Goal: Communication & Community: Answer question/provide support

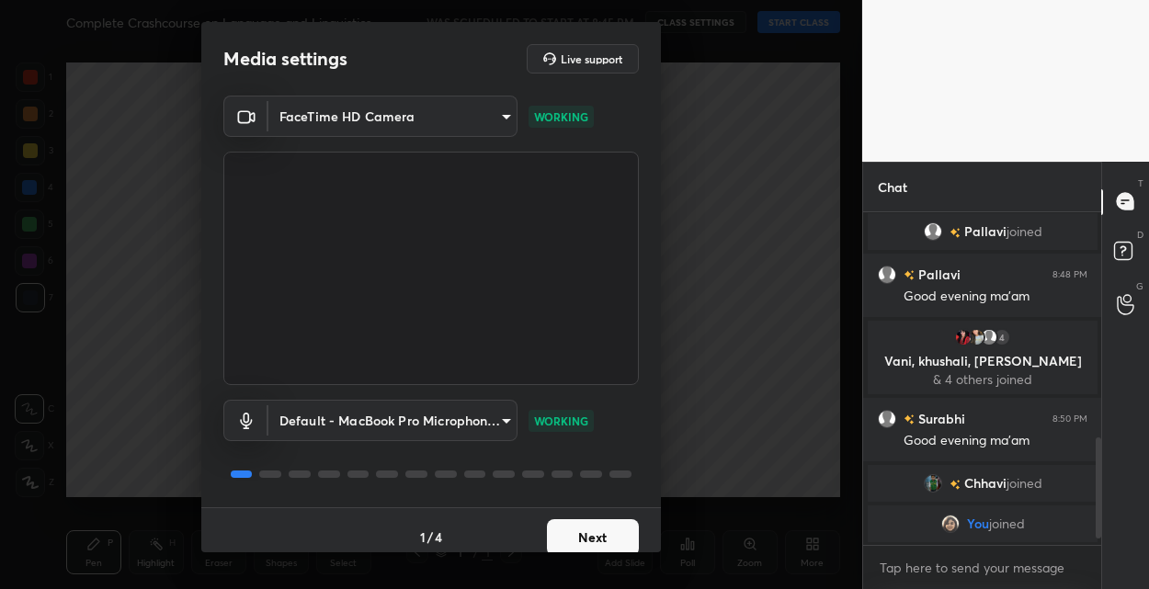
scroll to position [758, 0]
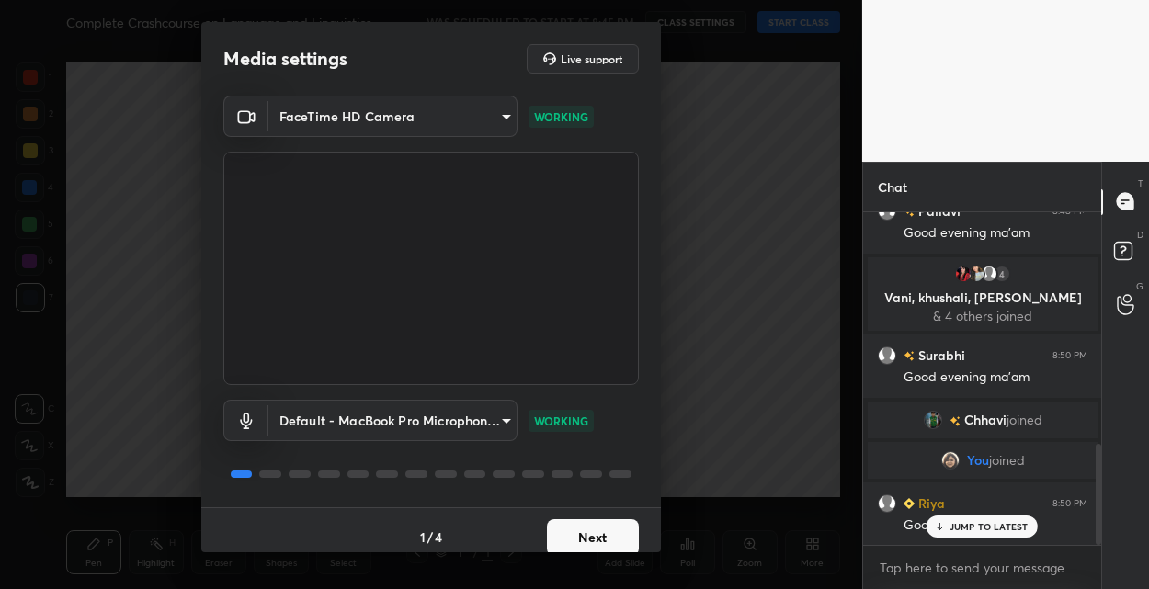
click at [594, 530] on button "Next" at bounding box center [593, 537] width 92 height 37
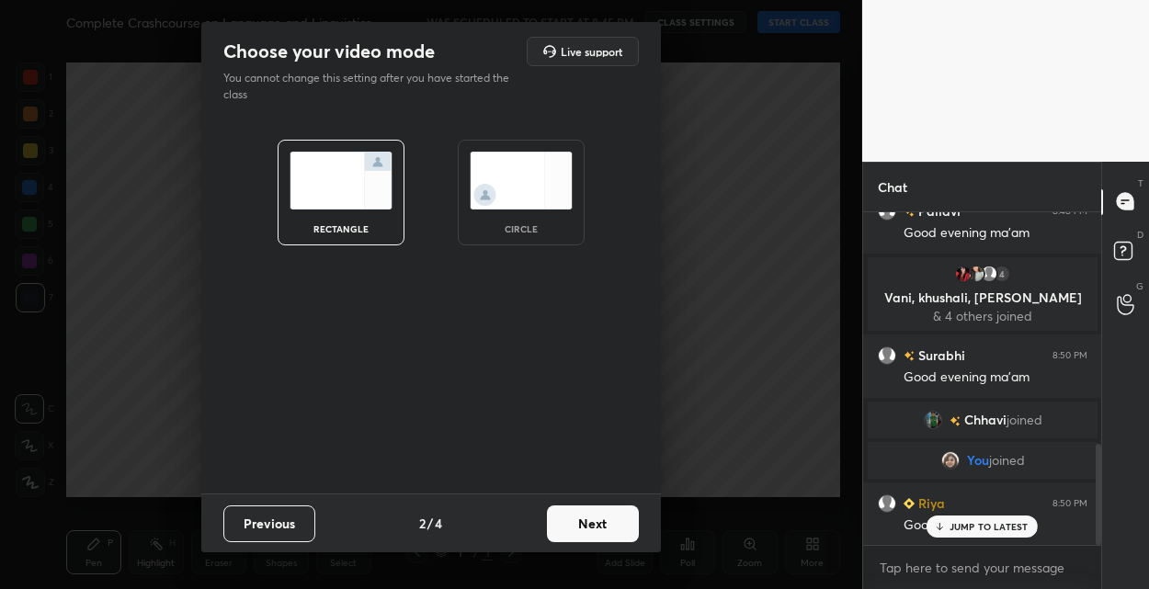
click at [594, 530] on button "Next" at bounding box center [593, 523] width 92 height 37
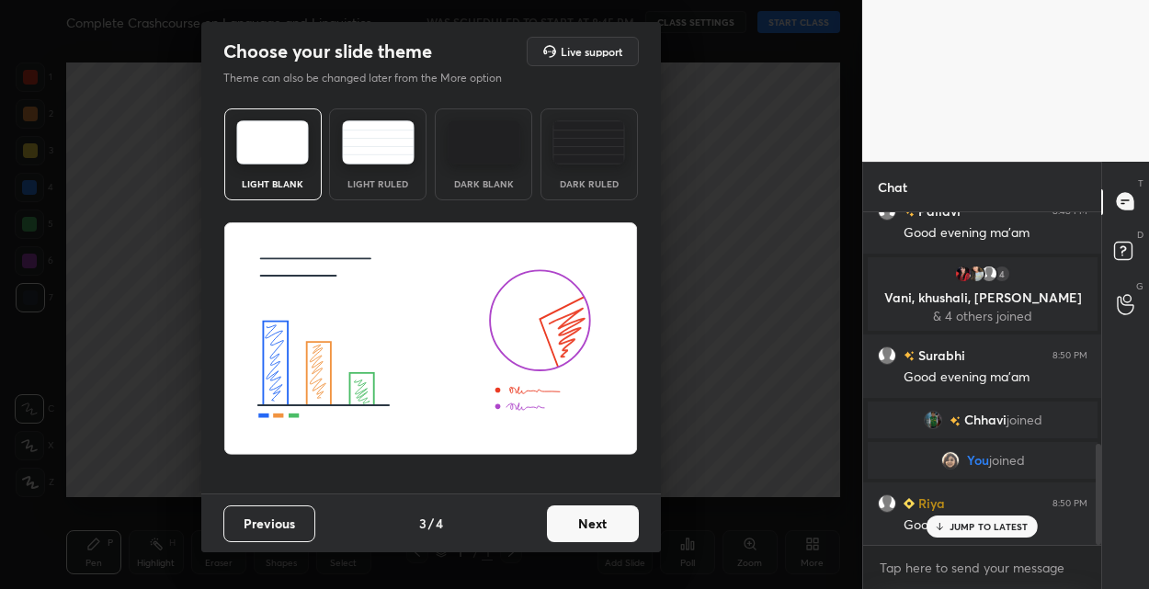
click at [594, 530] on button "Next" at bounding box center [593, 523] width 92 height 37
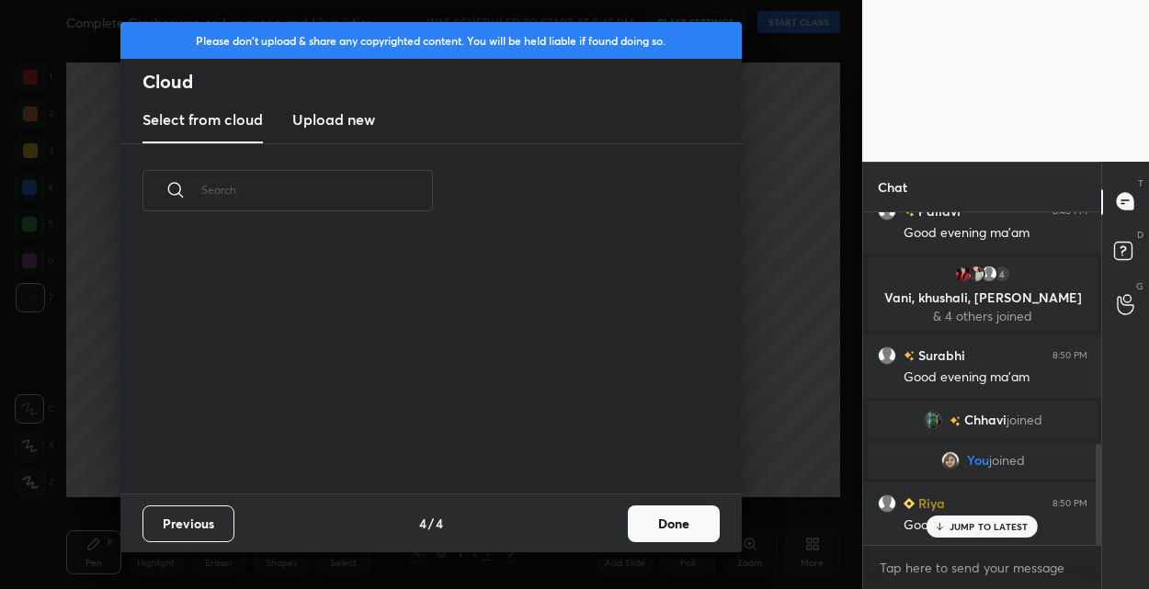
click at [663, 521] on button "Done" at bounding box center [674, 523] width 92 height 37
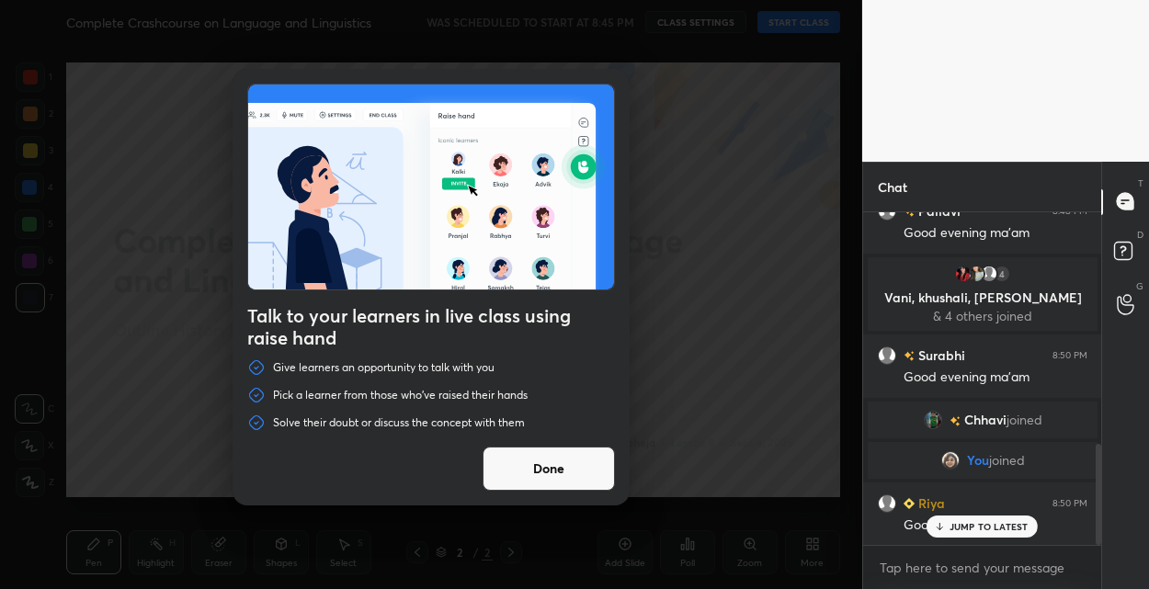
click at [516, 482] on button "Done" at bounding box center [548, 469] width 132 height 44
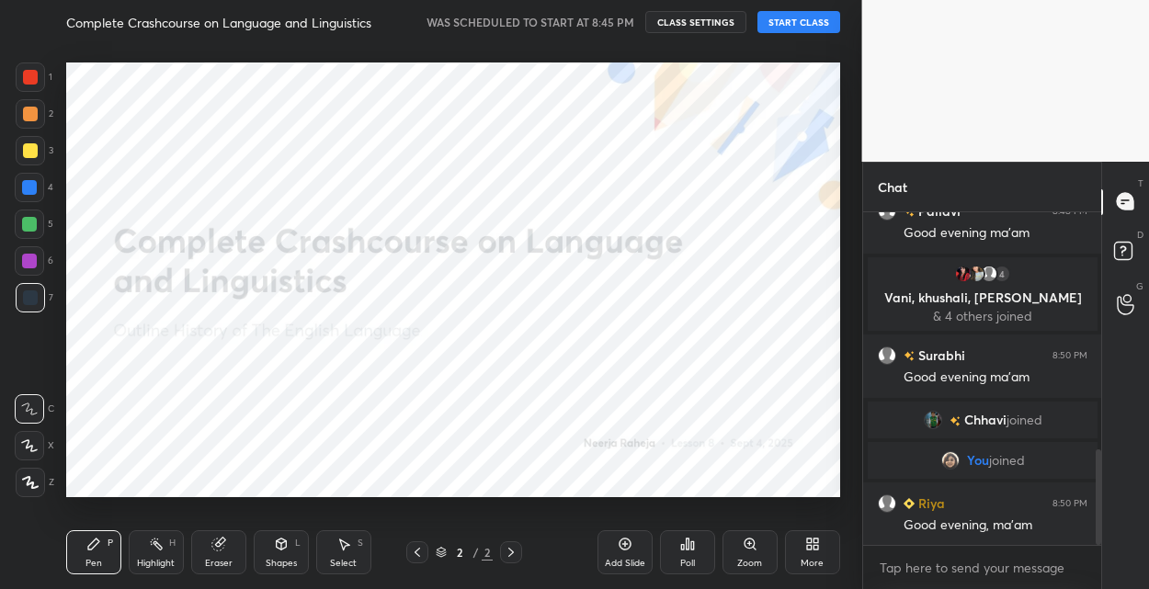
scroll to position [822, 0]
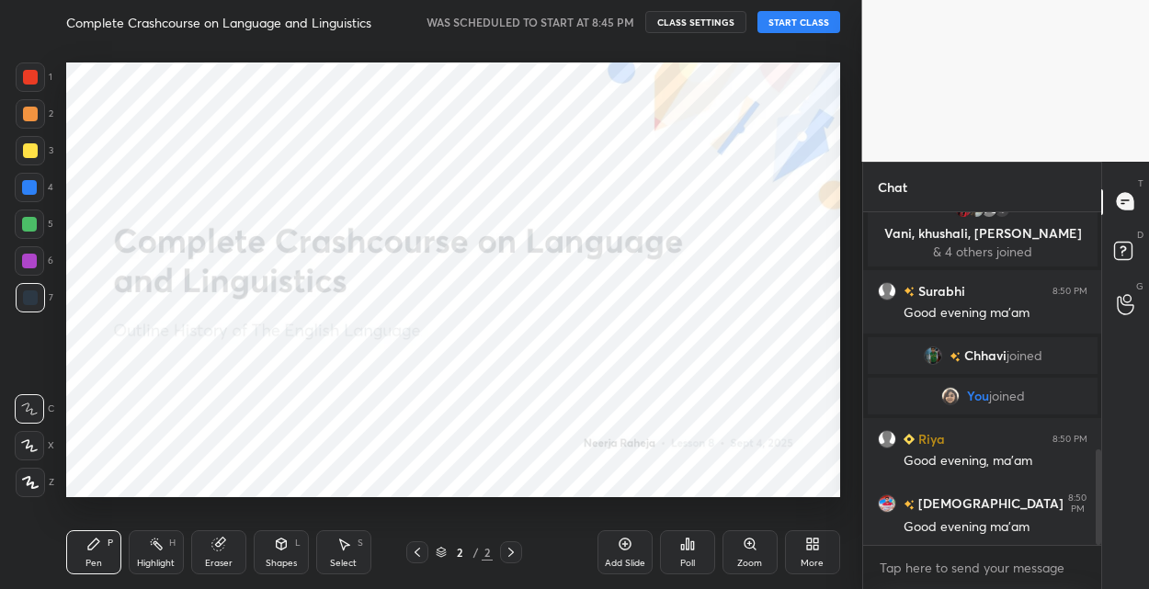
click at [827, 35] on div "Complete Crashcourse on Language and Linguistics WAS SCHEDULED TO START AT 8:45…" at bounding box center [453, 22] width 774 height 44
click at [813, 26] on button "START CLASS" at bounding box center [798, 22] width 83 height 22
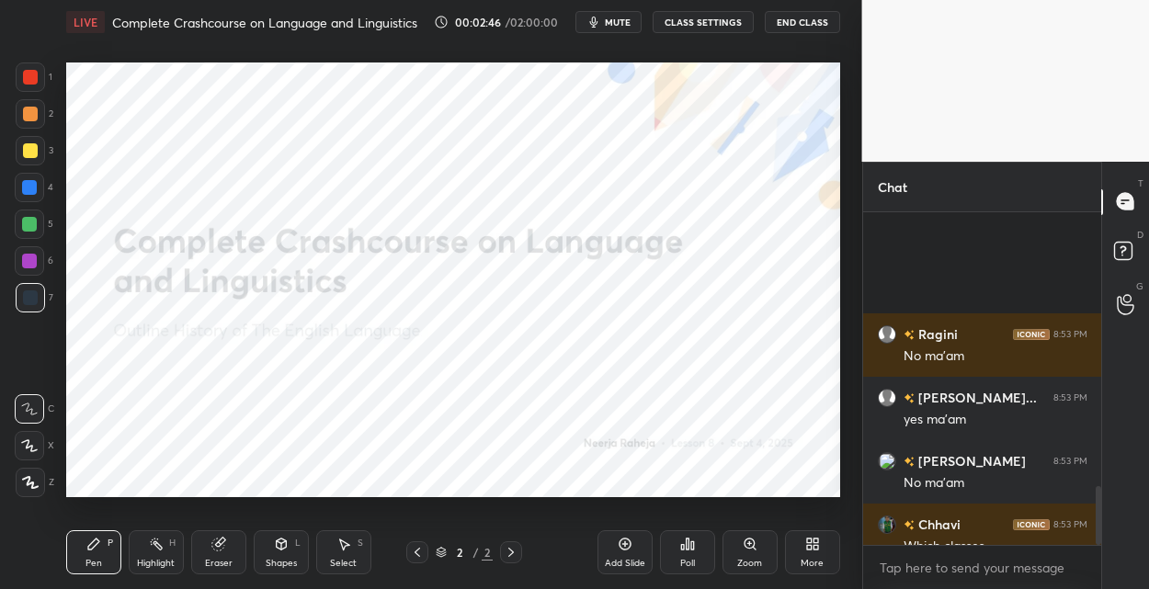
scroll to position [1547, 0]
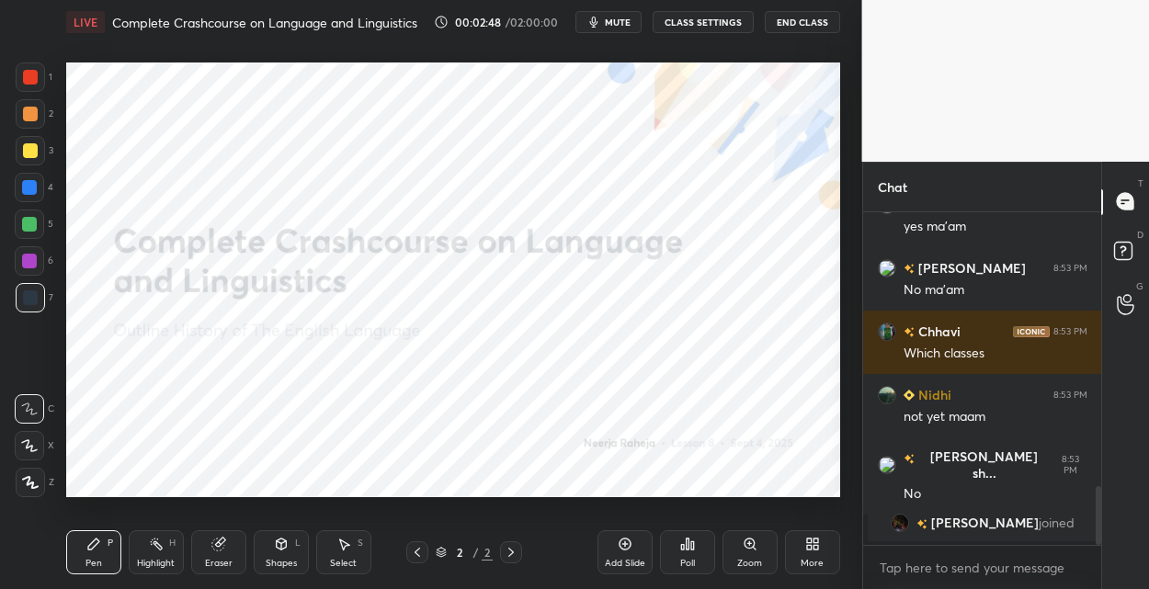
drag, startPoint x: 26, startPoint y: 479, endPoint x: 39, endPoint y: 436, distance: 45.1
click at [24, 475] on div at bounding box center [30, 482] width 29 height 29
drag, startPoint x: 32, startPoint y: 188, endPoint x: 40, endPoint y: 182, distance: 10.5
click at [34, 187] on div at bounding box center [29, 187] width 15 height 15
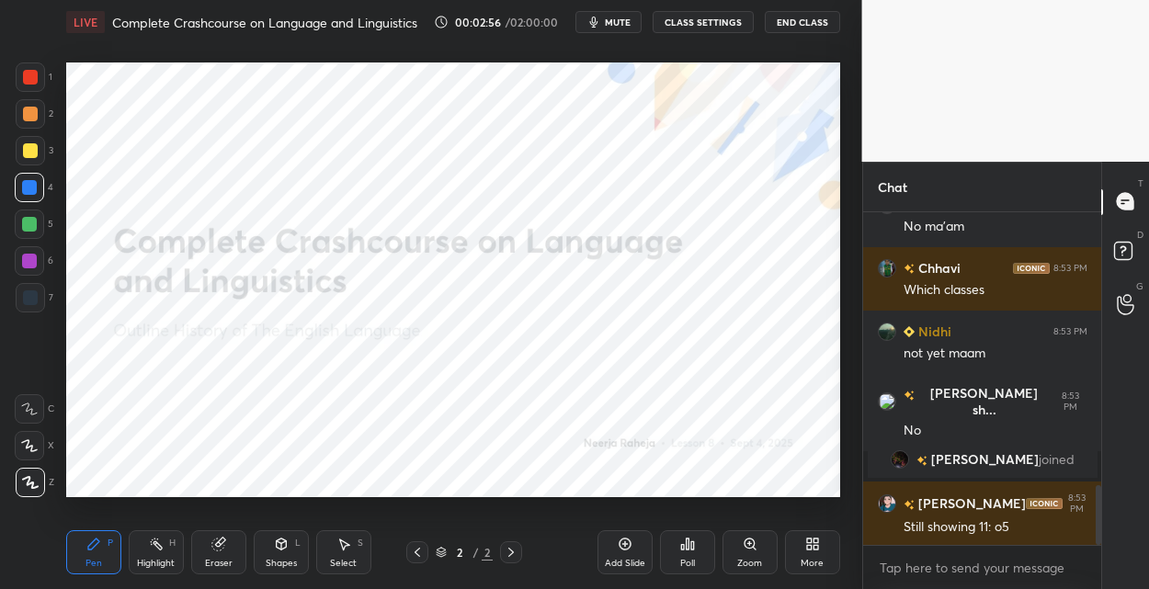
scroll to position [1595, 0]
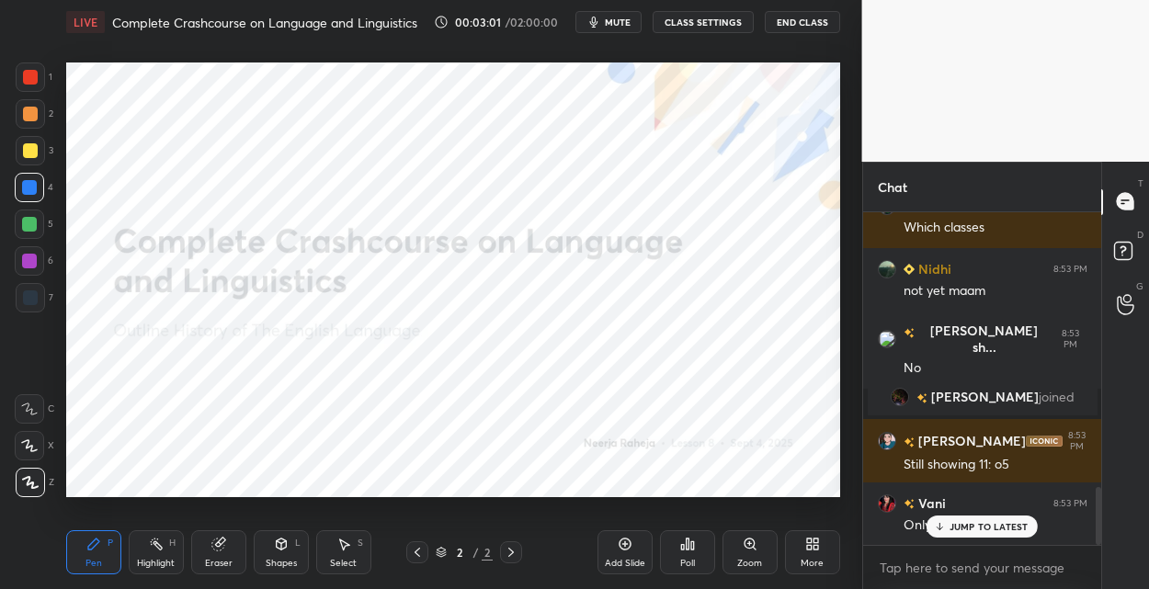
drag, startPoint x: 614, startPoint y: 549, endPoint x: 606, endPoint y: 532, distance: 18.1
click at [610, 548] on div "Add Slide" at bounding box center [624, 552] width 55 height 44
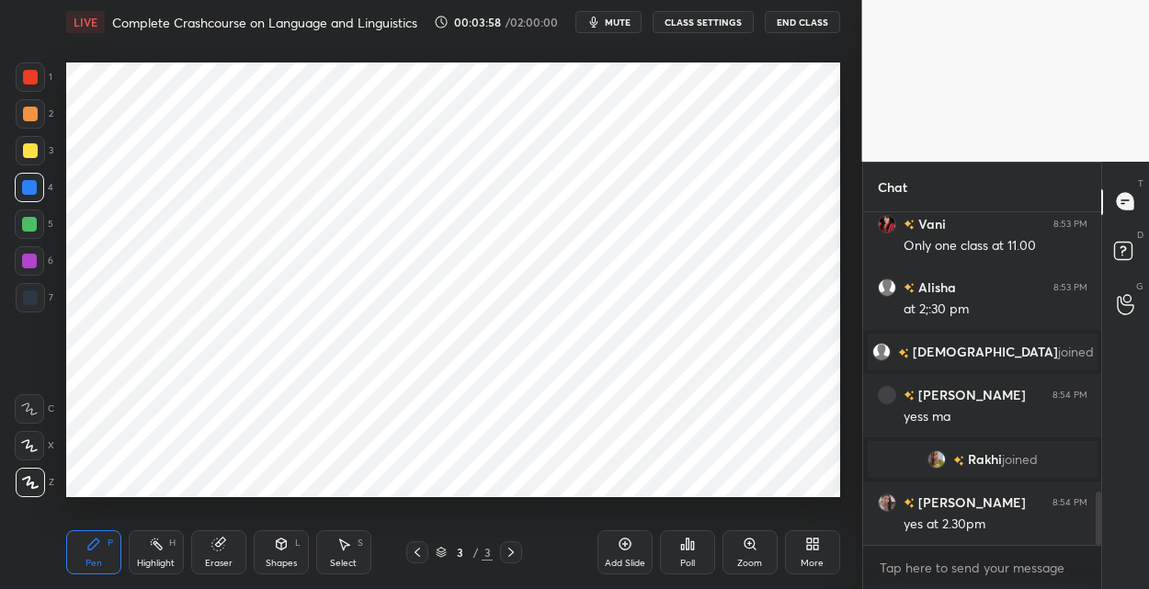
scroll to position [1746, 0]
drag, startPoint x: 40, startPoint y: 299, endPoint x: 64, endPoint y: 274, distance: 34.4
click at [41, 297] on div at bounding box center [30, 297] width 29 height 29
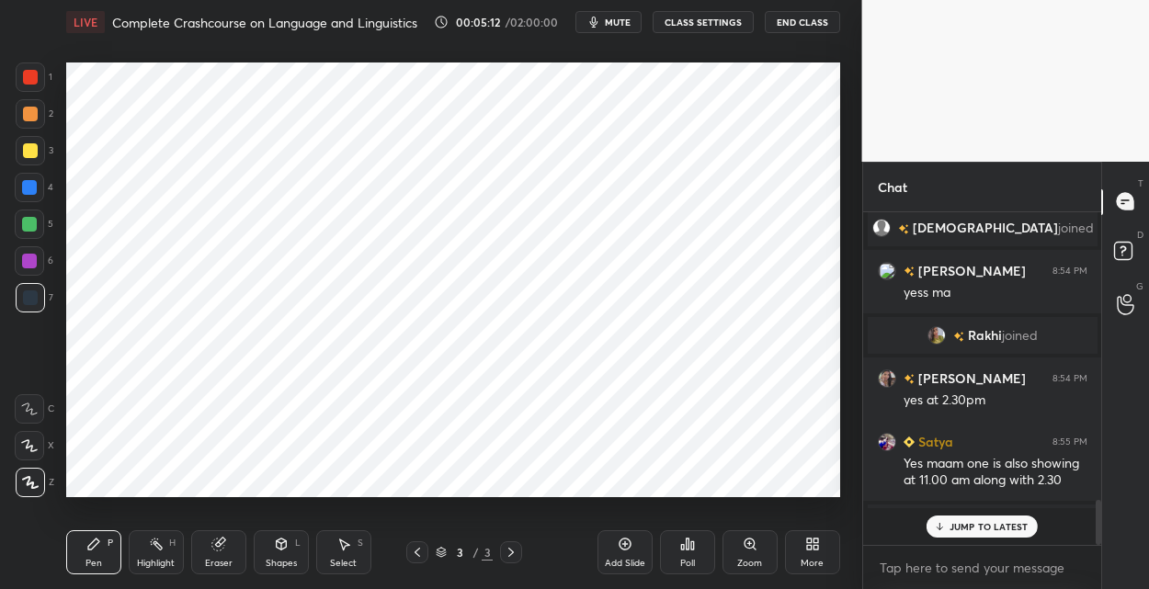
scroll to position [6, 6]
click at [625, 546] on icon at bounding box center [624, 544] width 15 height 15
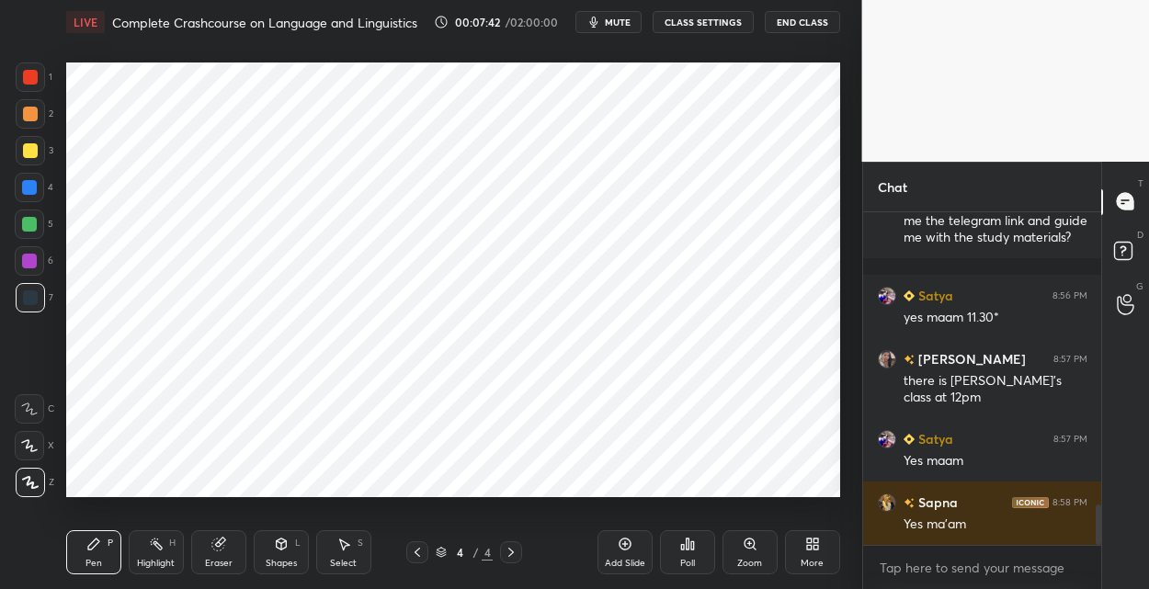
scroll to position [2468, 0]
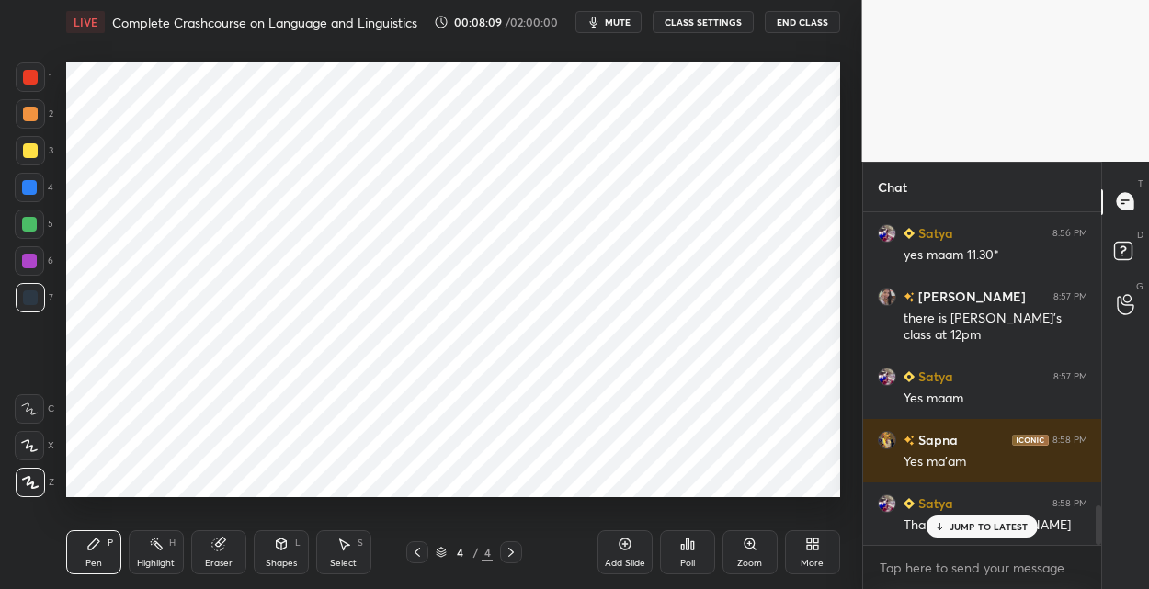
drag, startPoint x: 417, startPoint y: 550, endPoint x: 422, endPoint y: 542, distance: 9.5
click at [418, 549] on icon at bounding box center [417, 552] width 6 height 9
drag, startPoint x: 628, startPoint y: 542, endPoint x: 621, endPoint y: 508, distance: 34.6
click at [626, 539] on icon at bounding box center [624, 544] width 15 height 15
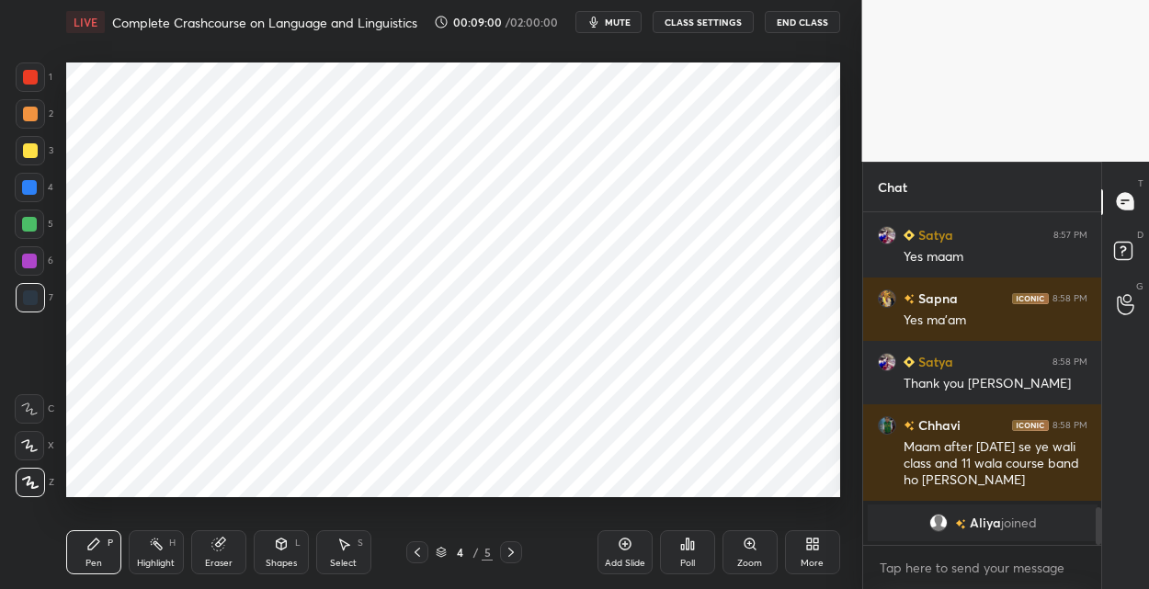
scroll to position [2631, 0]
drag, startPoint x: 30, startPoint y: 196, endPoint x: 37, endPoint y: 203, distance: 9.8
click at [31, 197] on div at bounding box center [29, 187] width 29 height 29
click at [158, 549] on div "Highlight H" at bounding box center [156, 552] width 55 height 44
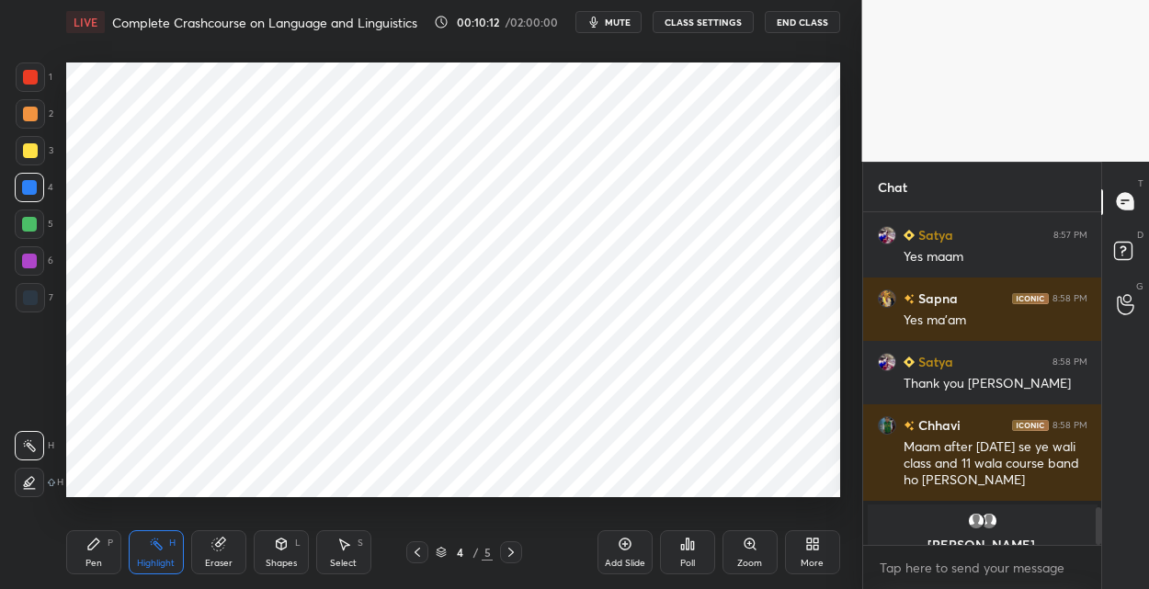
drag, startPoint x: 30, startPoint y: 479, endPoint x: 51, endPoint y: 446, distance: 38.8
click at [31, 475] on icon at bounding box center [29, 482] width 15 height 15
drag, startPoint x: 85, startPoint y: 540, endPoint x: 83, endPoint y: 522, distance: 18.6
click at [84, 536] on div "Pen P" at bounding box center [93, 552] width 55 height 44
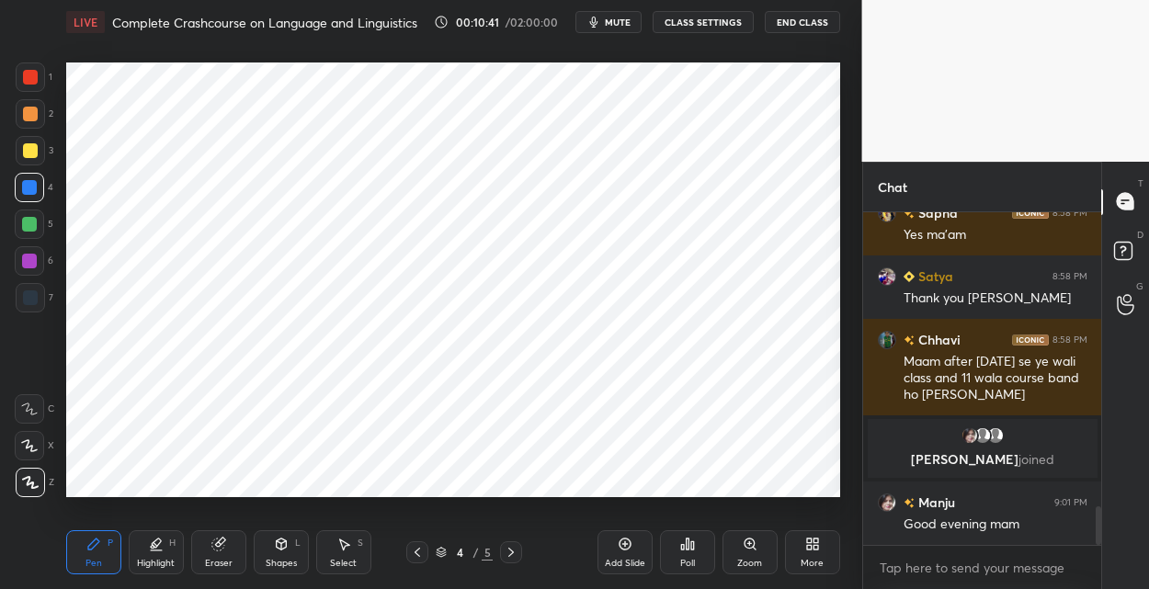
scroll to position [2563, 0]
drag, startPoint x: 628, startPoint y: 544, endPoint x: 637, endPoint y: 500, distance: 44.9
click at [628, 540] on icon at bounding box center [624, 544] width 15 height 15
click at [36, 255] on div at bounding box center [29, 261] width 15 height 15
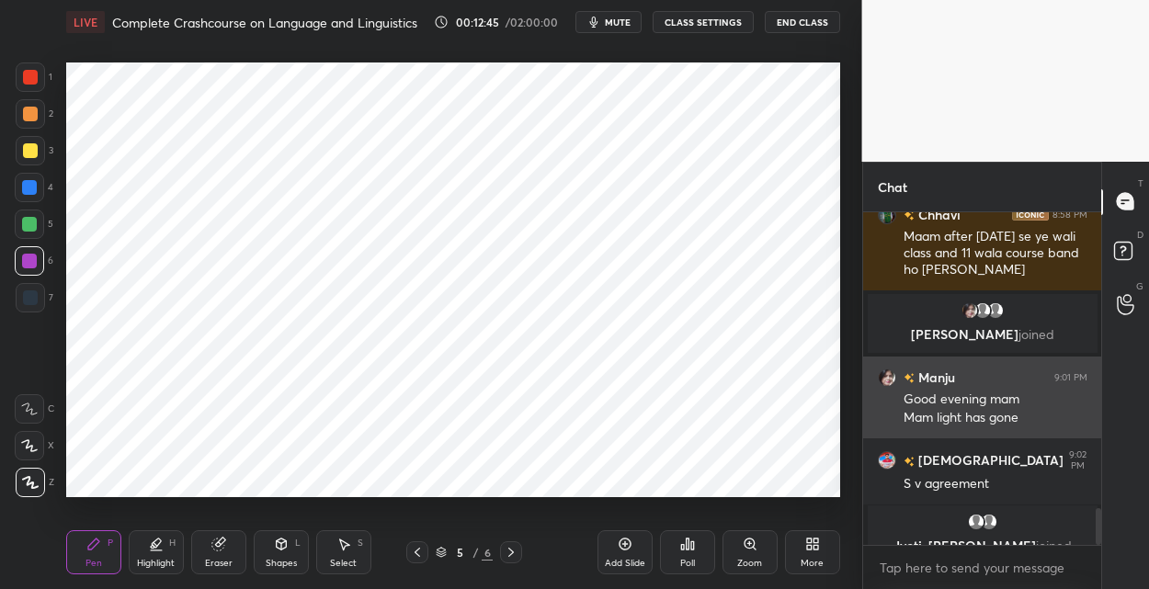
scroll to position [2689, 0]
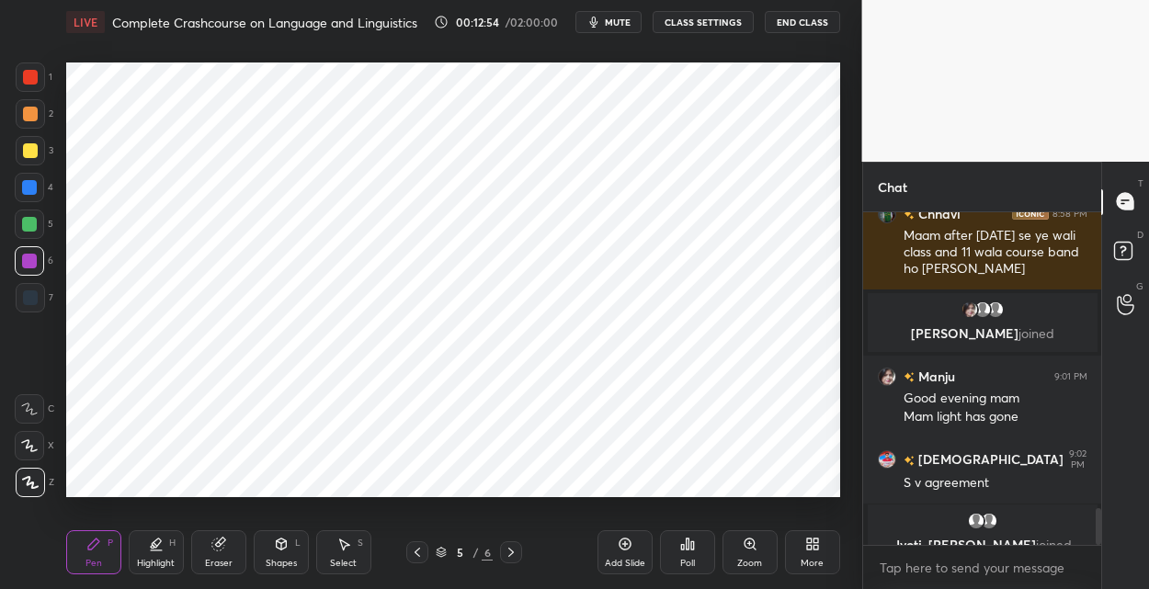
click at [625, 538] on icon at bounding box center [624, 544] width 15 height 15
click at [31, 77] on div at bounding box center [30, 77] width 15 height 15
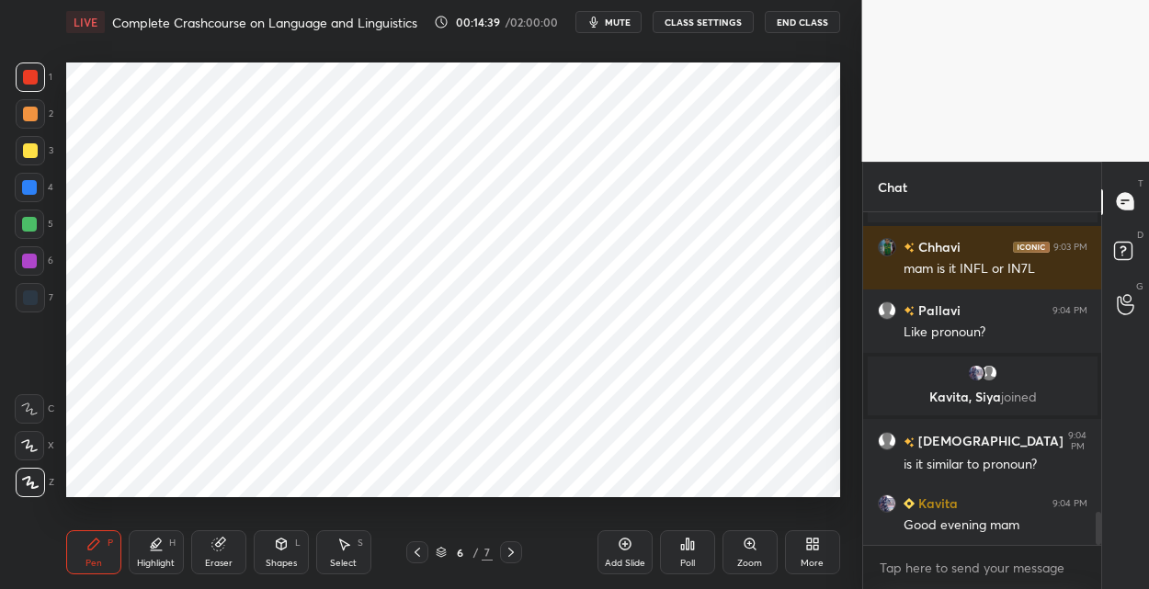
scroll to position [3060, 0]
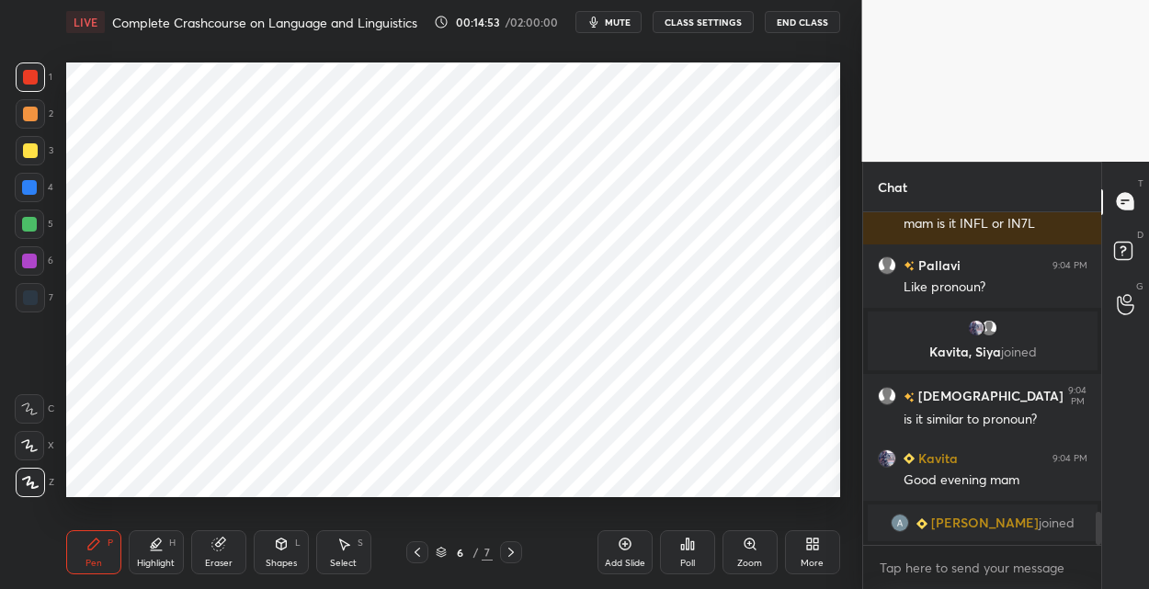
drag, startPoint x: 40, startPoint y: 265, endPoint x: 56, endPoint y: 261, distance: 16.9
click at [43, 265] on div at bounding box center [29, 260] width 29 height 29
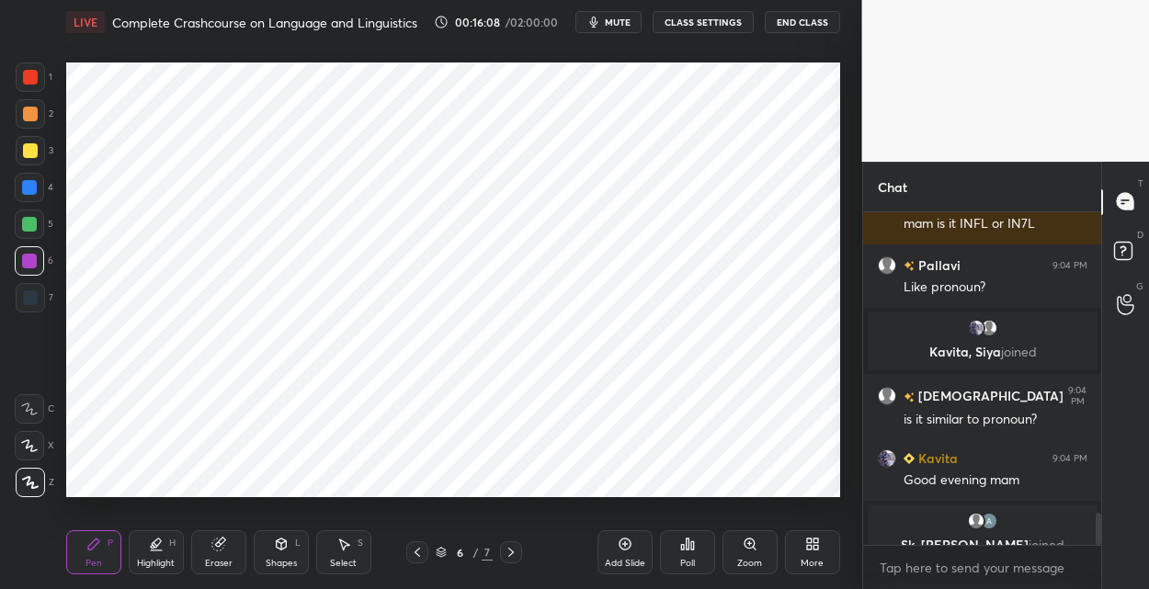
scroll to position [3082, 0]
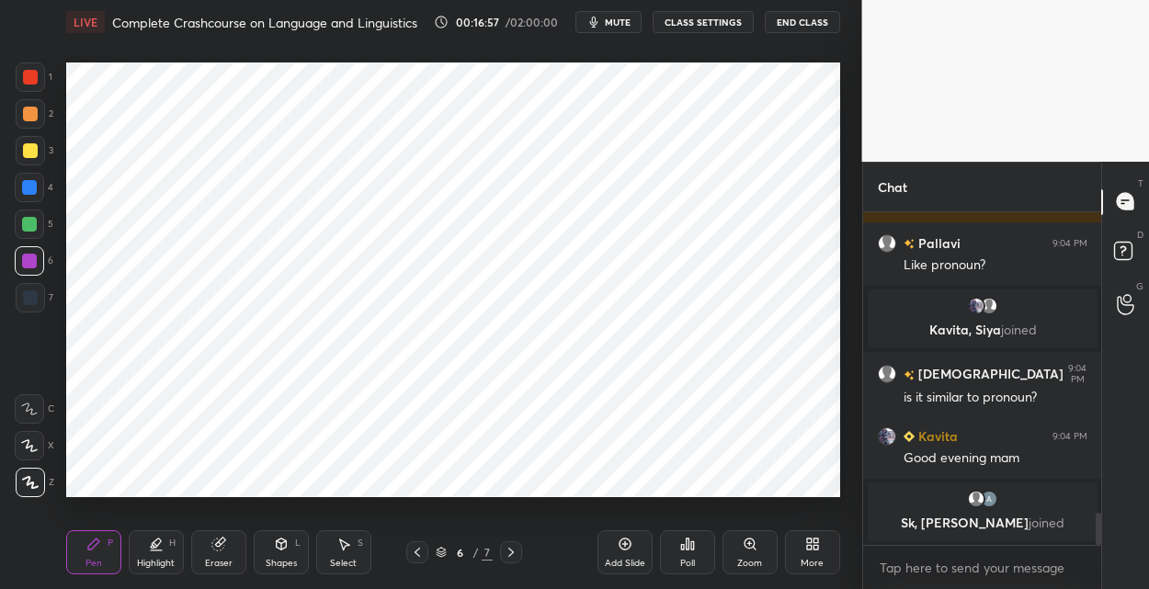
click at [623, 543] on icon at bounding box center [625, 544] width 6 height 6
click at [415, 552] on icon at bounding box center [417, 552] width 6 height 9
drag, startPoint x: 625, startPoint y: 549, endPoint x: 622, endPoint y: 525, distance: 25.0
click at [623, 547] on icon at bounding box center [624, 544] width 15 height 15
drag, startPoint x: 32, startPoint y: 307, endPoint x: 62, endPoint y: 289, distance: 34.7
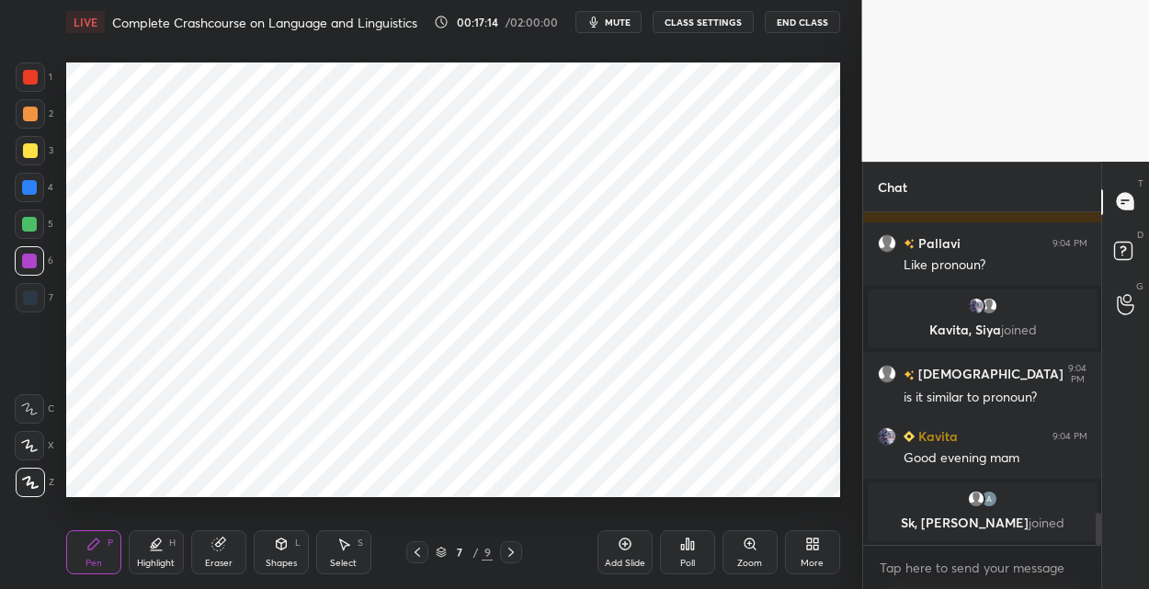
click at [36, 303] on div at bounding box center [30, 297] width 29 height 29
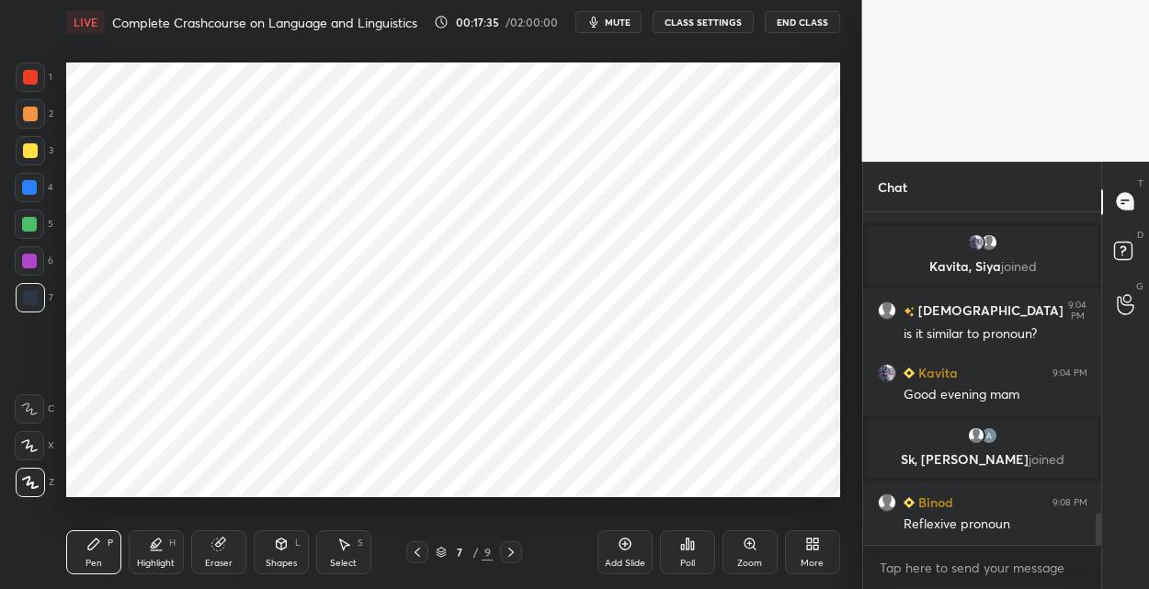
scroll to position [3118, 0]
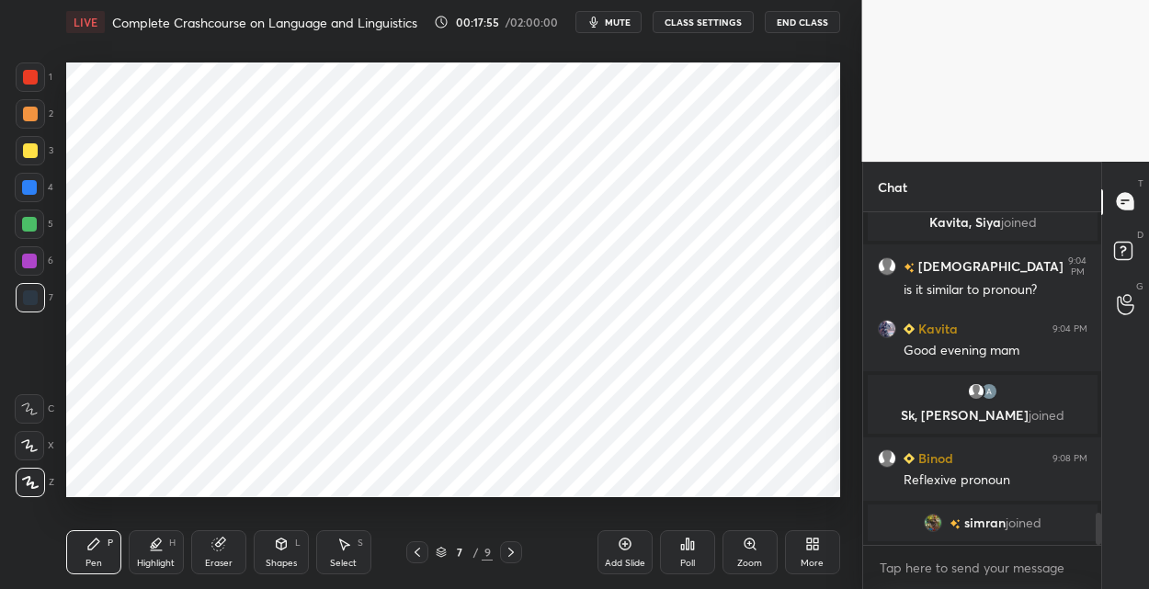
click at [626, 542] on icon at bounding box center [624, 544] width 15 height 15
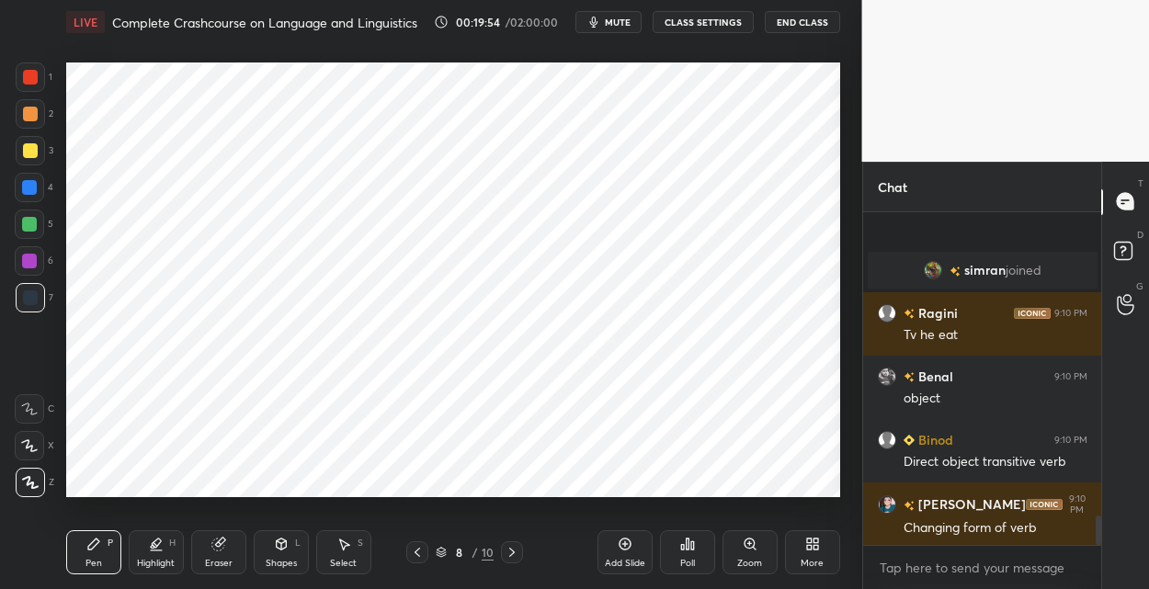
scroll to position [3416, 0]
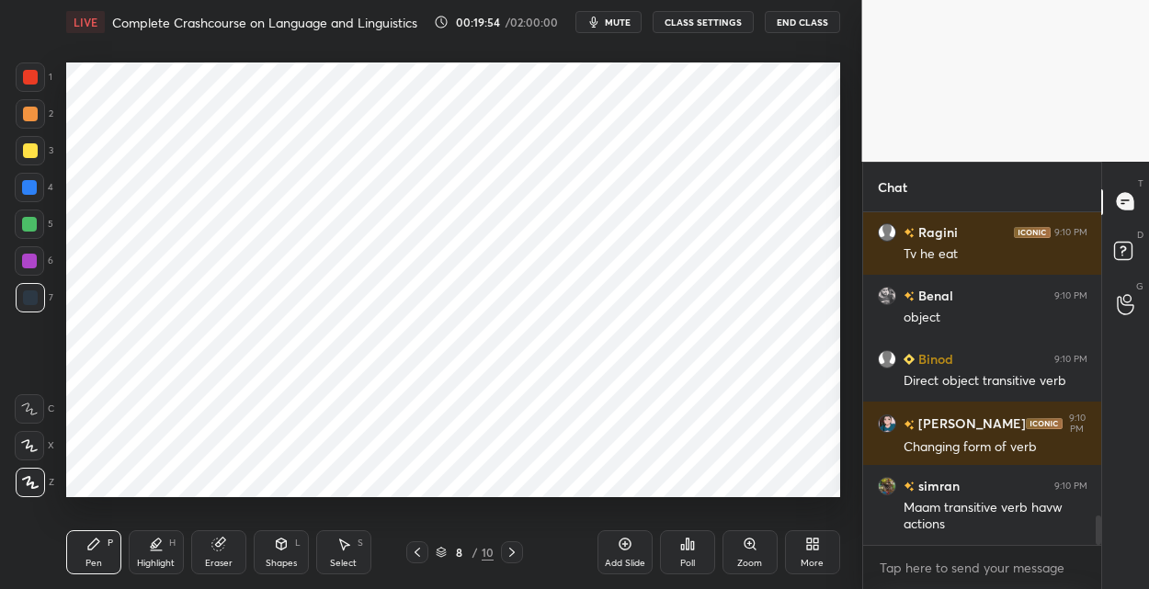
click at [628, 544] on icon at bounding box center [624, 544] width 15 height 15
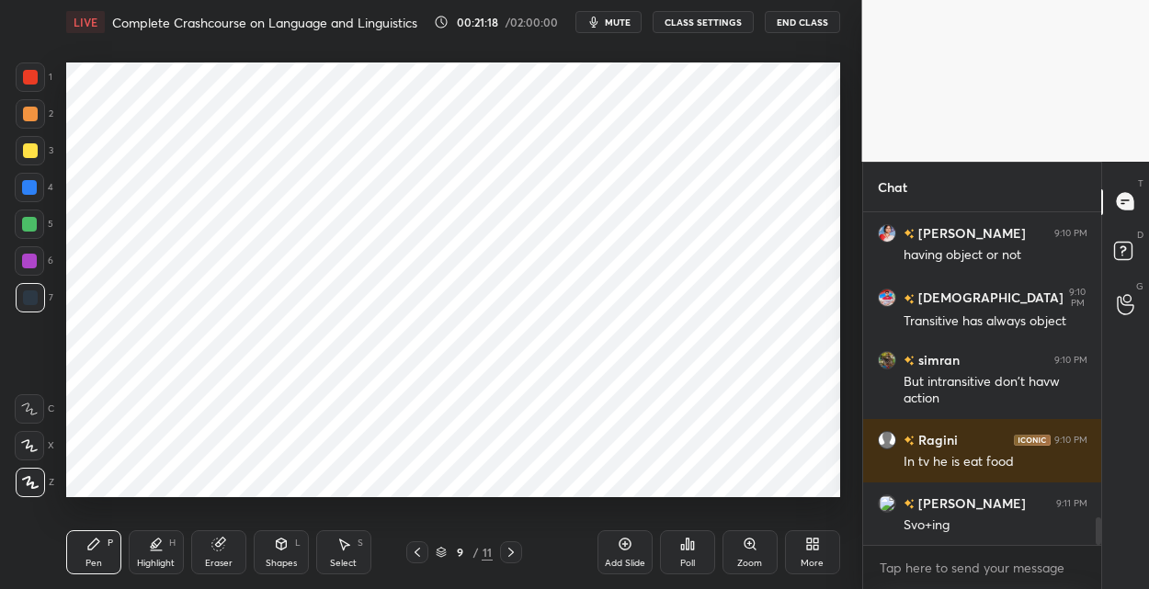
scroll to position [3813, 0]
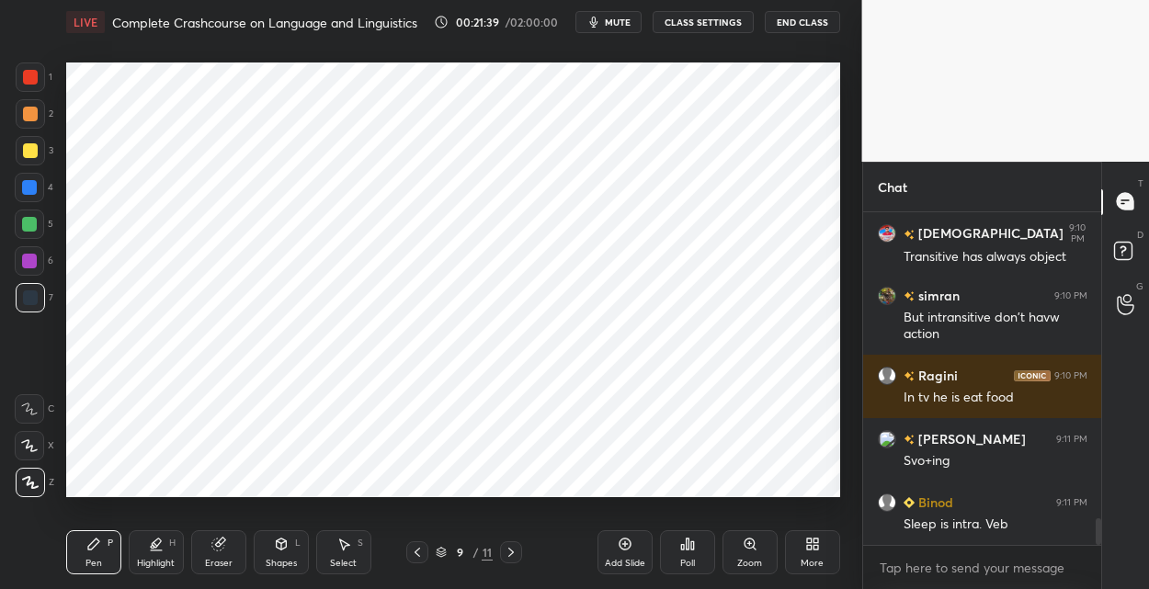
click at [417, 548] on icon at bounding box center [417, 552] width 15 height 15
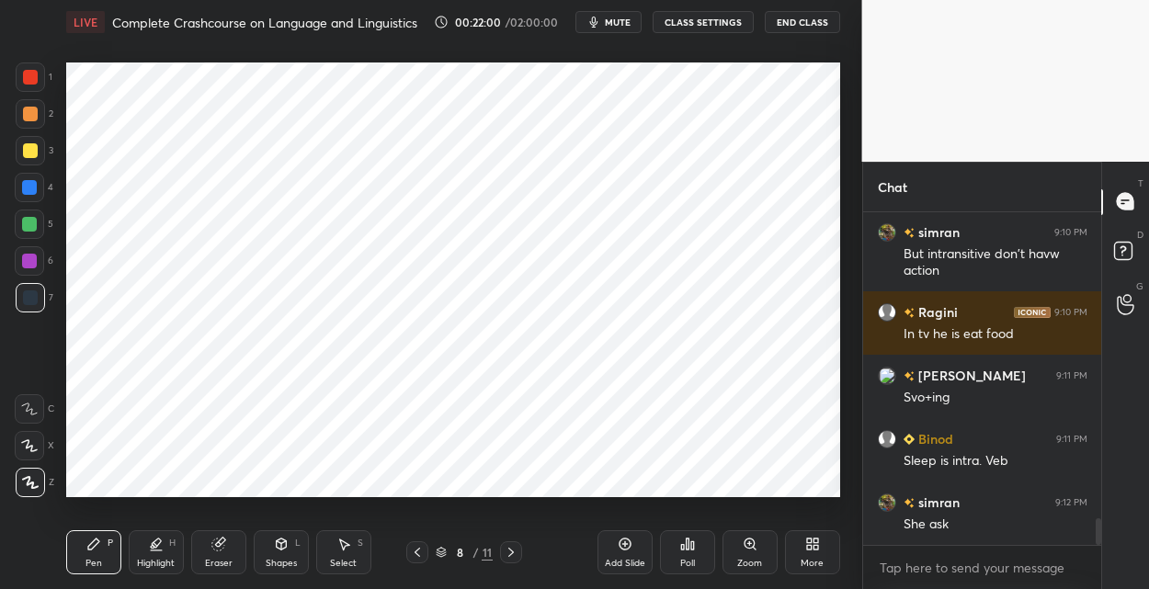
drag, startPoint x: 617, startPoint y: 538, endPoint x: 614, endPoint y: 507, distance: 31.4
click at [615, 534] on div "Add Slide" at bounding box center [624, 552] width 55 height 44
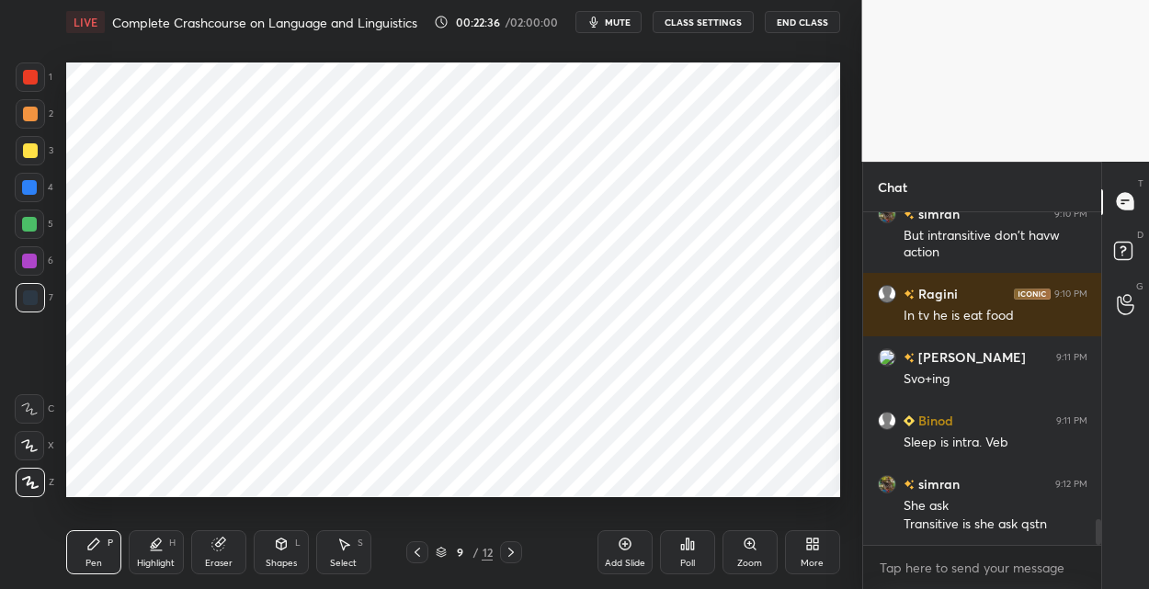
scroll to position [3938, 0]
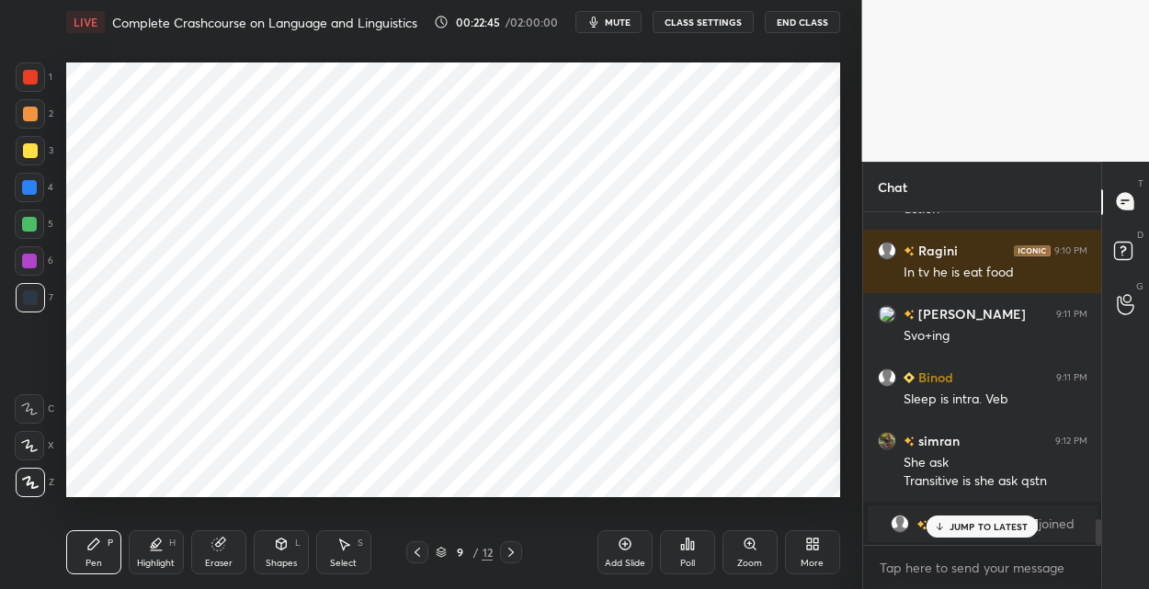
click at [272, 548] on div "Shapes L" at bounding box center [281, 552] width 55 height 44
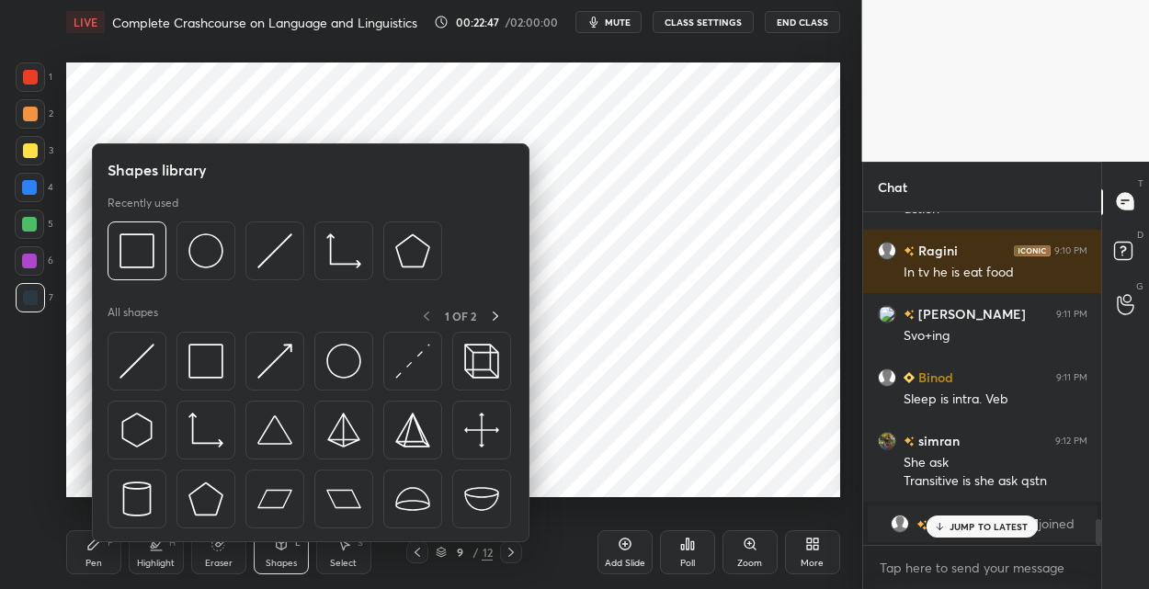
click at [197, 362] on img at bounding box center [205, 361] width 35 height 35
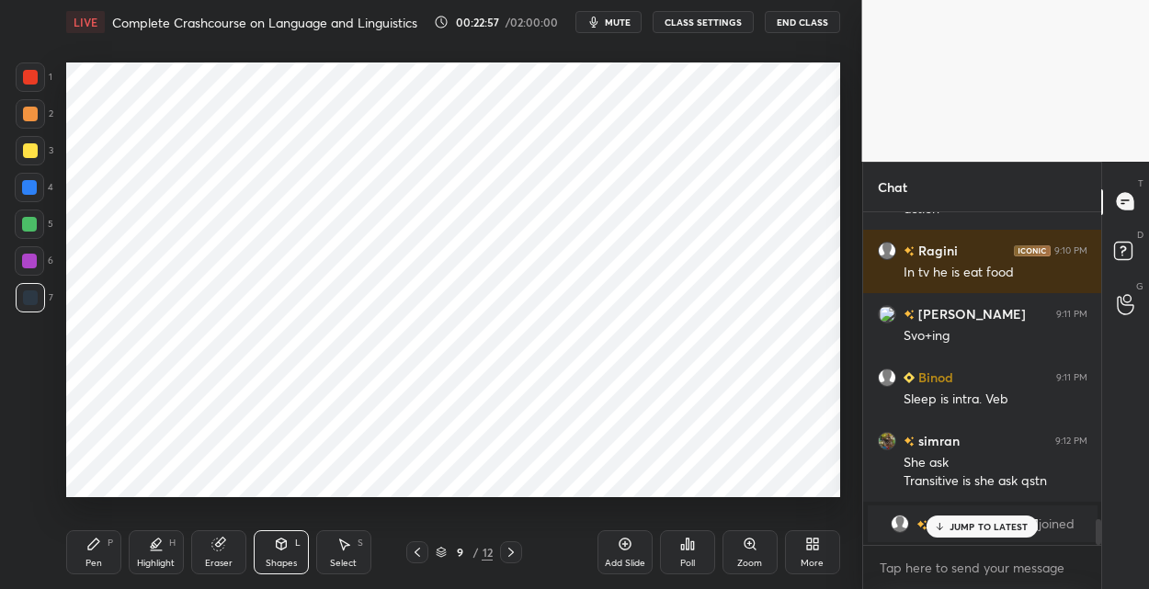
click at [89, 541] on icon at bounding box center [93, 544] width 15 height 15
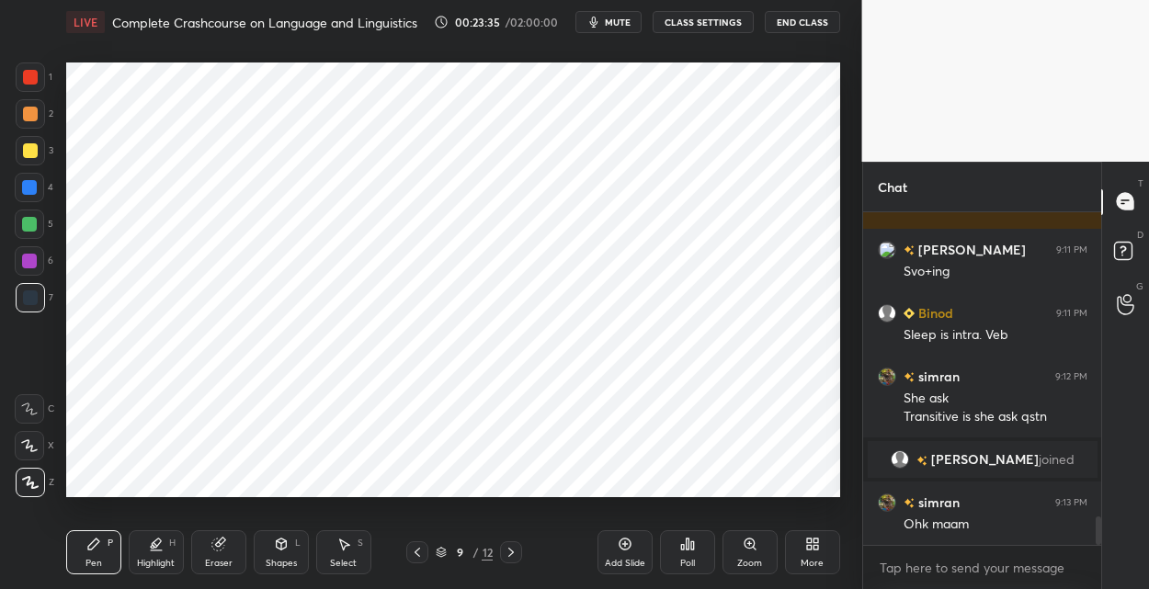
drag, startPoint x: 27, startPoint y: 75, endPoint x: 36, endPoint y: 78, distance: 9.6
click at [28, 78] on div at bounding box center [30, 77] width 15 height 15
drag, startPoint x: 23, startPoint y: 220, endPoint x: 35, endPoint y: 225, distance: 13.2
click at [23, 221] on div at bounding box center [29, 224] width 15 height 15
drag, startPoint x: 30, startPoint y: 261, endPoint x: 40, endPoint y: 248, distance: 16.4
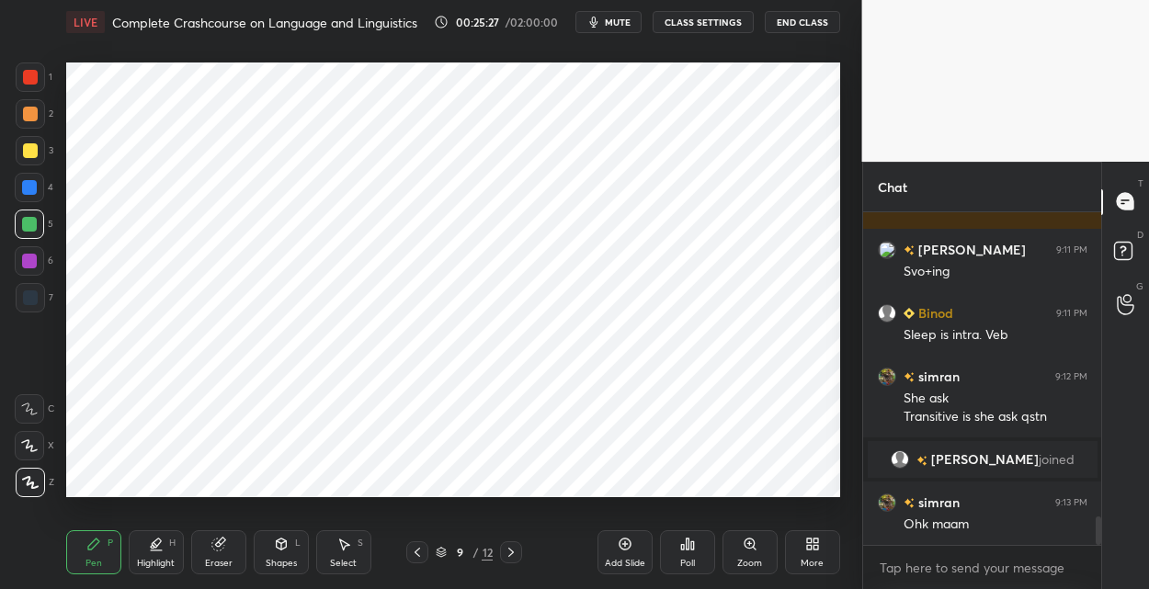
click at [33, 259] on div at bounding box center [29, 261] width 15 height 15
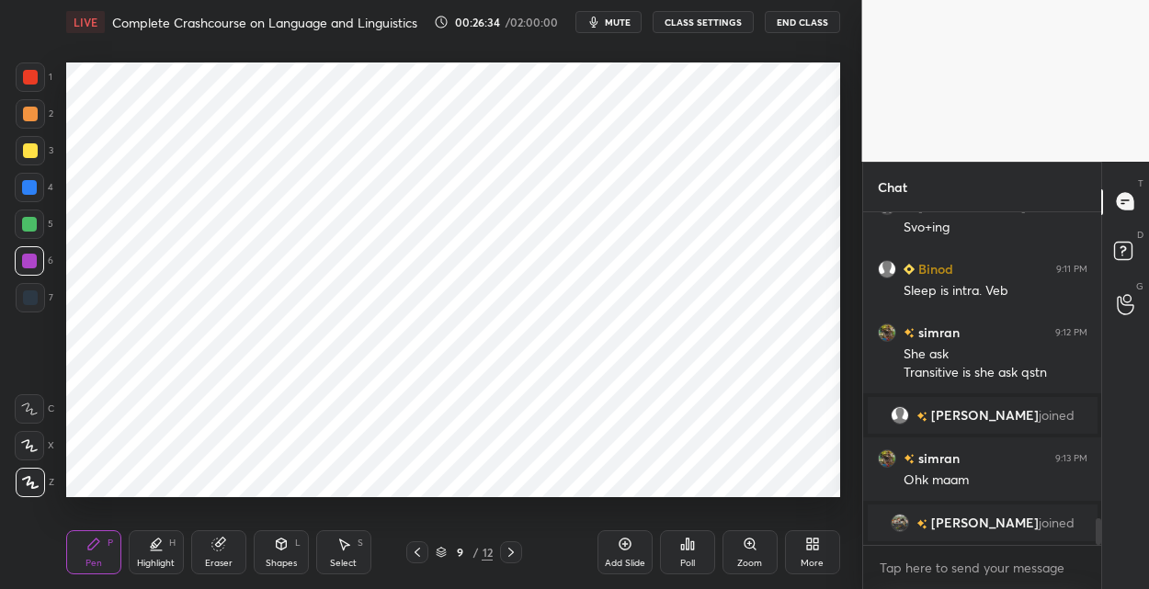
click at [22, 190] on div at bounding box center [29, 187] width 15 height 15
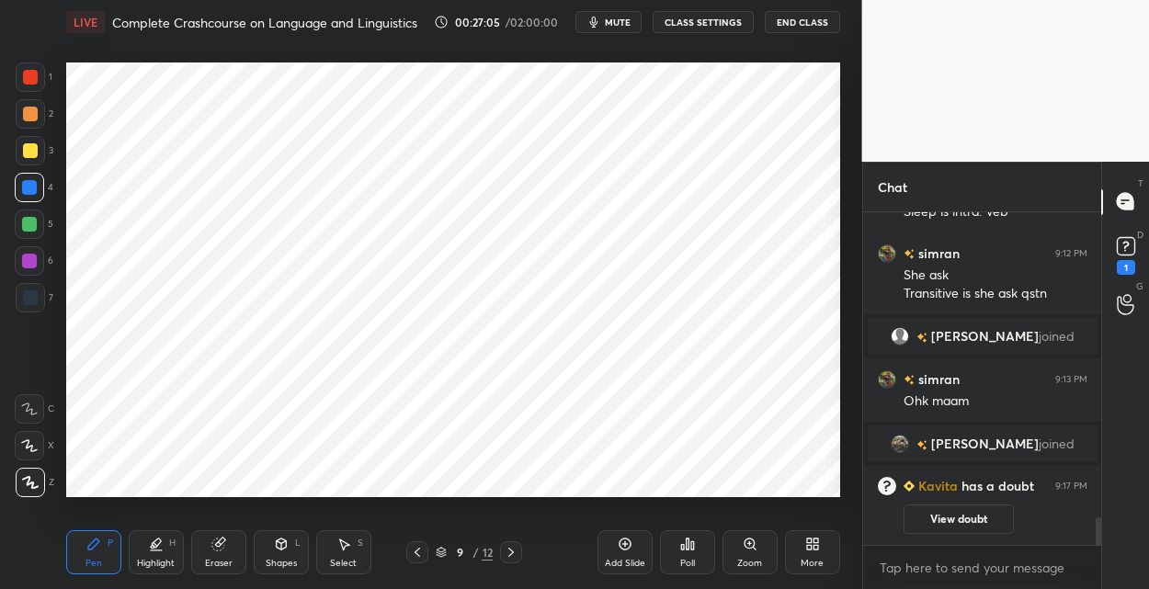
scroll to position [3666, 0]
drag, startPoint x: 34, startPoint y: 264, endPoint x: 60, endPoint y: 264, distance: 25.7
click at [36, 265] on div at bounding box center [29, 261] width 15 height 15
drag, startPoint x: 31, startPoint y: 295, endPoint x: 49, endPoint y: 291, distance: 17.8
click at [34, 295] on div at bounding box center [30, 297] width 15 height 15
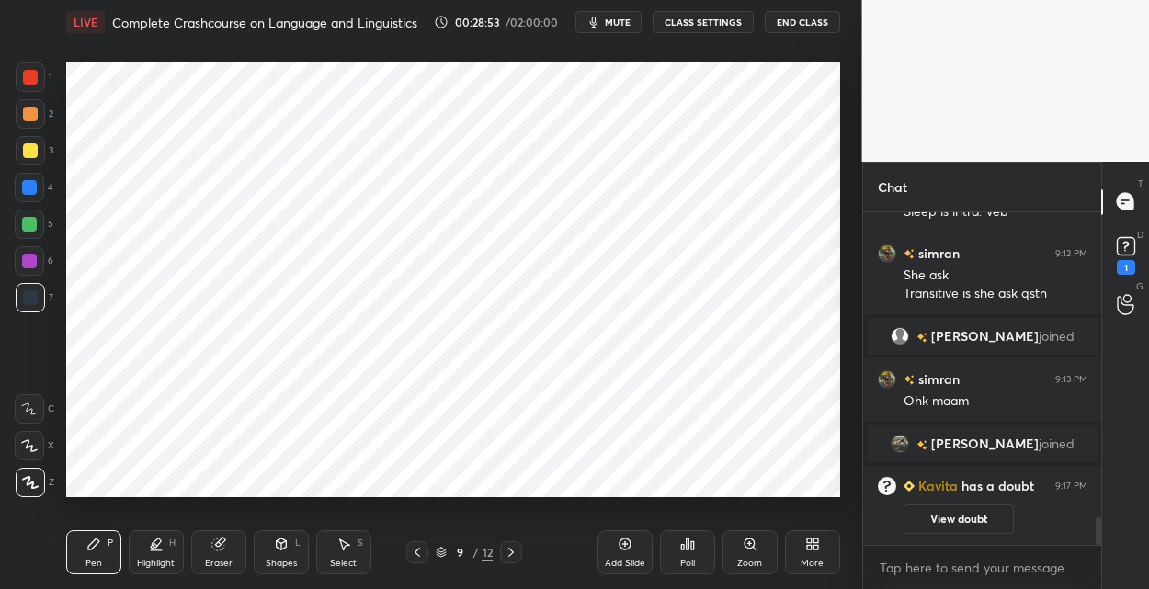
click at [35, 265] on div at bounding box center [29, 261] width 15 height 15
drag, startPoint x: 627, startPoint y: 547, endPoint x: 624, endPoint y: 504, distance: 42.4
click at [625, 546] on icon at bounding box center [624, 544] width 15 height 15
drag, startPoint x: 34, startPoint y: 89, endPoint x: 61, endPoint y: 95, distance: 27.2
click at [39, 90] on div at bounding box center [30, 76] width 29 height 29
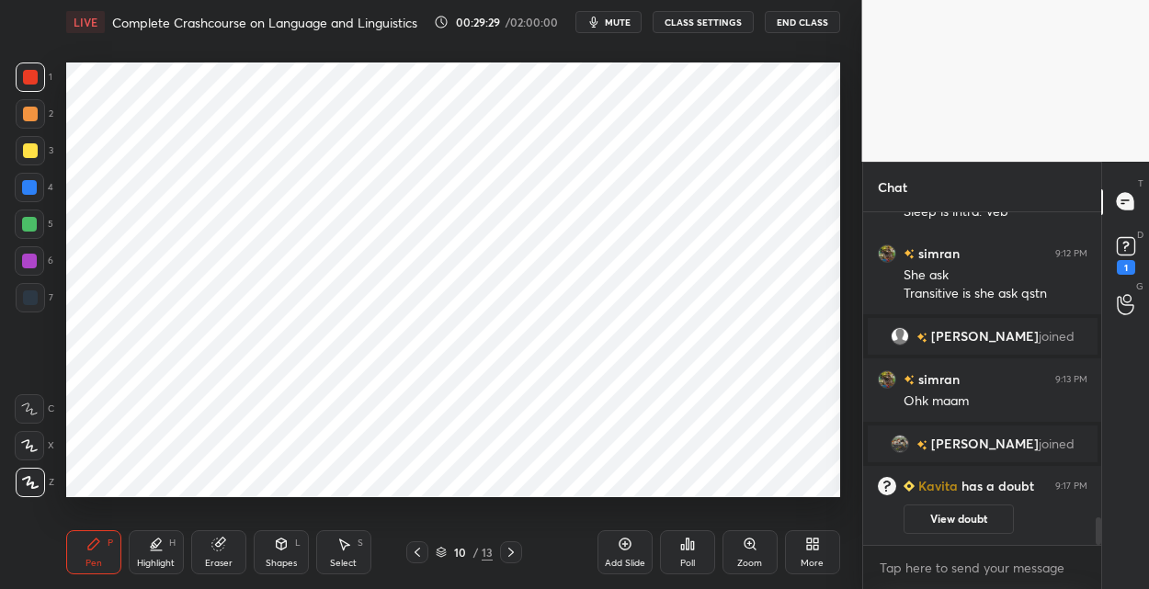
scroll to position [3745, 0]
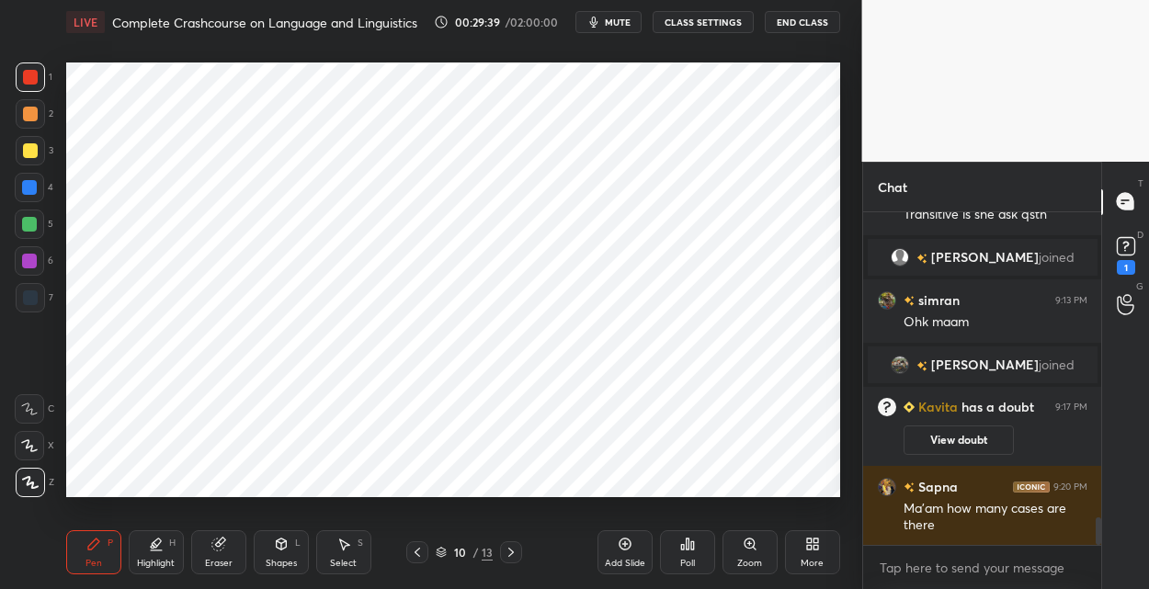
drag, startPoint x: 37, startPoint y: 191, endPoint x: 62, endPoint y: 186, distance: 25.4
click at [41, 193] on div at bounding box center [29, 187] width 29 height 29
drag, startPoint x: 39, startPoint y: 306, endPoint x: 64, endPoint y: 298, distance: 27.0
click at [40, 304] on div at bounding box center [30, 297] width 29 height 29
click at [623, 540] on icon at bounding box center [624, 544] width 15 height 15
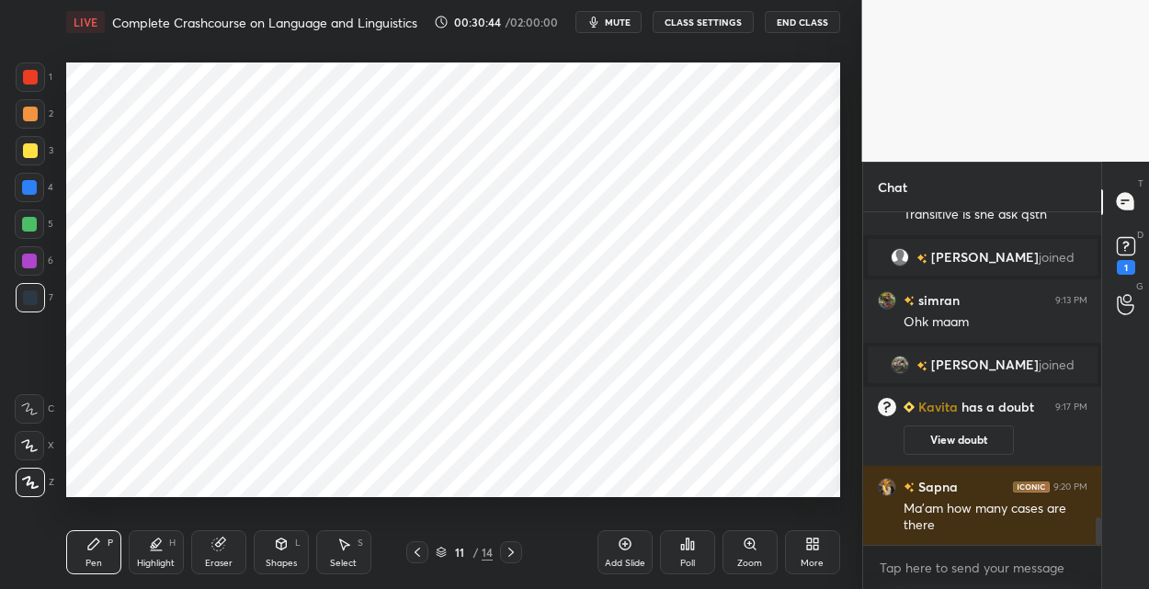
click at [212, 548] on icon at bounding box center [218, 544] width 15 height 15
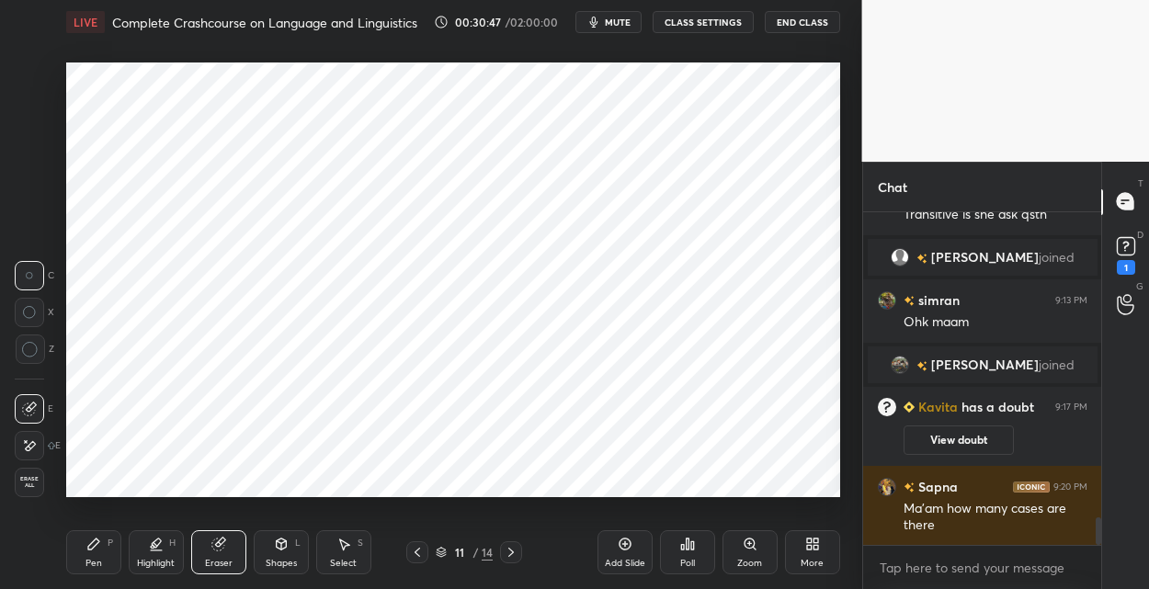
click at [92, 541] on icon at bounding box center [93, 543] width 11 height 11
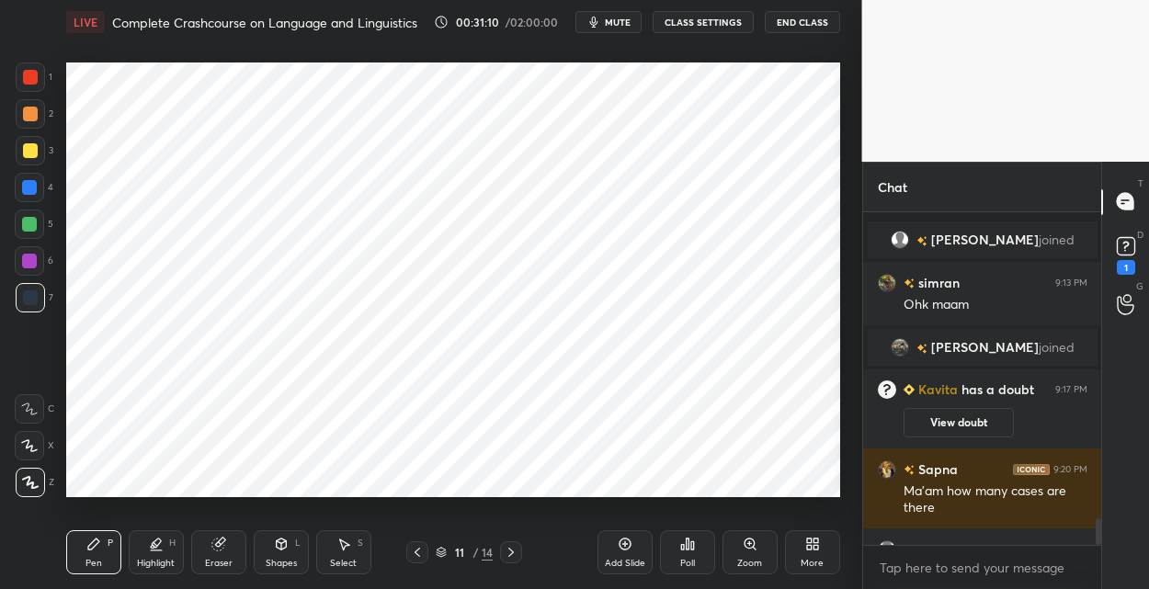
scroll to position [3808, 0]
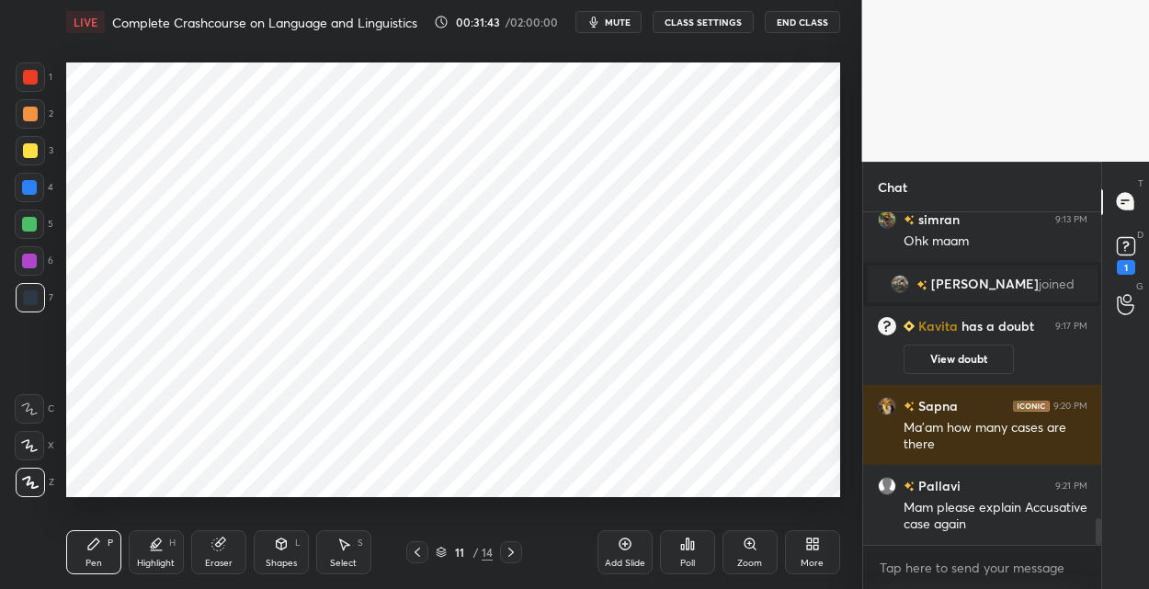
drag, startPoint x: 21, startPoint y: 78, endPoint x: 49, endPoint y: 105, distance: 38.3
click at [24, 82] on div at bounding box center [30, 76] width 29 height 29
drag, startPoint x: 35, startPoint y: 265, endPoint x: 53, endPoint y: 255, distance: 21.0
click at [37, 263] on div at bounding box center [29, 260] width 29 height 29
drag, startPoint x: 628, startPoint y: 546, endPoint x: 624, endPoint y: 515, distance: 30.5
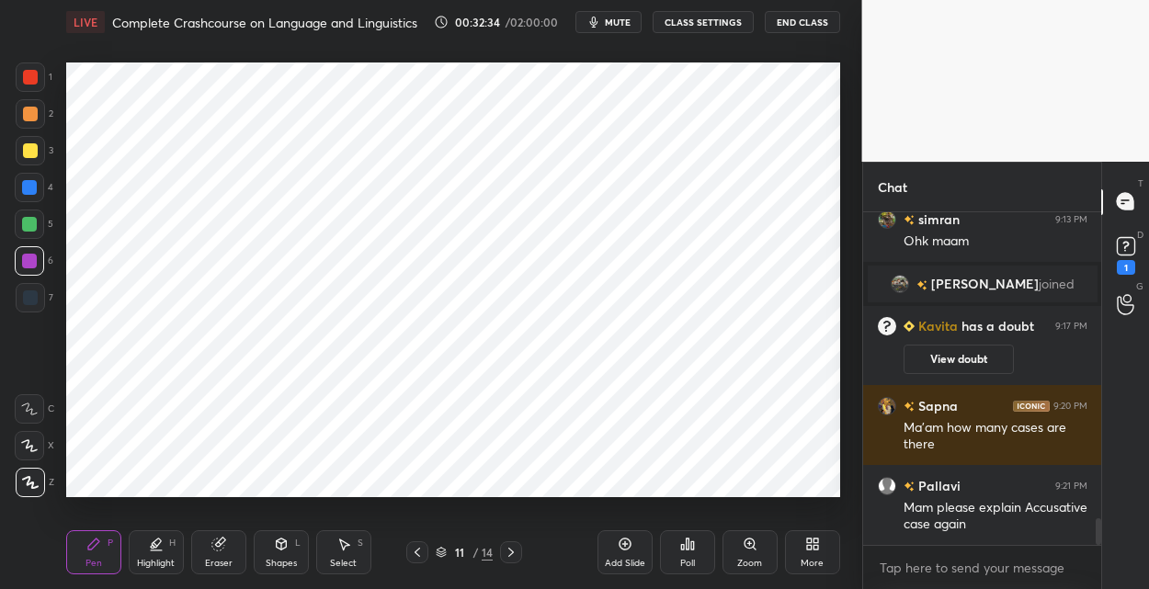
click at [626, 541] on icon at bounding box center [624, 544] width 15 height 15
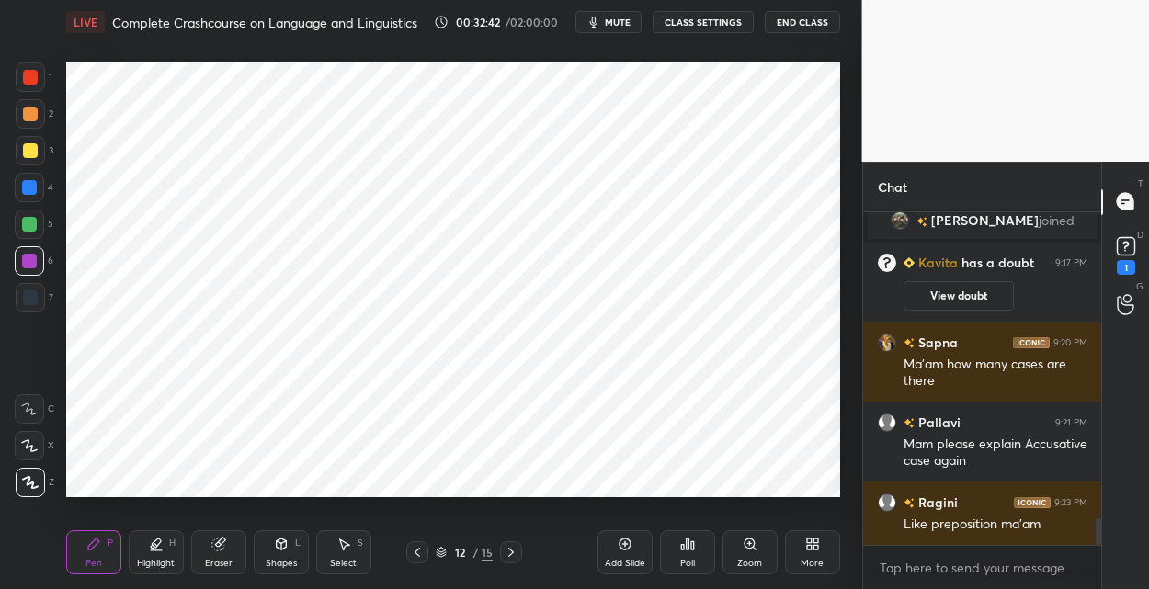
click at [34, 81] on div at bounding box center [30, 77] width 15 height 15
click at [413, 549] on icon at bounding box center [417, 552] width 15 height 15
click at [416, 552] on icon at bounding box center [417, 552] width 15 height 15
click at [415, 553] on icon at bounding box center [417, 552] width 6 height 9
click at [31, 251] on div at bounding box center [29, 260] width 29 height 29
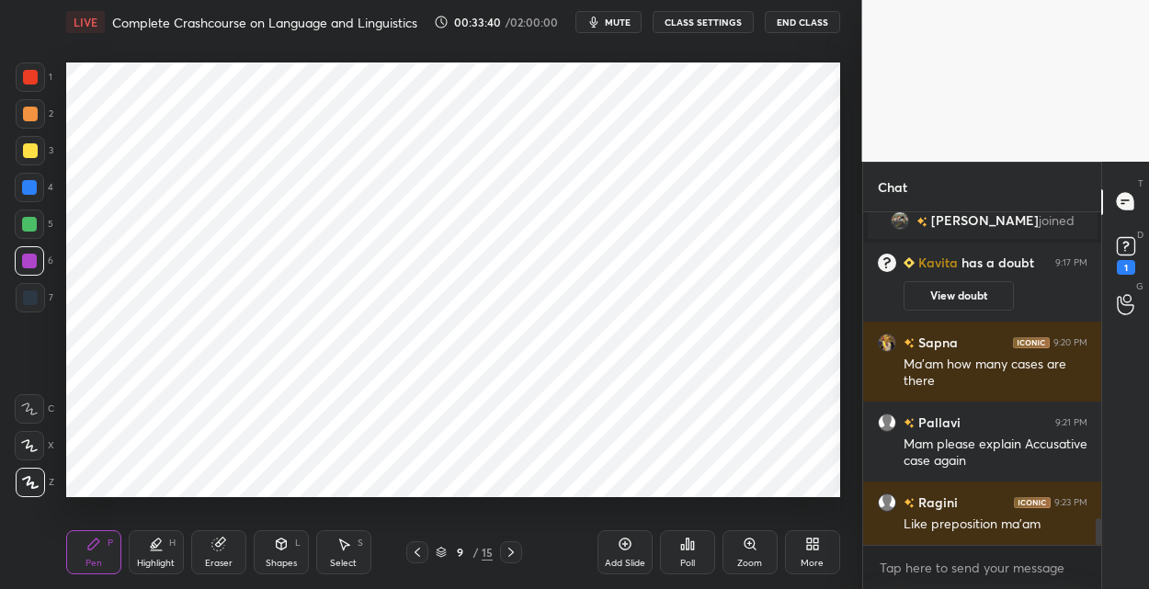
drag, startPoint x: 30, startPoint y: 226, endPoint x: 63, endPoint y: 269, distance: 54.4
click at [31, 229] on div at bounding box center [29, 224] width 15 height 15
click at [144, 548] on div "Highlight H" at bounding box center [156, 552] width 55 height 44
click at [28, 268] on div at bounding box center [29, 260] width 29 height 29
click at [95, 553] on div "Pen P" at bounding box center [93, 552] width 55 height 44
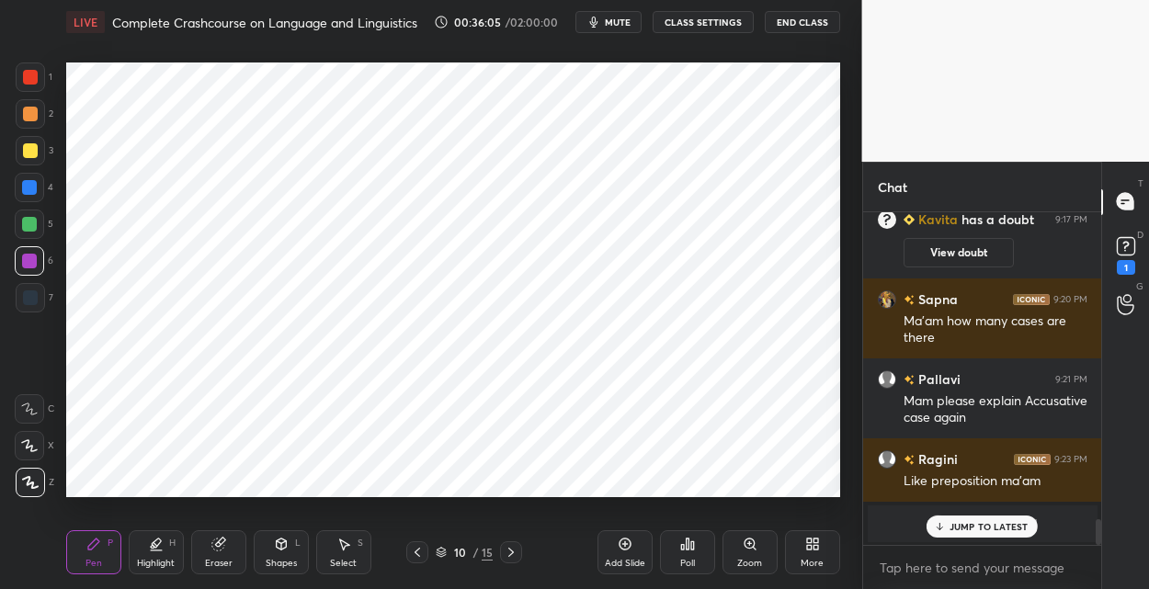
scroll to position [3894, 0]
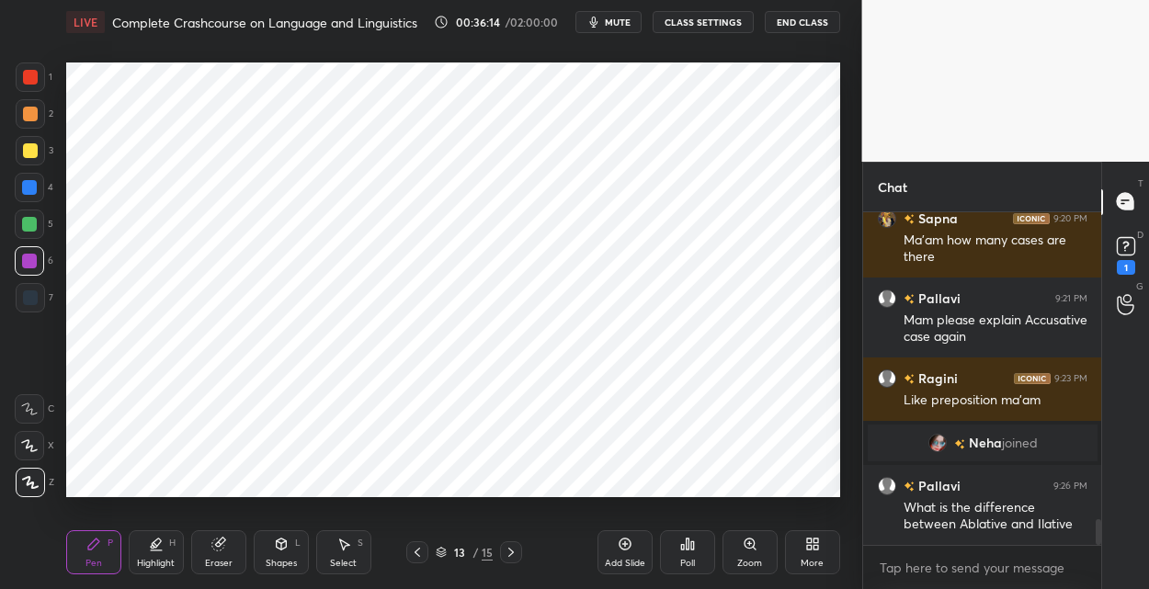
click at [626, 550] on div "Add Slide" at bounding box center [624, 552] width 55 height 44
drag, startPoint x: 36, startPoint y: 78, endPoint x: 51, endPoint y: 78, distance: 15.6
click at [37, 80] on div at bounding box center [30, 77] width 15 height 15
drag, startPoint x: 33, startPoint y: 191, endPoint x: 55, endPoint y: 198, distance: 23.2
click at [34, 195] on div at bounding box center [29, 187] width 29 height 29
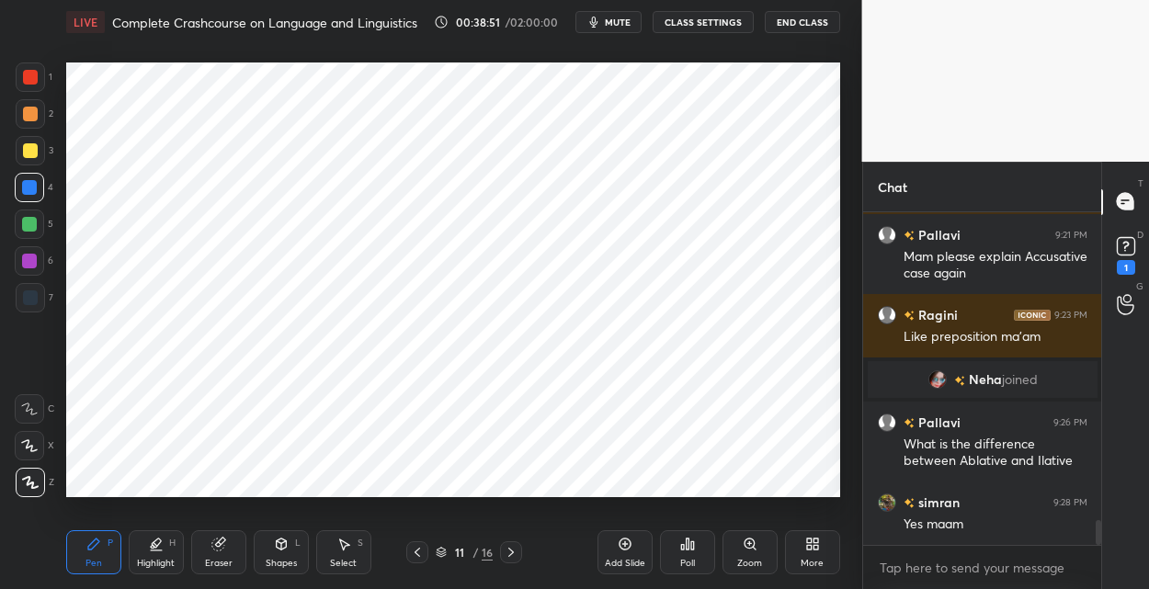
scroll to position [4089, 0]
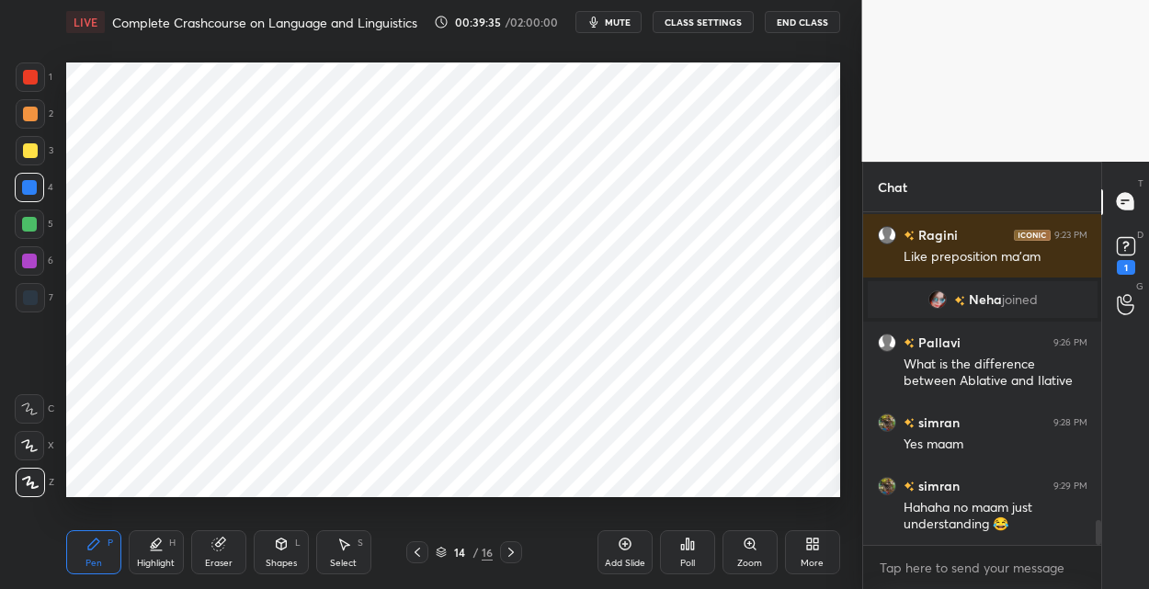
click at [633, 559] on div "Add Slide" at bounding box center [625, 563] width 40 height 9
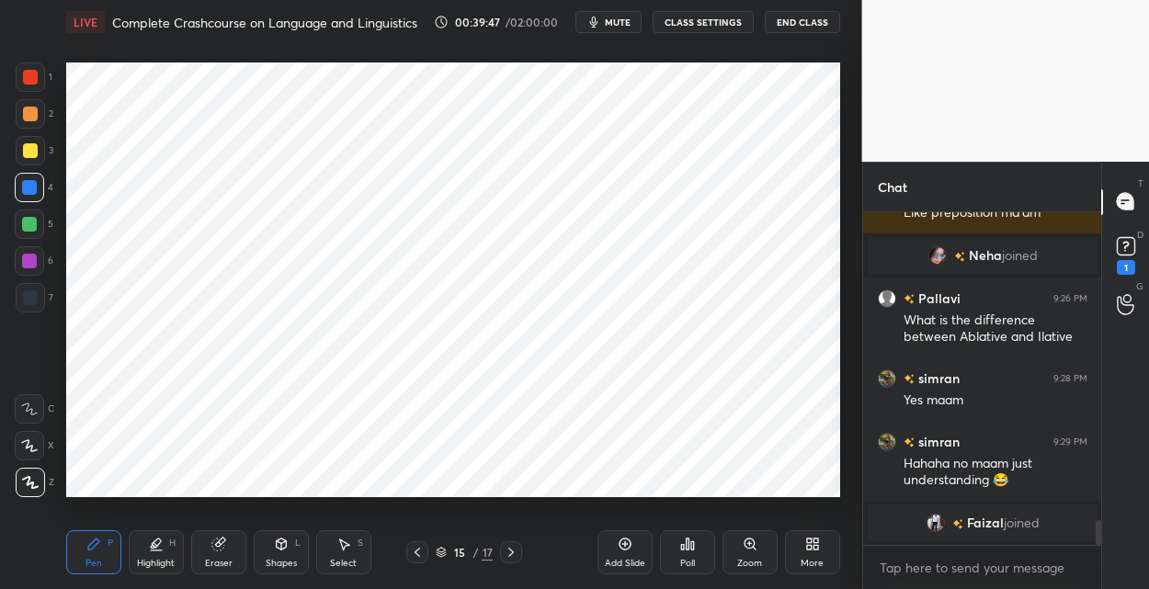
click at [35, 294] on div at bounding box center [30, 297] width 15 height 15
click at [621, 554] on div "Add Slide" at bounding box center [624, 552] width 55 height 44
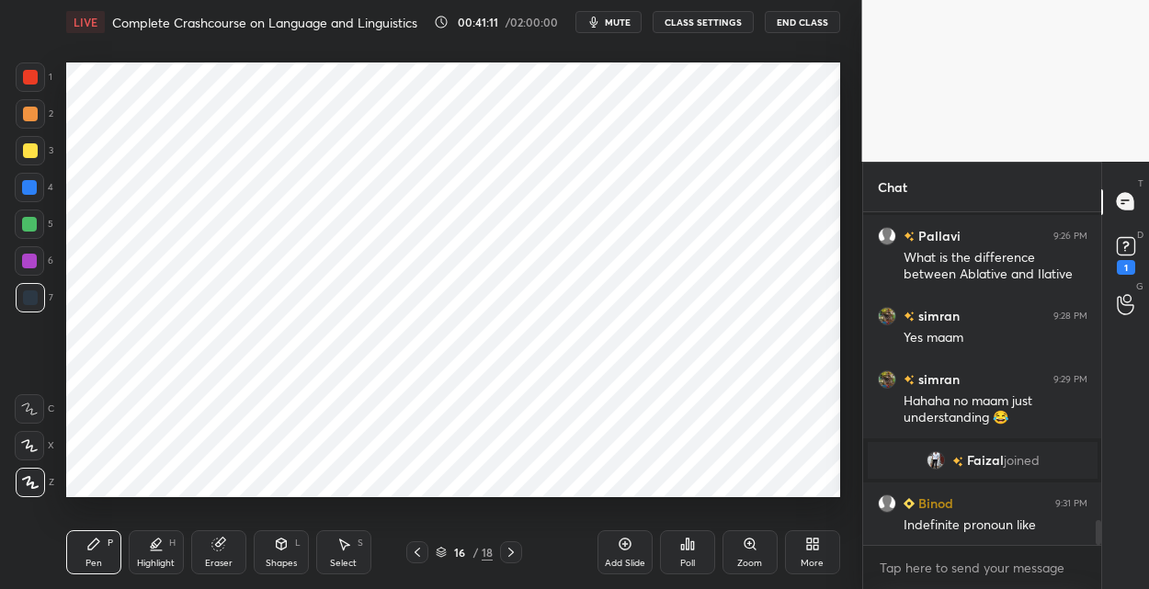
drag, startPoint x: 33, startPoint y: 266, endPoint x: 49, endPoint y: 248, distance: 23.4
click at [34, 266] on div at bounding box center [29, 261] width 15 height 15
drag, startPoint x: 31, startPoint y: 79, endPoint x: 61, endPoint y: 74, distance: 29.9
click at [34, 80] on div at bounding box center [30, 77] width 15 height 15
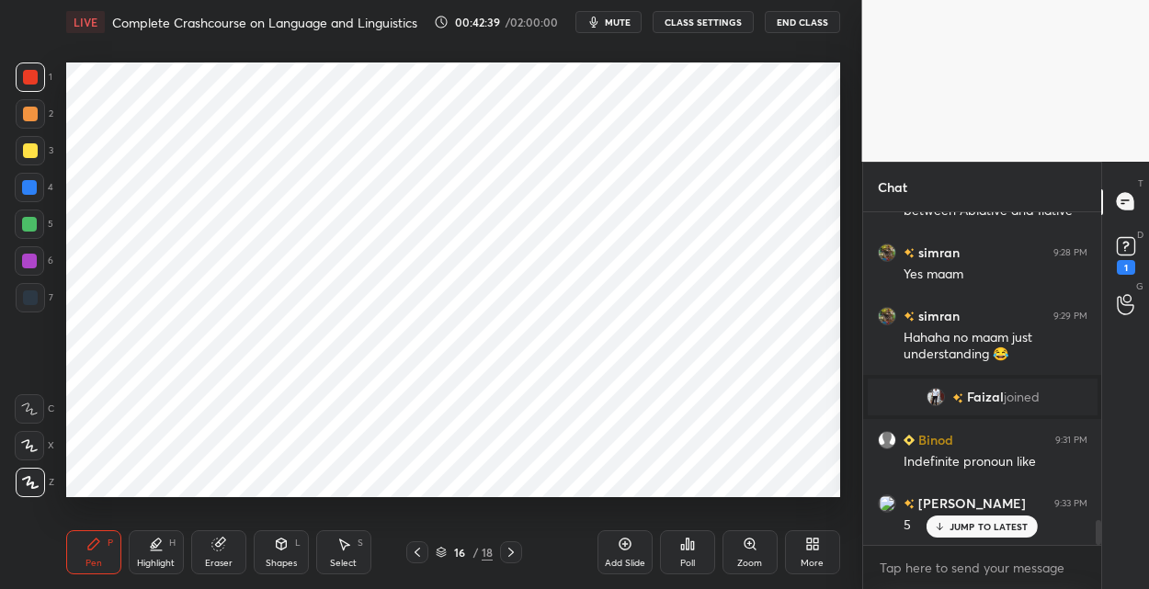
click at [621, 540] on icon at bounding box center [624, 544] width 15 height 15
click at [36, 79] on div at bounding box center [30, 77] width 15 height 15
drag, startPoint x: 30, startPoint y: 187, endPoint x: 46, endPoint y: 170, distance: 23.4
click at [30, 186] on div at bounding box center [29, 187] width 15 height 15
click at [413, 551] on icon at bounding box center [417, 552] width 15 height 15
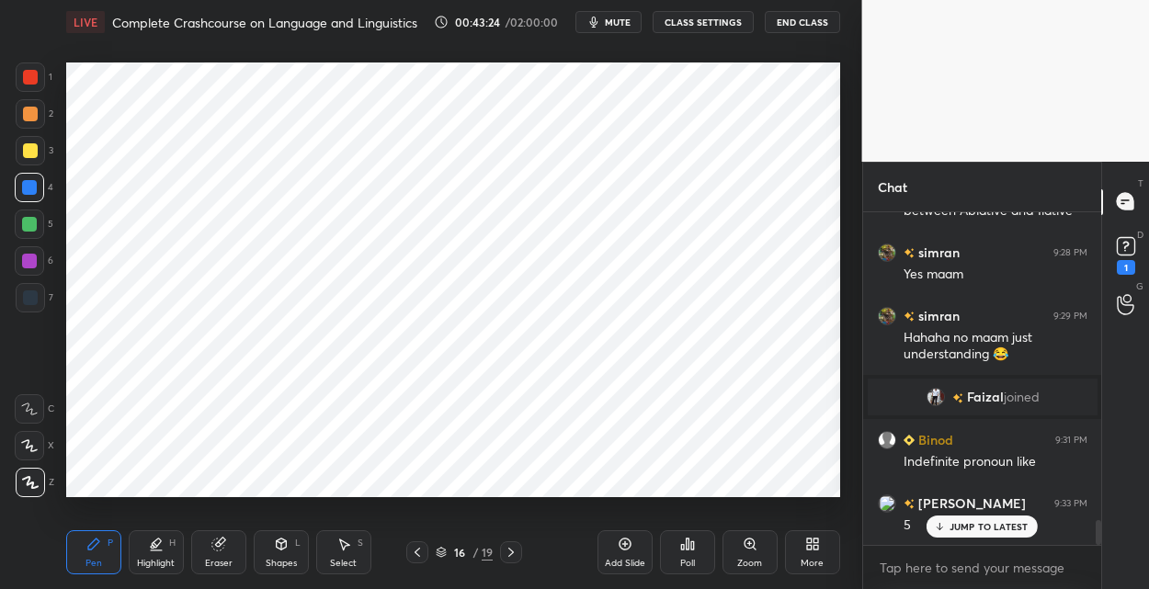
click at [621, 552] on div "Add Slide" at bounding box center [624, 552] width 55 height 44
click at [1115, 247] on icon at bounding box center [1126, 246] width 28 height 28
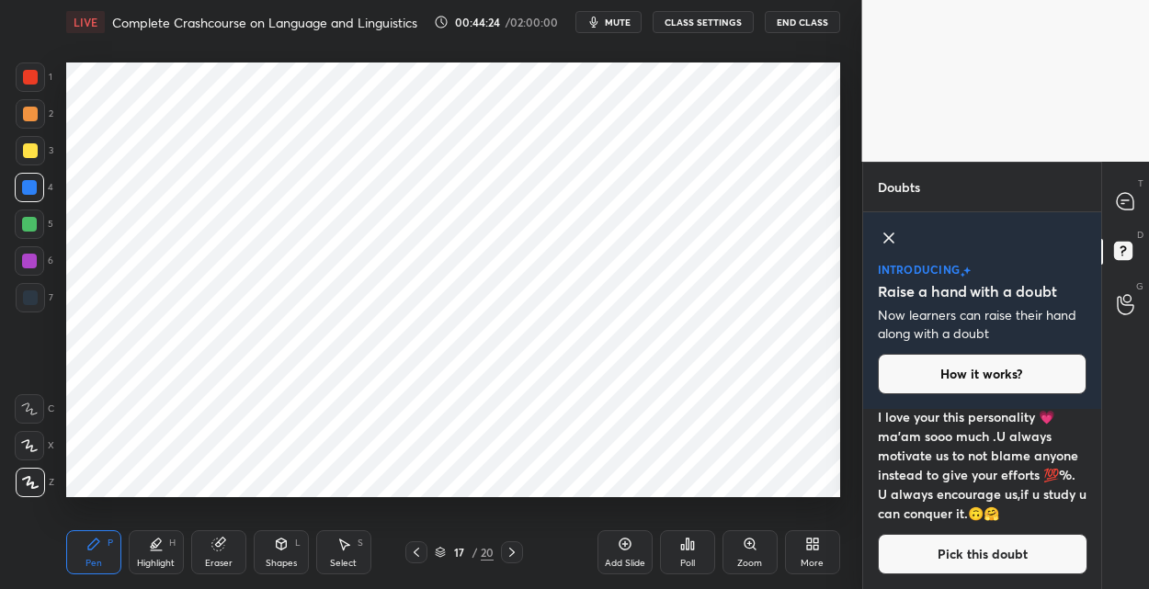
click at [959, 548] on button "Pick this doubt" at bounding box center [981, 554] width 209 height 40
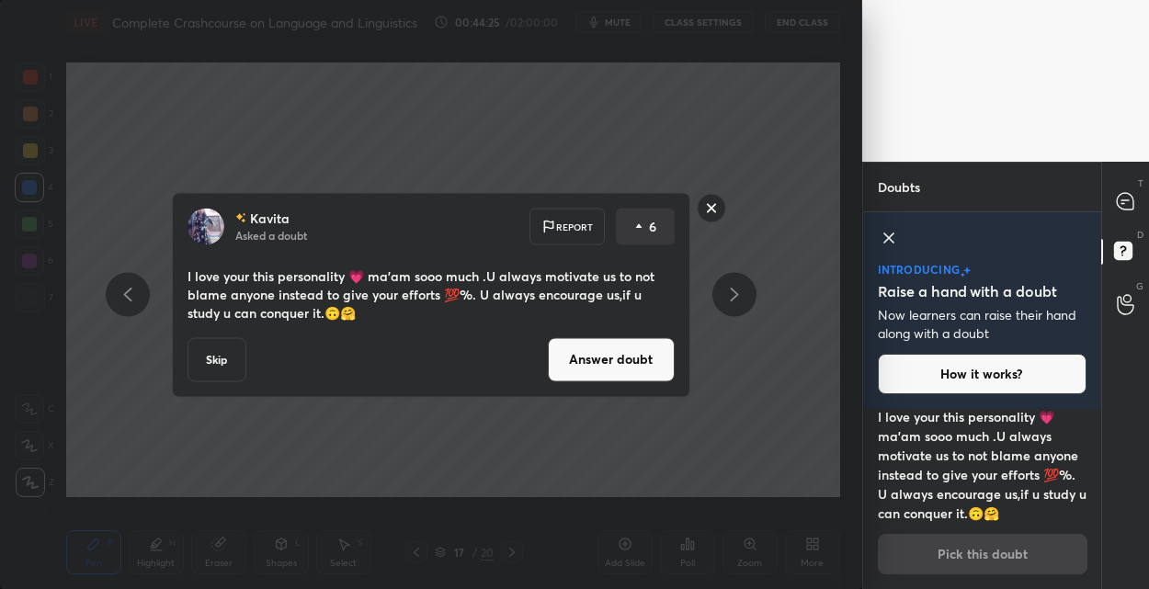
click at [600, 350] on button "Answer doubt" at bounding box center [611, 359] width 127 height 44
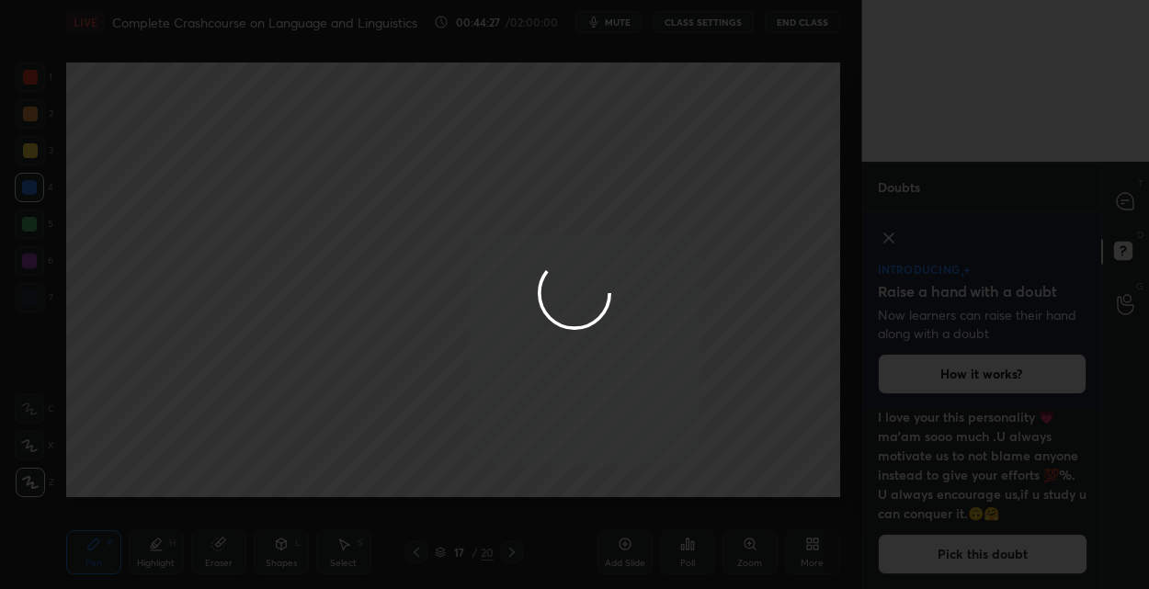
scroll to position [0, 0]
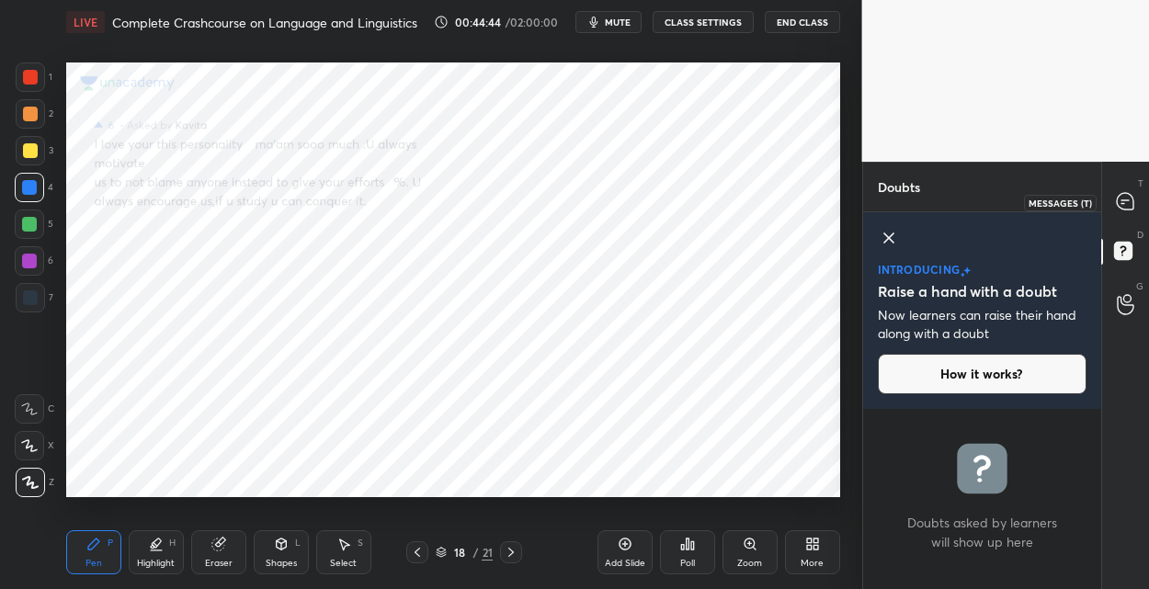
click at [1126, 201] on icon at bounding box center [1124, 201] width 17 height 17
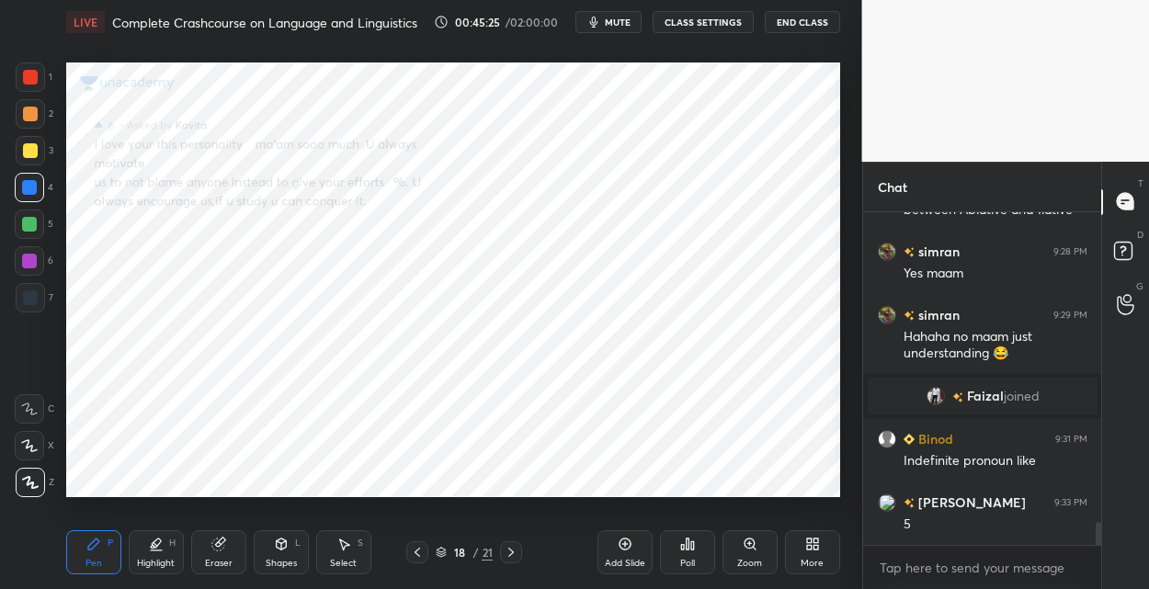
scroll to position [4519, 0]
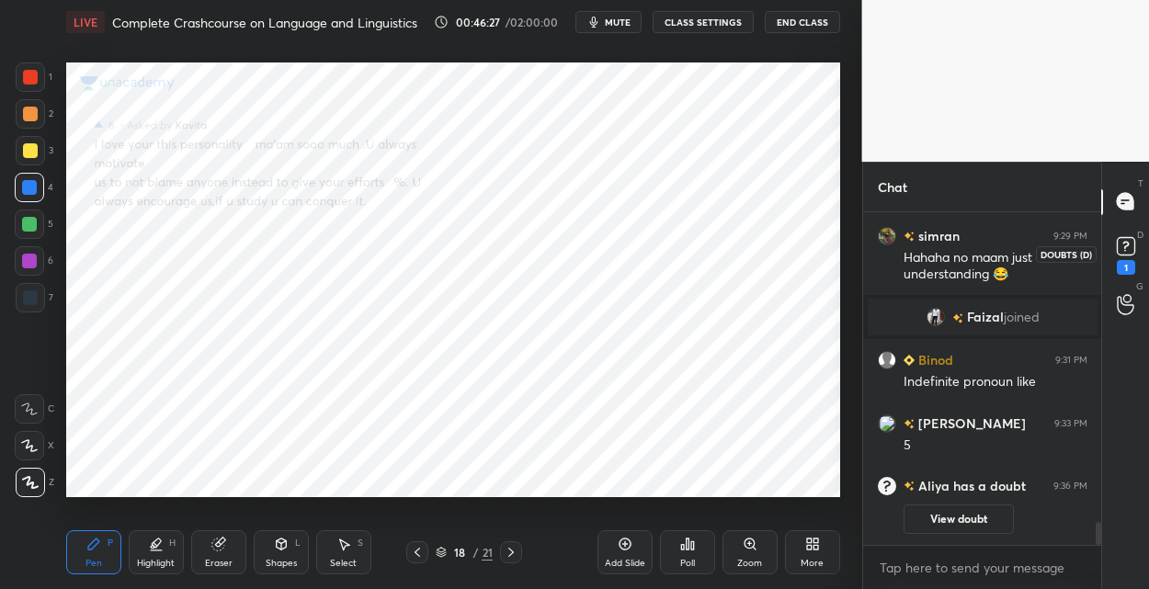
click at [1124, 255] on icon at bounding box center [1126, 246] width 28 height 28
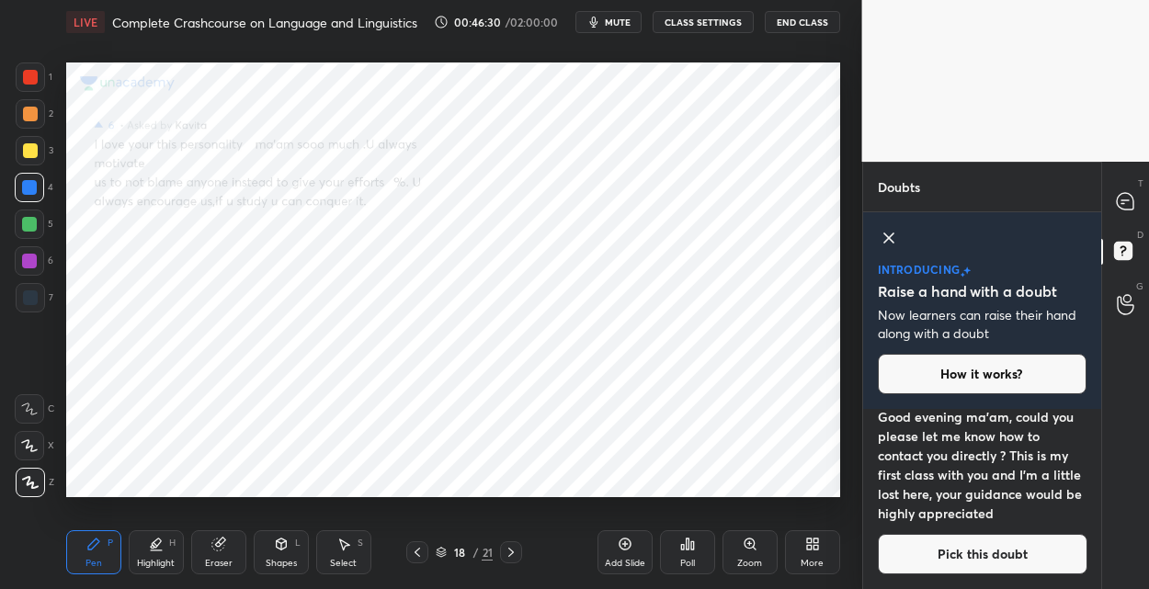
scroll to position [62, 0]
click at [964, 549] on button "Pick this doubt" at bounding box center [981, 553] width 209 height 40
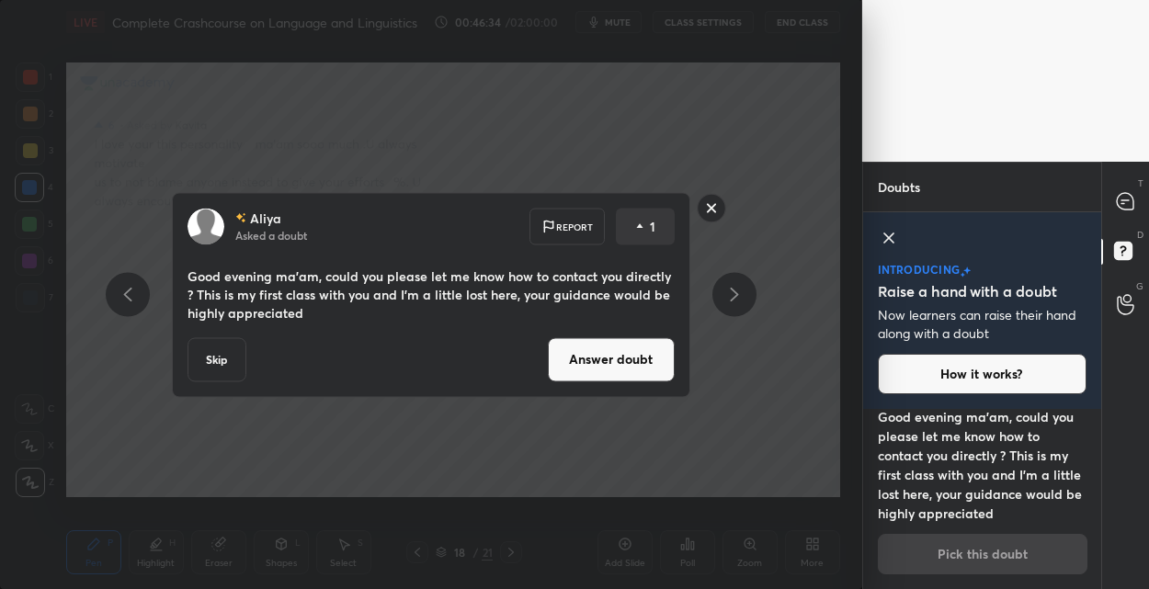
click at [596, 372] on button "Answer doubt" at bounding box center [611, 359] width 127 height 44
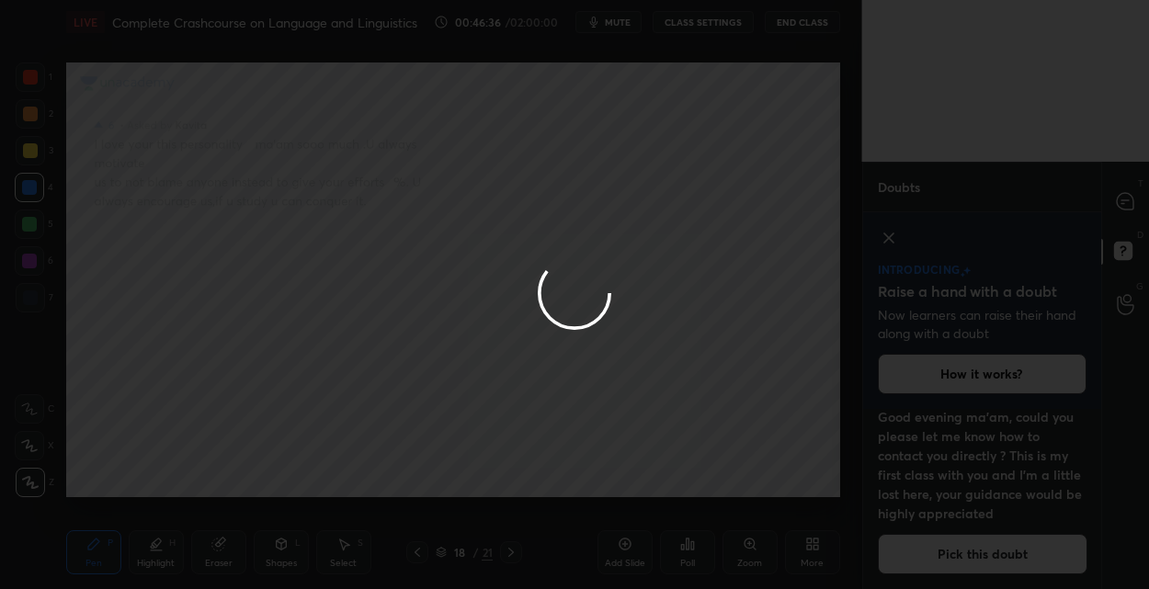
scroll to position [0, 0]
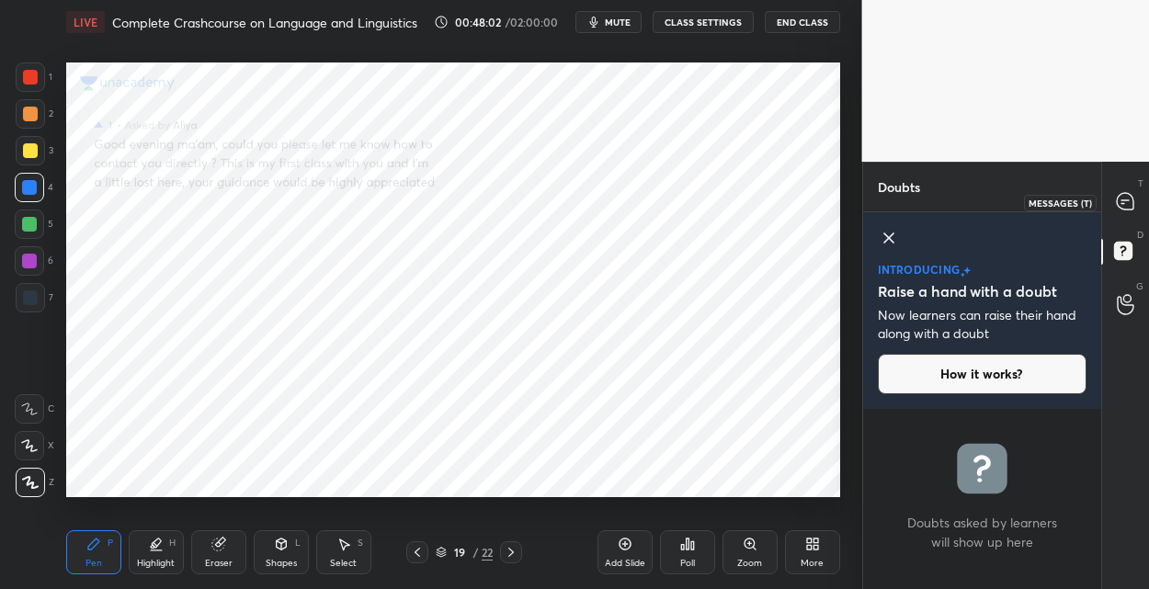
click at [1116, 203] on icon at bounding box center [1124, 201] width 17 height 17
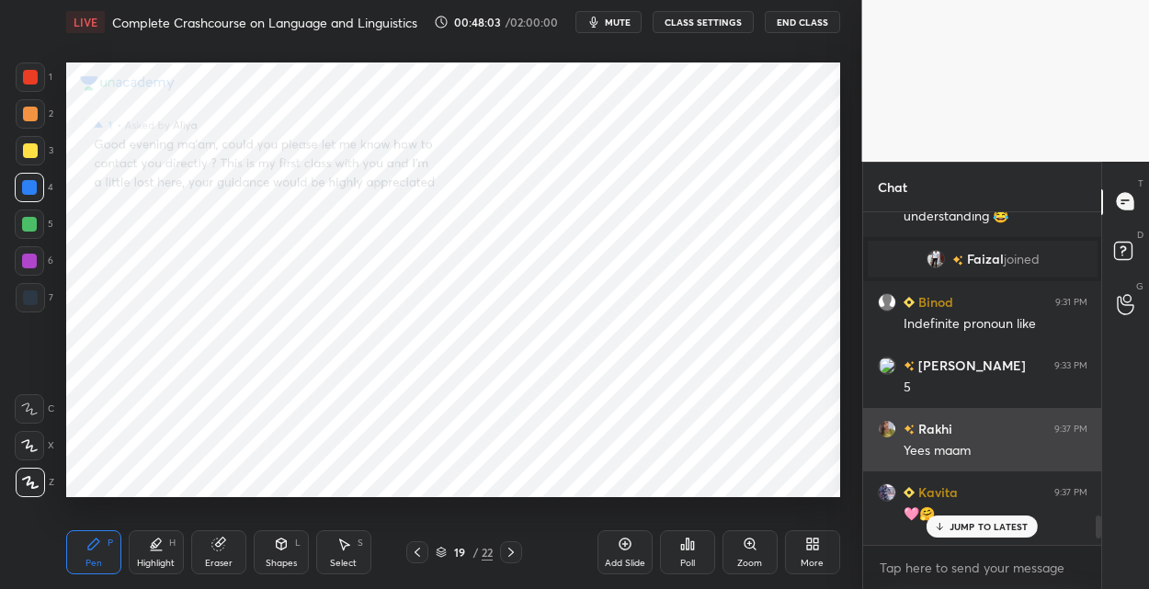
scroll to position [4611, 0]
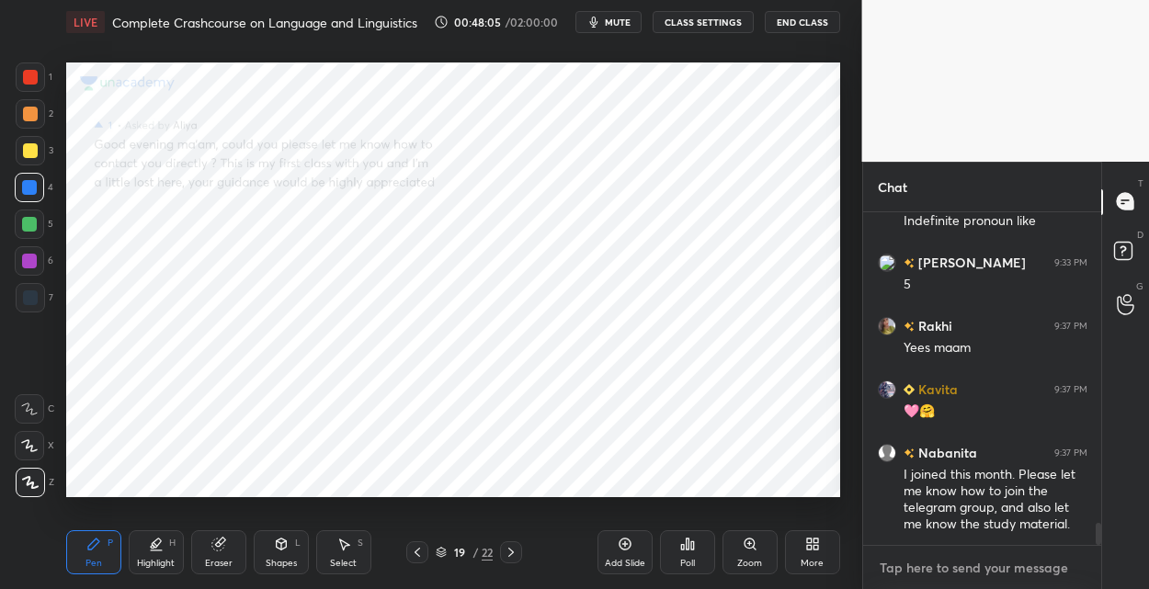
type textarea "x"
click at [941, 560] on textarea at bounding box center [981, 567] width 209 height 29
paste textarea "[URL][DOMAIN_NAME]"
type textarea "[URL][DOMAIN_NAME]"
type textarea "x"
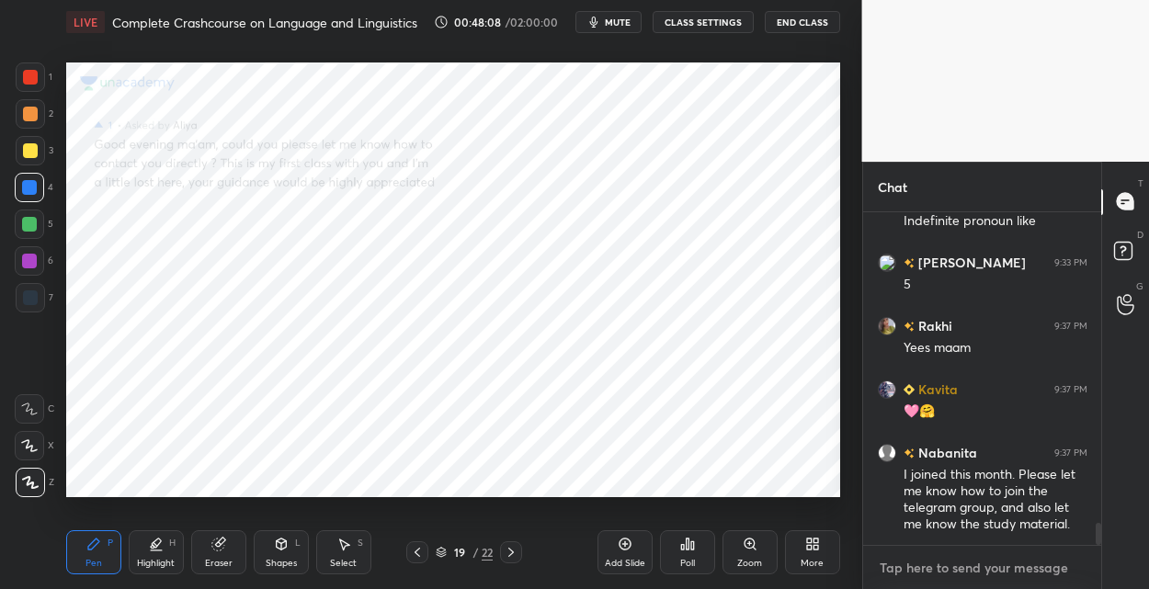
scroll to position [4730, 0]
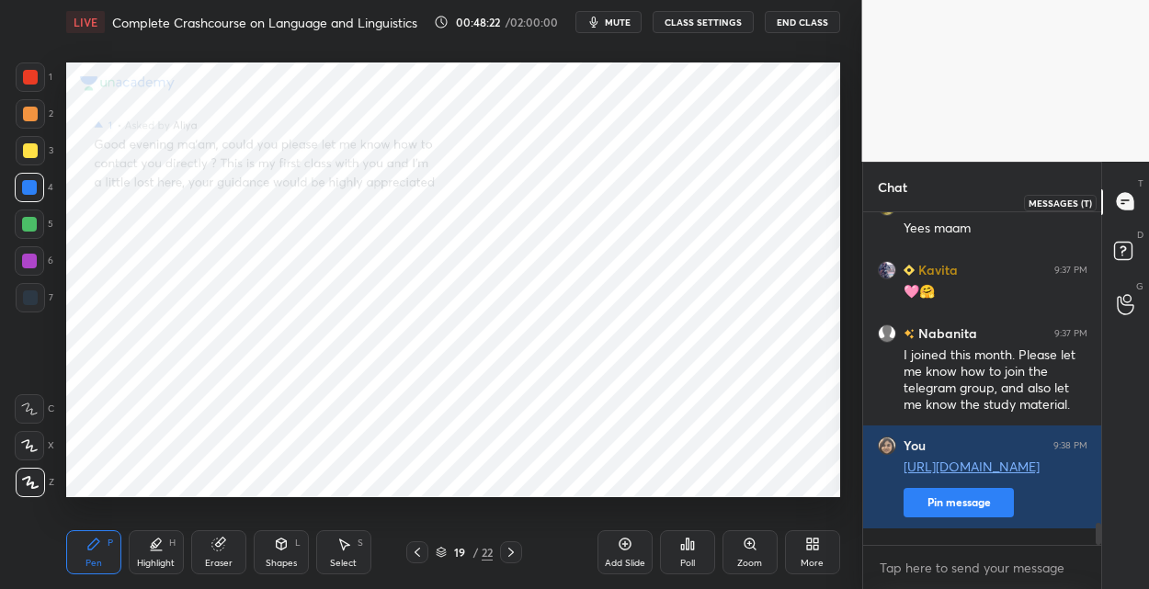
click at [1118, 195] on icon at bounding box center [1124, 201] width 17 height 17
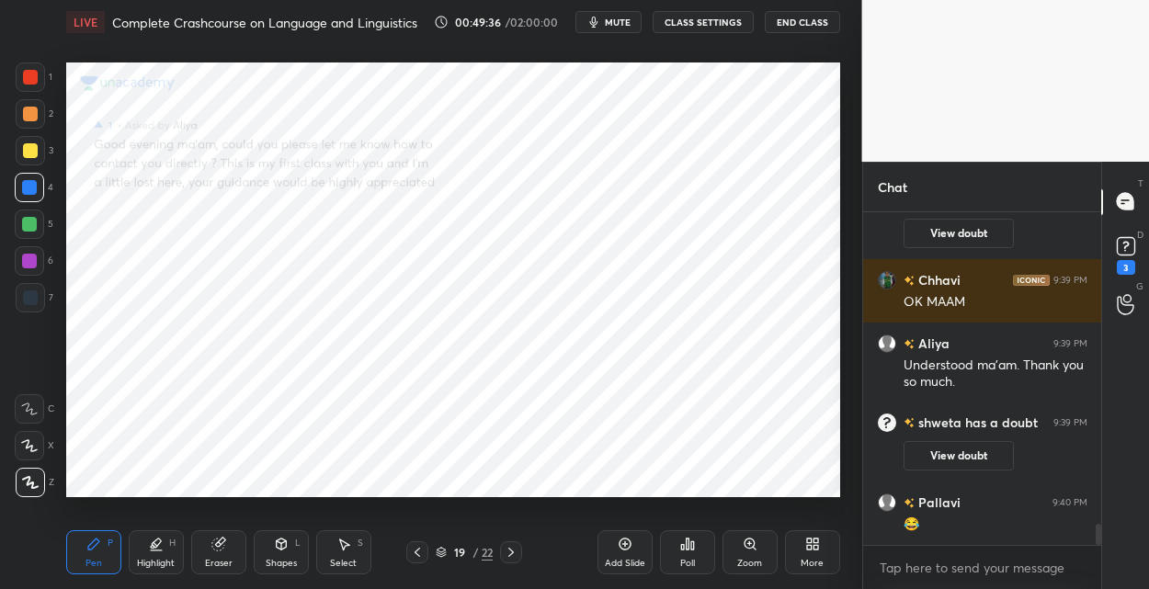
scroll to position [4817, 0]
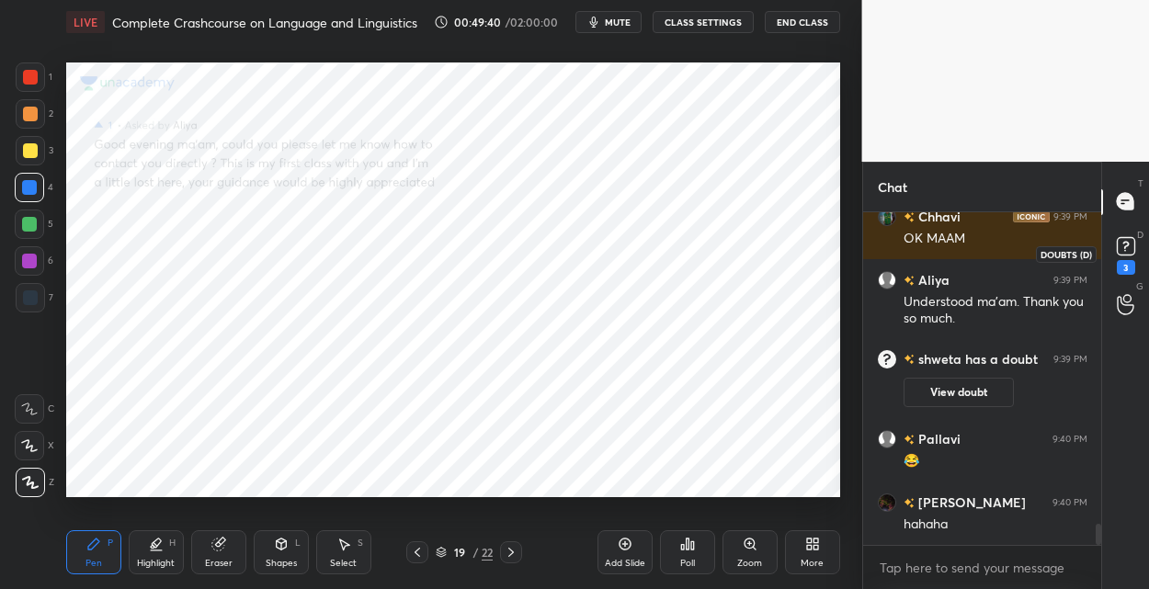
click at [1118, 254] on rect at bounding box center [1124, 245] width 17 height 17
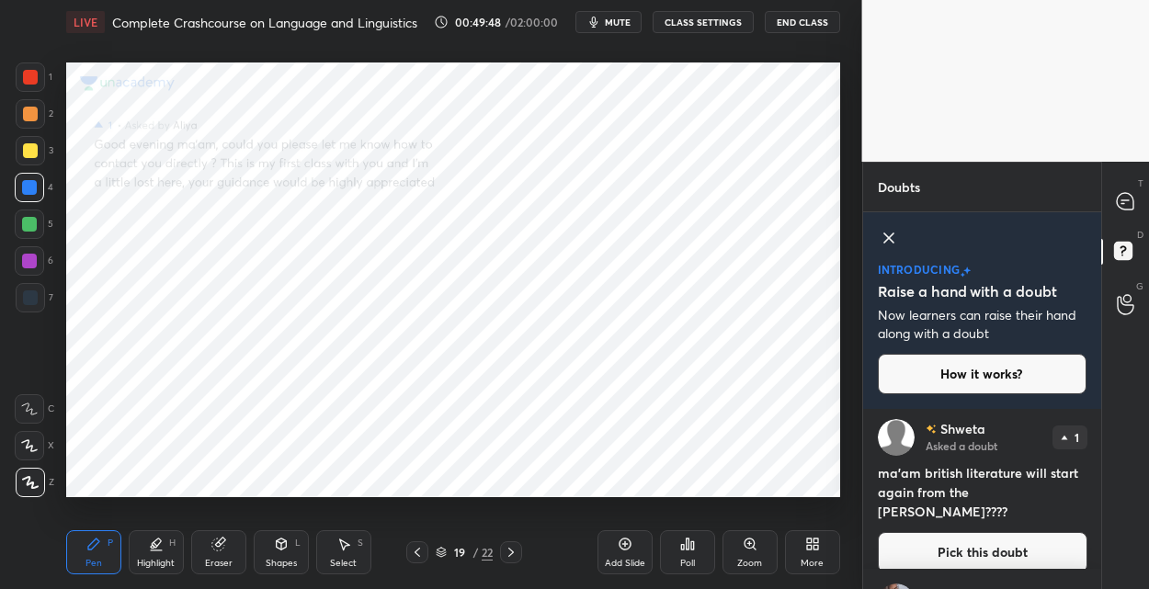
scroll to position [191, 0]
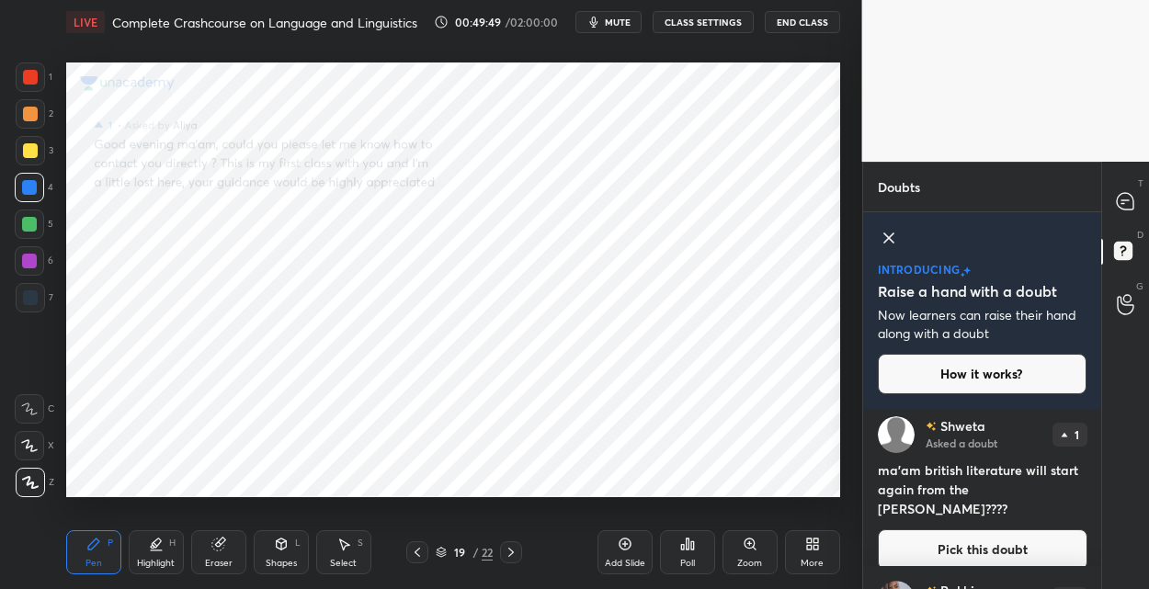
click at [987, 530] on button "Pick this doubt" at bounding box center [981, 549] width 209 height 40
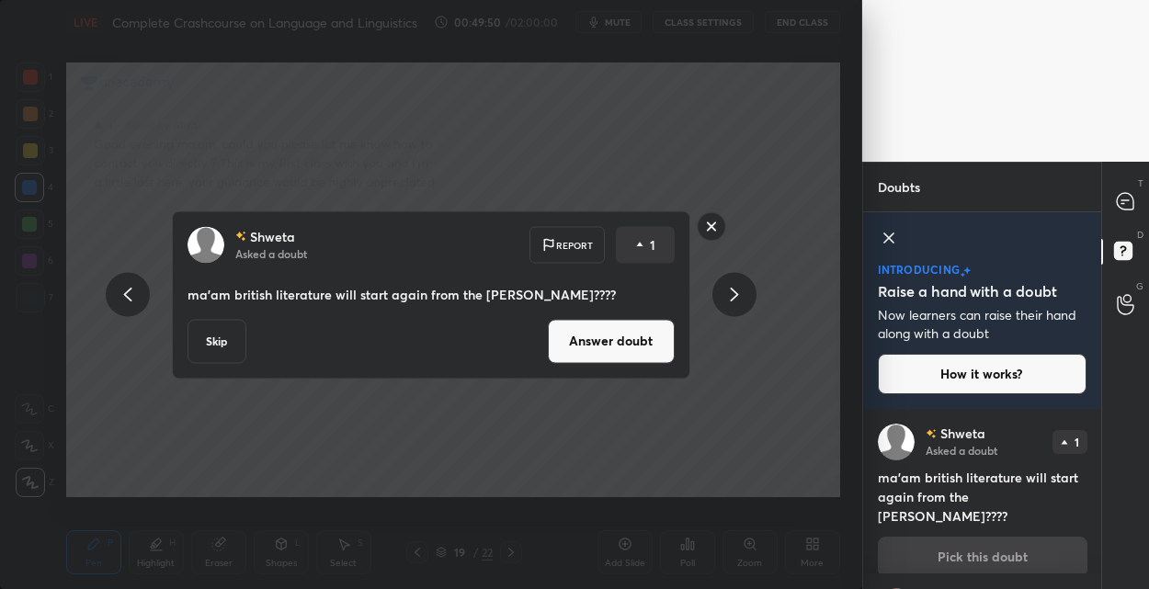
click at [588, 356] on button "Answer doubt" at bounding box center [611, 341] width 127 height 44
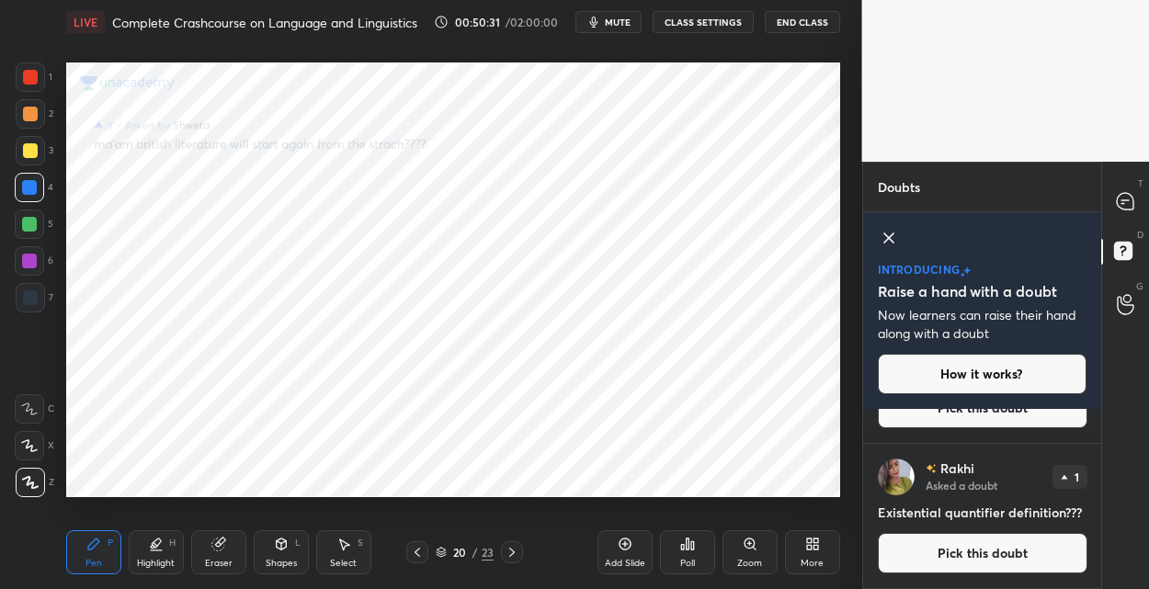
scroll to position [148, 0]
click at [966, 549] on button "Pick this doubt" at bounding box center [981, 554] width 209 height 40
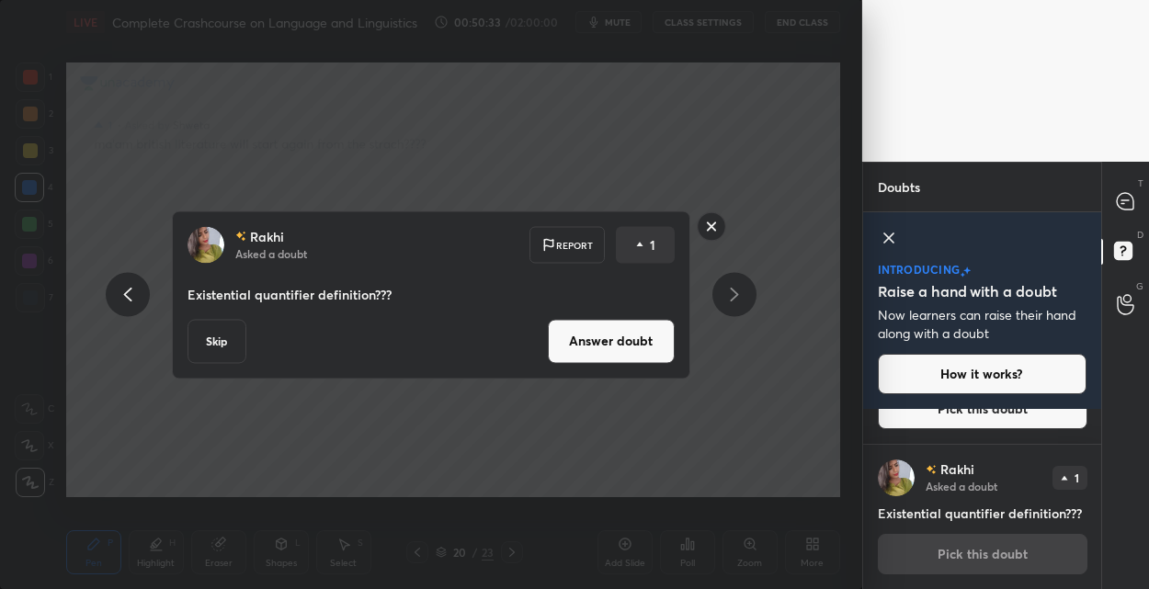
click at [664, 351] on button "Answer doubt" at bounding box center [611, 341] width 127 height 44
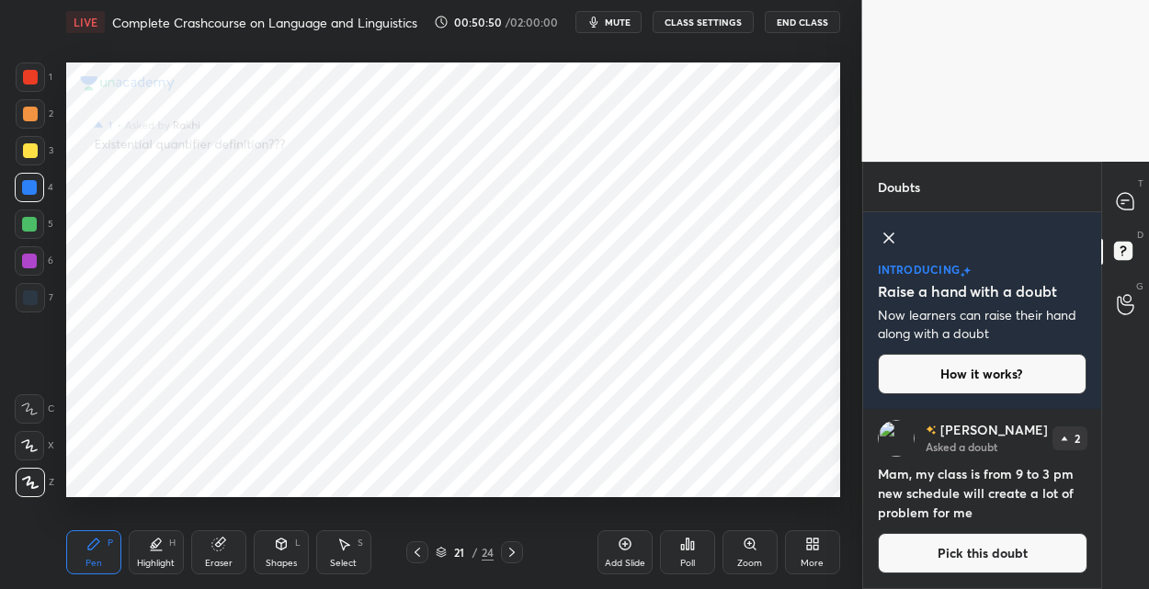
scroll to position [0, 0]
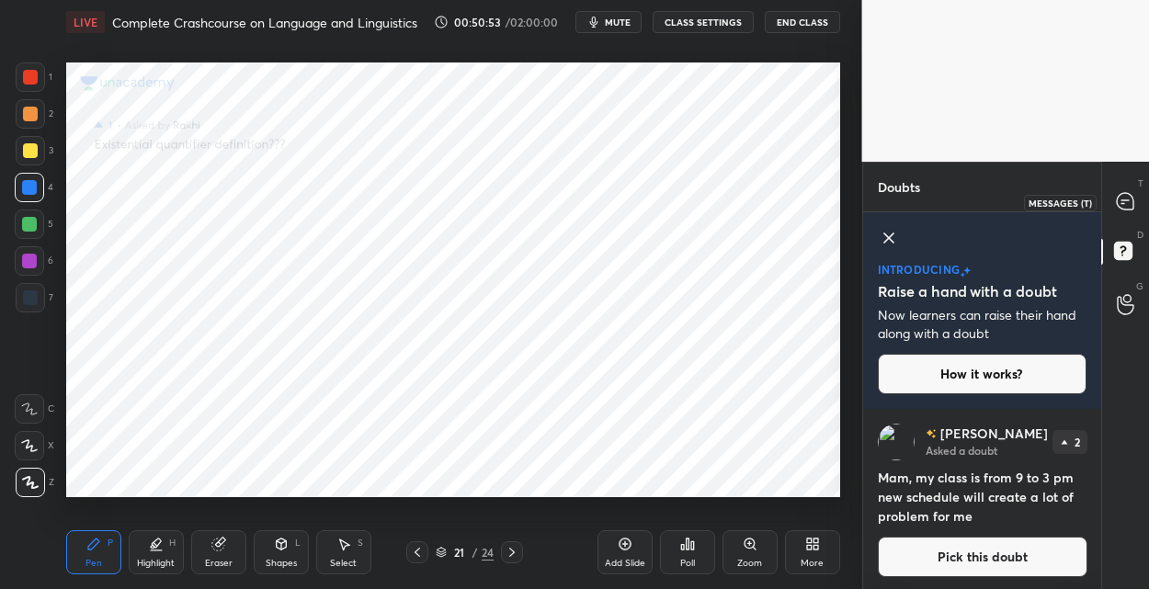
click at [1126, 198] on icon at bounding box center [1124, 201] width 17 height 17
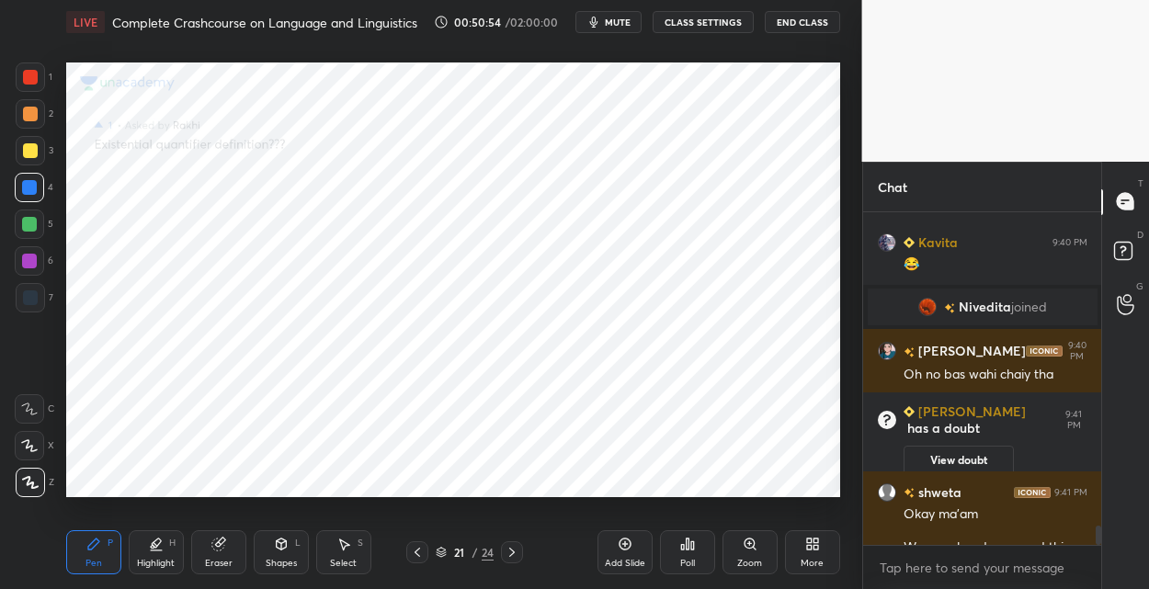
scroll to position [5287, 0]
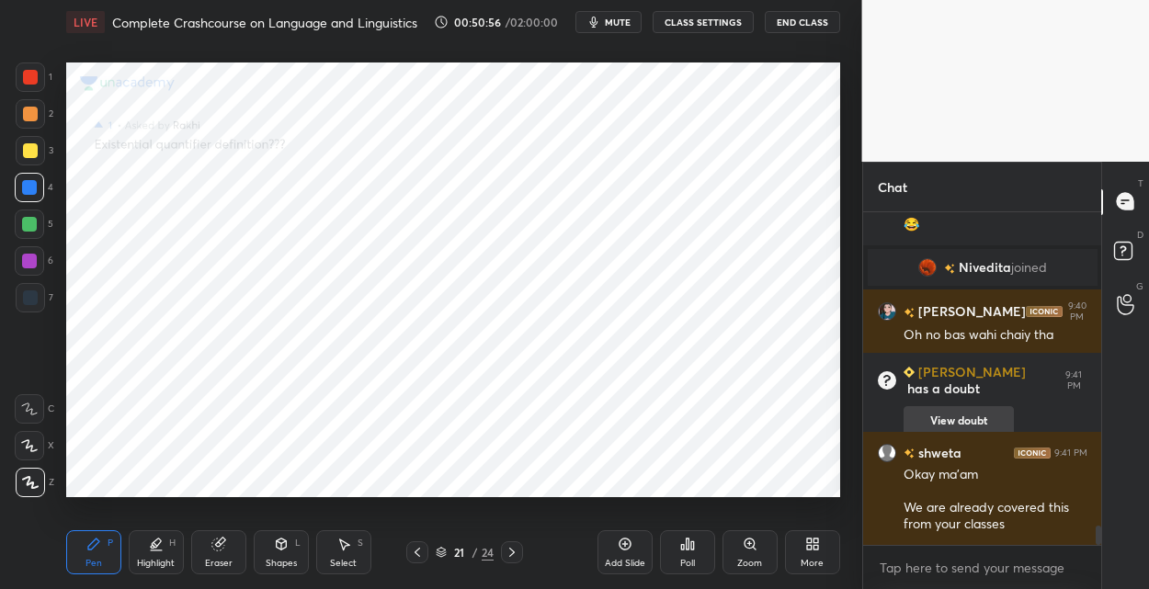
click at [958, 406] on button "View doubt" at bounding box center [958, 420] width 110 height 29
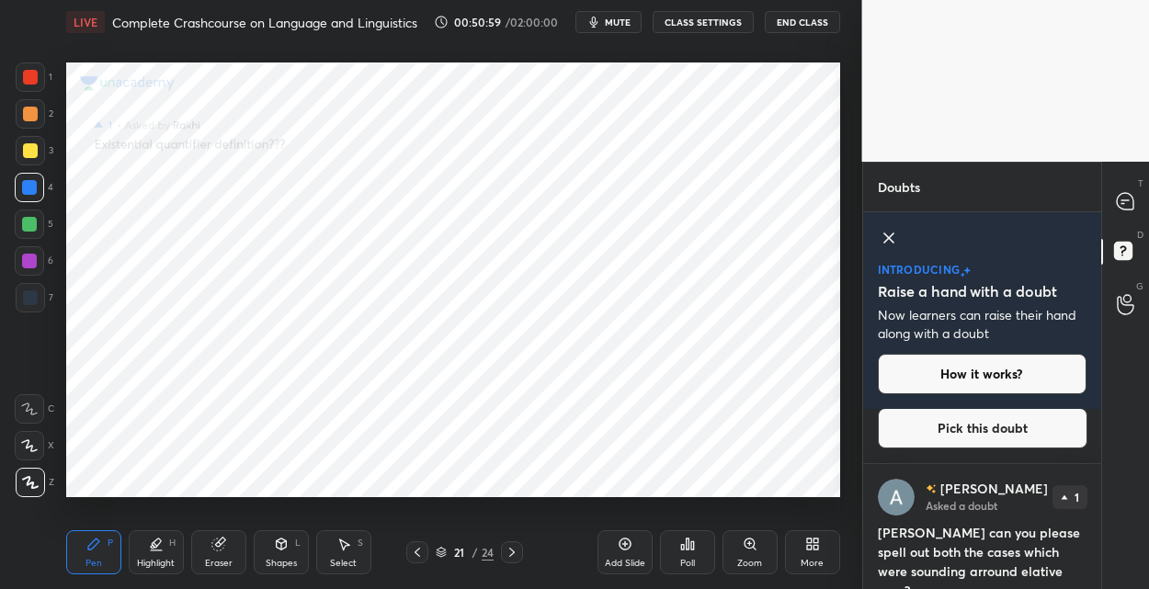
scroll to position [187, 0]
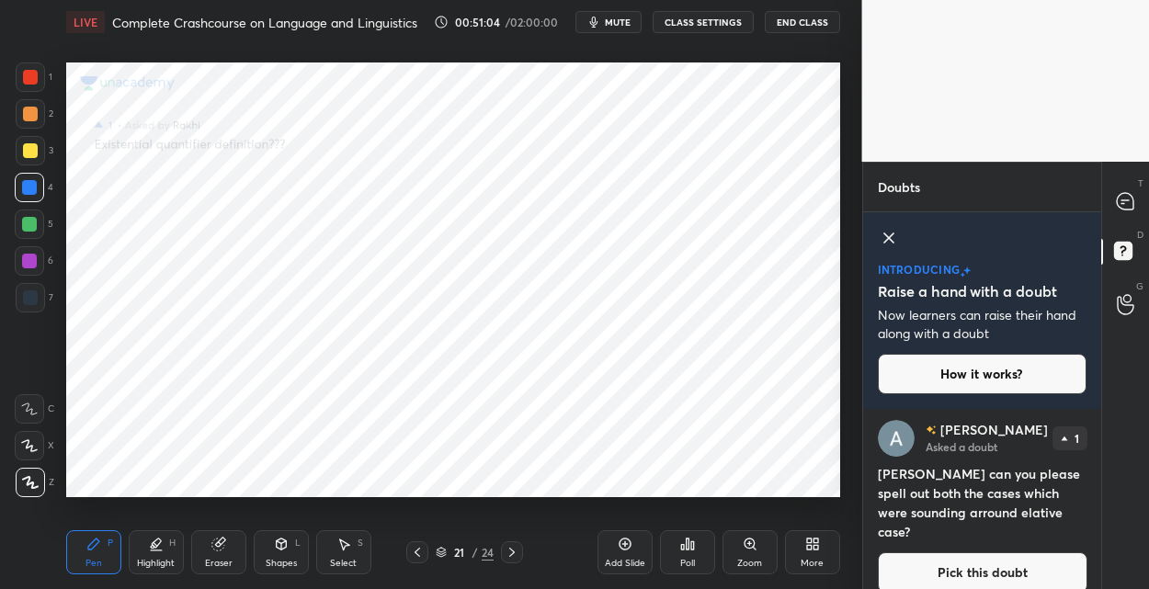
click at [959, 563] on button "Pick this doubt" at bounding box center [981, 572] width 209 height 40
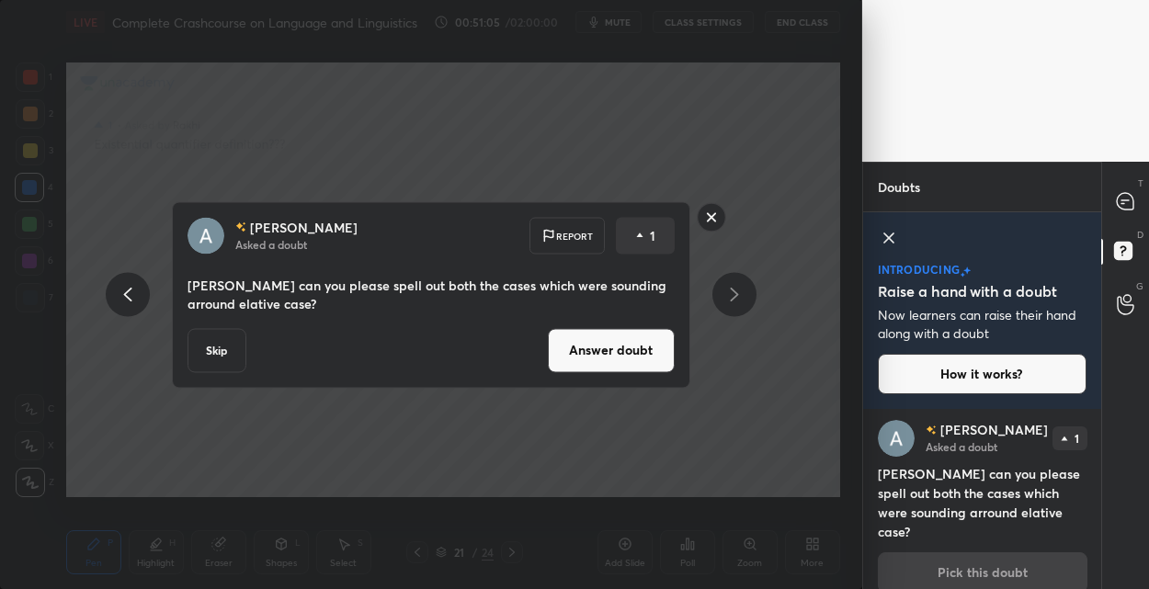
click at [627, 346] on button "Answer doubt" at bounding box center [611, 350] width 127 height 44
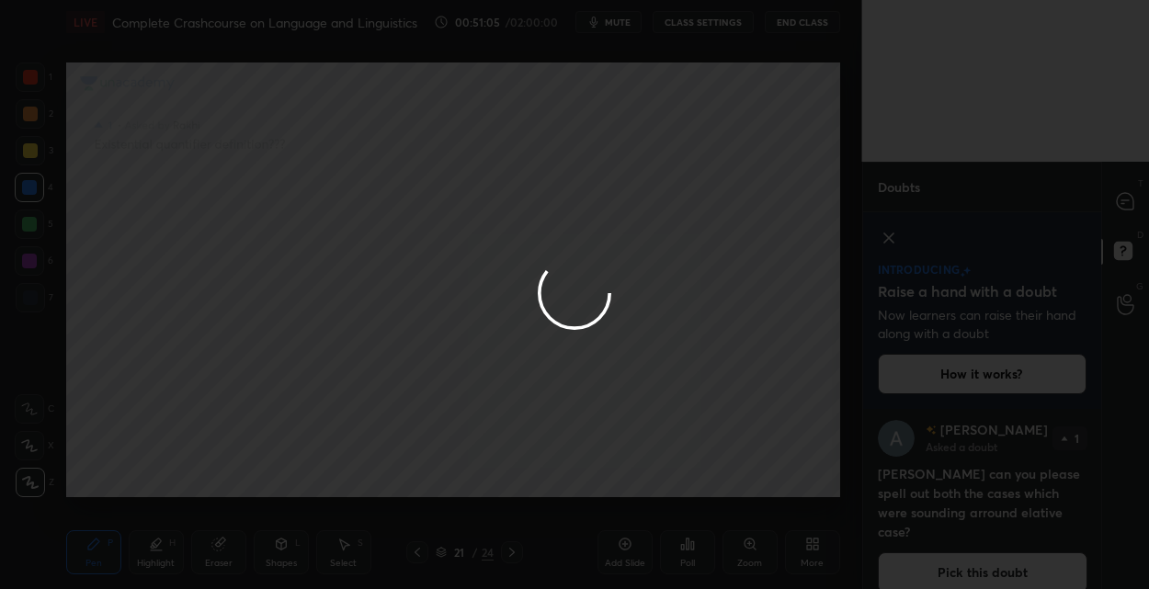
scroll to position [4, 0]
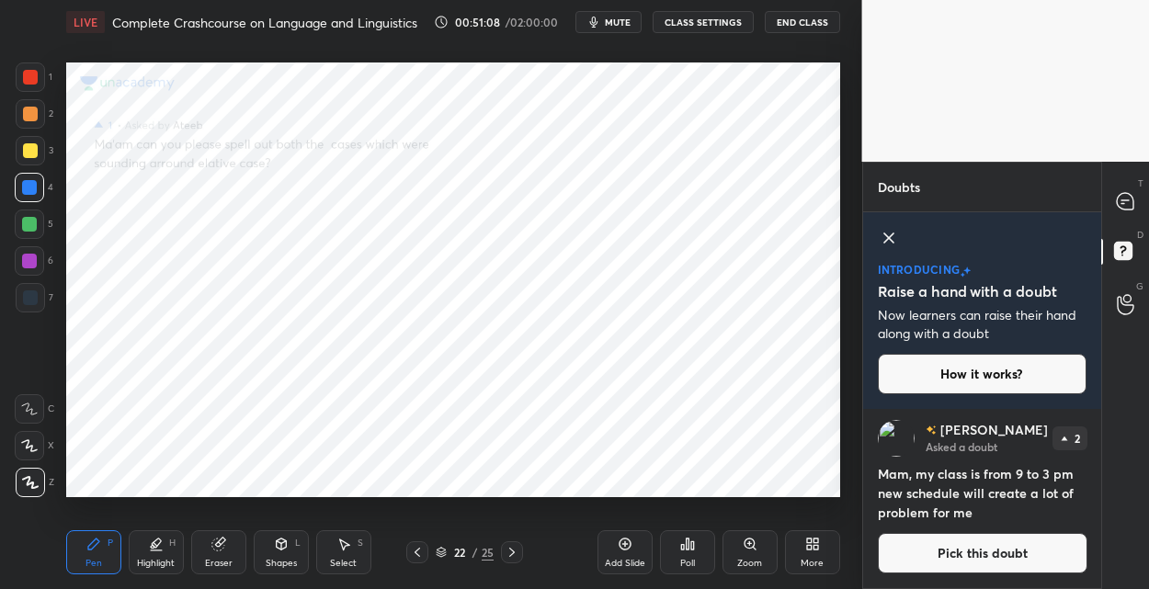
click at [457, 550] on div "22" at bounding box center [459, 552] width 18 height 11
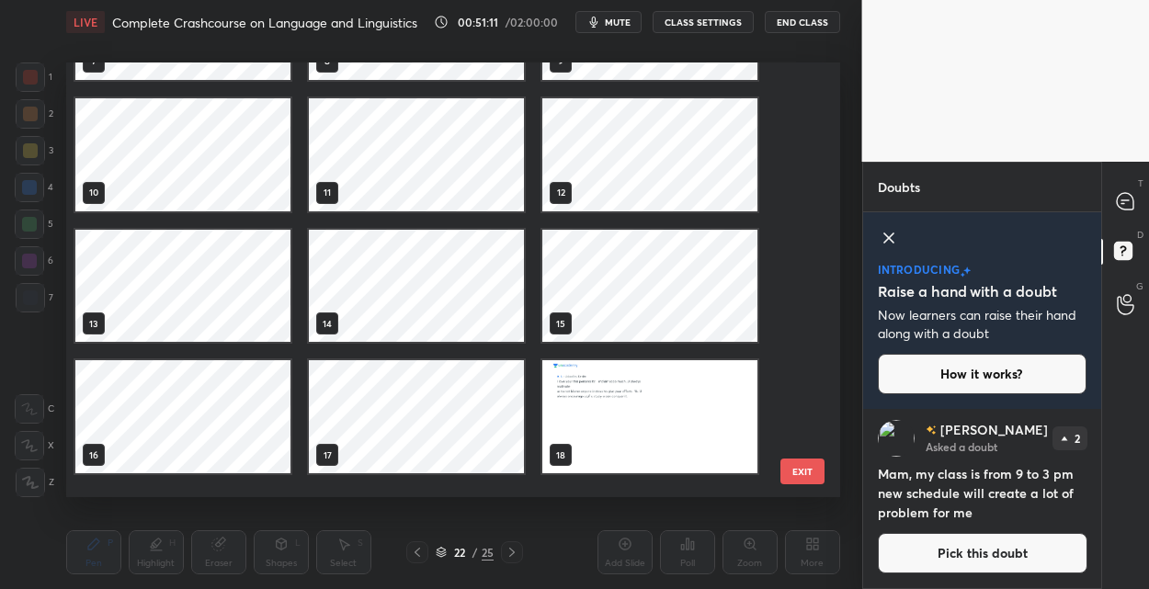
scroll to position [332, 0]
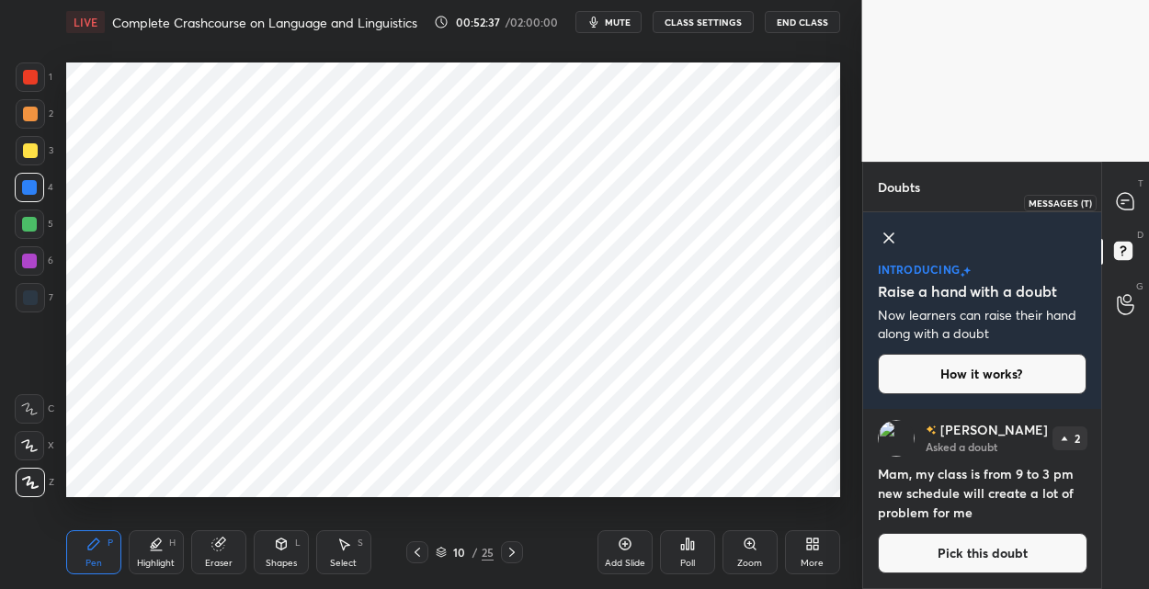
click at [1119, 195] on icon at bounding box center [1124, 201] width 17 height 17
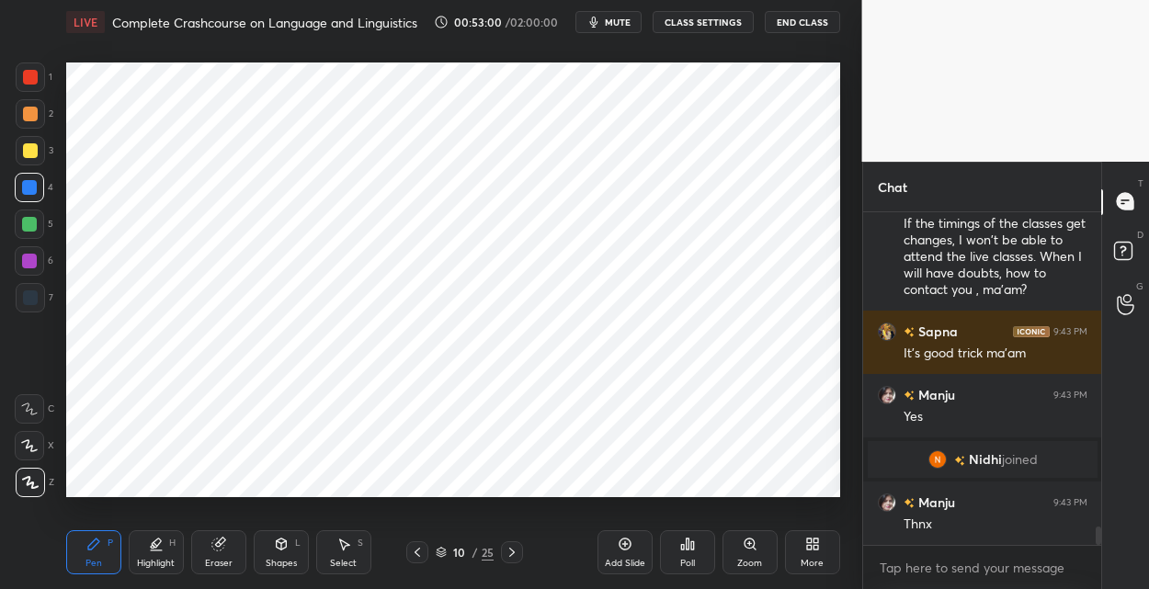
scroll to position [5635, 0]
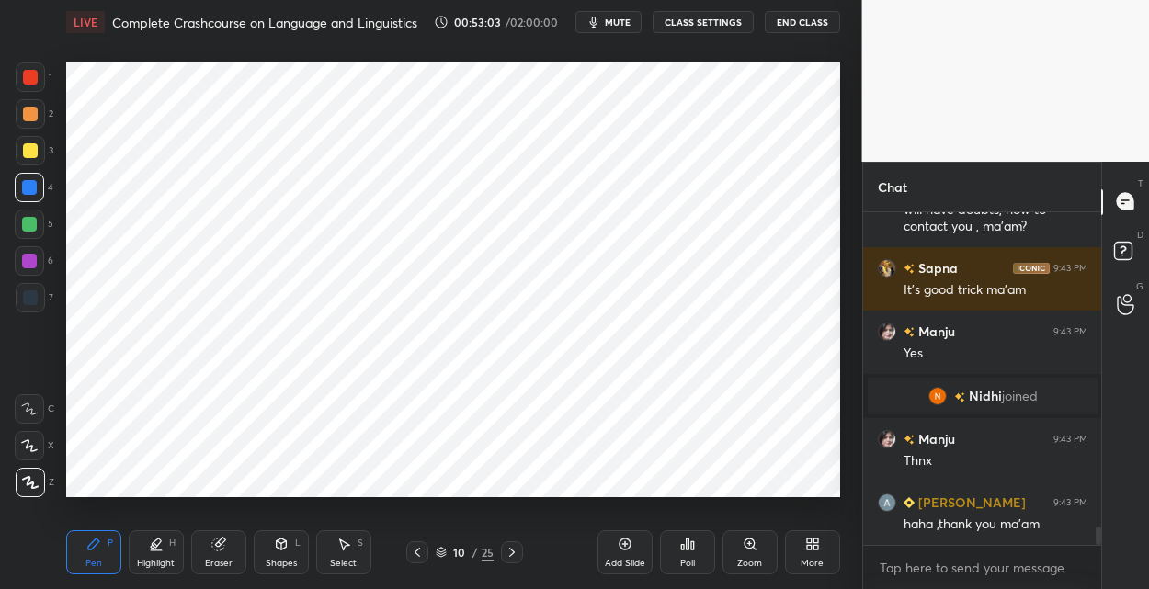
click at [456, 550] on div "10" at bounding box center [459, 552] width 18 height 11
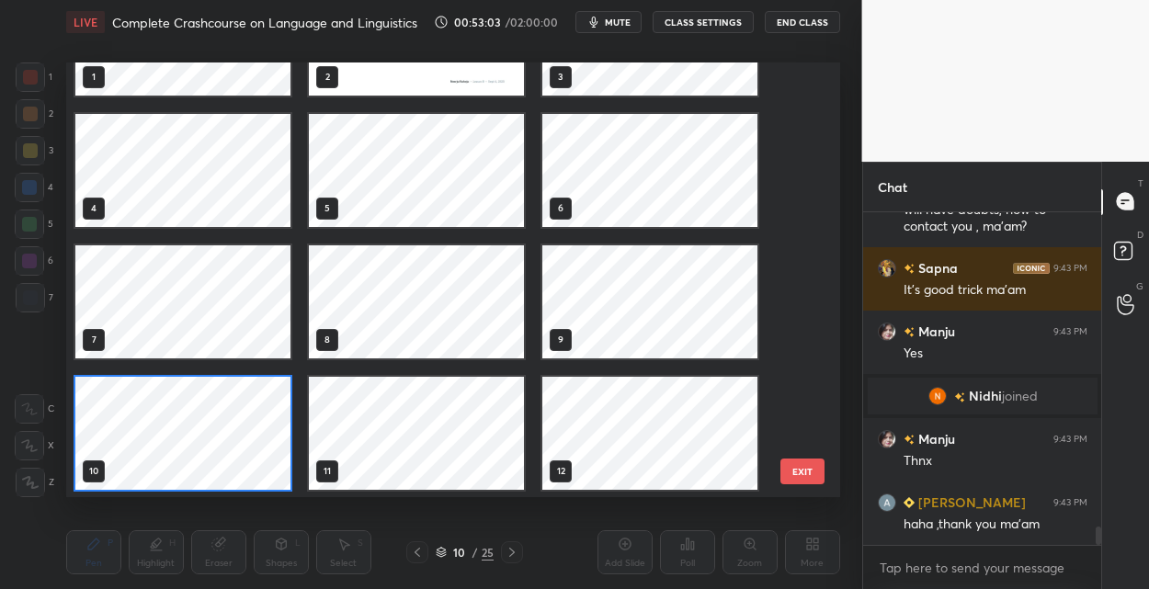
scroll to position [0, 0]
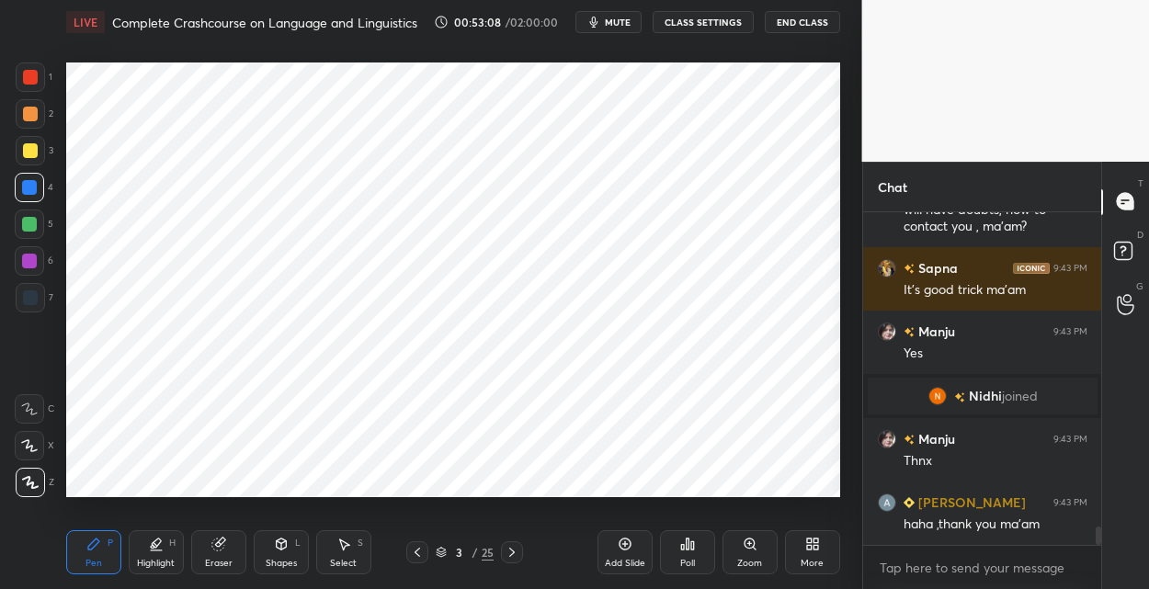
drag, startPoint x: 27, startPoint y: 80, endPoint x: 59, endPoint y: 92, distance: 34.3
click at [28, 81] on div at bounding box center [30, 77] width 15 height 15
drag, startPoint x: 622, startPoint y: 545, endPoint x: 615, endPoint y: 504, distance: 41.1
click at [620, 540] on icon at bounding box center [624, 544] width 15 height 15
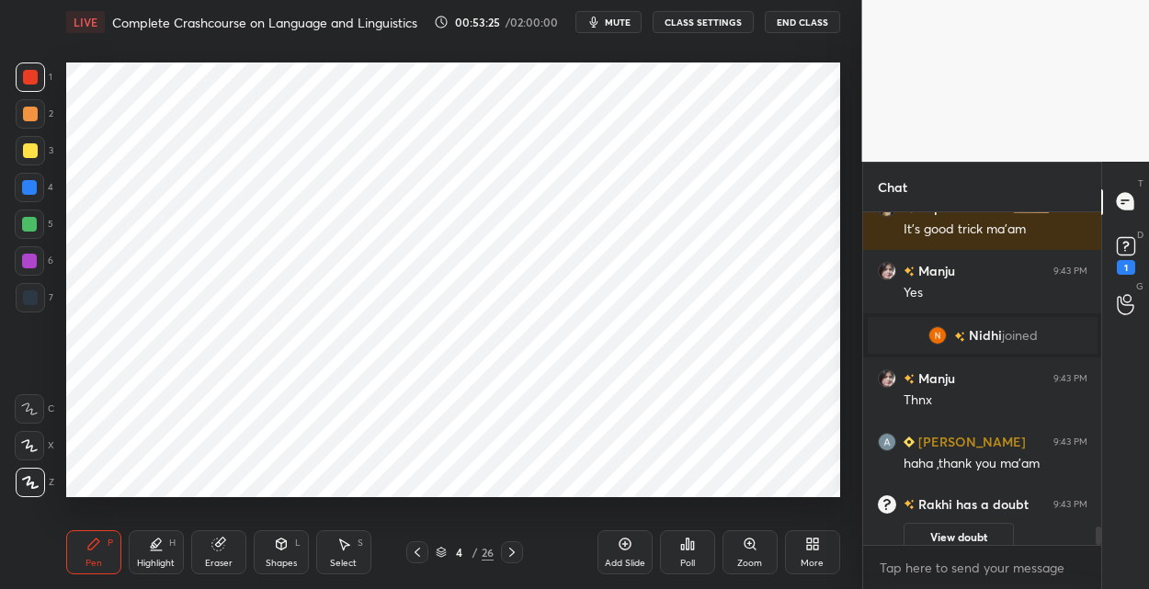
drag, startPoint x: 28, startPoint y: 309, endPoint x: 40, endPoint y: 266, distance: 43.9
click at [29, 305] on div at bounding box center [30, 297] width 29 height 29
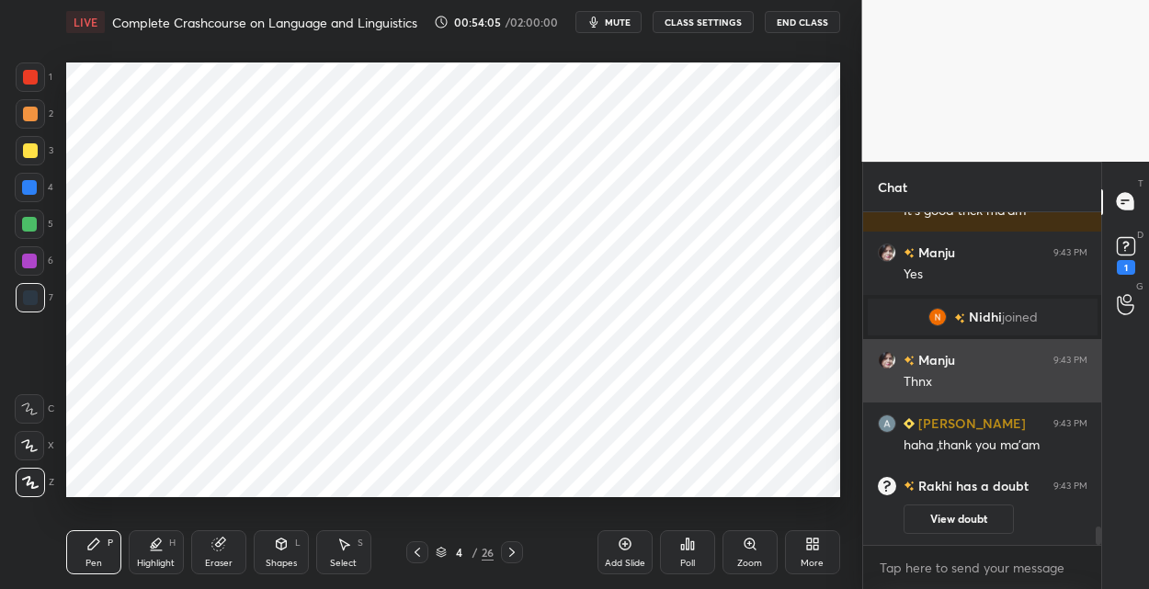
scroll to position [5191, 0]
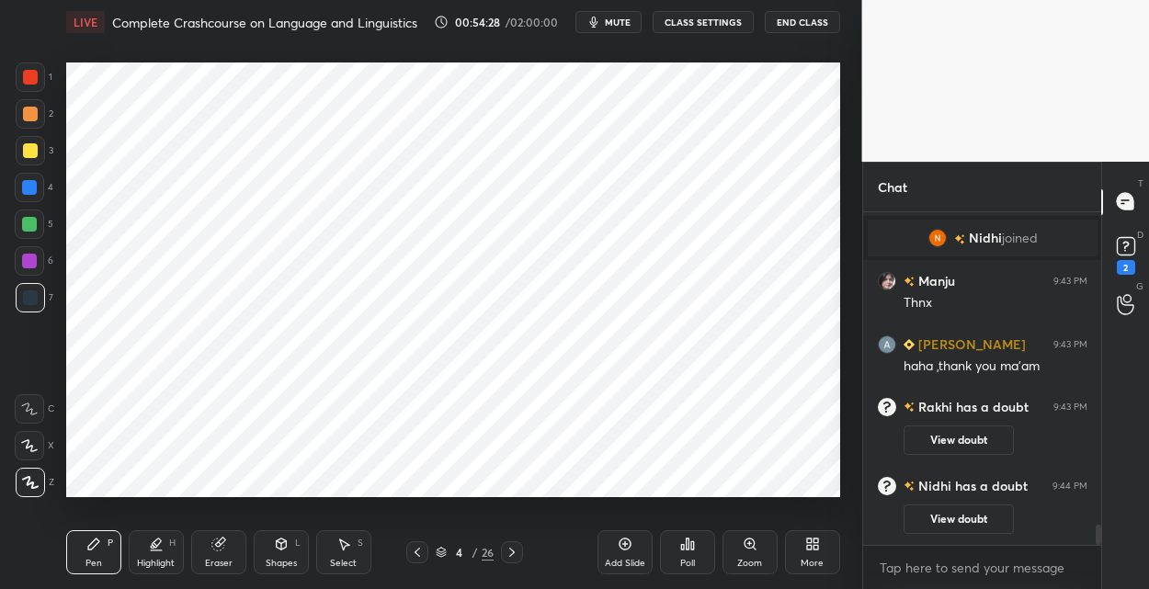
drag, startPoint x: 32, startPoint y: 80, endPoint x: 44, endPoint y: 89, distance: 15.1
click at [33, 80] on div at bounding box center [30, 77] width 15 height 15
drag, startPoint x: 29, startPoint y: 262, endPoint x: 55, endPoint y: 259, distance: 25.9
click at [30, 264] on div at bounding box center [29, 261] width 15 height 15
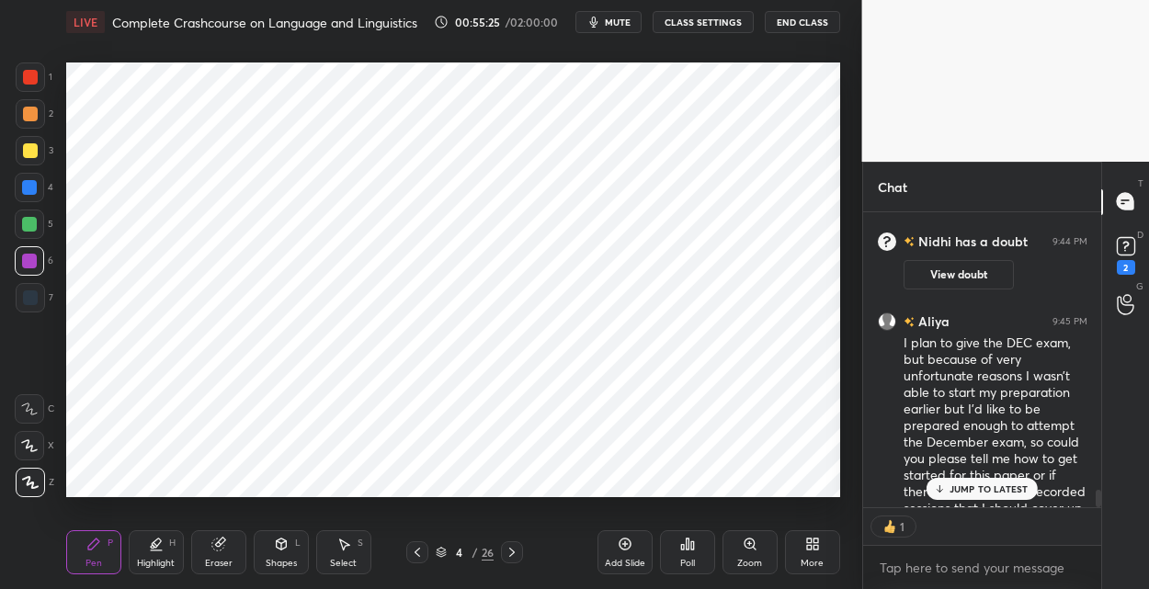
scroll to position [5437, 0]
click at [458, 553] on div "4" at bounding box center [459, 552] width 18 height 11
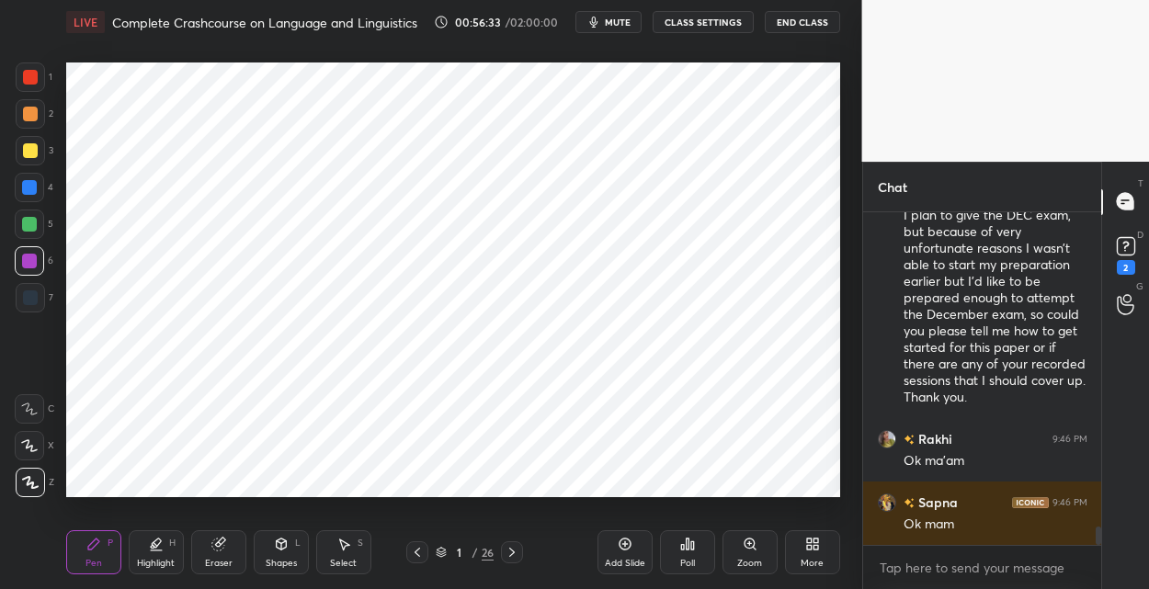
scroll to position [5642, 0]
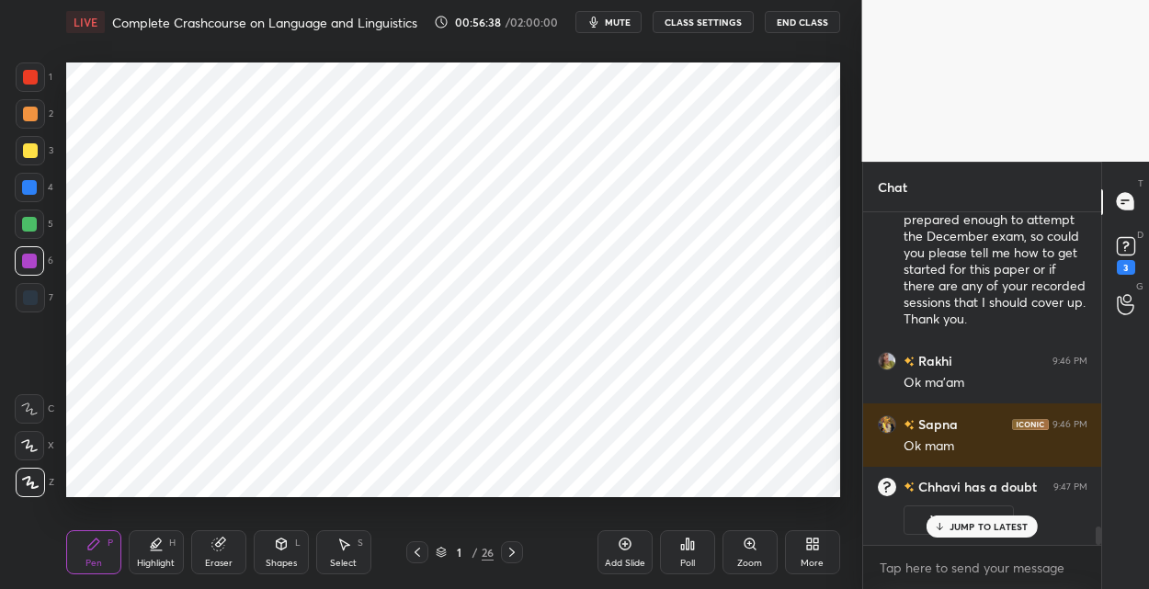
click at [477, 550] on div "1 / 26" at bounding box center [465, 552] width 58 height 17
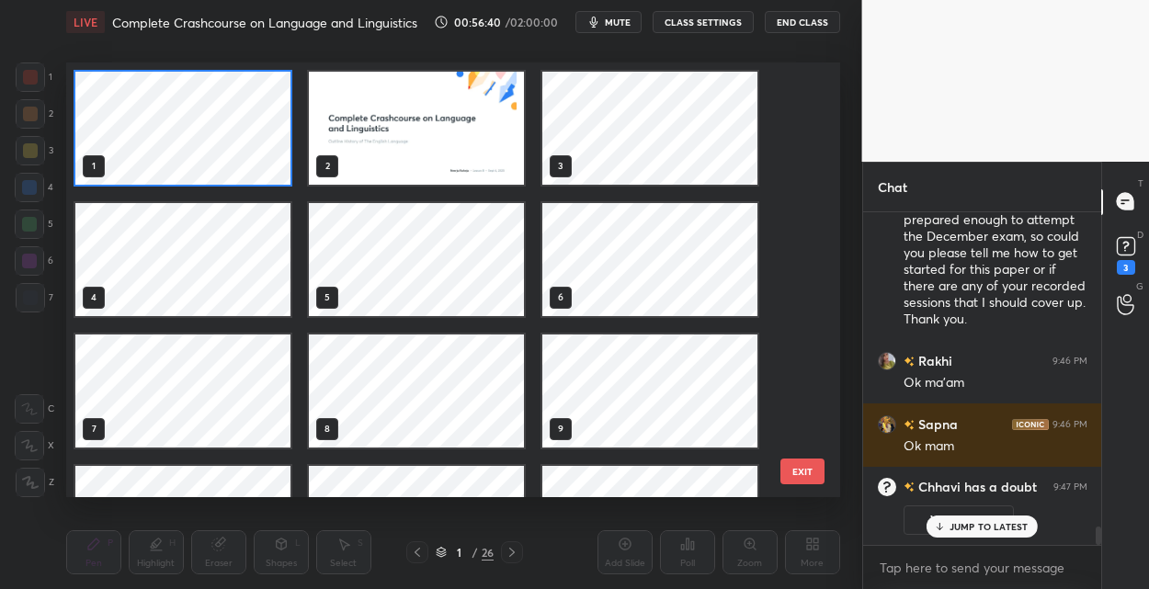
scroll to position [5537, 0]
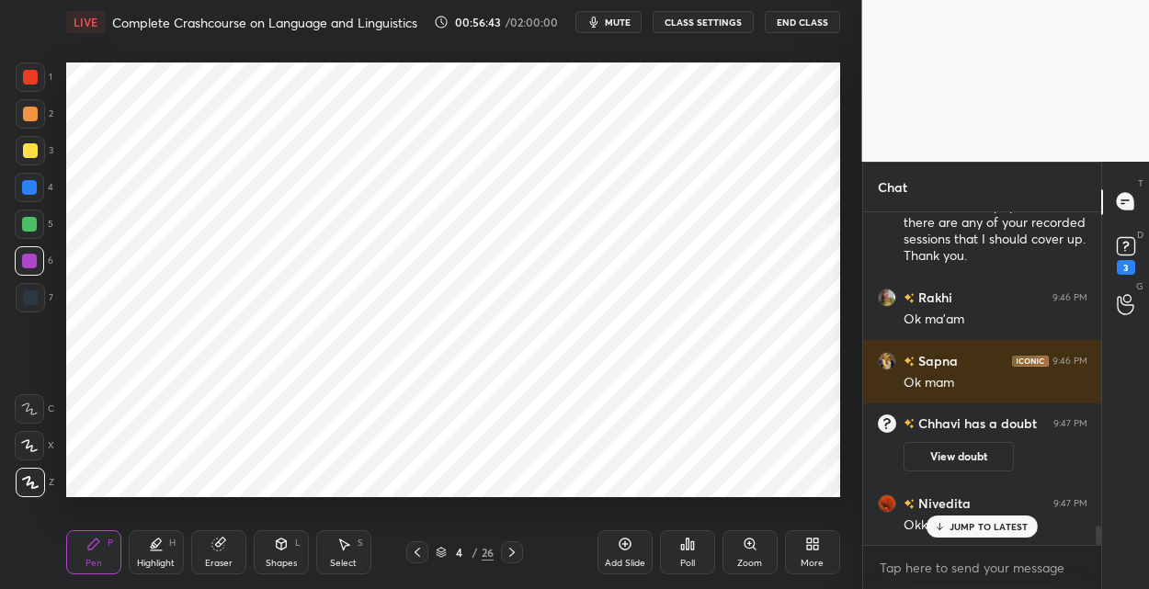
click at [32, 186] on div at bounding box center [29, 187] width 15 height 15
click at [226, 543] on div "Eraser" at bounding box center [218, 552] width 55 height 44
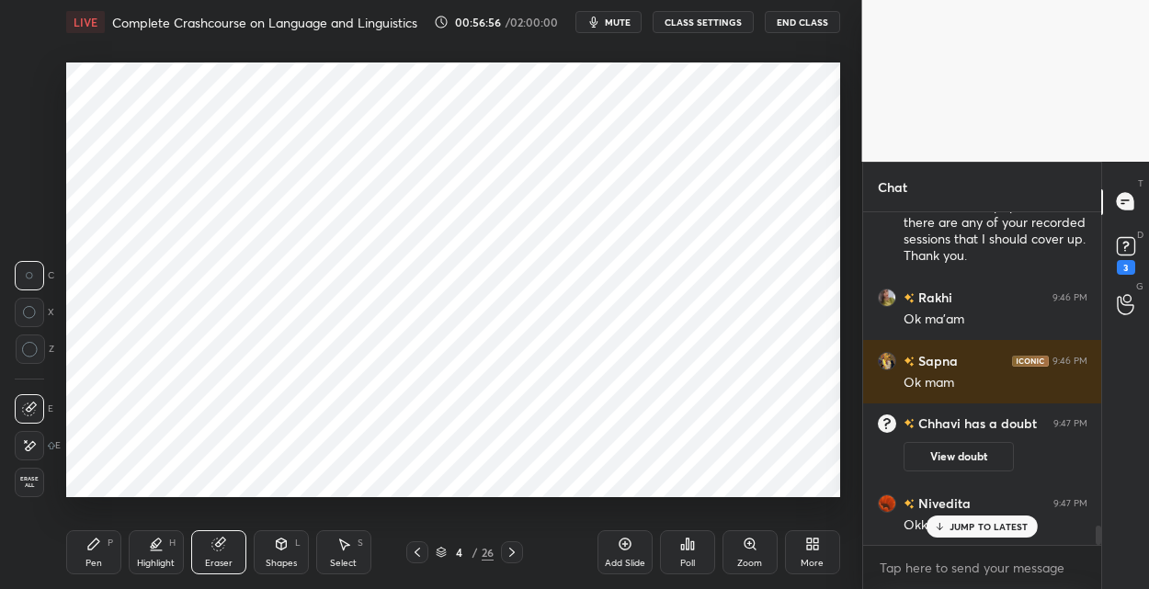
drag, startPoint x: 90, startPoint y: 541, endPoint x: 124, endPoint y: 510, distance: 46.2
click at [94, 537] on icon at bounding box center [93, 544] width 15 height 15
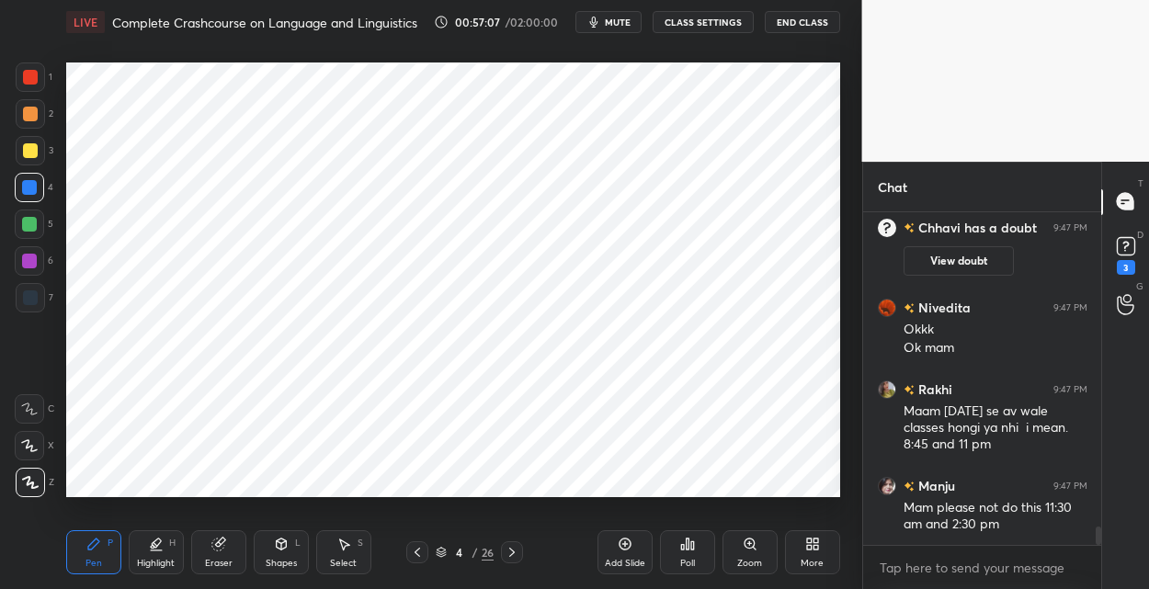
scroll to position [5812, 0]
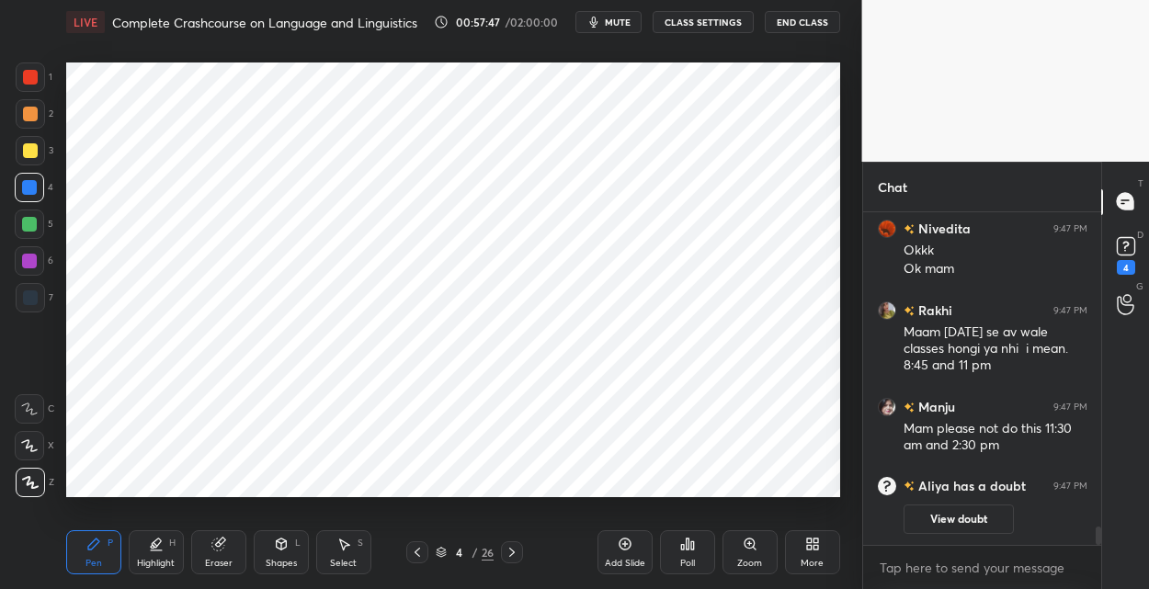
click at [628, 541] on icon at bounding box center [624, 544] width 15 height 15
drag, startPoint x: 28, startPoint y: 296, endPoint x: 30, endPoint y: 287, distance: 9.4
click at [28, 294] on div at bounding box center [30, 297] width 15 height 15
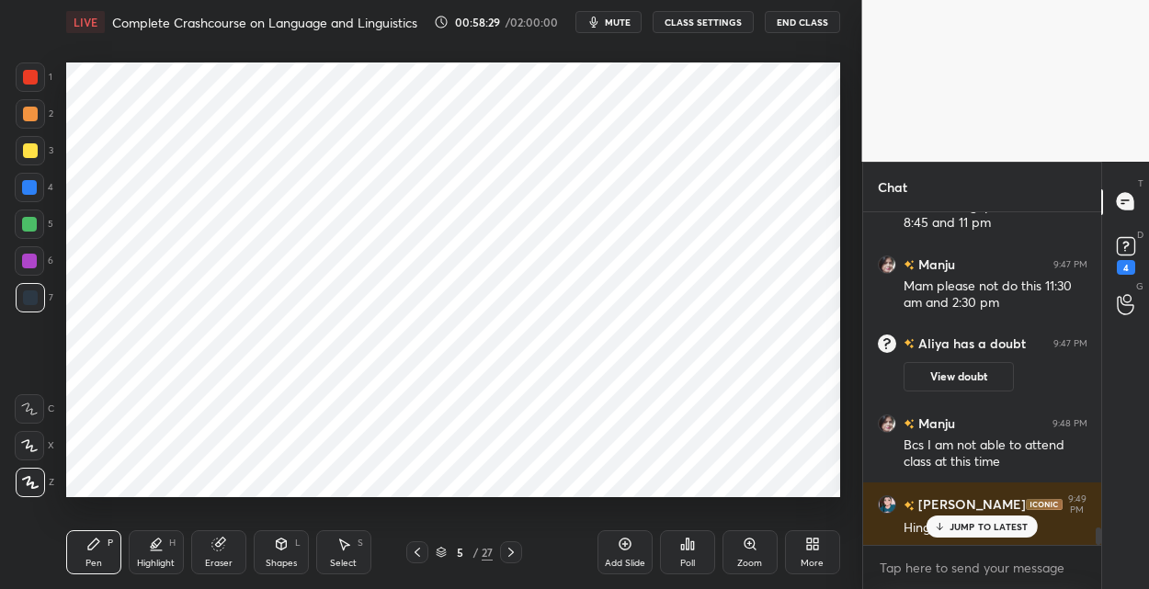
scroll to position [6018, 0]
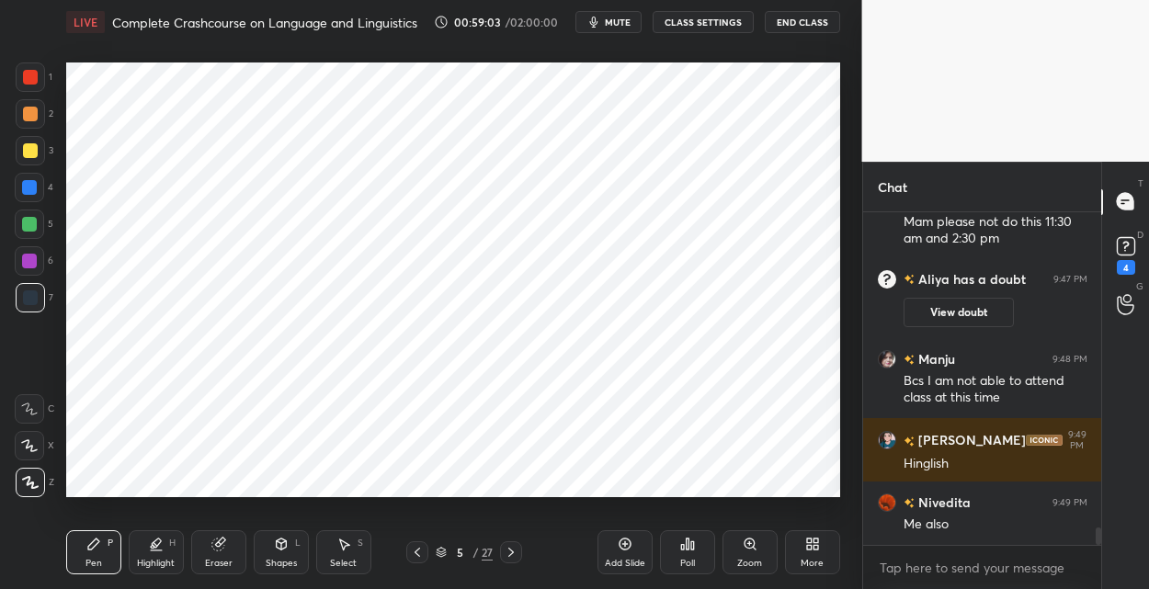
click at [624, 538] on icon at bounding box center [624, 544] width 15 height 15
click at [285, 548] on div "Shapes L" at bounding box center [281, 552] width 55 height 44
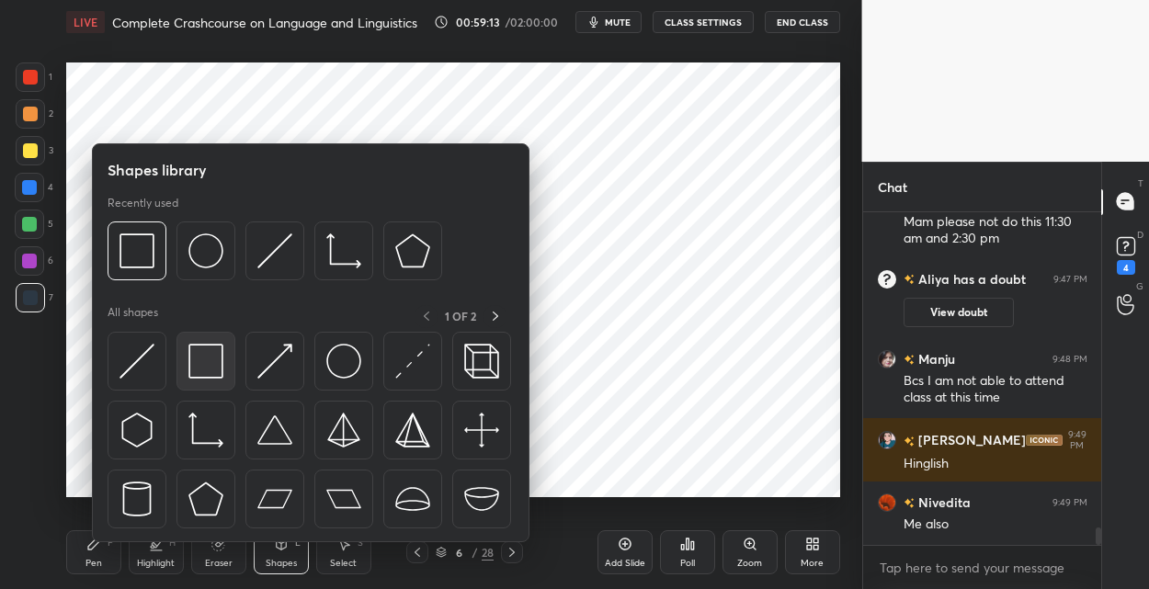
click at [201, 363] on img at bounding box center [205, 361] width 35 height 35
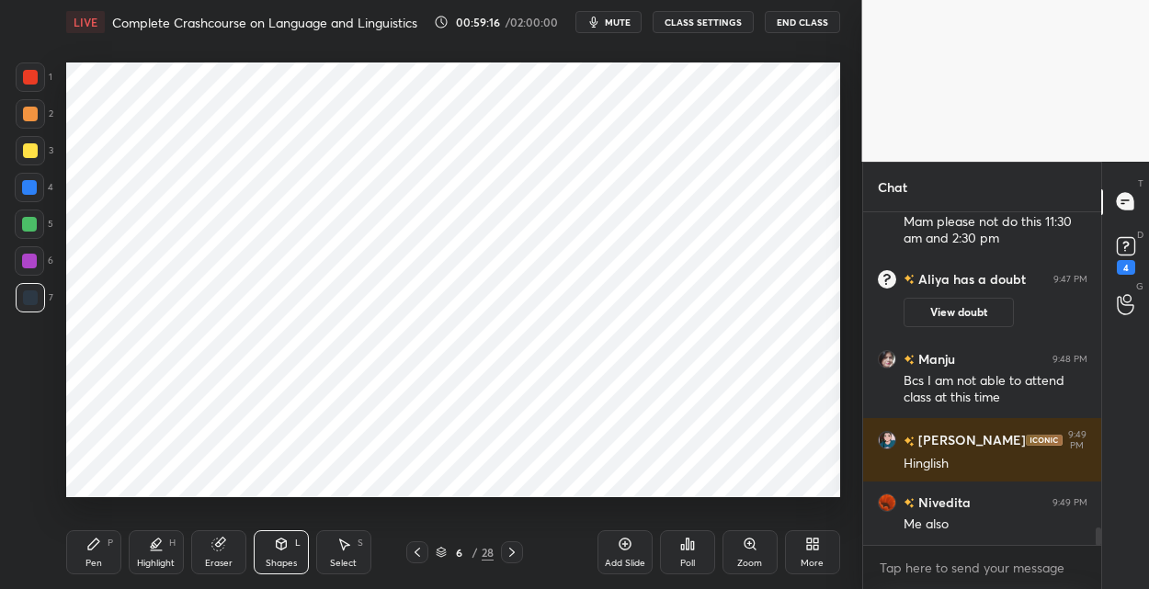
scroll to position [6082, 0]
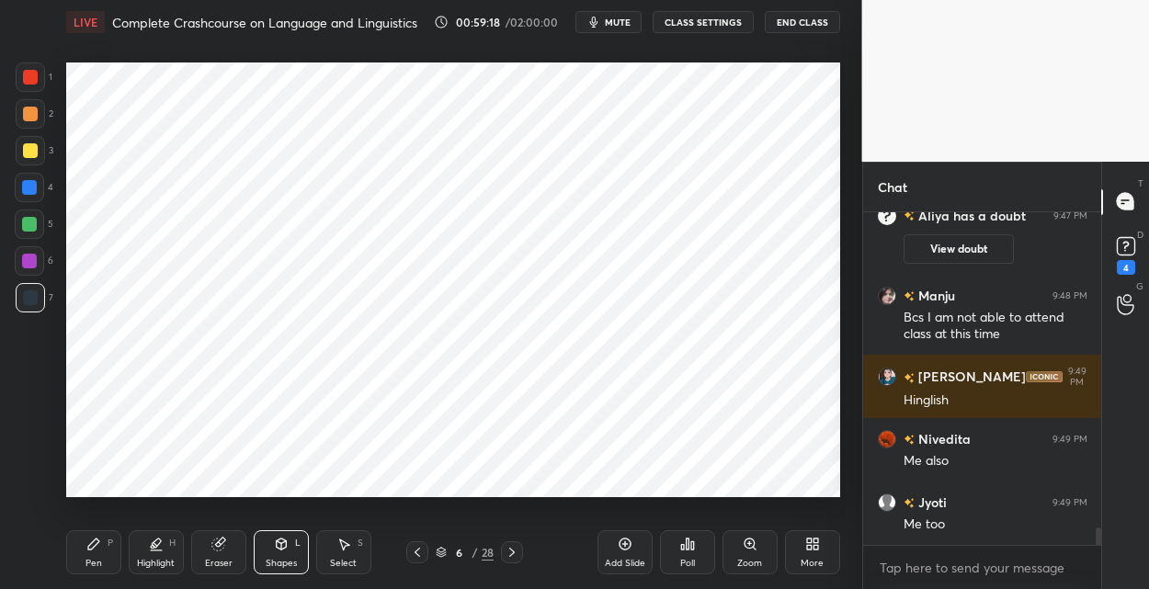
drag, startPoint x: 93, startPoint y: 547, endPoint x: 97, endPoint y: 505, distance: 41.6
click at [94, 540] on icon at bounding box center [93, 543] width 11 height 11
click at [29, 82] on div at bounding box center [30, 77] width 15 height 15
drag, startPoint x: 40, startPoint y: 302, endPoint x: 64, endPoint y: 294, distance: 25.3
click at [41, 302] on div at bounding box center [30, 297] width 29 height 29
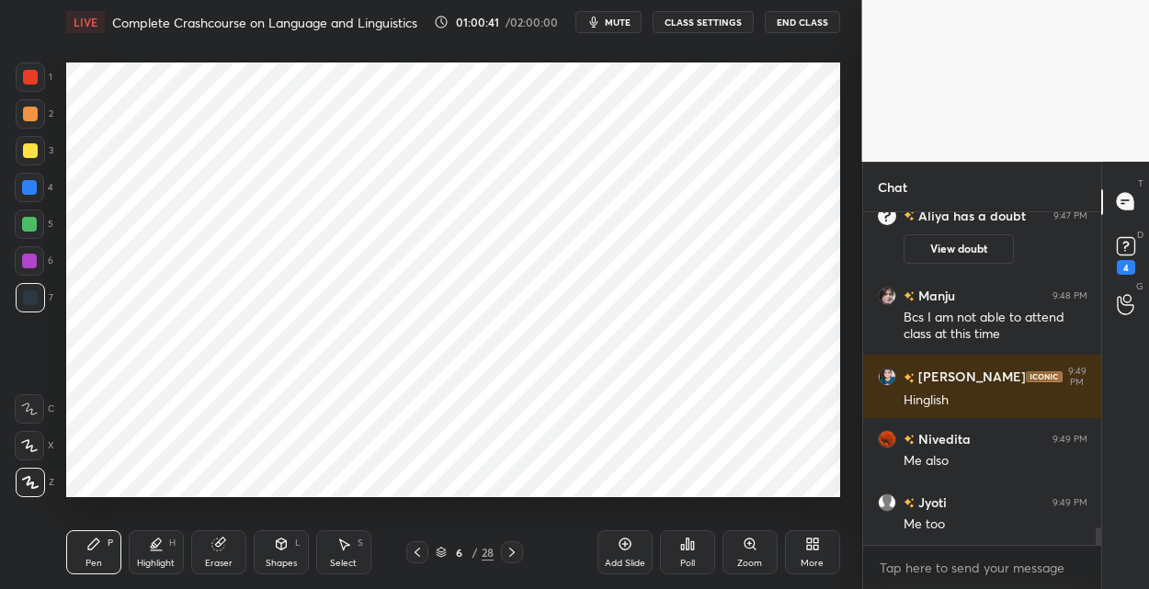
click at [36, 184] on div at bounding box center [29, 187] width 15 height 15
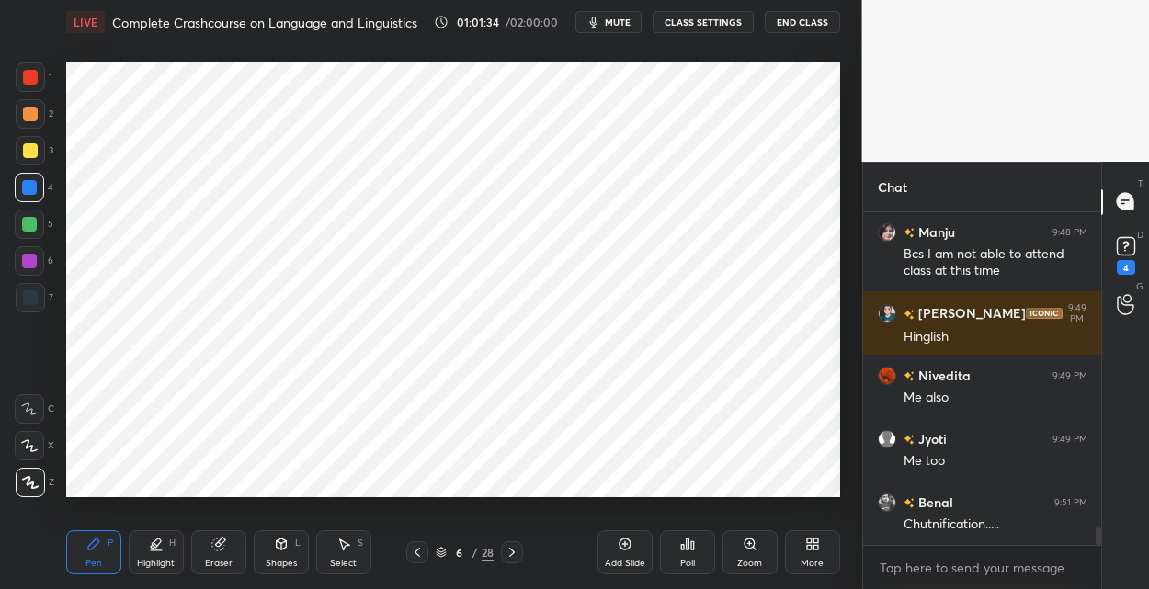
drag, startPoint x: 29, startPoint y: 258, endPoint x: 30, endPoint y: 248, distance: 10.1
click at [28, 258] on div at bounding box center [29, 261] width 15 height 15
drag, startPoint x: 30, startPoint y: 189, endPoint x: 57, endPoint y: 173, distance: 31.4
click at [31, 188] on div at bounding box center [29, 187] width 15 height 15
click at [33, 86] on div at bounding box center [30, 76] width 29 height 29
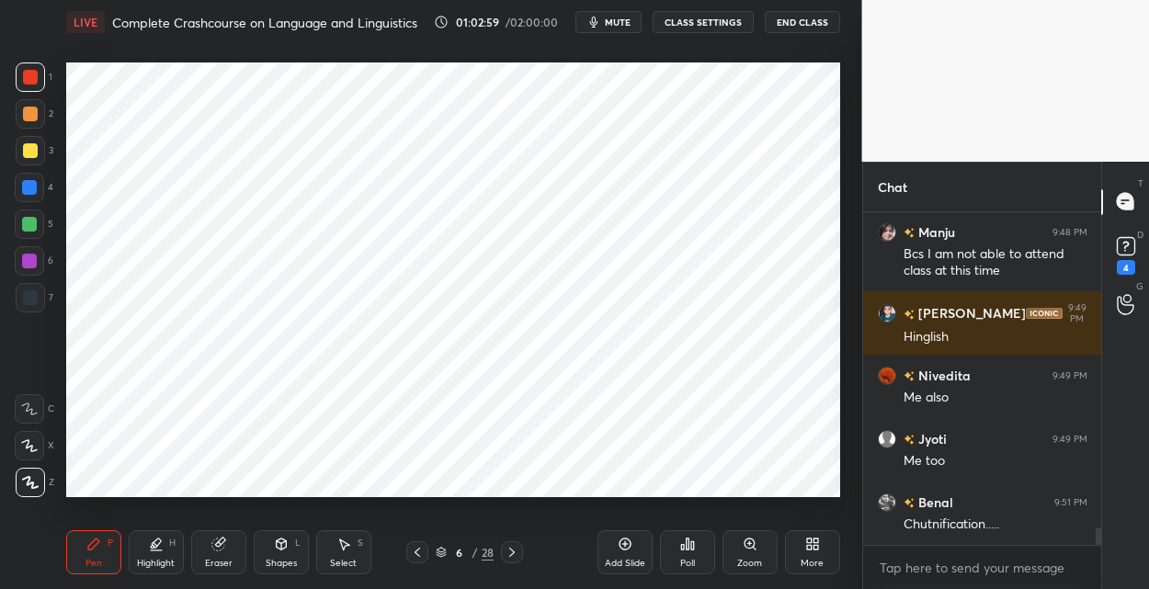
scroll to position [6208, 0]
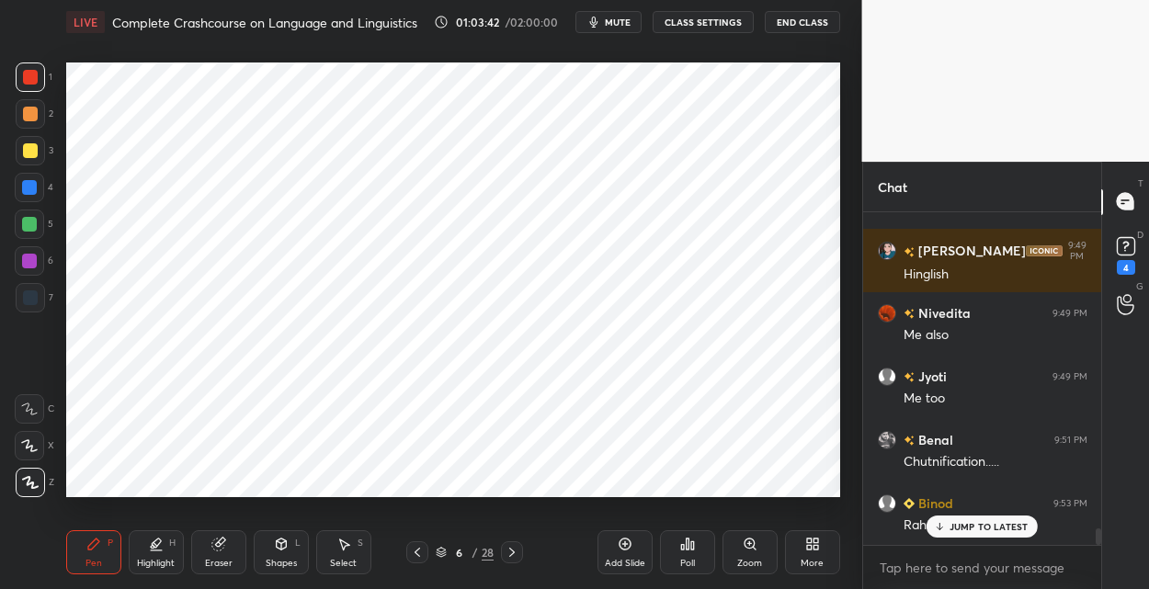
drag, startPoint x: 625, startPoint y: 549, endPoint x: 583, endPoint y: 508, distance: 59.1
click at [624, 549] on icon at bounding box center [624, 544] width 12 height 12
click at [29, 232] on div at bounding box center [29, 223] width 29 height 29
click at [34, 81] on div at bounding box center [30, 77] width 15 height 15
drag, startPoint x: 31, startPoint y: 302, endPoint x: 62, endPoint y: 257, distance: 54.3
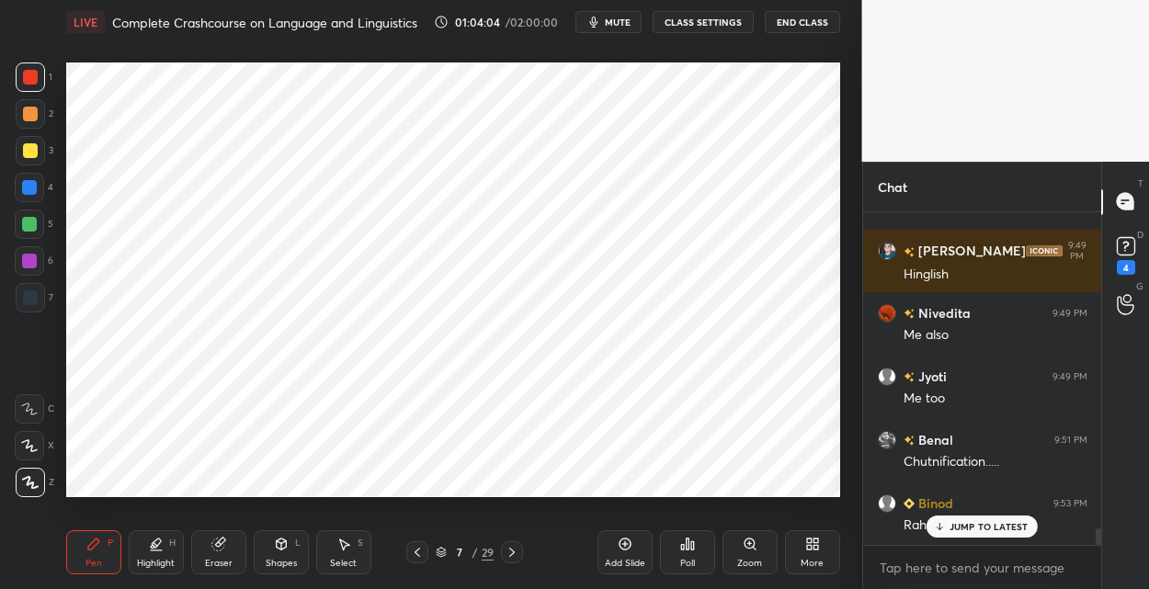
click at [33, 299] on div at bounding box center [30, 297] width 15 height 15
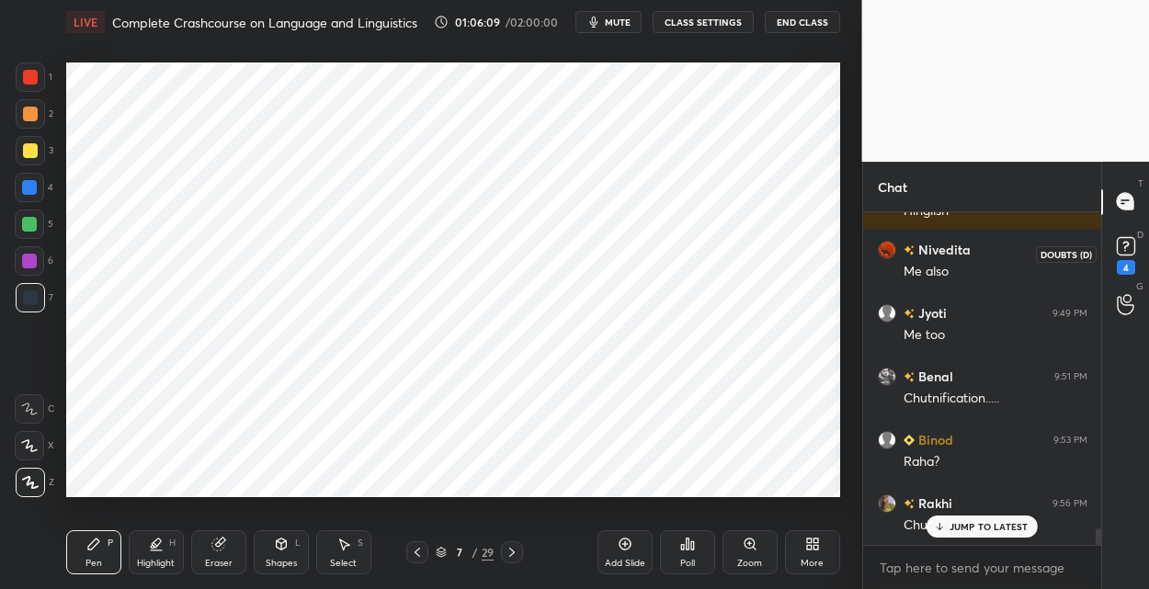
click at [1123, 248] on icon at bounding box center [1126, 246] width 28 height 28
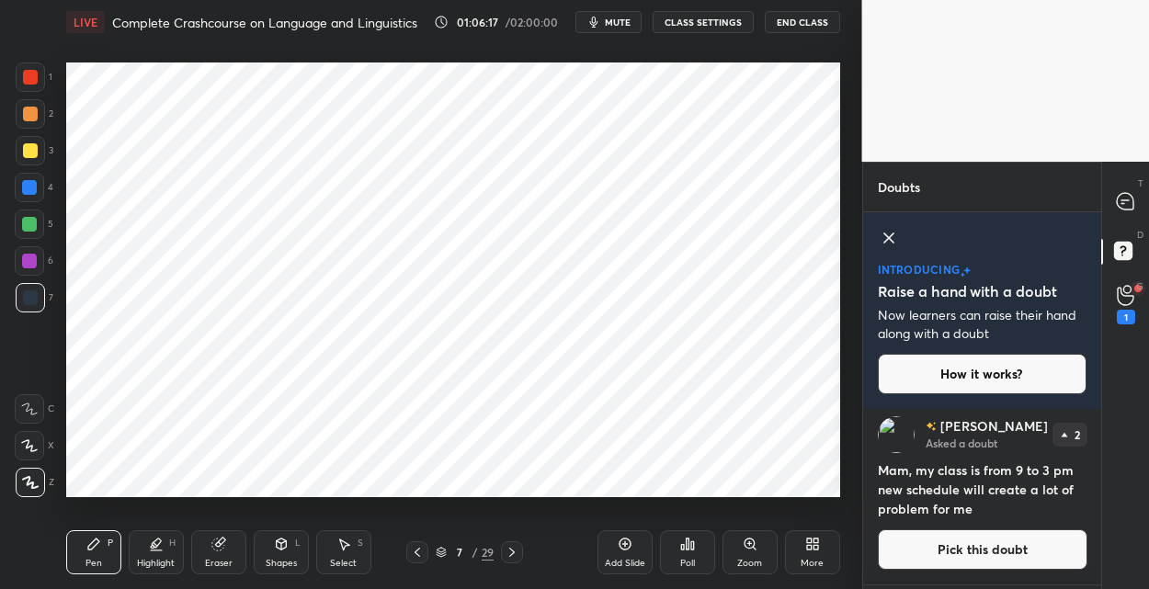
scroll to position [192, 0]
click at [481, 550] on div "29" at bounding box center [487, 552] width 12 height 17
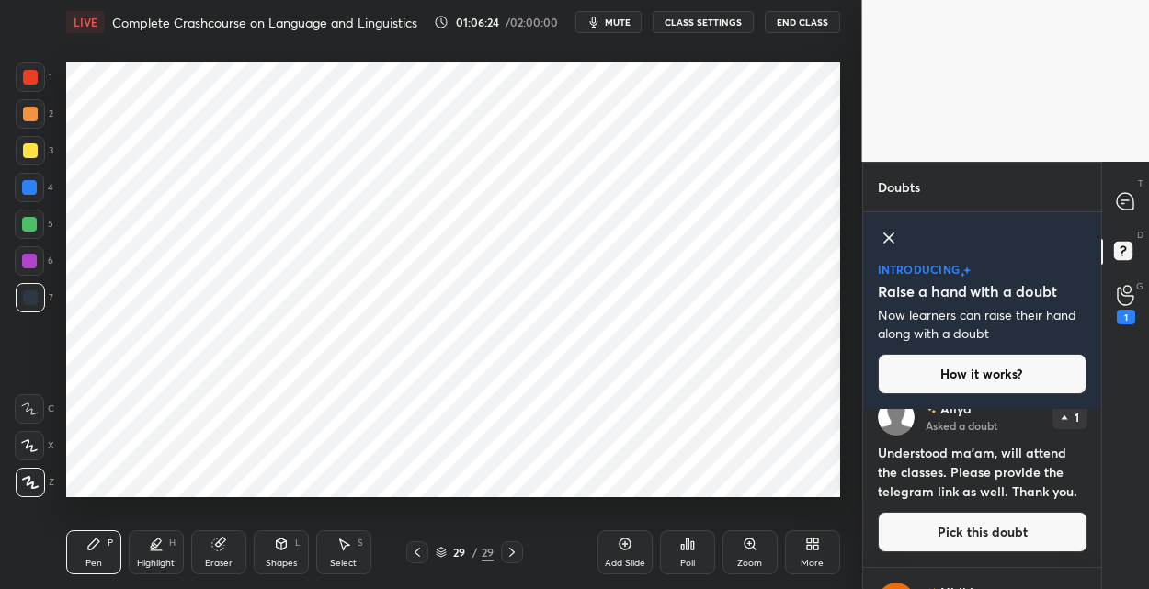
scroll to position [399, 0]
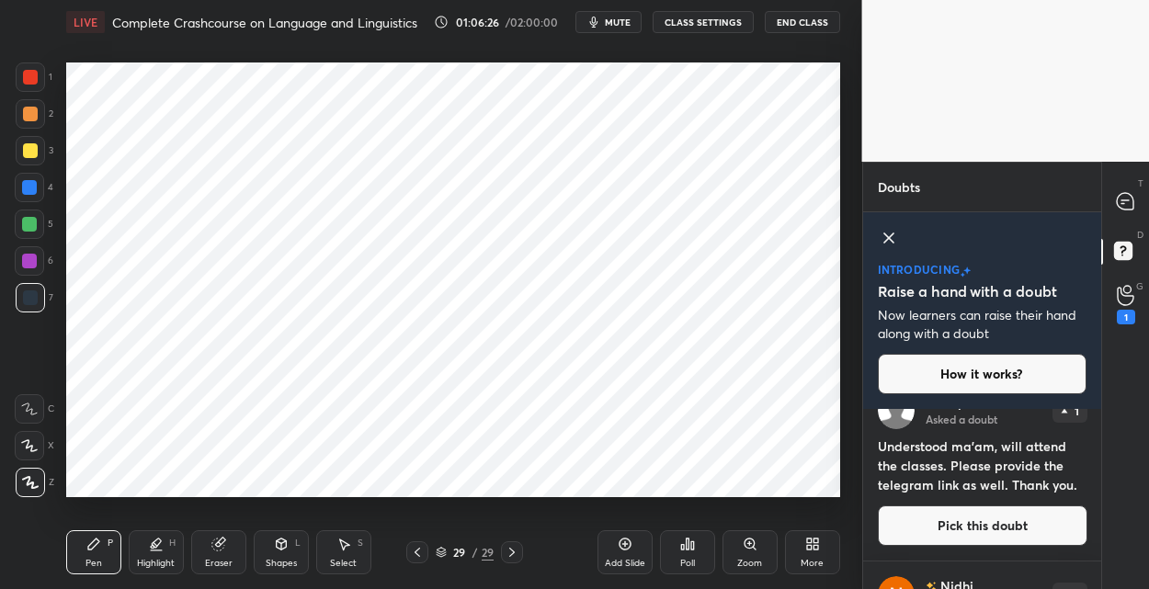
click at [968, 522] on button "Pick this doubt" at bounding box center [981, 525] width 209 height 40
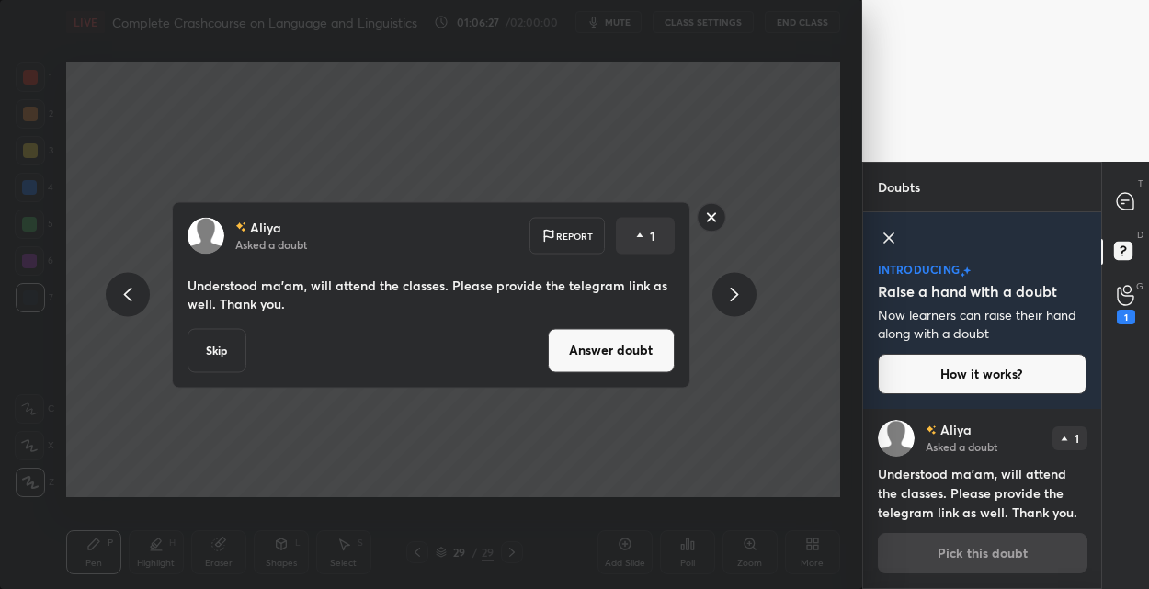
click at [594, 351] on button "Answer doubt" at bounding box center [611, 350] width 127 height 44
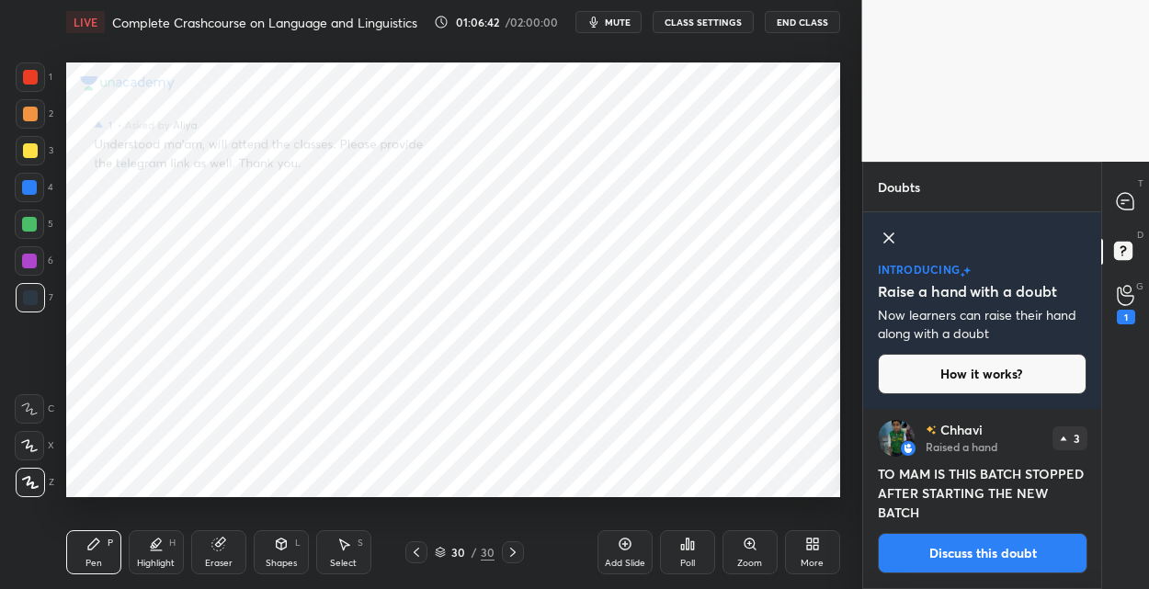
click at [1116, 196] on icon at bounding box center [1124, 201] width 19 height 19
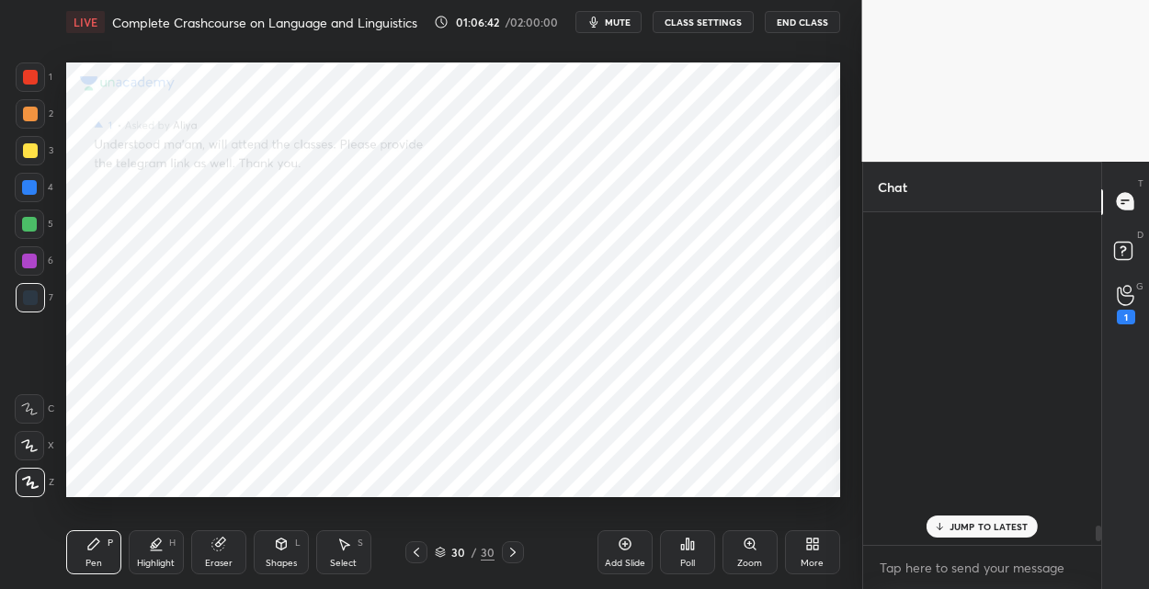
click at [1116, 196] on icon at bounding box center [1124, 201] width 19 height 19
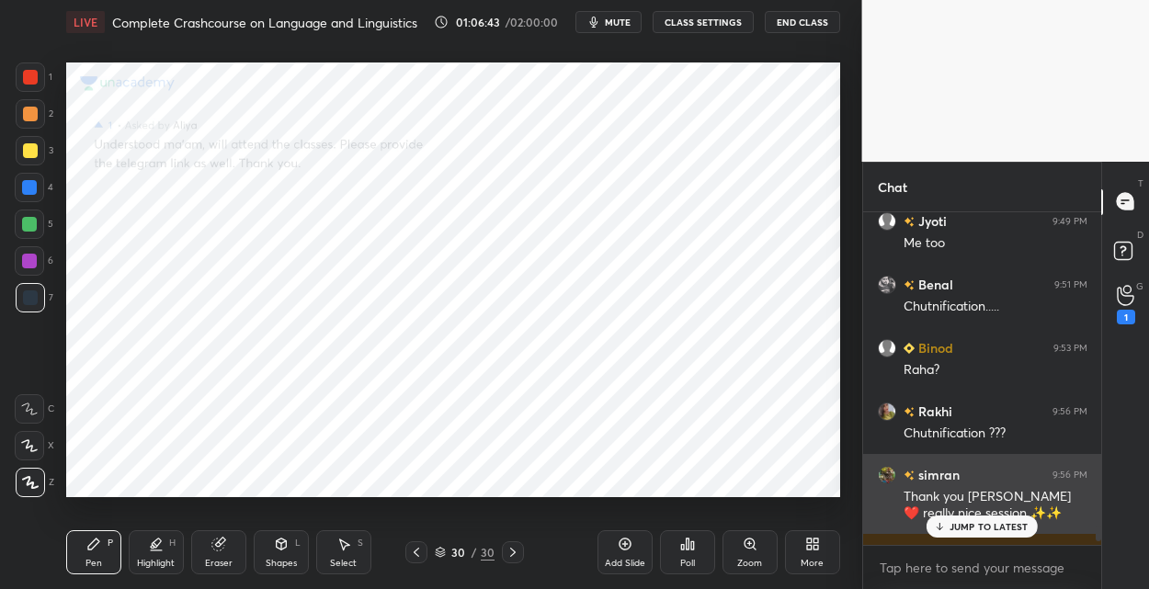
scroll to position [6681, 0]
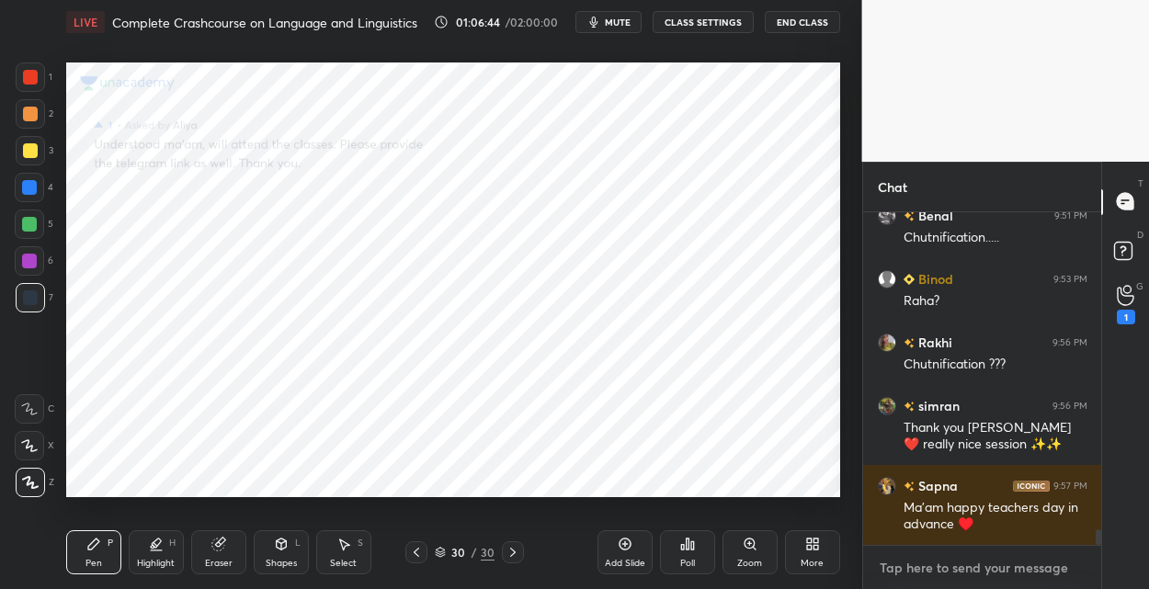
type textarea "x"
click at [903, 573] on textarea at bounding box center [981, 567] width 209 height 29
paste textarea "[URL][DOMAIN_NAME]"
type textarea "[URL][DOMAIN_NAME]"
type textarea "x"
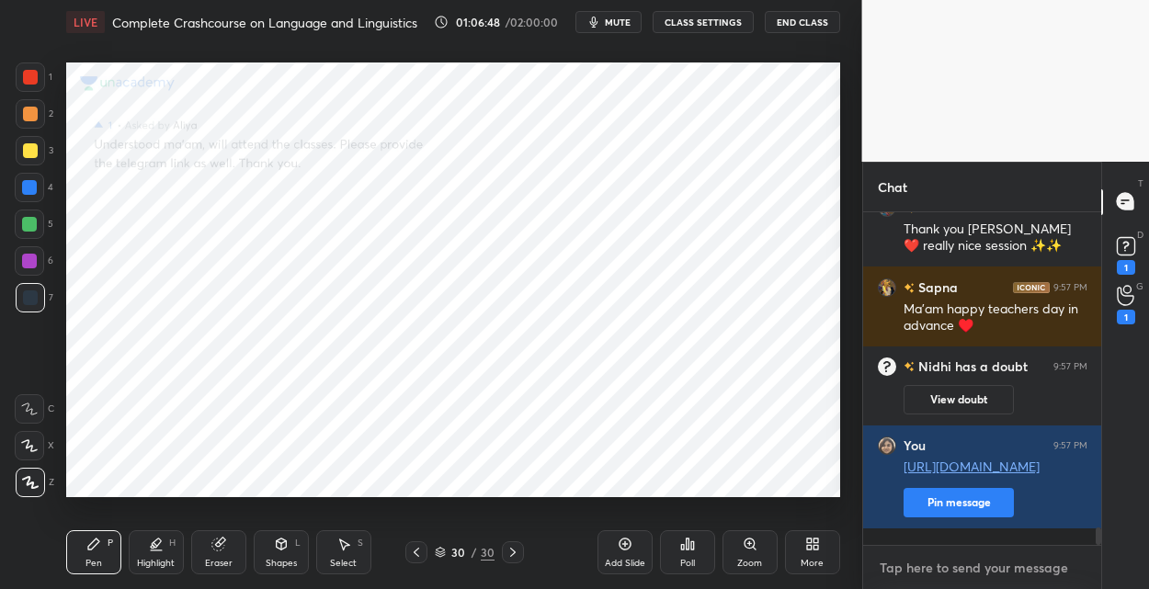
scroll to position [6032, 0]
click at [1121, 299] on icon at bounding box center [1124, 295] width 17 height 21
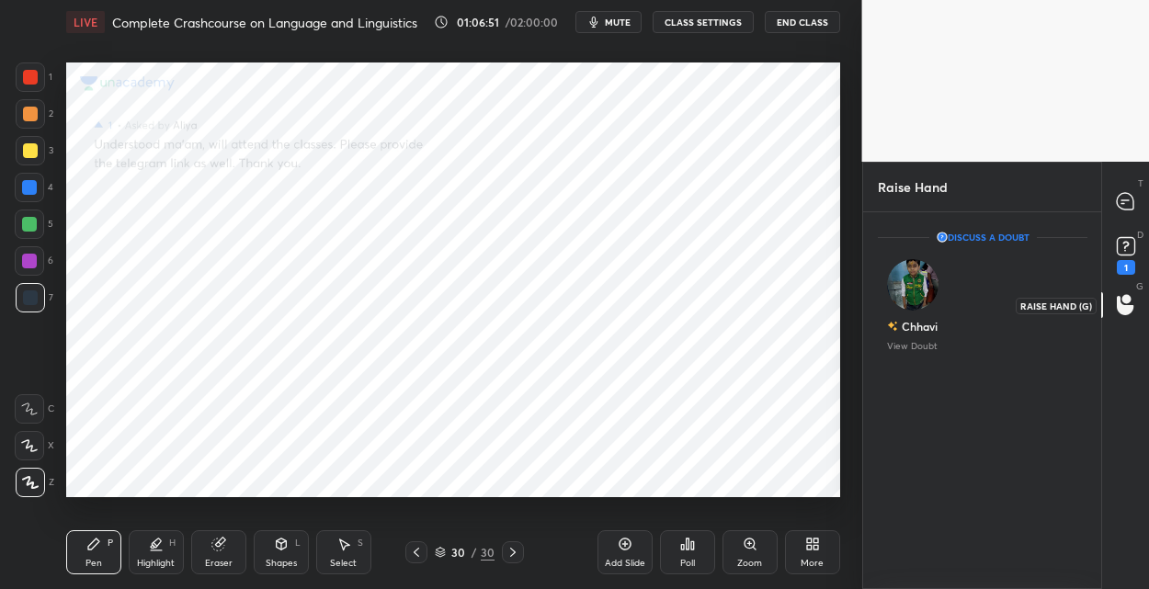
scroll to position [6, 6]
click at [1124, 255] on icon at bounding box center [1126, 246] width 28 height 28
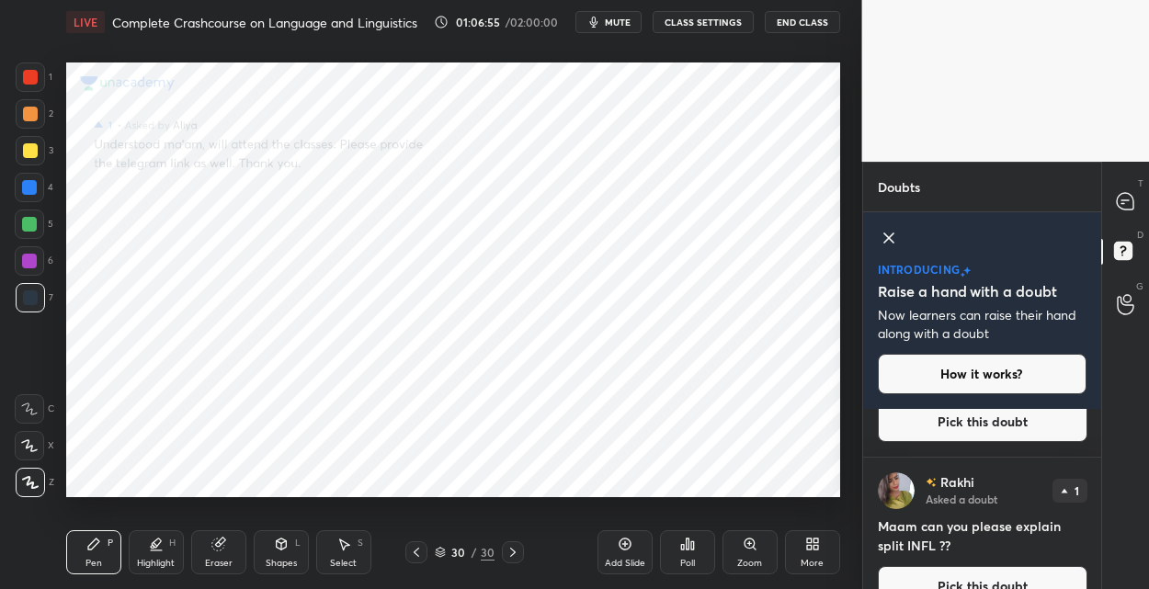
scroll to position [700, 0]
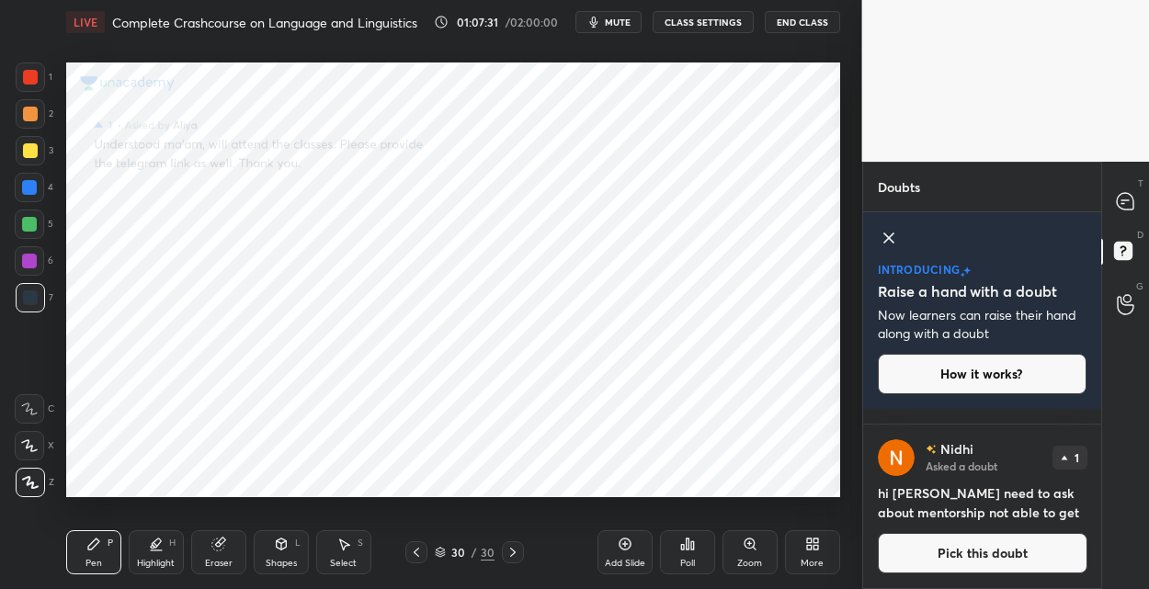
click at [1005, 550] on button "Pick this doubt" at bounding box center [981, 553] width 209 height 40
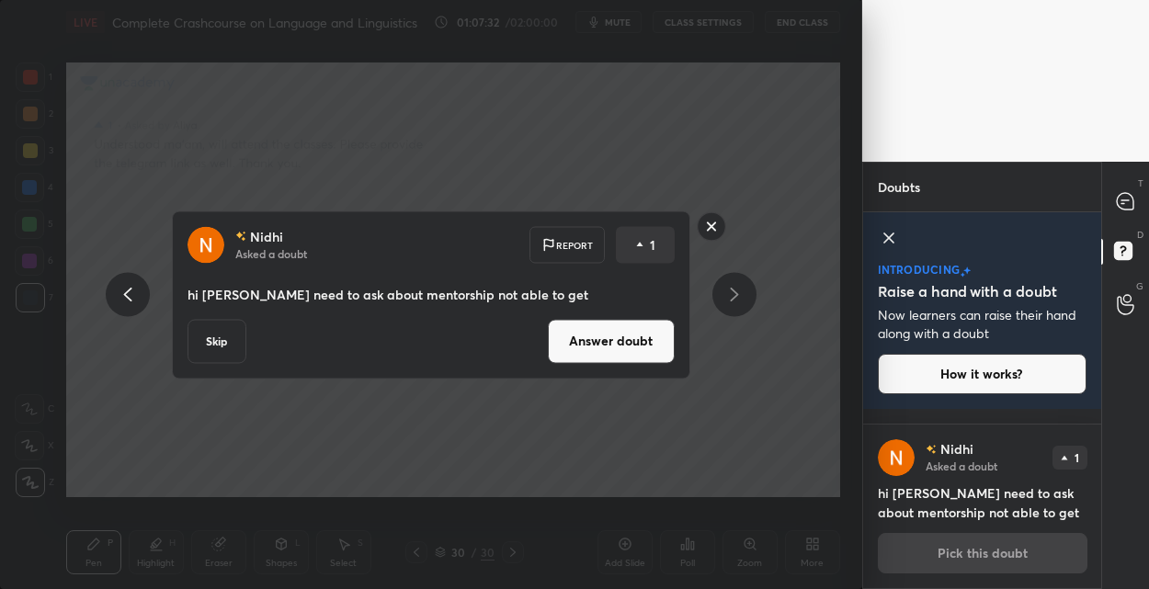
click at [649, 327] on button "Answer doubt" at bounding box center [611, 341] width 127 height 44
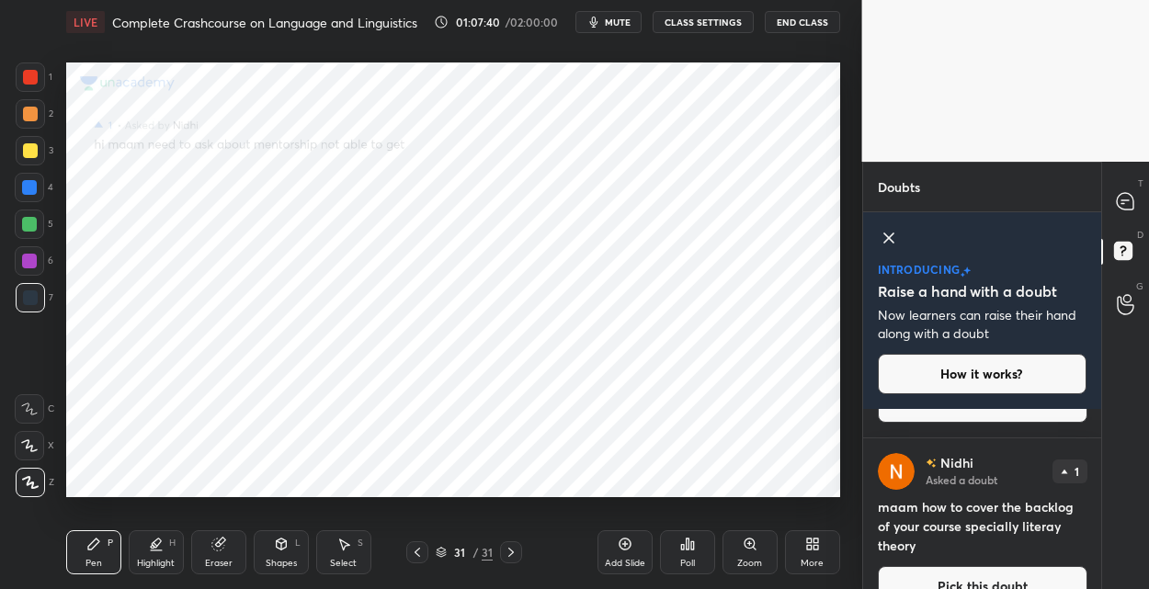
scroll to position [504, 0]
click at [985, 582] on button "Pick this doubt" at bounding box center [981, 585] width 209 height 40
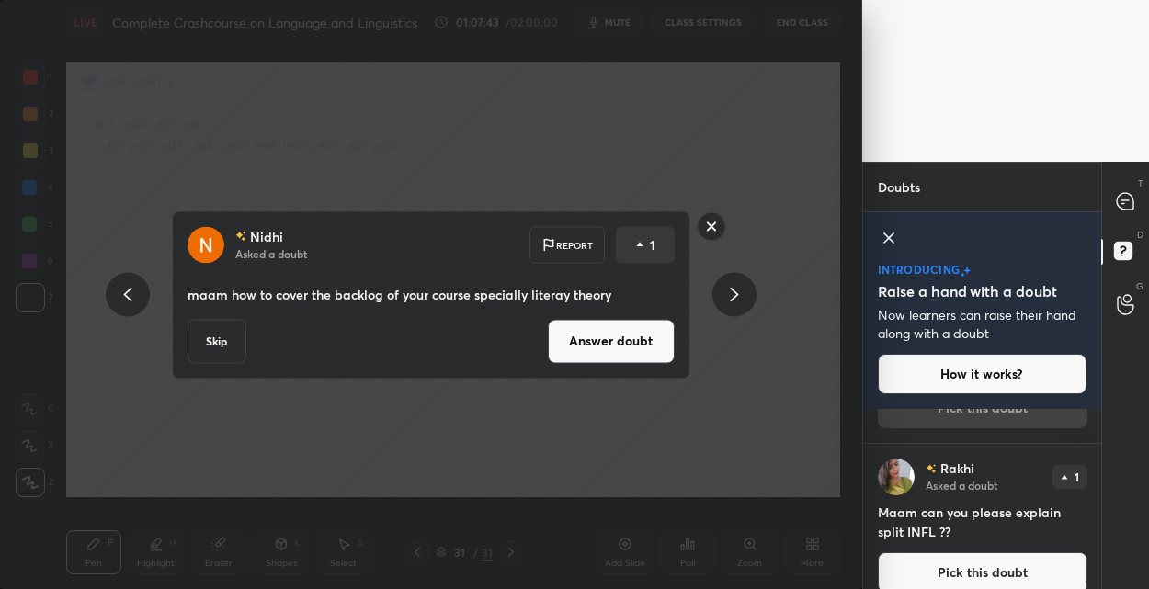
click at [623, 329] on button "Answer doubt" at bounding box center [611, 341] width 127 height 44
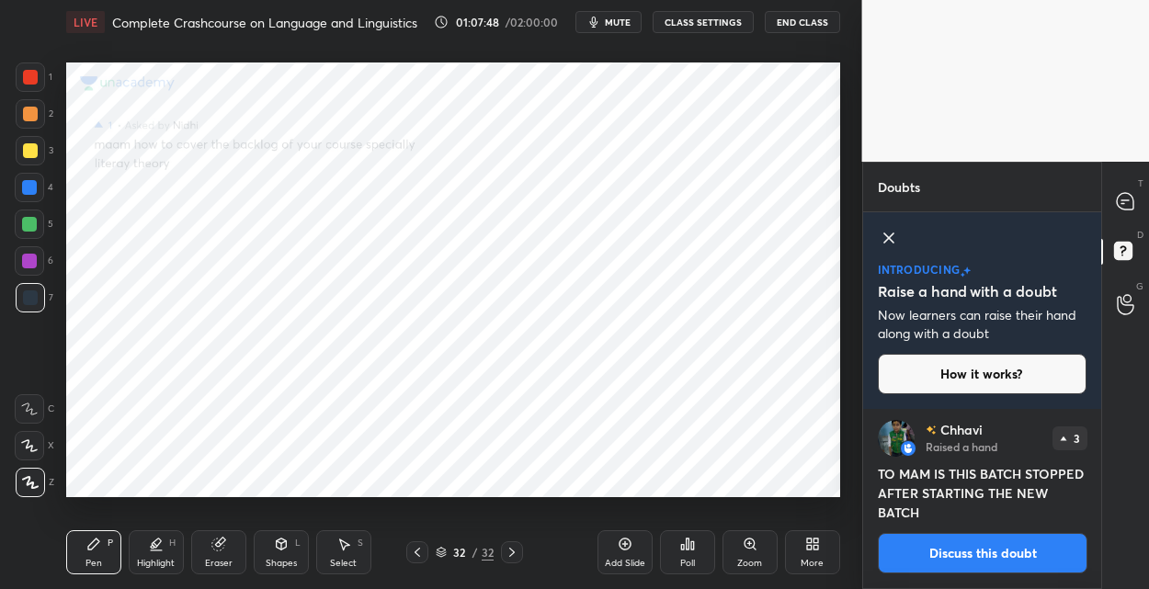
click at [30, 86] on div at bounding box center [30, 76] width 29 height 29
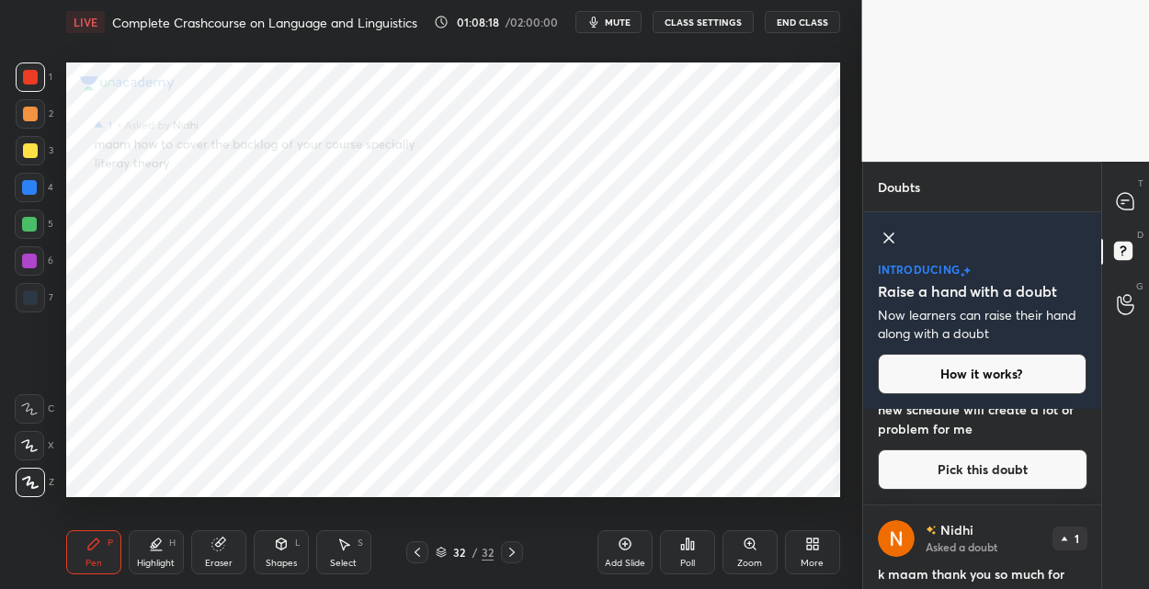
scroll to position [370, 0]
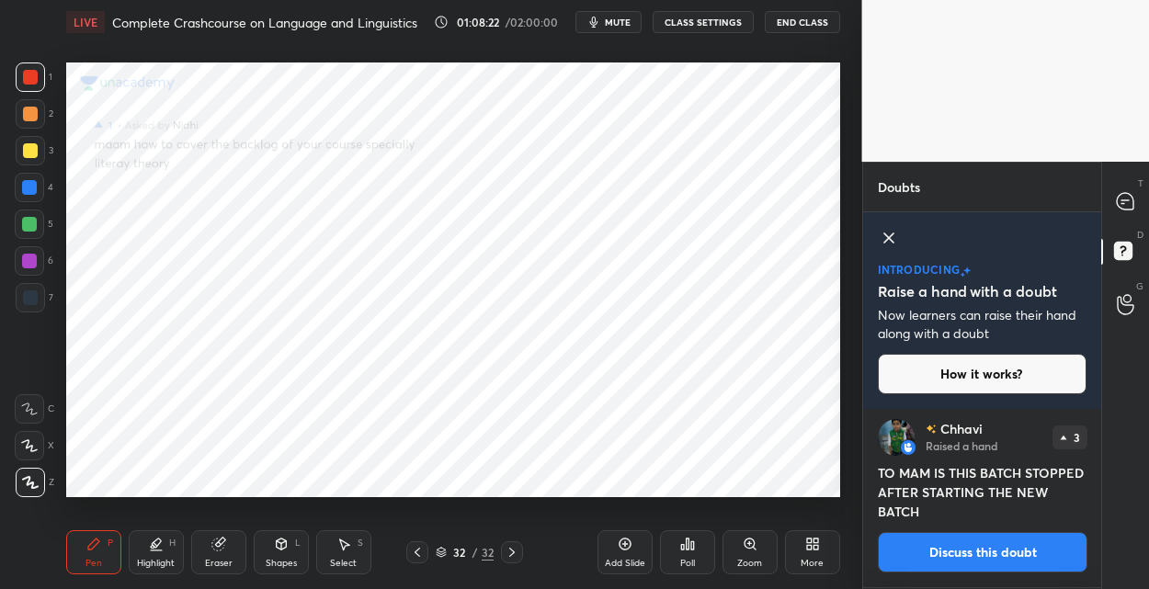
click at [929, 545] on button "Discuss this doubt" at bounding box center [981, 552] width 209 height 40
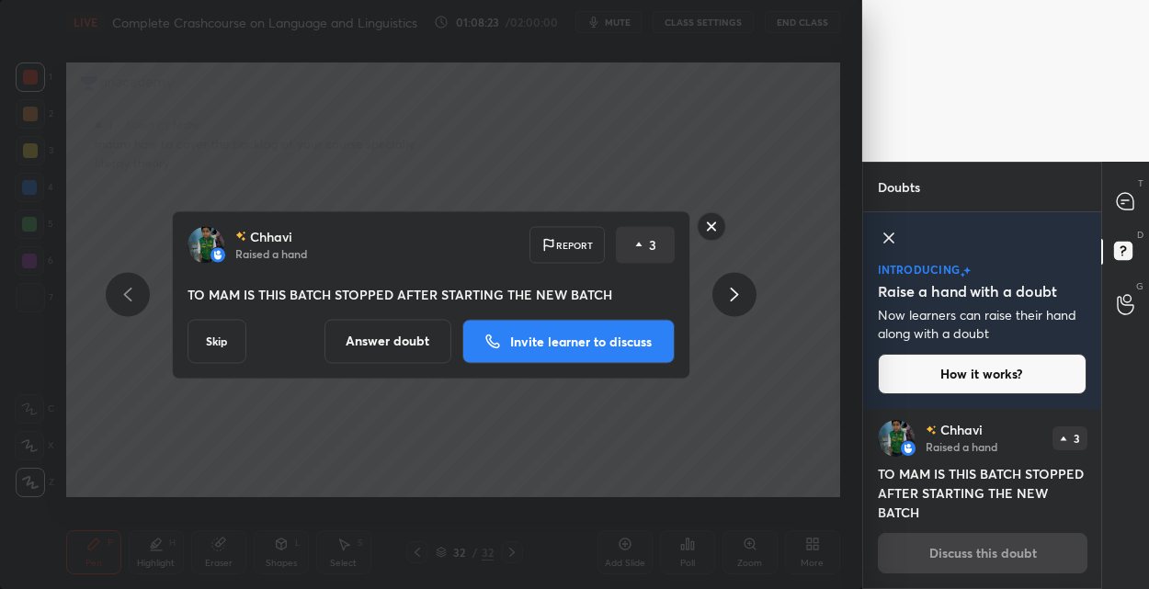
click at [392, 338] on button "Answer doubt" at bounding box center [387, 341] width 127 height 44
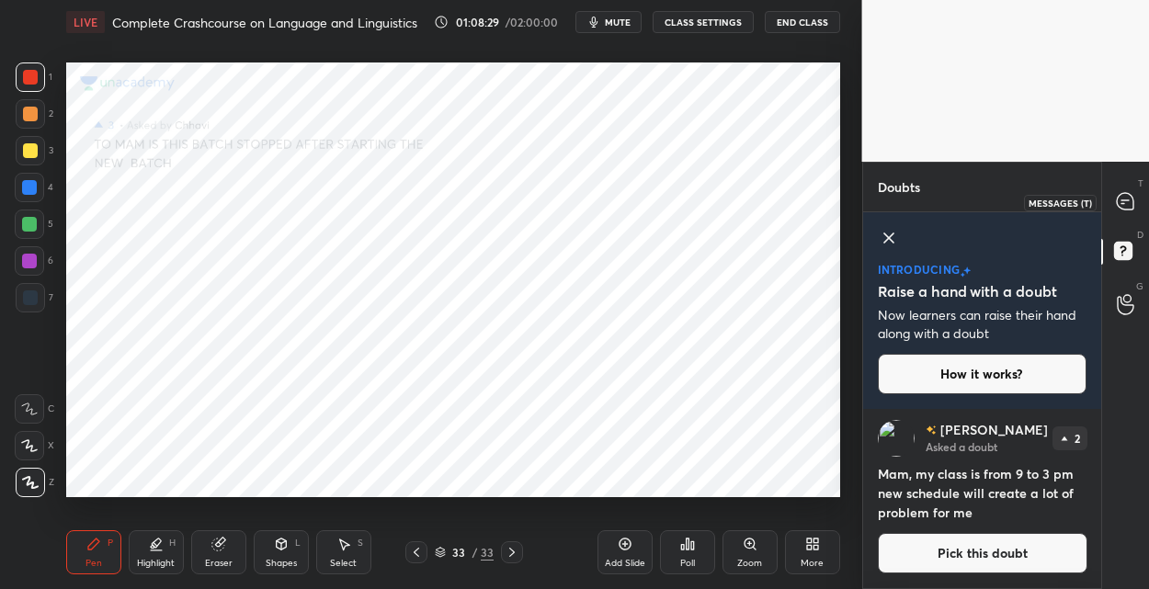
drag, startPoint x: 1126, startPoint y: 203, endPoint x: 1105, endPoint y: 191, distance: 23.5
click at [1121, 201] on icon at bounding box center [1124, 201] width 17 height 17
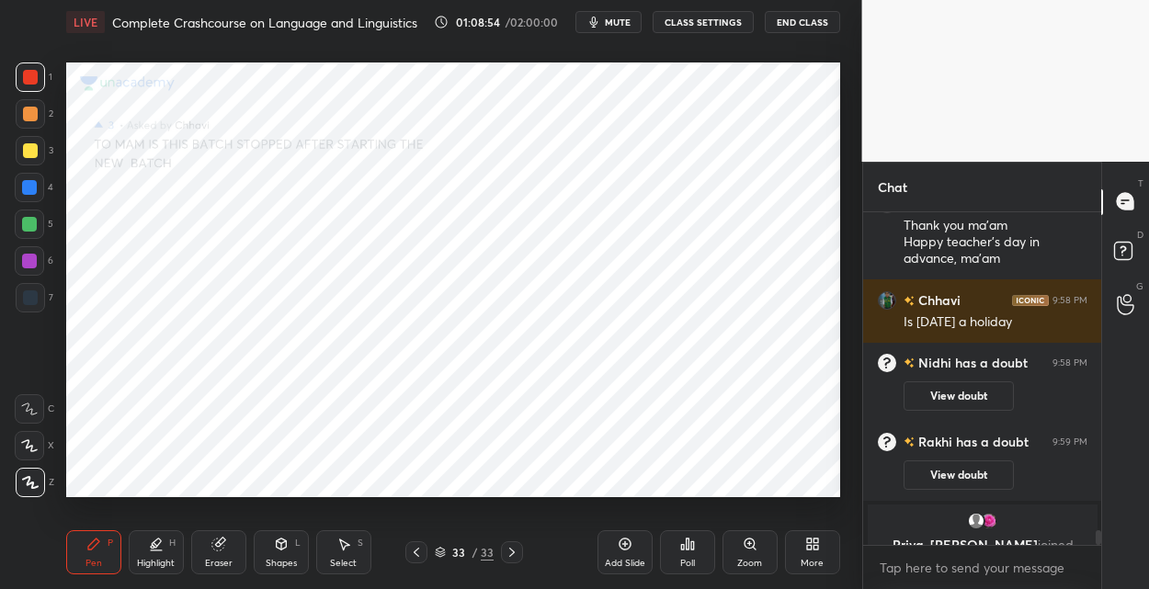
scroll to position [7308, 0]
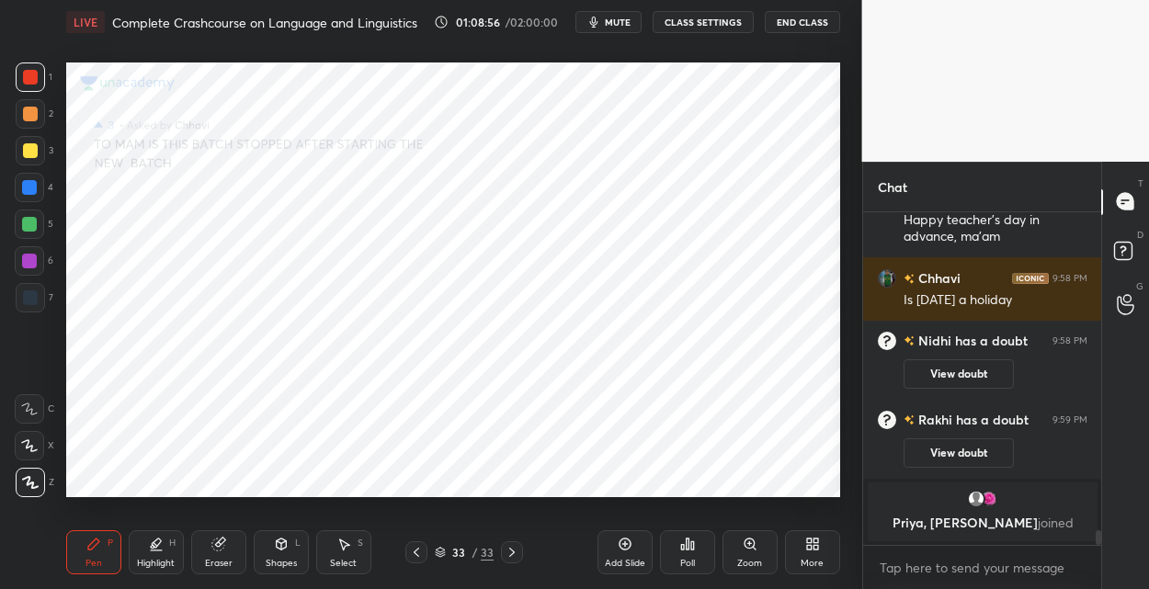
click at [30, 190] on div at bounding box center [29, 187] width 15 height 15
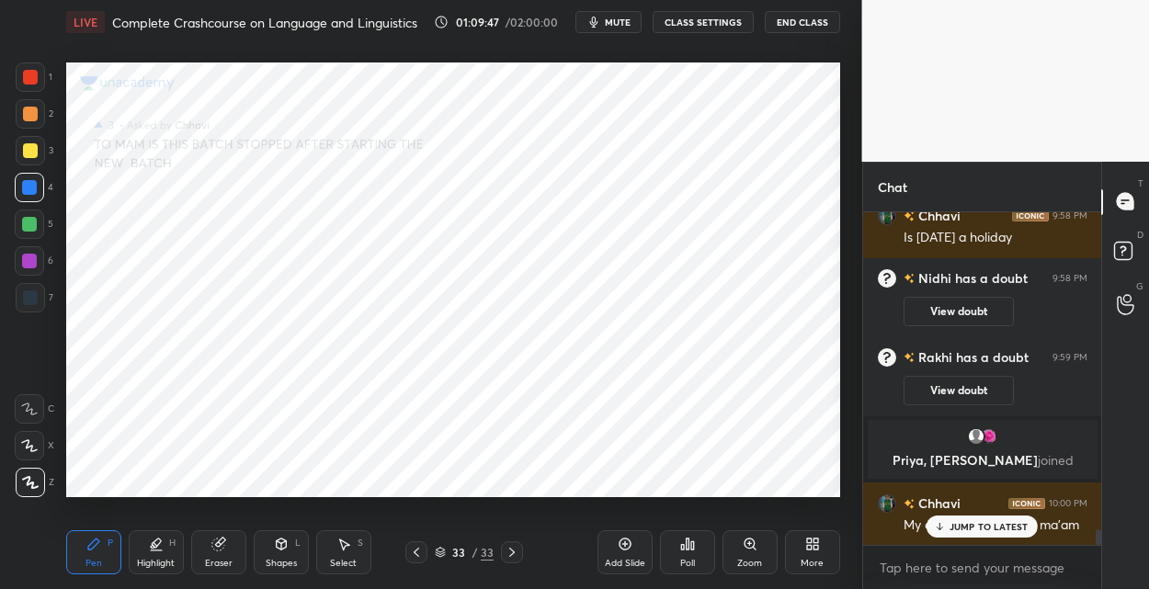
scroll to position [6894, 0]
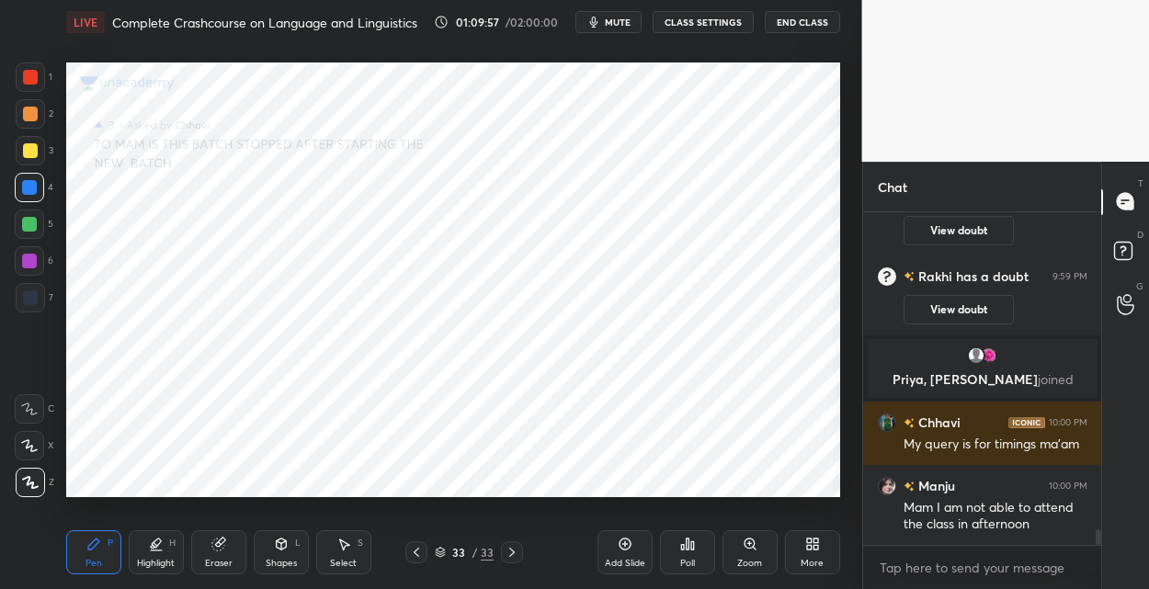
click at [513, 548] on icon at bounding box center [511, 552] width 15 height 15
drag, startPoint x: 413, startPoint y: 553, endPoint x: 420, endPoint y: 536, distance: 18.6
click at [413, 552] on icon at bounding box center [416, 552] width 15 height 15
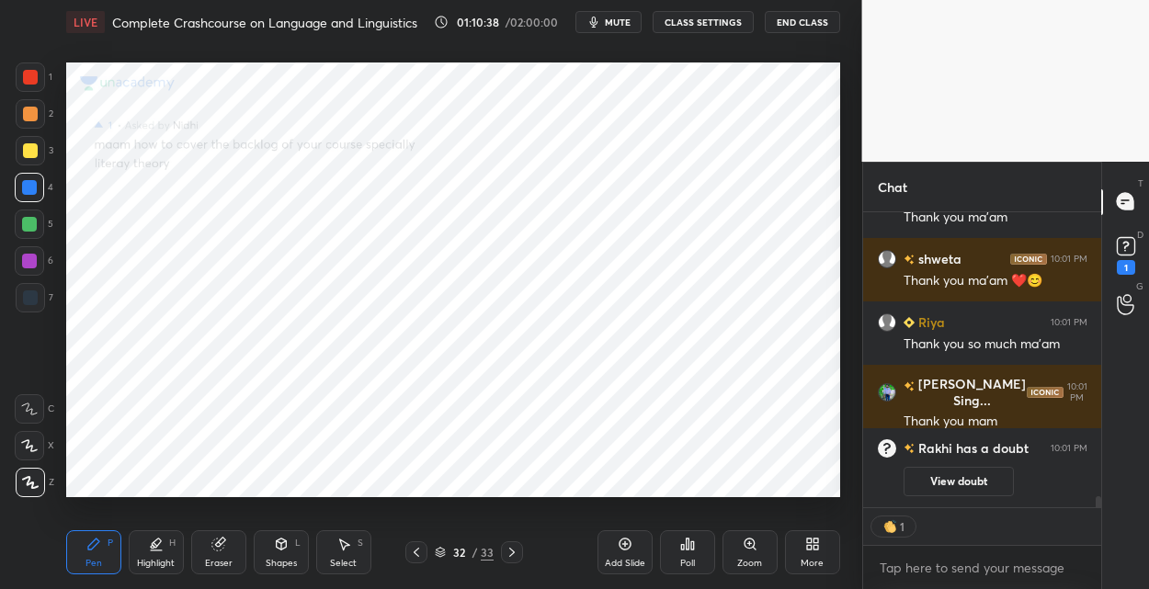
scroll to position [0, 0]
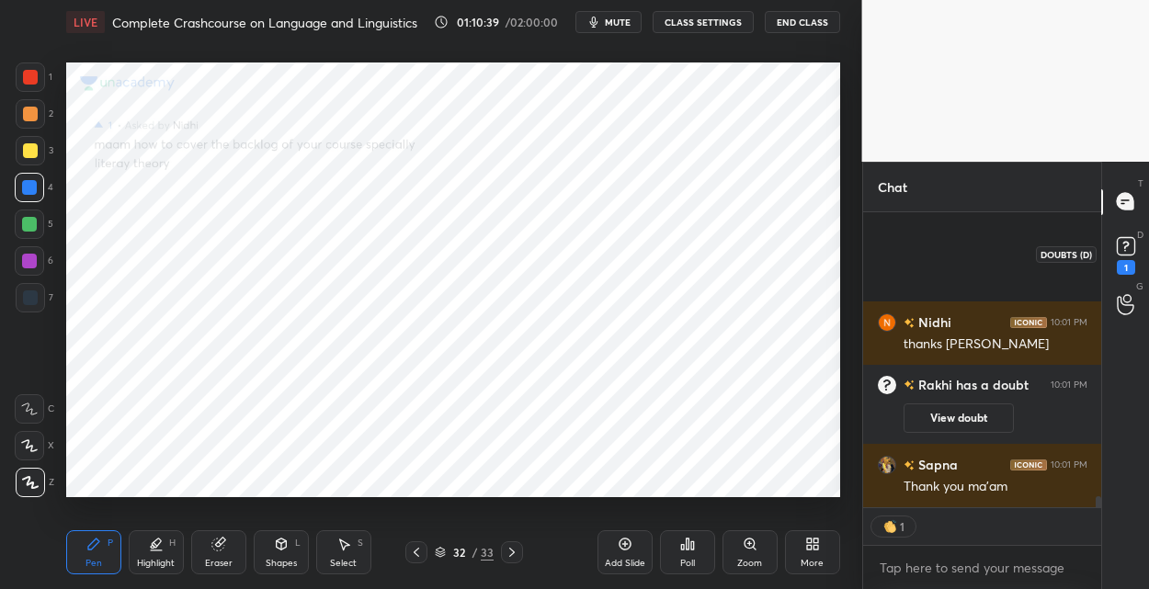
click at [1122, 242] on icon at bounding box center [1125, 244] width 6 height 7
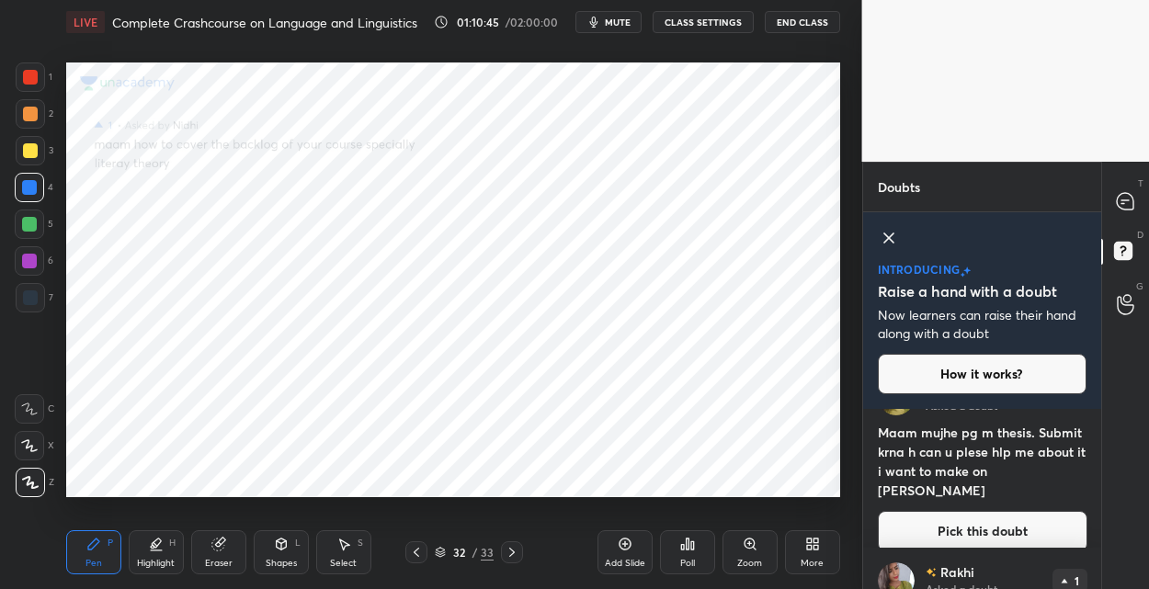
scroll to position [388, 0]
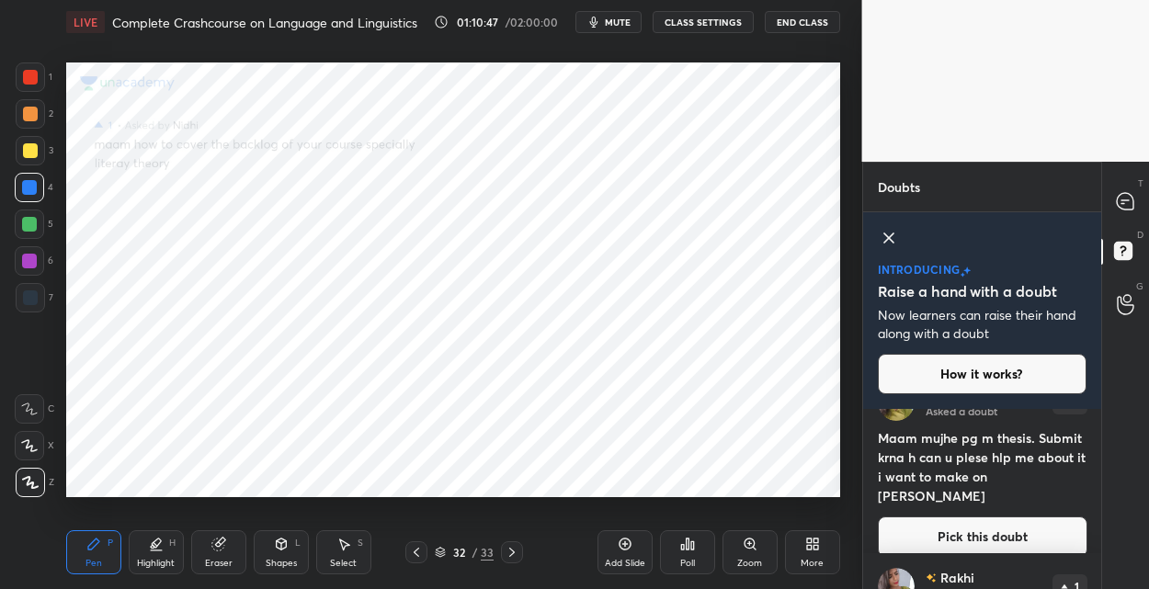
click at [983, 517] on button "Pick this doubt" at bounding box center [981, 536] width 209 height 40
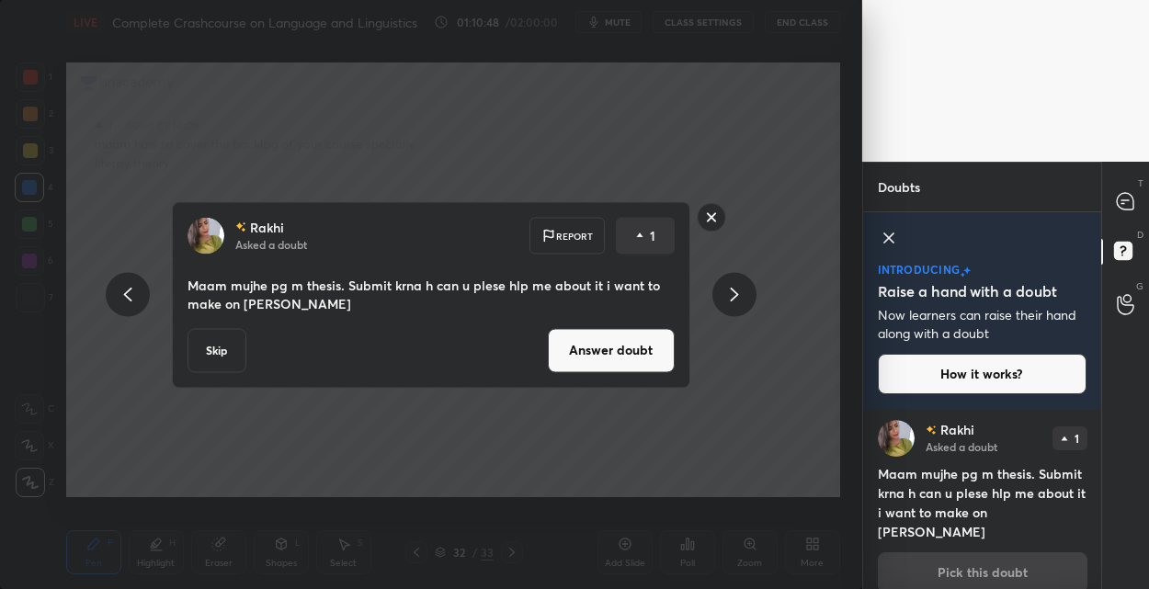
click at [577, 357] on button "Answer doubt" at bounding box center [611, 350] width 127 height 44
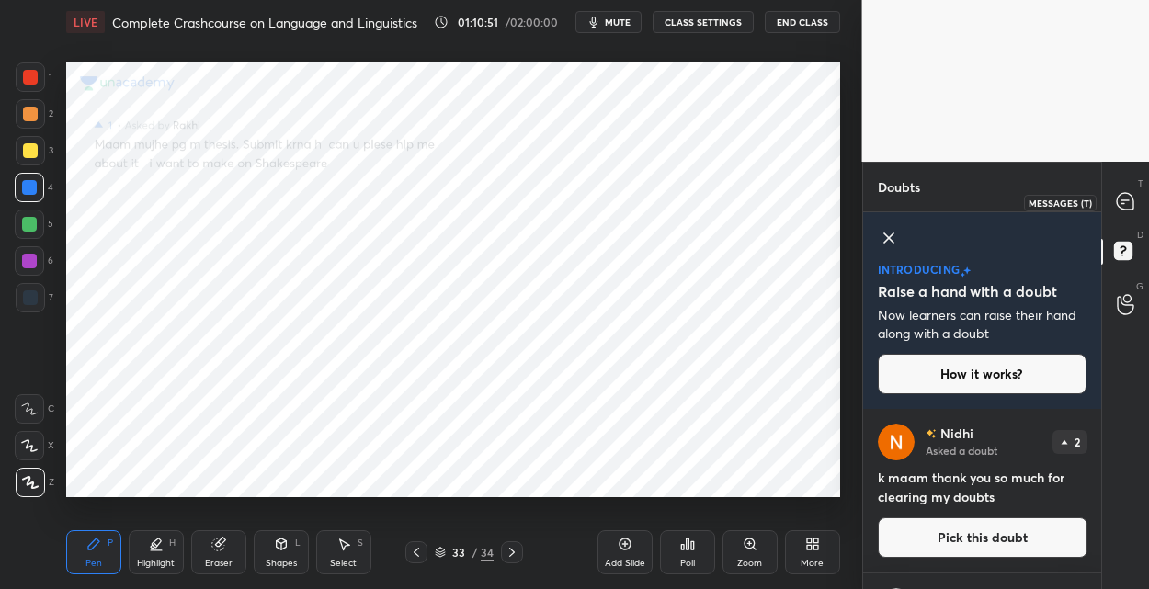
click at [1121, 204] on icon at bounding box center [1122, 204] width 3 height 0
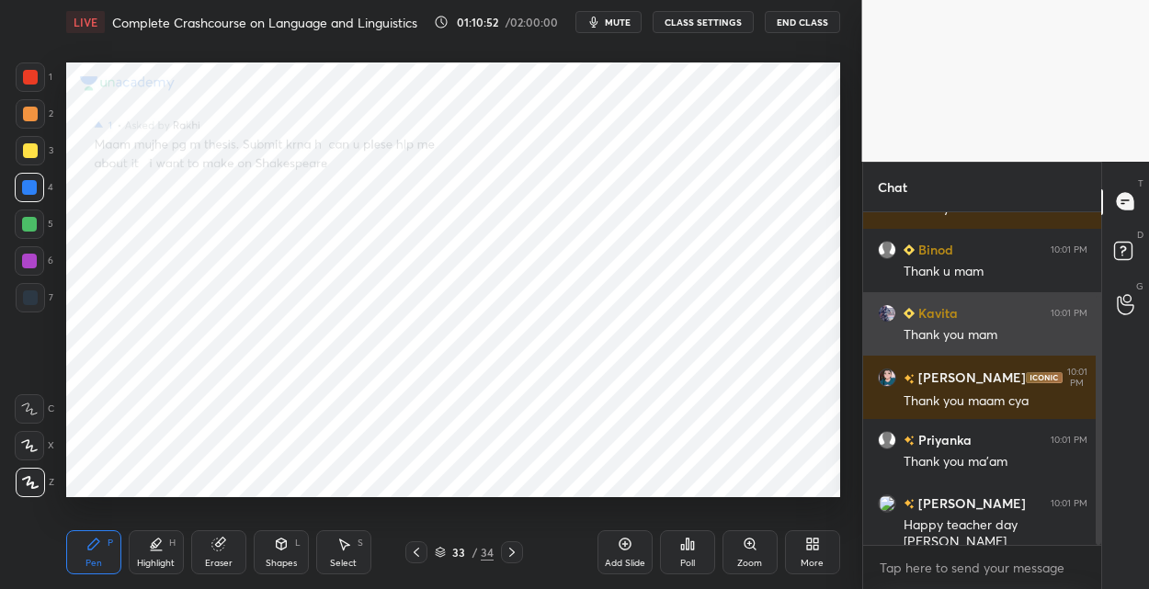
scroll to position [111, 0]
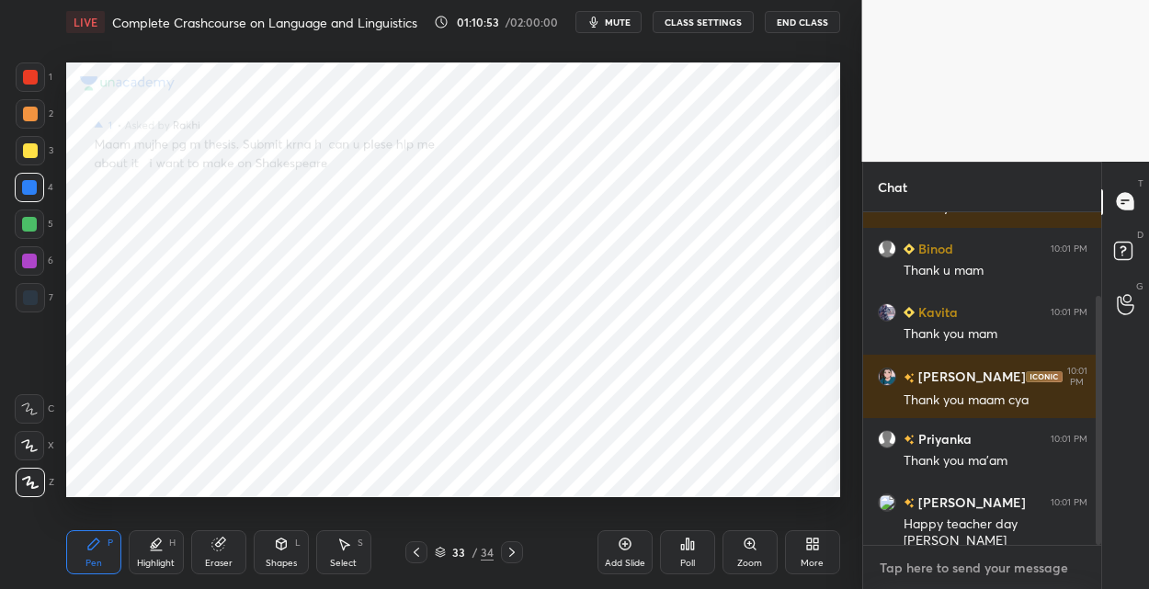
type textarea "x"
click at [901, 559] on textarea at bounding box center [981, 567] width 209 height 29
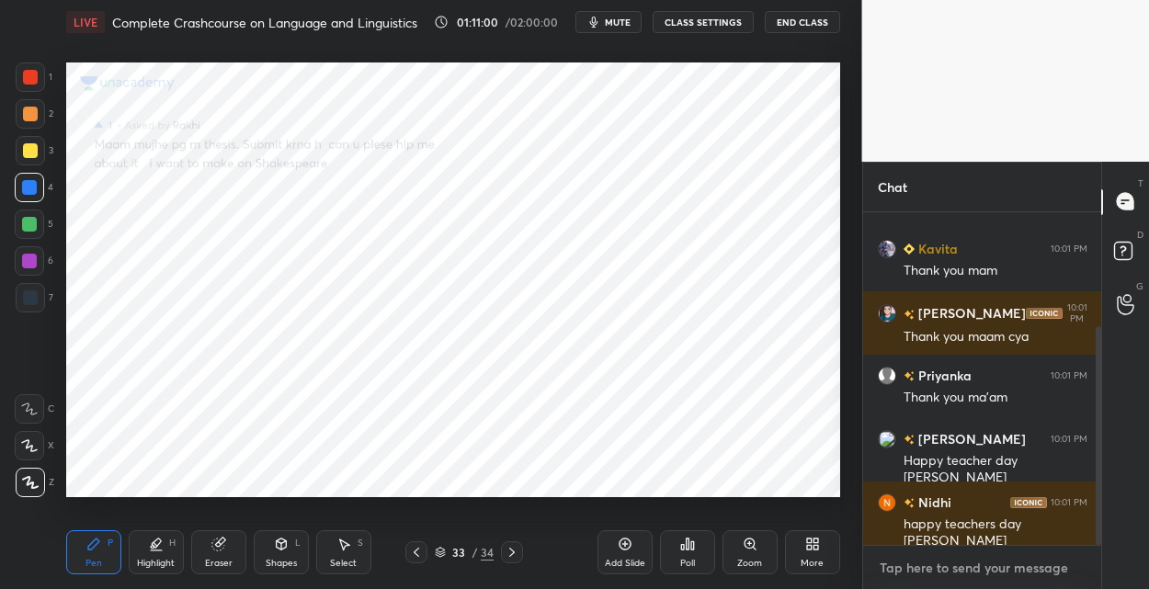
type textarea "P"
type textarea "x"
type textarea "Pl"
type textarea "x"
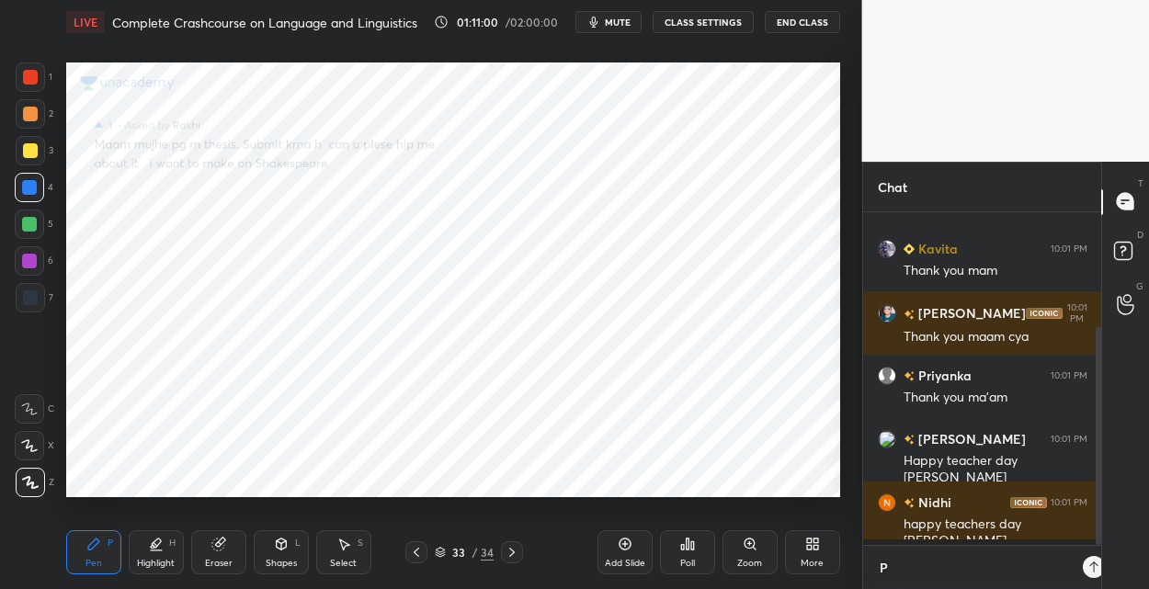
scroll to position [174, 232]
type textarea "Plu"
type textarea "x"
type textarea "Plus"
type textarea "x"
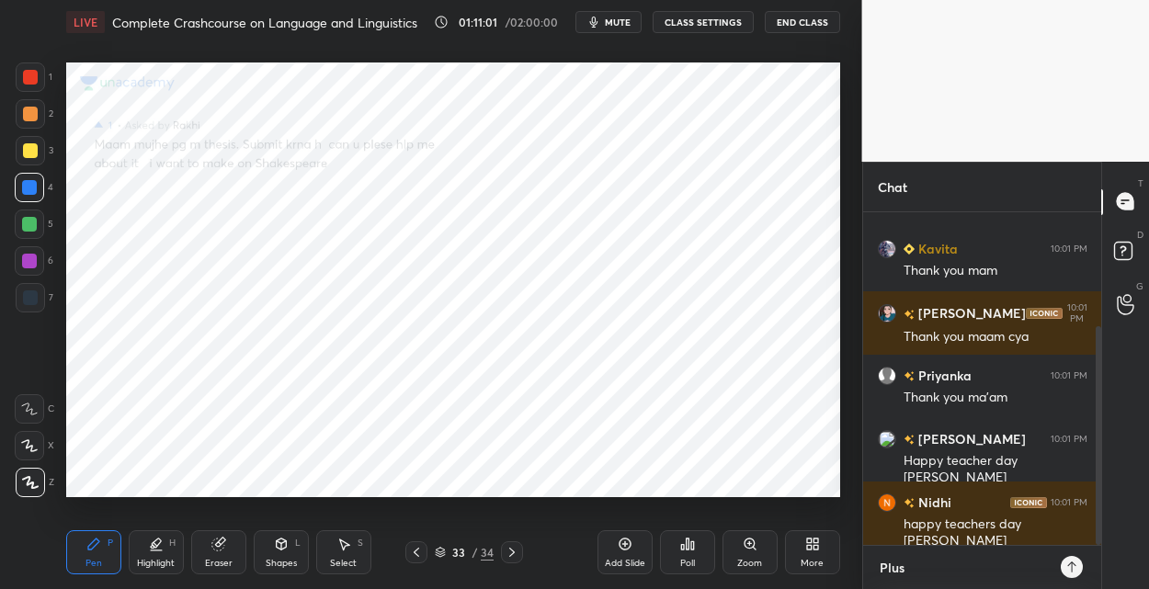
type textarea "Plus:"
type textarea "x"
type textarea "Plus:"
type textarea "x"
type textarea "Plus:"
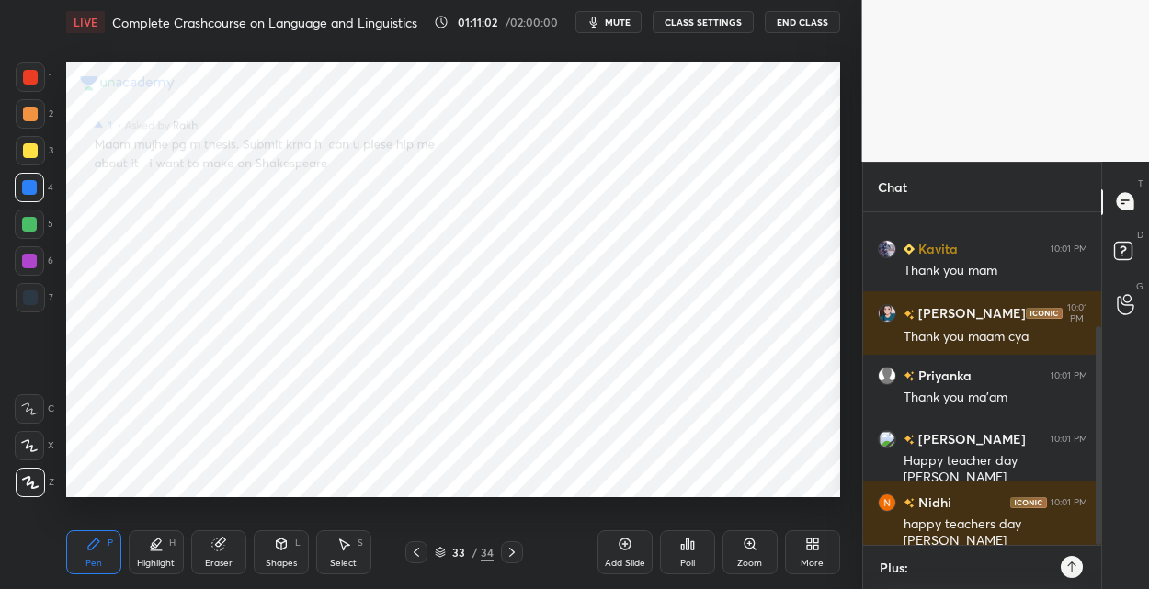
type textarea "x"
type textarea "Plus"
type textarea "x"
type textarea "Plus"
type textarea "x"
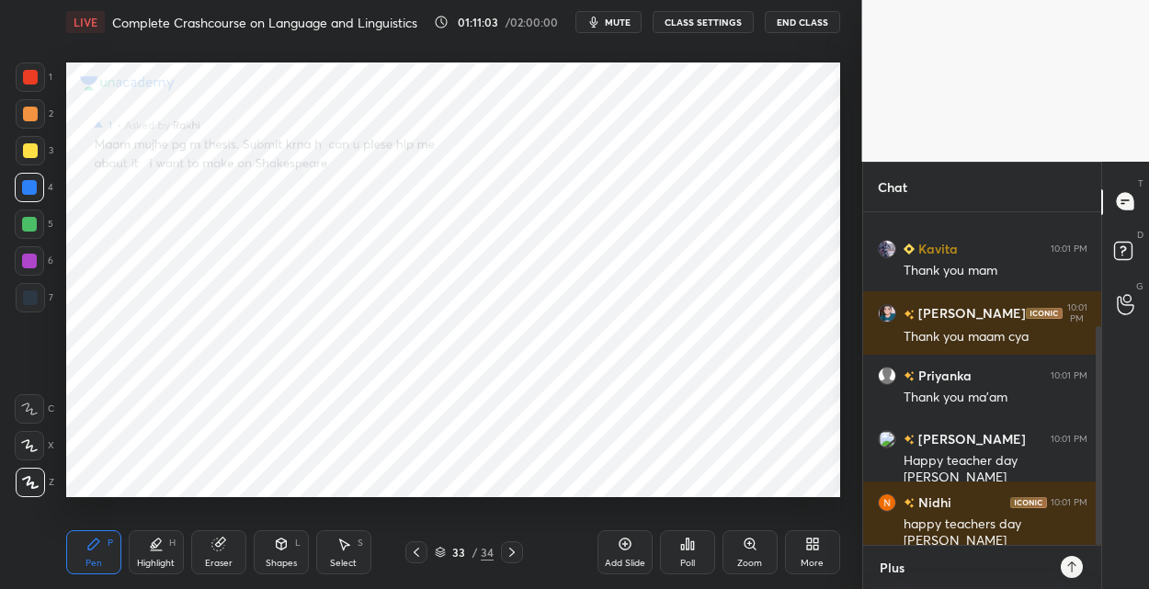
type textarea "Plus C"
type textarea "x"
type textarea "Plus Co"
type textarea "x"
type textarea "Plus Cou"
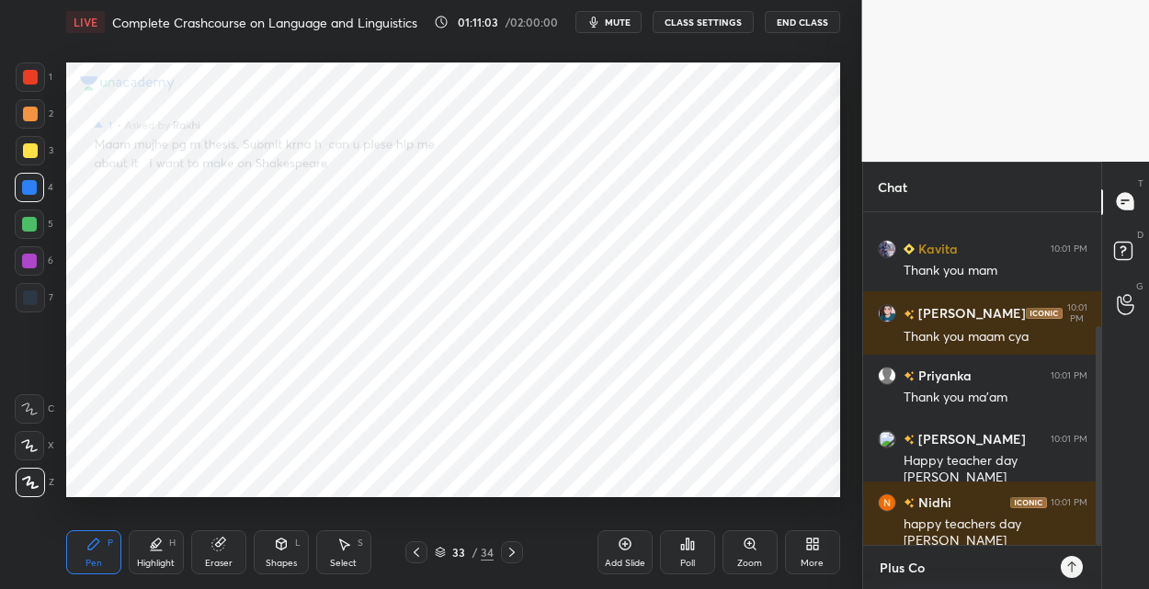
type textarea "x"
type textarea "Plus Cour"
type textarea "x"
type textarea "Plus Cours"
type textarea "x"
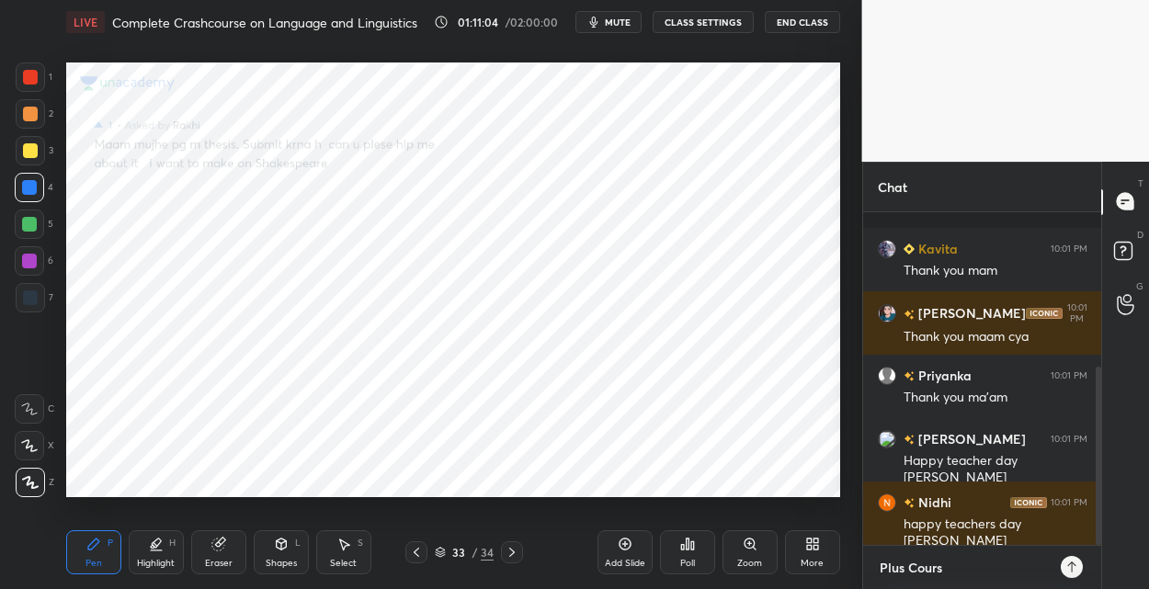
scroll to position [288, 0]
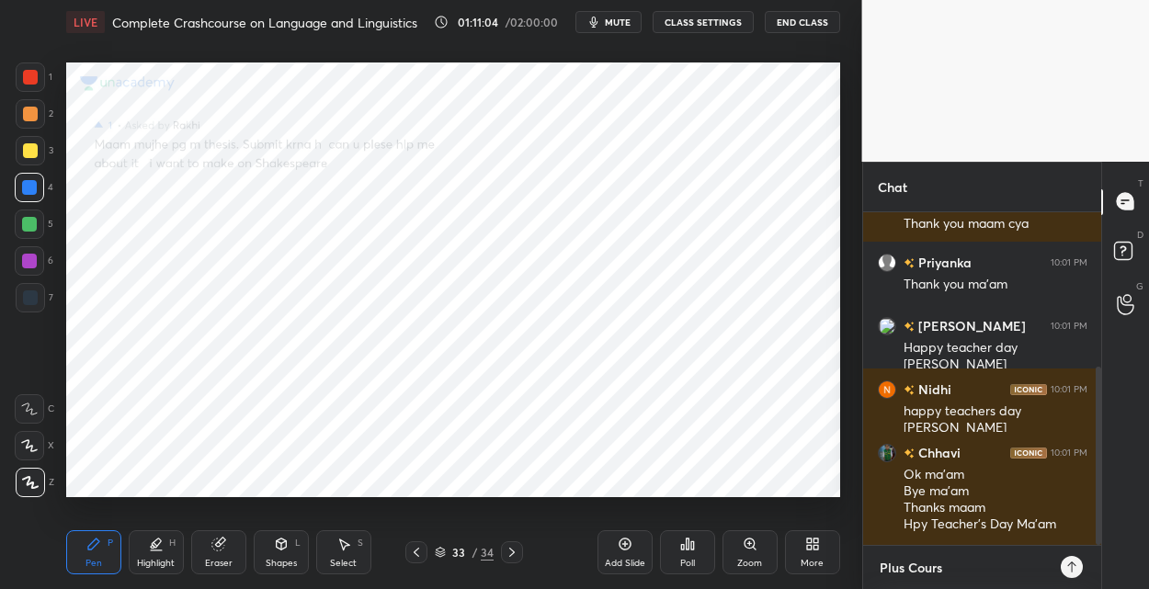
type textarea "Plus Course"
type textarea "x"
type textarea "Plus Course"
type textarea "x"
type textarea "Plus Course S"
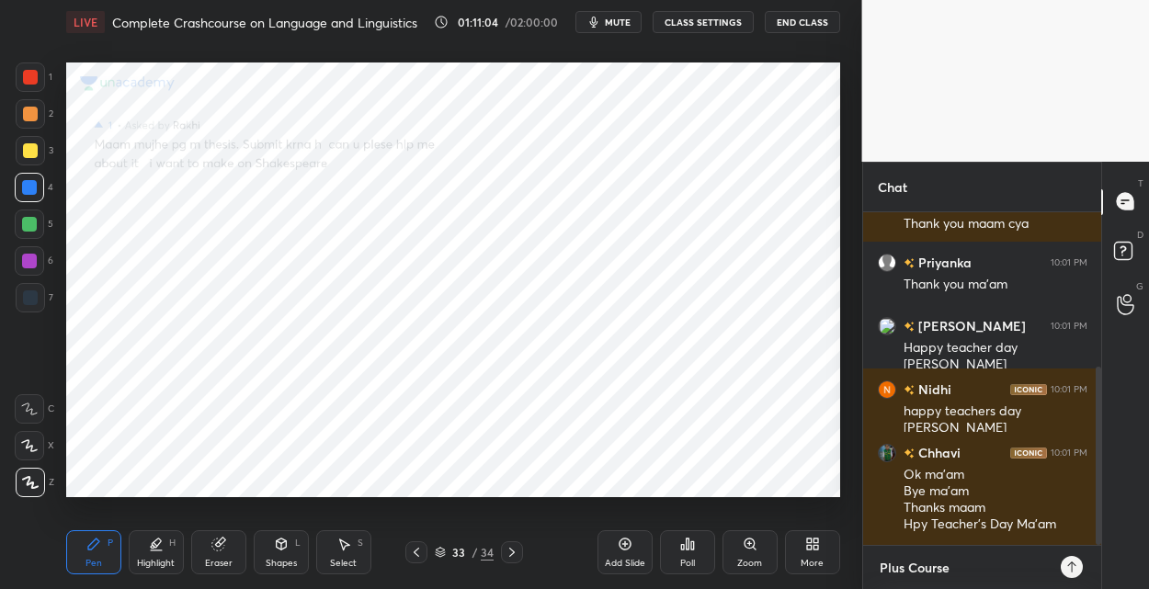
type textarea "x"
type textarea "Plus Course St"
type textarea "x"
type textarea "Plus Course Stu"
type textarea "x"
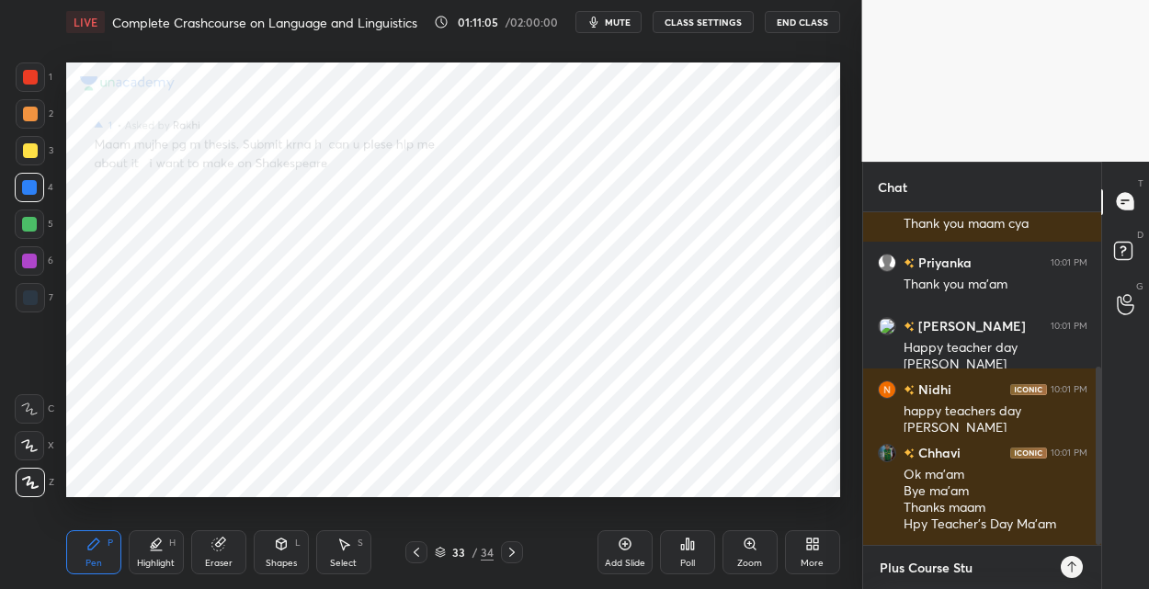
type textarea "Plus Course Stud"
type textarea "x"
type textarea "Plus Course Stude"
type textarea "x"
type textarea "Plus Course Studen"
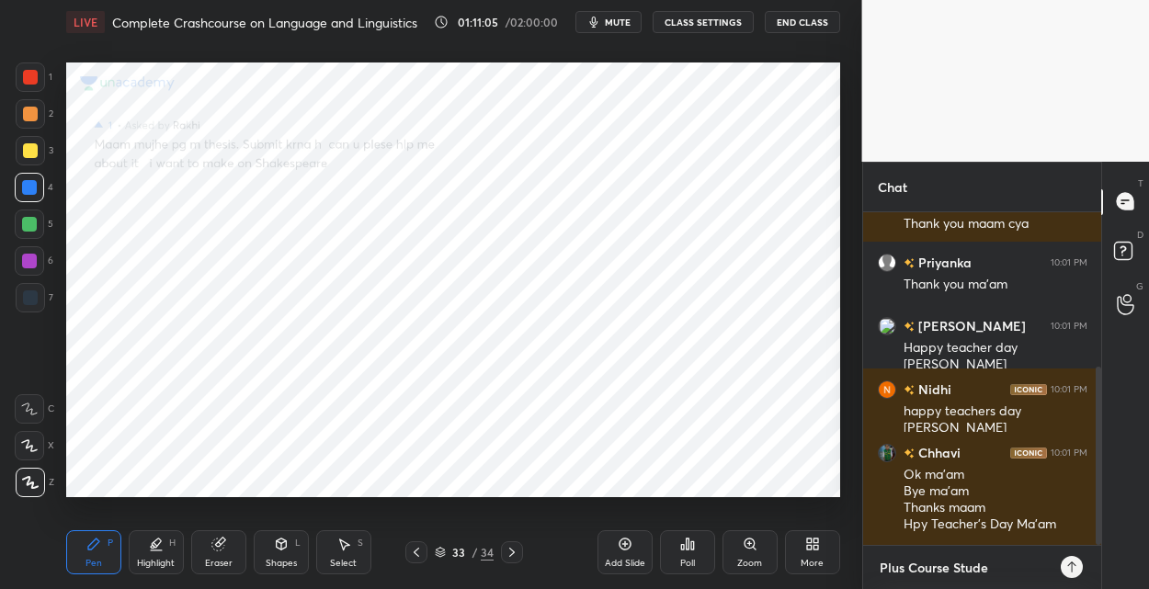
type textarea "x"
type textarea "Plus Course Student"
type textarea "x"
type textarea "Plus Course Student:"
type textarea "x"
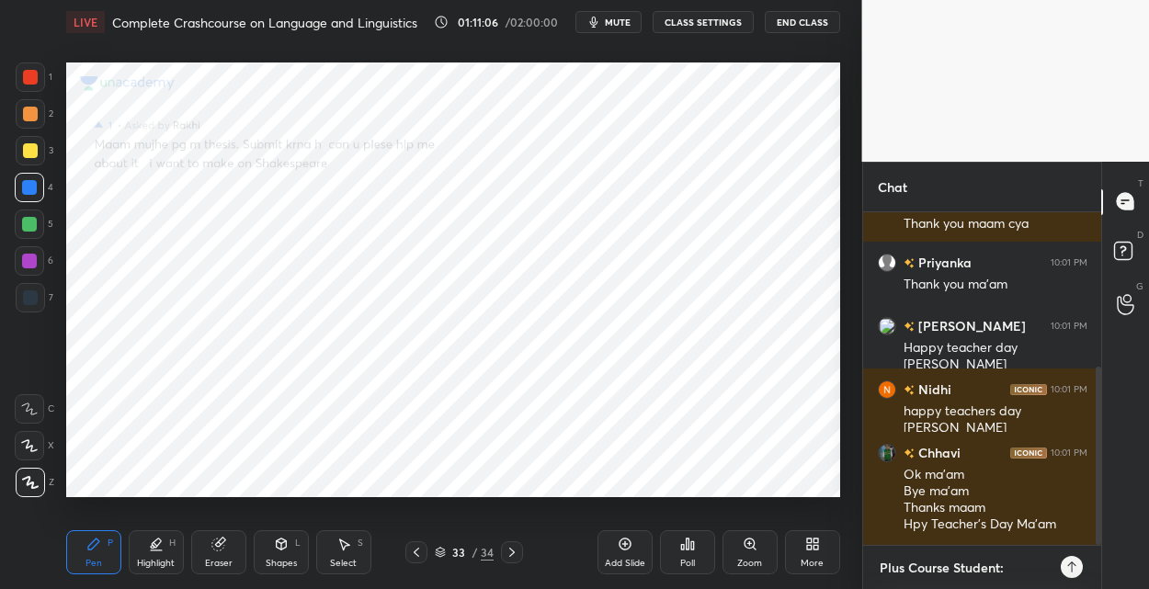
type textarea "Plus Course Student:"
type textarea "x"
type textarea "Plus Course Student: H"
type textarea "x"
type textarea "Plus Course Student: He"
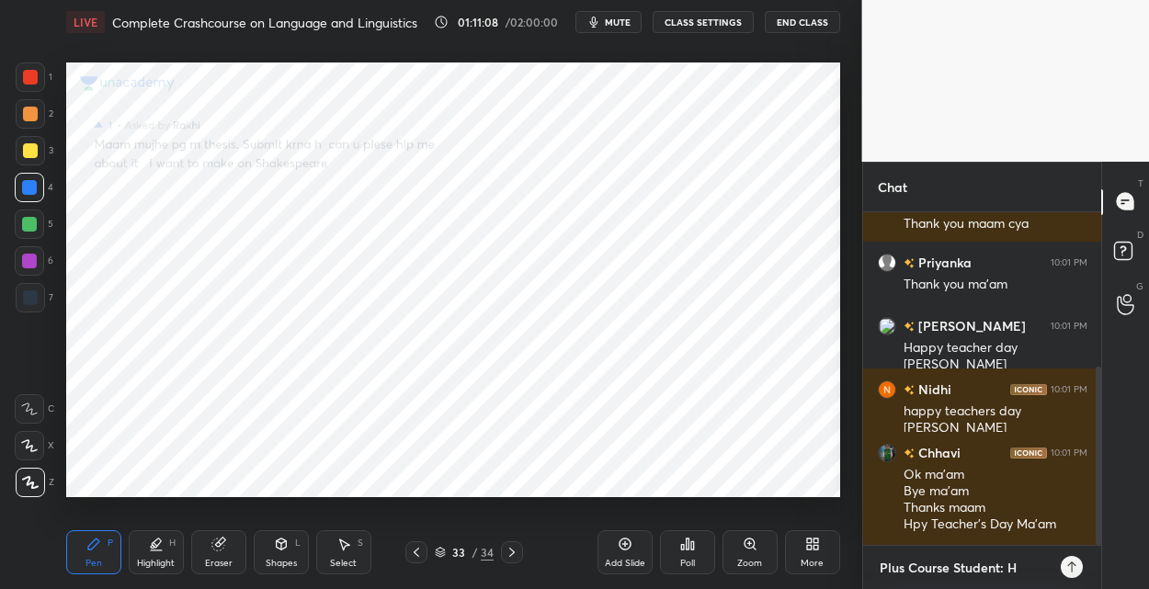
type textarea "x"
type textarea "Plus Course Student: Hel"
type textarea "x"
type textarea "Plus Course Student: Help"
type textarea "x"
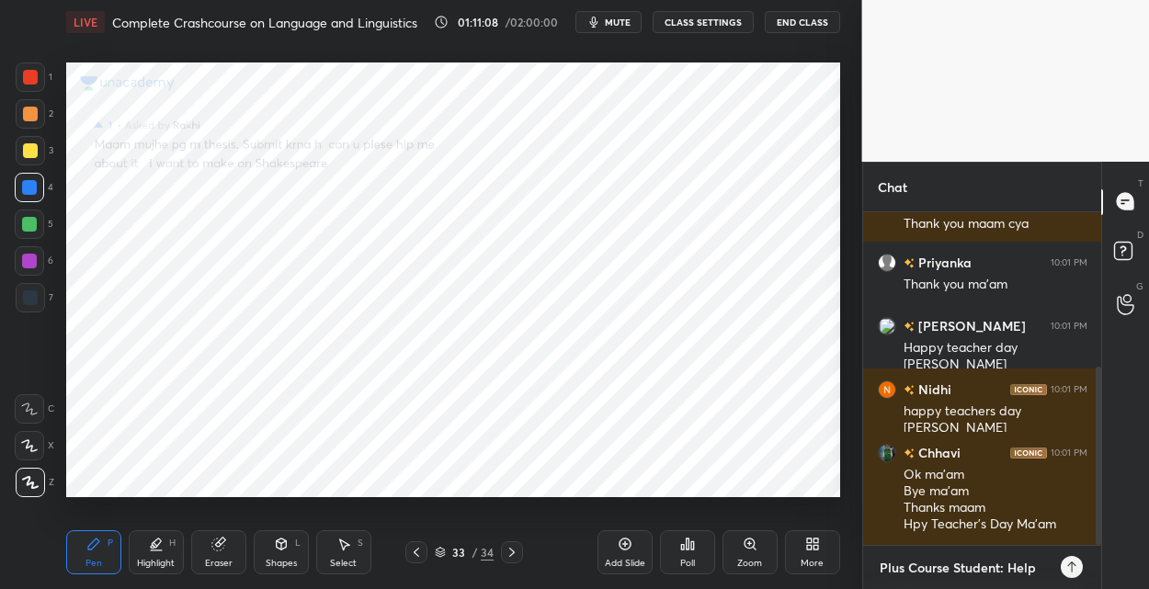
type textarea "Plus Course Student: Help"
type textarea "x"
type textarea "Plus Course Student: Help N"
type textarea "x"
type textarea "Plus Course Student: Help Ne"
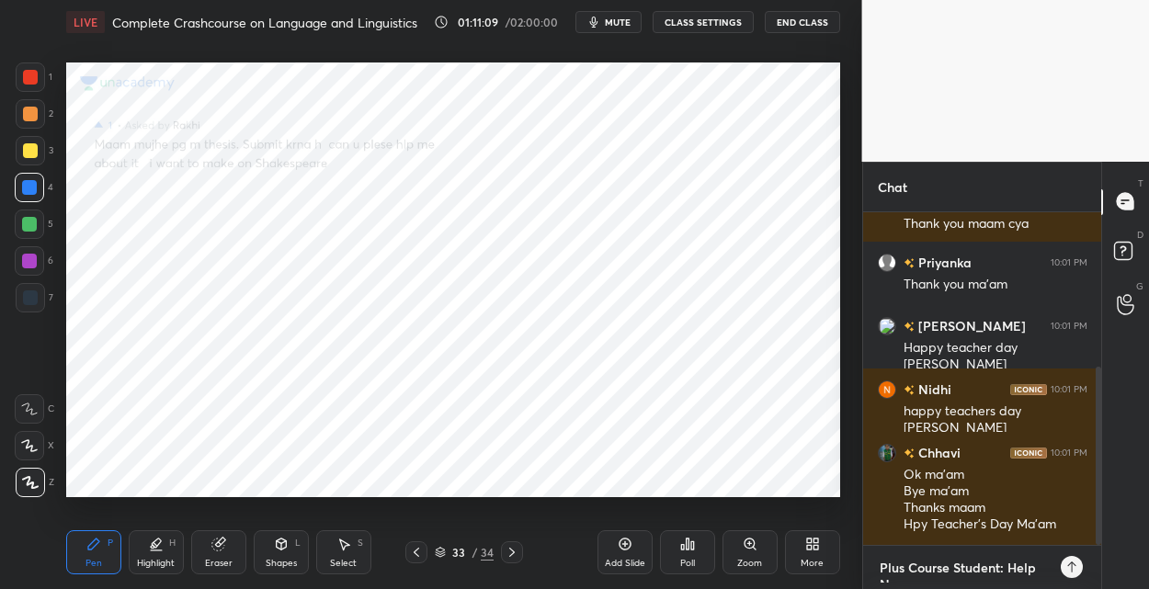
type textarea "x"
type textarea "Plus Course Student: Help Nee"
type textarea "x"
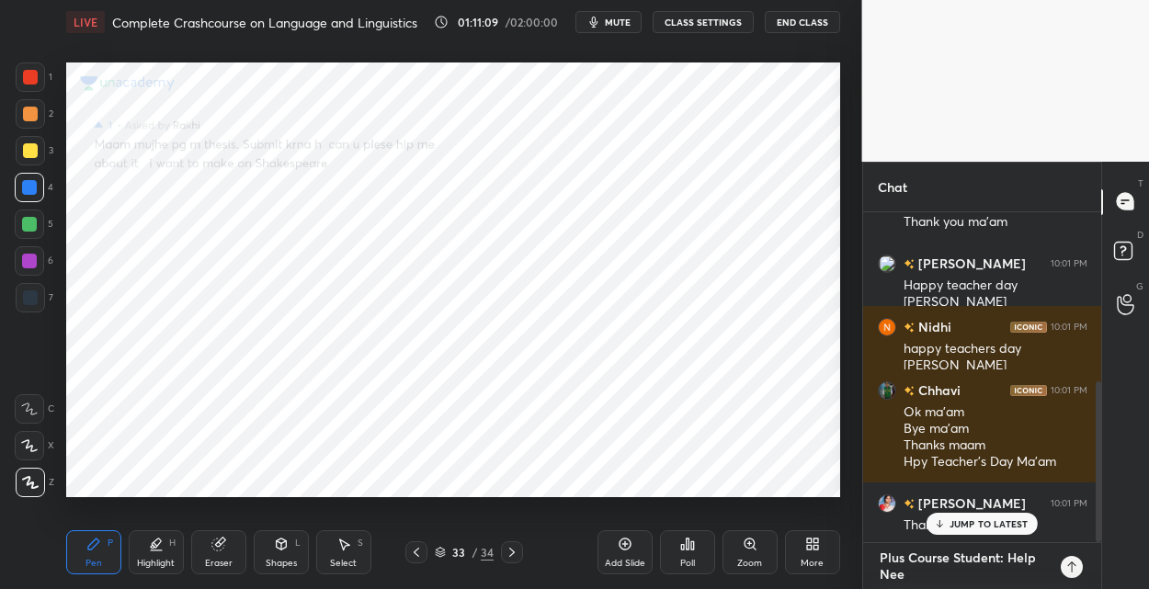
type textarea "Plus Course Student: Help Need"
type textarea "x"
type textarea "Plus Course Student: Help Neede"
type textarea "x"
type textarea "Plus Course Student: Help Needed"
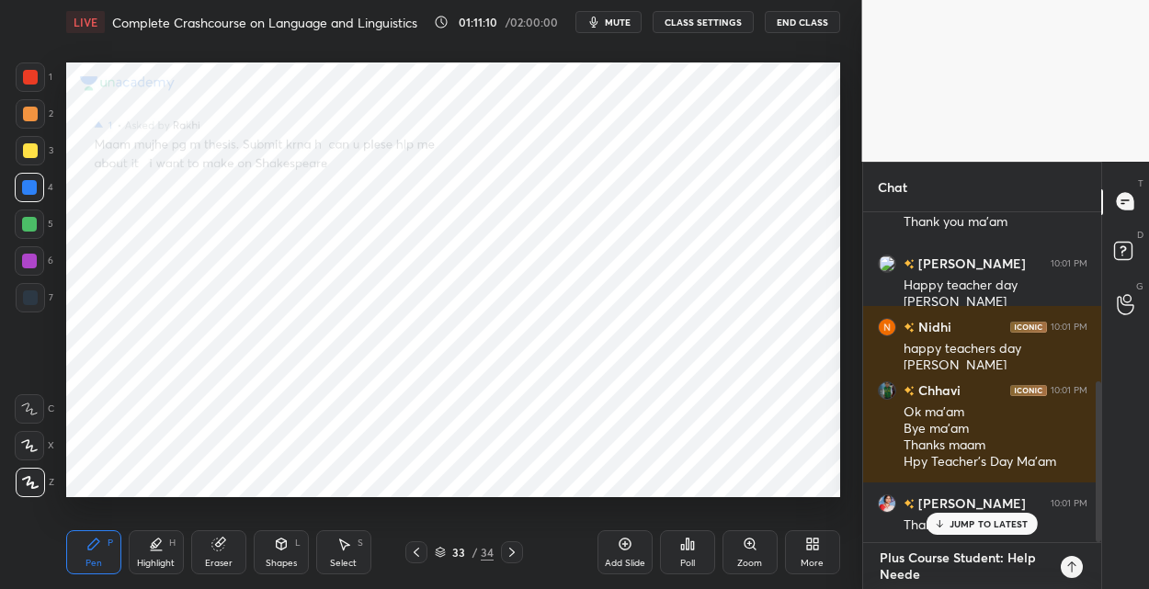
type textarea "x"
type textarea "Plus Course Student: Help Needed"
type textarea "x"
type textarea "Plus Course Student: Help Needed w"
type textarea "x"
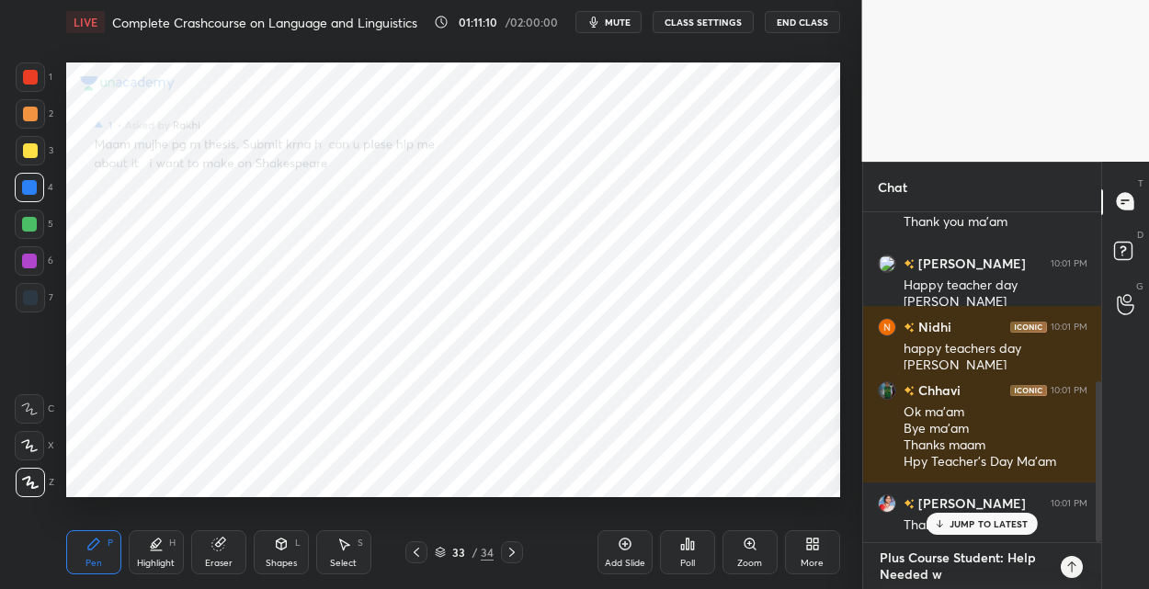
type textarea "Plus Course Student: Help Needed wi"
type textarea "x"
type textarea "Plus Course Student: Help Needed wit"
type textarea "x"
type textarea "Plus Course Student: Help Needed with"
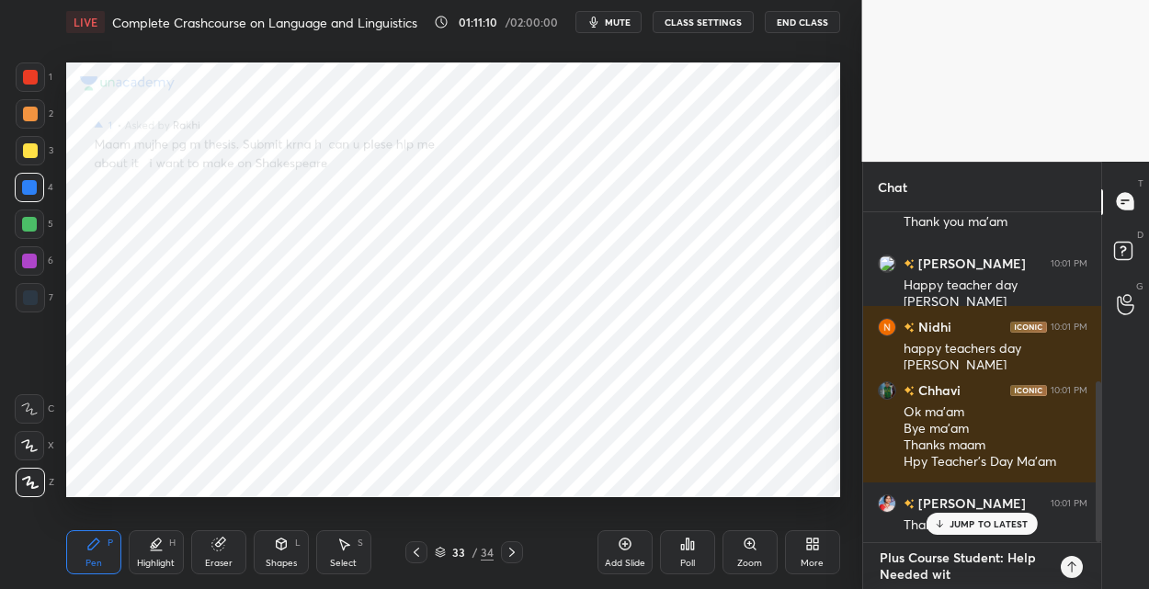
type textarea "x"
type textarea "Plus Course Student: Help Needed with"
type textarea "x"
type textarea "Plus Course Student: Help Needed with R"
type textarea "x"
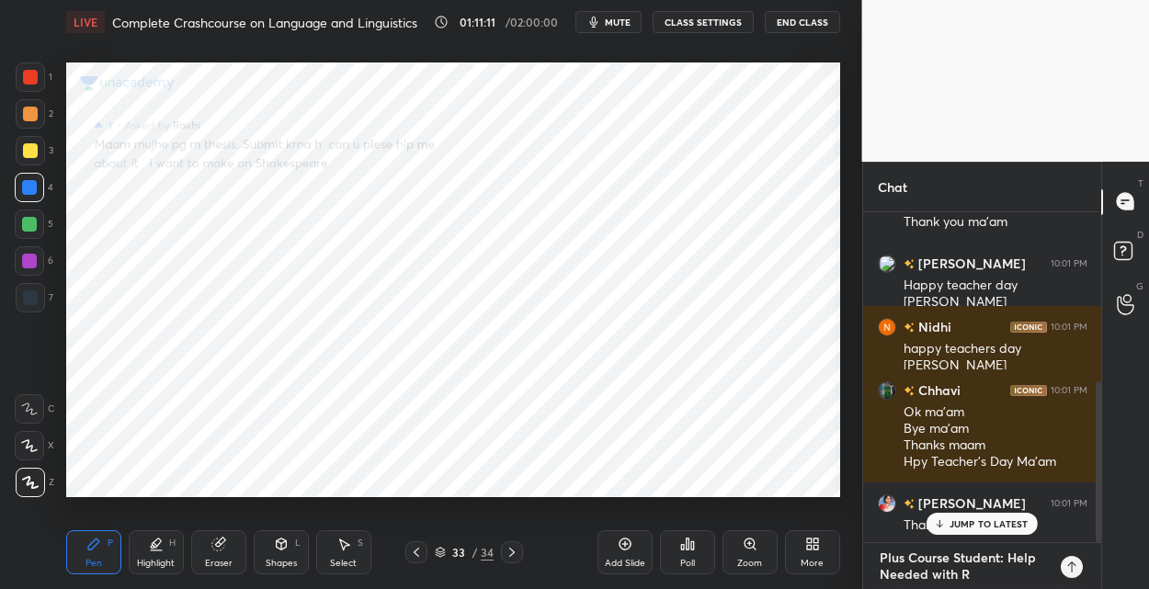
type textarea "Plus Course Student: Help Needed with Re"
type textarea "x"
type textarea "Plus Course Student: Help Needed with Res"
type textarea "x"
type textarea "Plus Course Student: Help Needed with Rese"
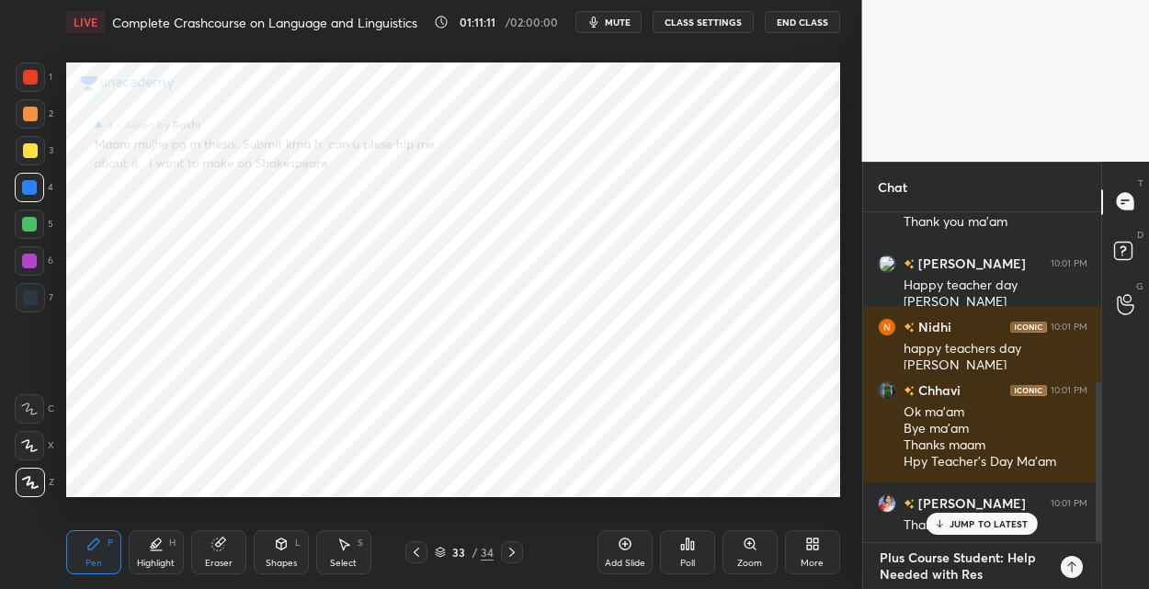
type textarea "x"
type textarea "Plus Course Student: Help Needed with Resea"
type textarea "x"
type textarea "Plus Course Student: Help Needed with Resear"
type textarea "x"
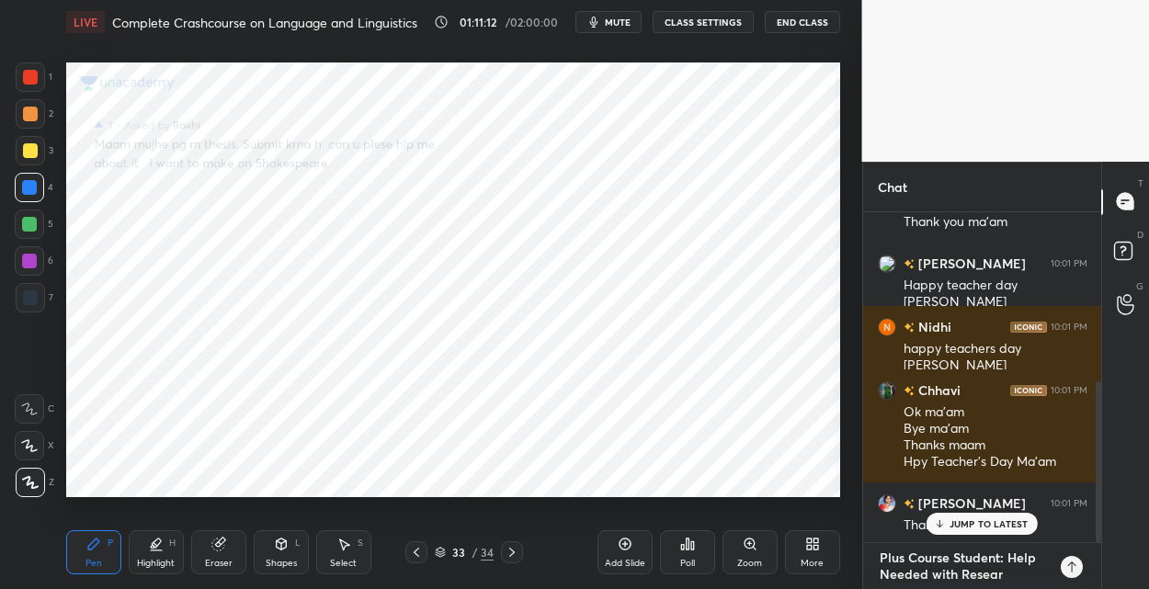
type textarea "Plus Course Student: Help Needed with Researc"
type textarea "x"
type textarea "Plus Course Student: Help Needed with Research"
type textarea "x"
type textarea "Plus Course Student: Help Needed with Research"
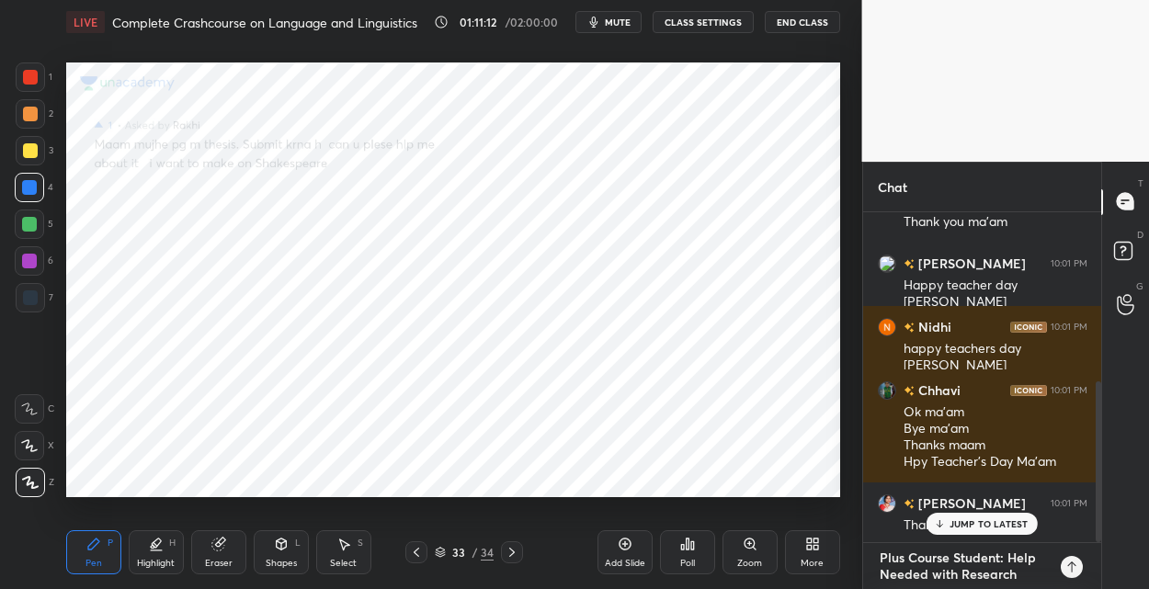
type textarea "x"
type textarea "Plus Course Student: Help Needed with Research P"
type textarea "x"
type textarea "Plus Course Student: Help Needed with Research Pr"
type textarea "x"
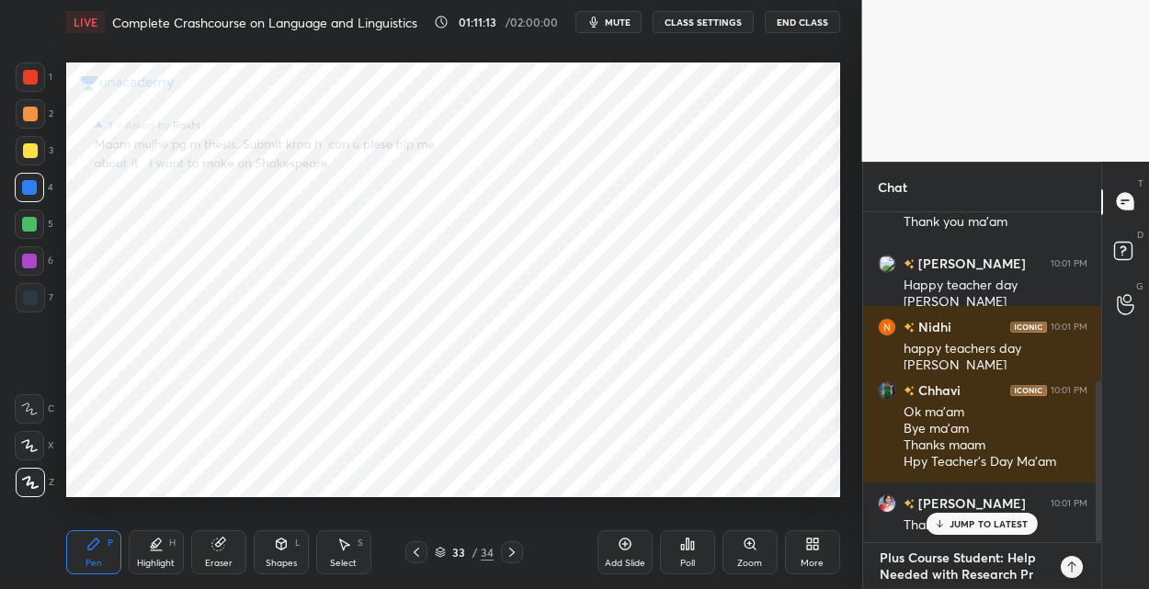
type textarea "Plus Course Student: Help Needed with Research Pro"
type textarea "x"
type textarea "Plus Course Student: Help Needed with Research Prop"
type textarea "x"
type textarea "Plus Course Student: Help Needed with Research Propo"
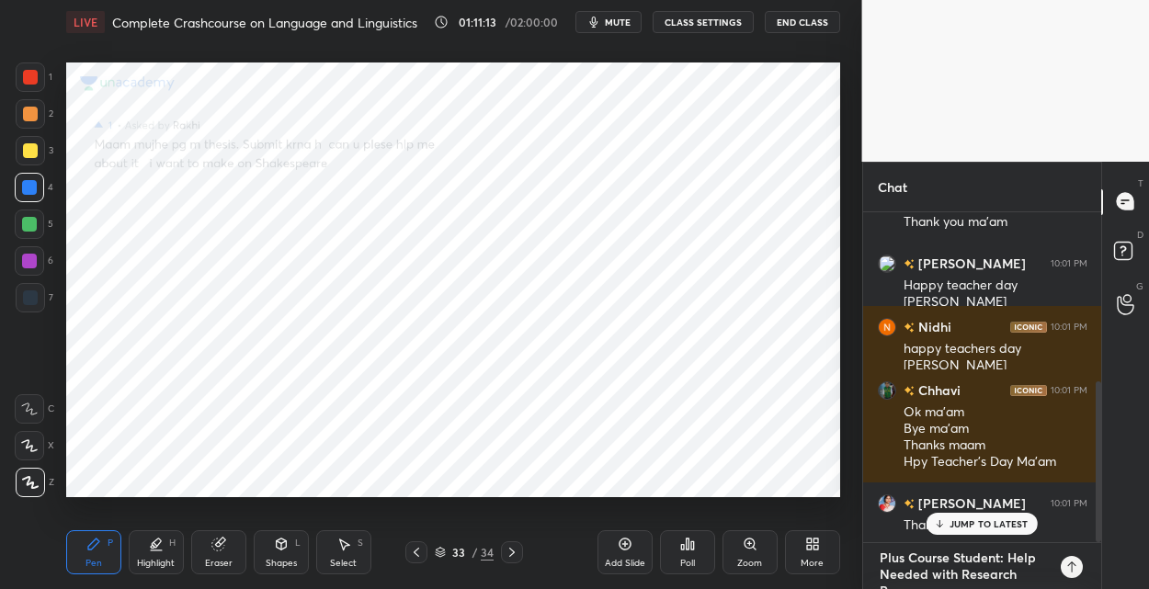
type textarea "x"
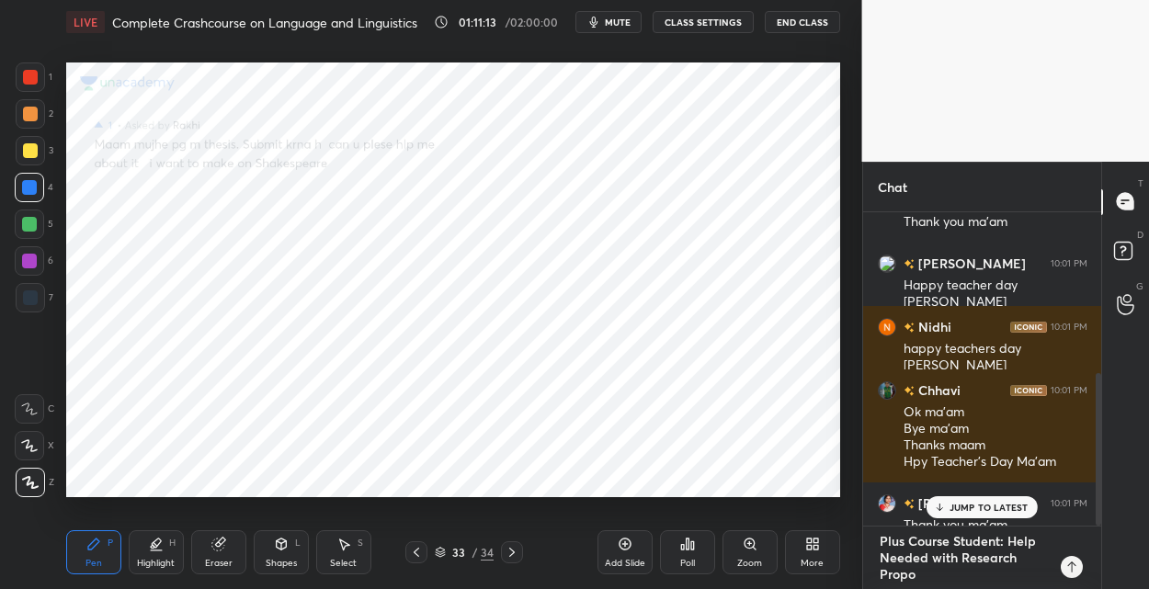
type textarea "Plus Course Student: Help Needed with Research Propos"
type textarea "x"
type textarea "Plus Course Student: Help Needed with Research Proposa"
type textarea "x"
type textarea "Plus Course Student: Help Needed with Research Proposal"
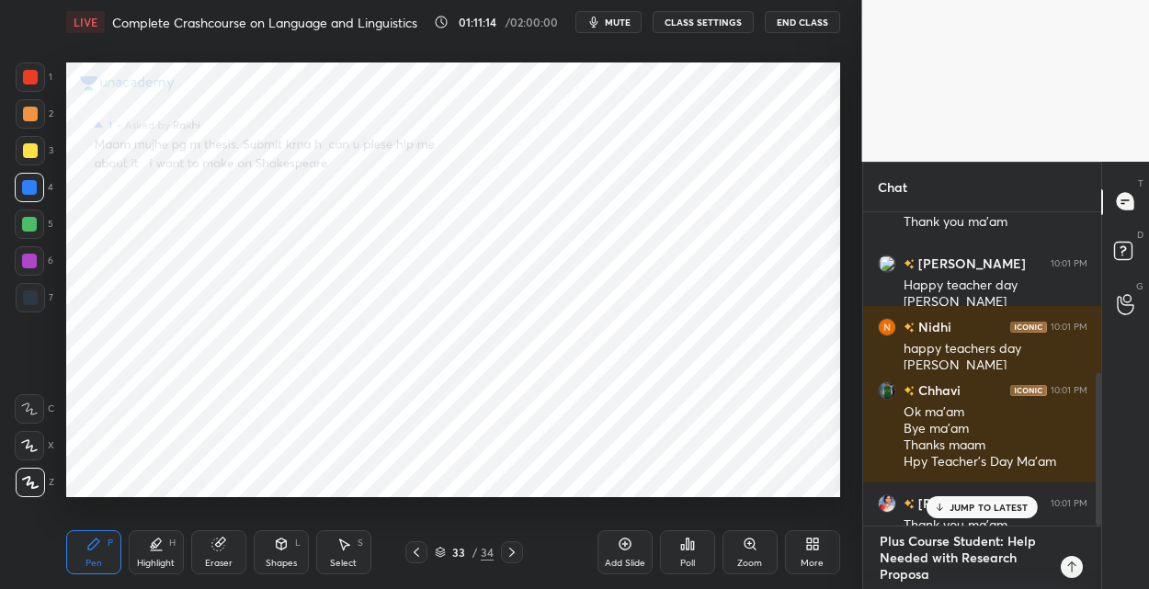
type textarea "x"
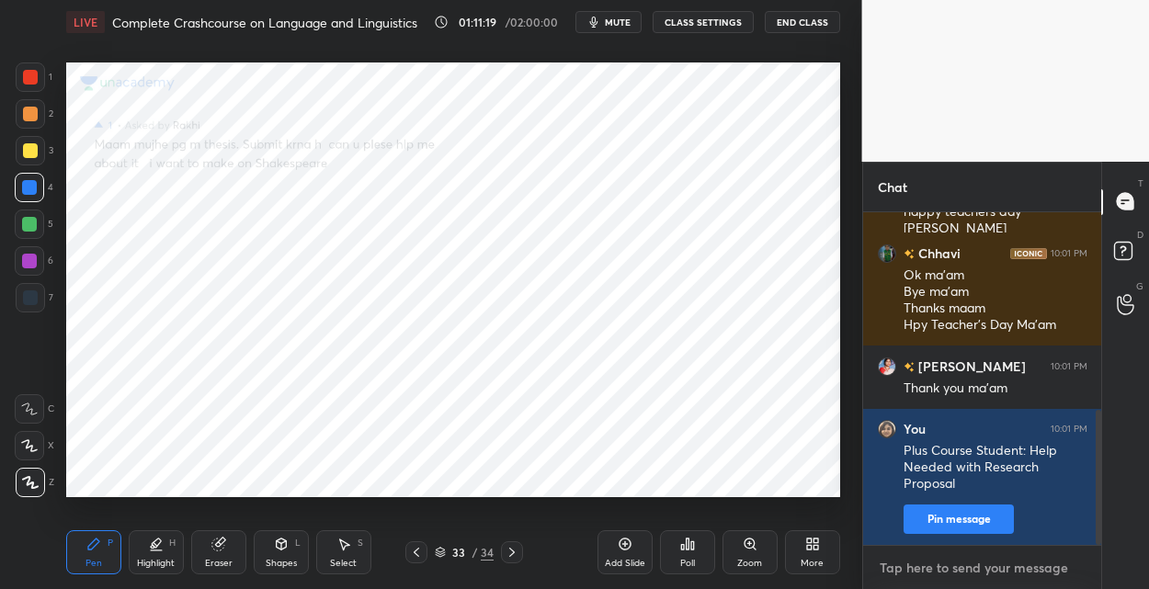
type textarea "E"
type textarea "x"
type textarea "Em"
type textarea "x"
type textarea "Ema"
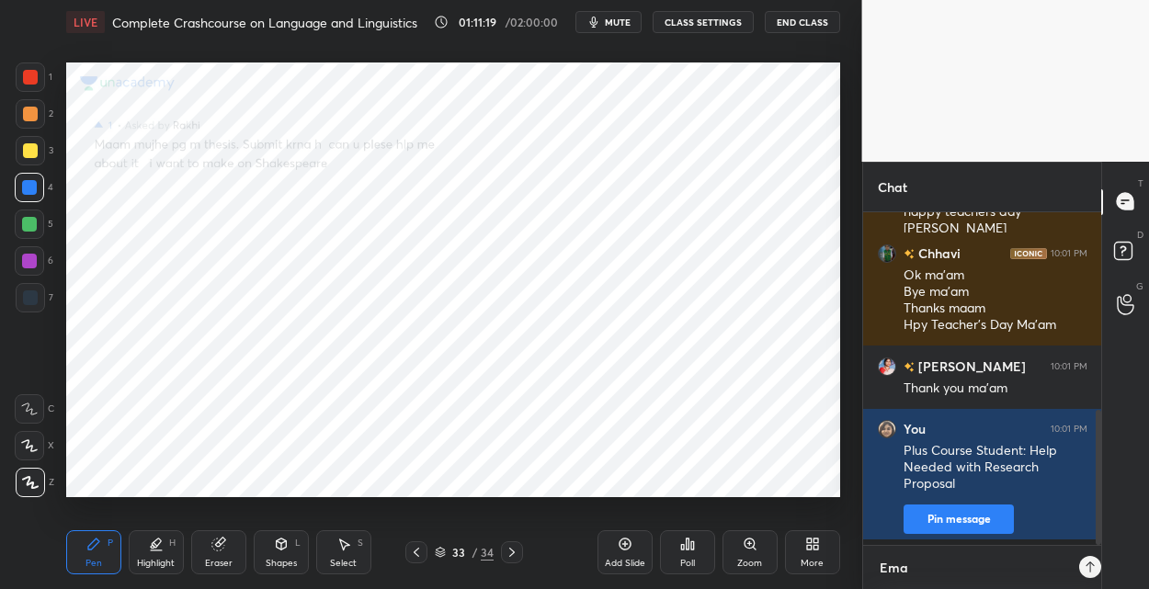
type textarea "x"
type textarea "Emai"
type textarea "x"
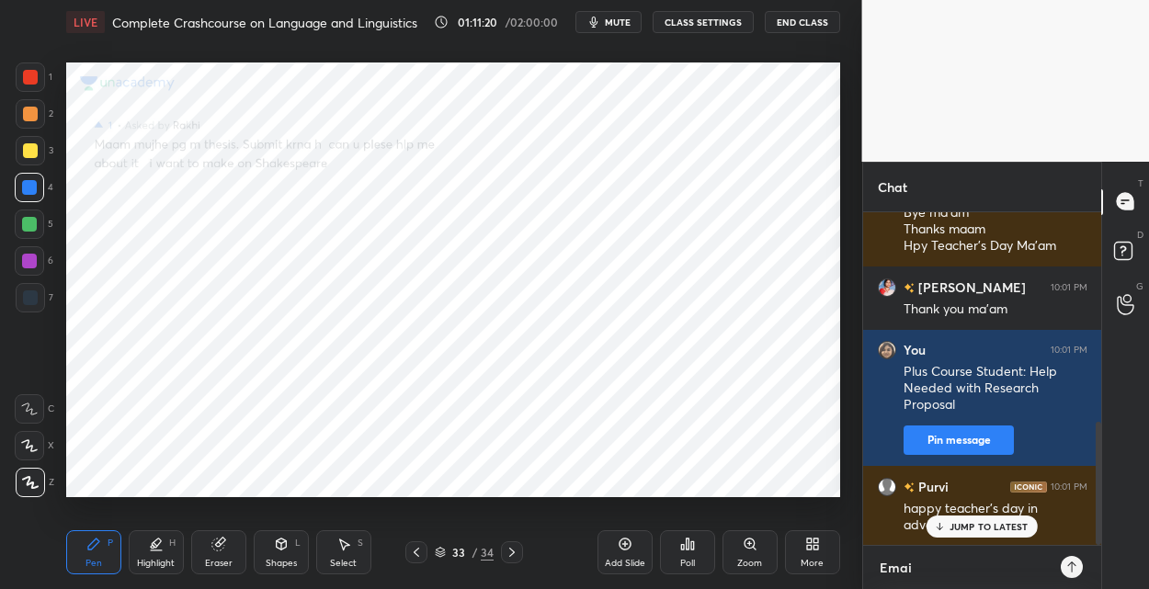
type textarea "Email"
type textarea "x"
type textarea "Email:"
type textarea "x"
type textarea "Email:"
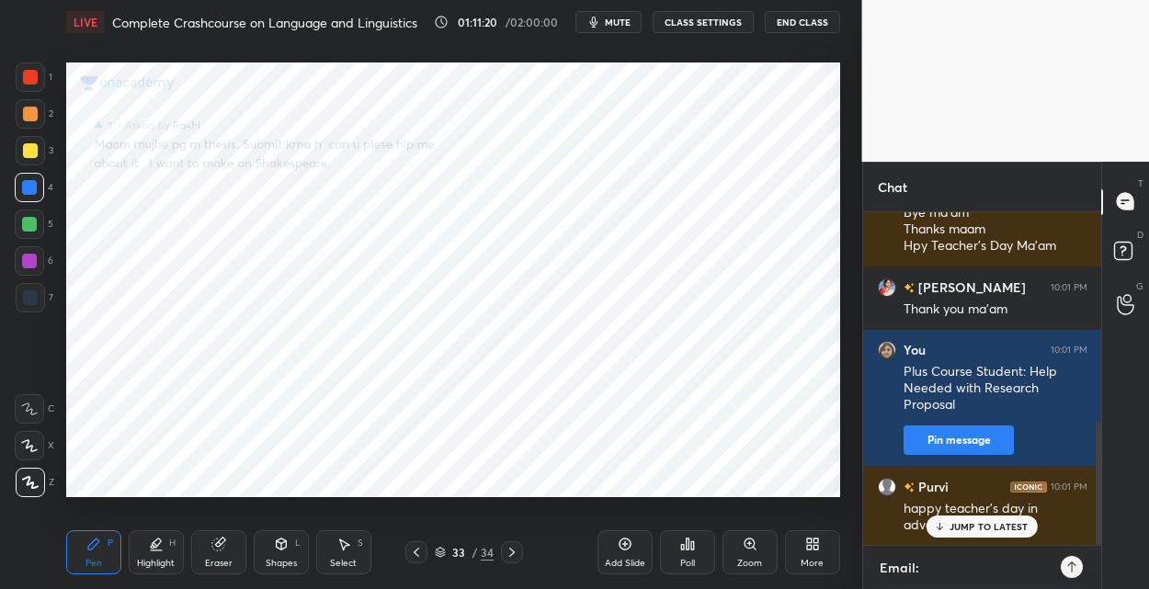
type textarea "x"
type textarea "Email: n"
type textarea "x"
type textarea "Email: ne"
type textarea "x"
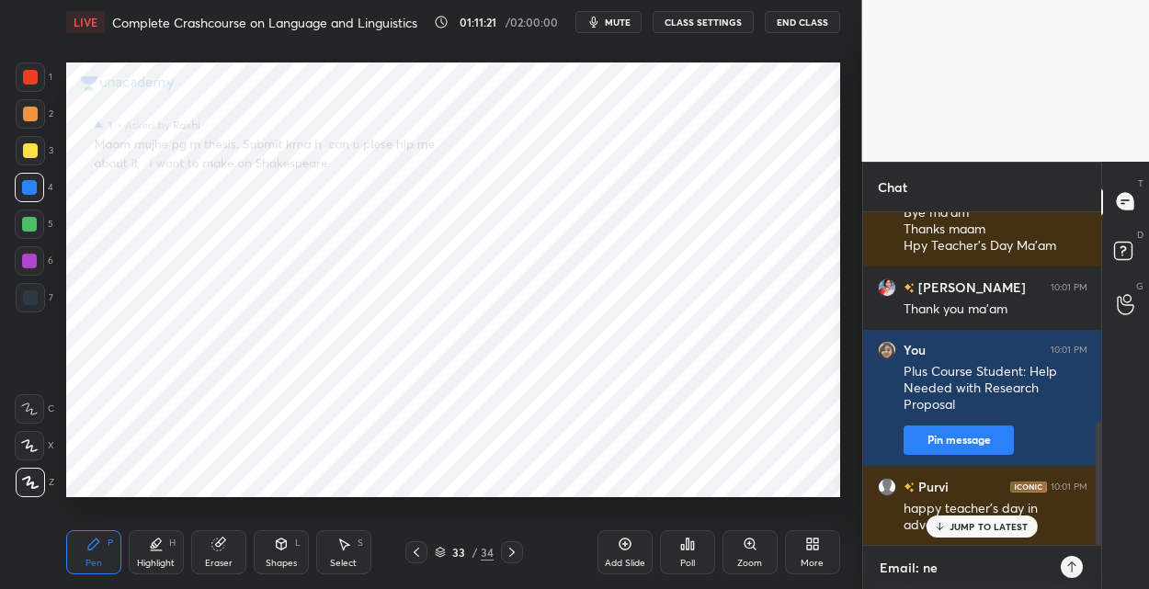
type textarea "Email: nee"
type textarea "x"
type textarea "Email: [PERSON_NAME]"
type textarea "x"
type textarea "Email: neerj"
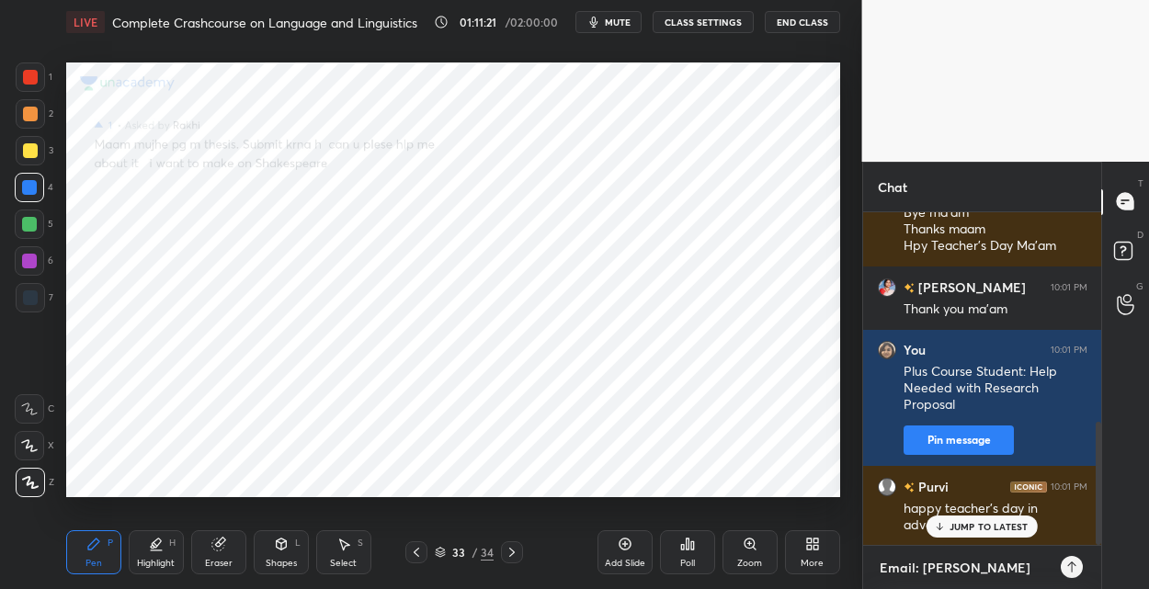
type textarea "x"
type textarea "Email: [PERSON_NAME]"
type textarea "x"
type textarea "Email: [PERSON_NAME]."
type textarea "x"
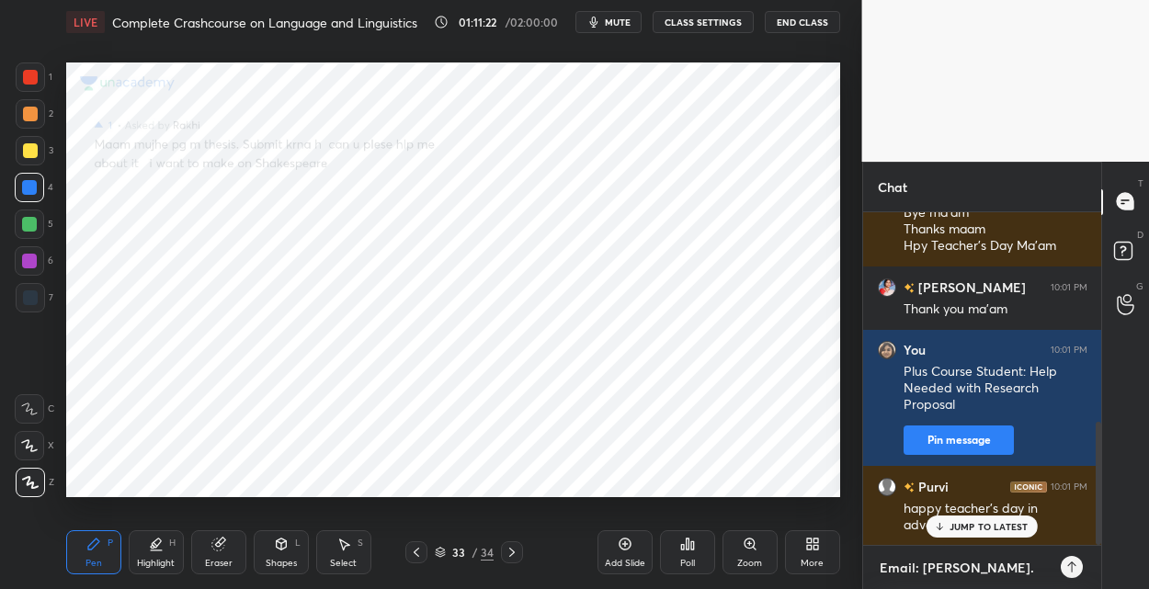
type textarea "Email: [PERSON_NAME].r"
type textarea "x"
type textarea "Email: [PERSON_NAME].ra"
type textarea "x"
type textarea "Email: [PERSON_NAME].rah"
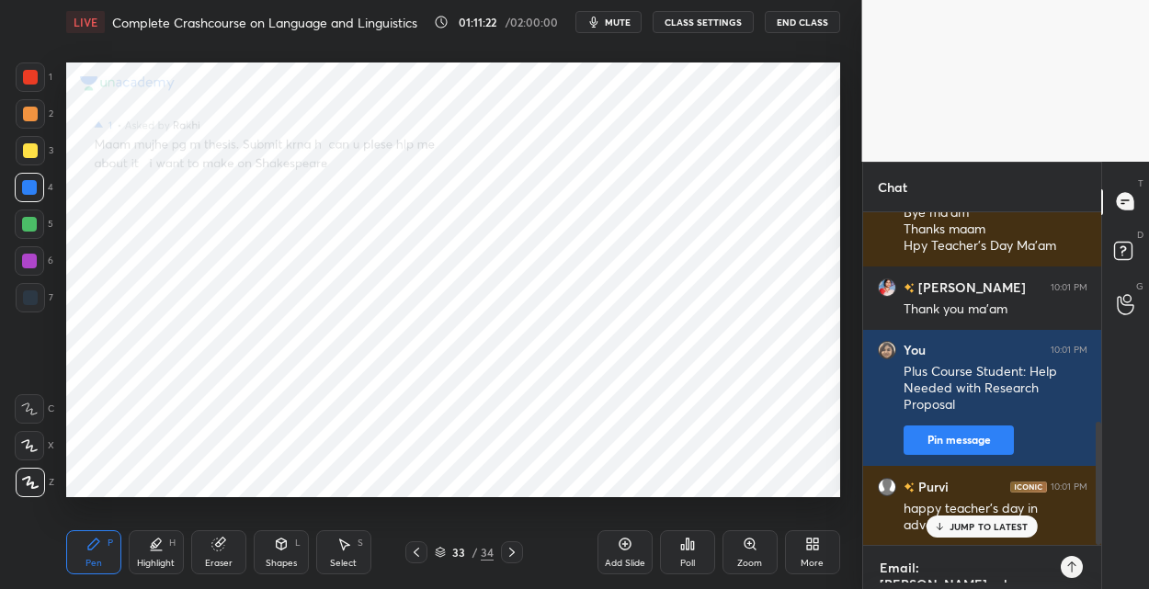
type textarea "x"
type textarea "Email: [PERSON_NAME].rahe"
type textarea "x"
type textarea "Email: [PERSON_NAME].rahej"
type textarea "x"
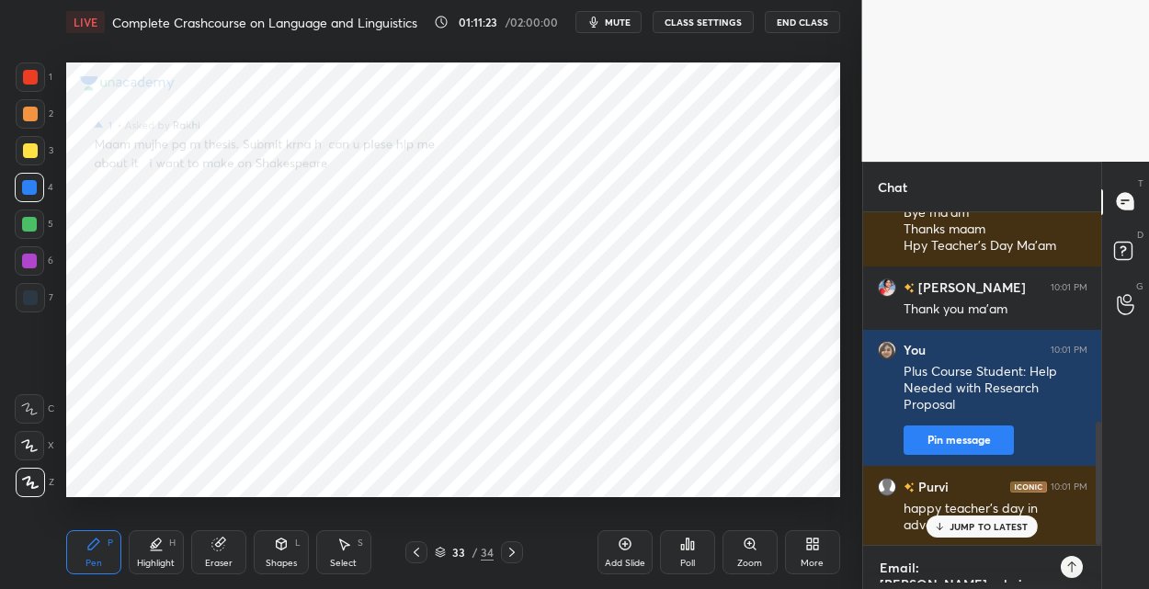
type textarea "Email: [PERSON_NAME].[PERSON_NAME]"
type textarea "x"
type textarea "Email: [PERSON_NAME].[PERSON_NAME]@"
type textarea "x"
type textarea "Email: [PERSON_NAME].[PERSON_NAME]@g"
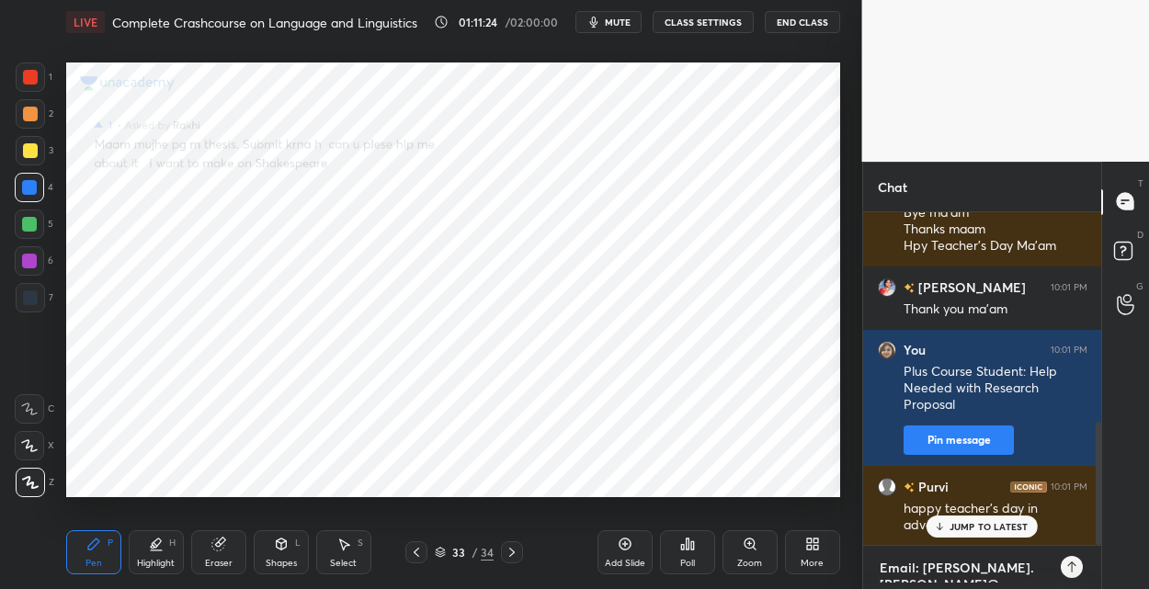
type textarea "x"
type textarea "Email: [PERSON_NAME].[PERSON_NAME]@gm"
type textarea "x"
type textarea "Email: [PERSON_NAME].[PERSON_NAME]@gma"
type textarea "x"
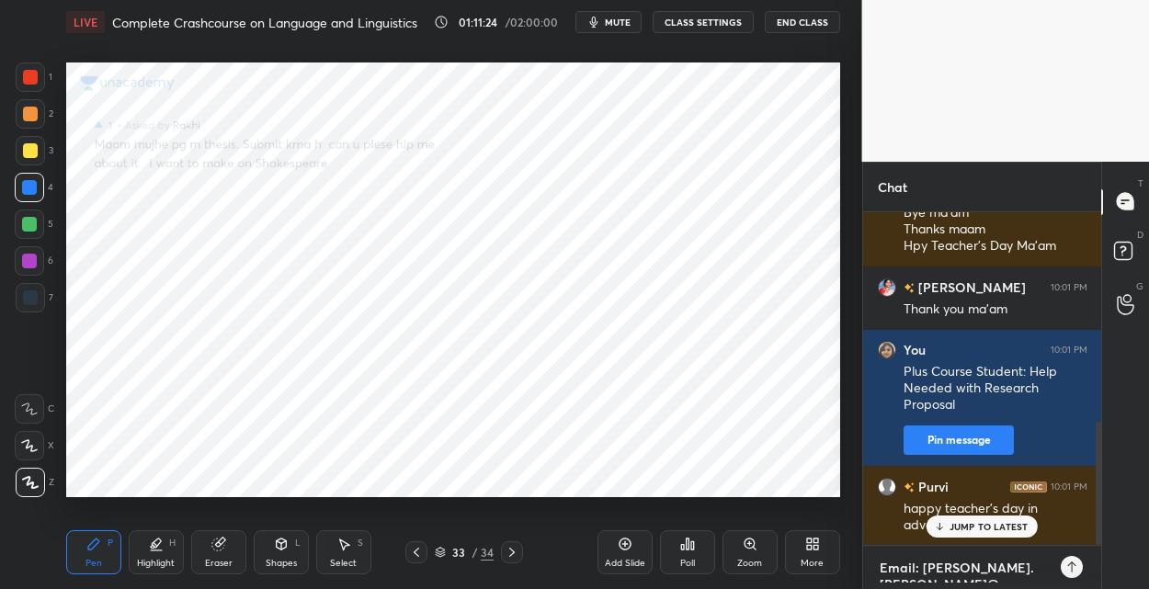
type textarea "Email: [PERSON_NAME].[PERSON_NAME]@gmai"
type textarea "x"
type textarea "Email: [PERSON_NAME][EMAIL_ADDRESS][PERSON_NAME]"
type textarea "x"
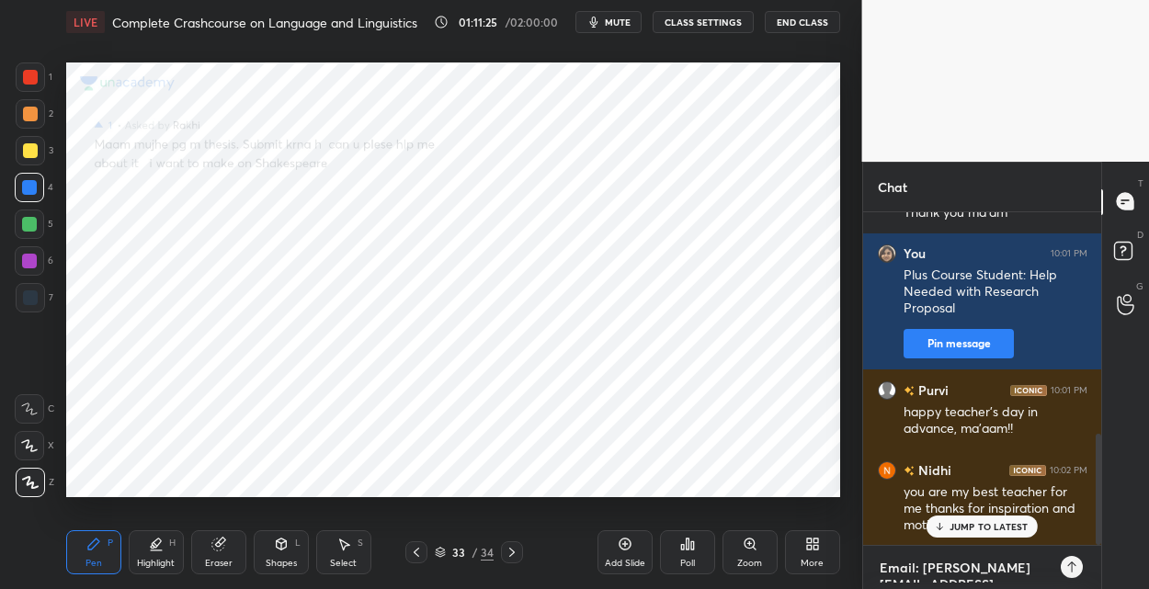
type textarea "Email: [PERSON_NAME][EMAIL_ADDRESS][PERSON_NAME]."
type textarea "x"
type textarea "Email: [PERSON_NAME].[PERSON_NAME]@gmail.c"
type textarea "x"
type textarea "Email: [PERSON_NAME][EMAIL_ADDRESS][PERSON_NAME][DOMAIN_NAME]"
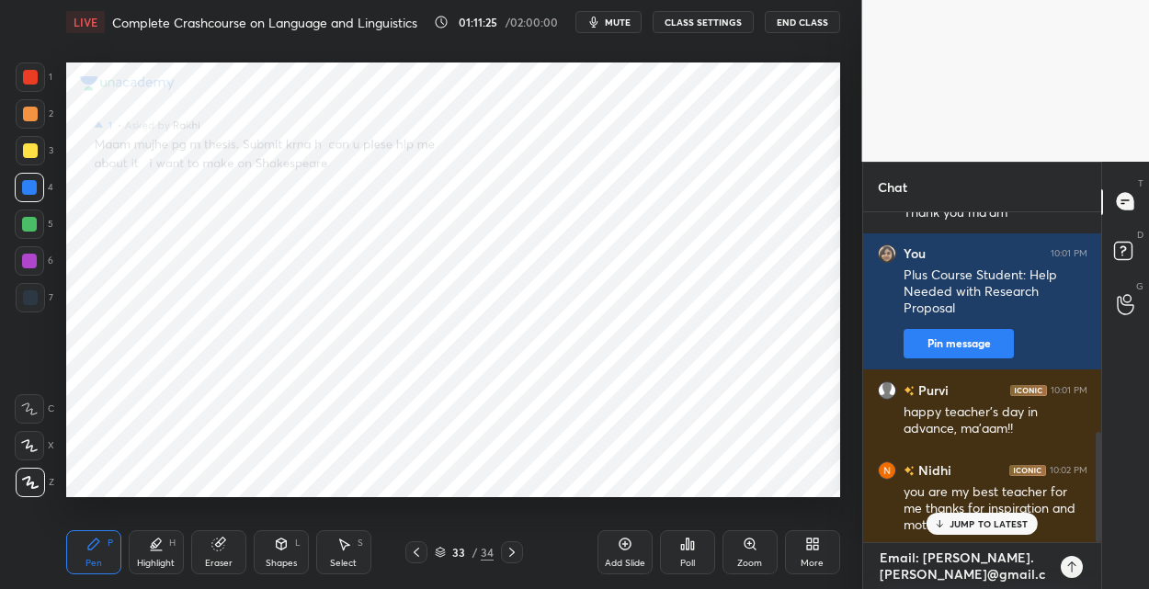
type textarea "x"
type textarea "Email: [PERSON_NAME][EMAIL_ADDRESS][PERSON_NAME][DOMAIN_NAME]"
type textarea "x"
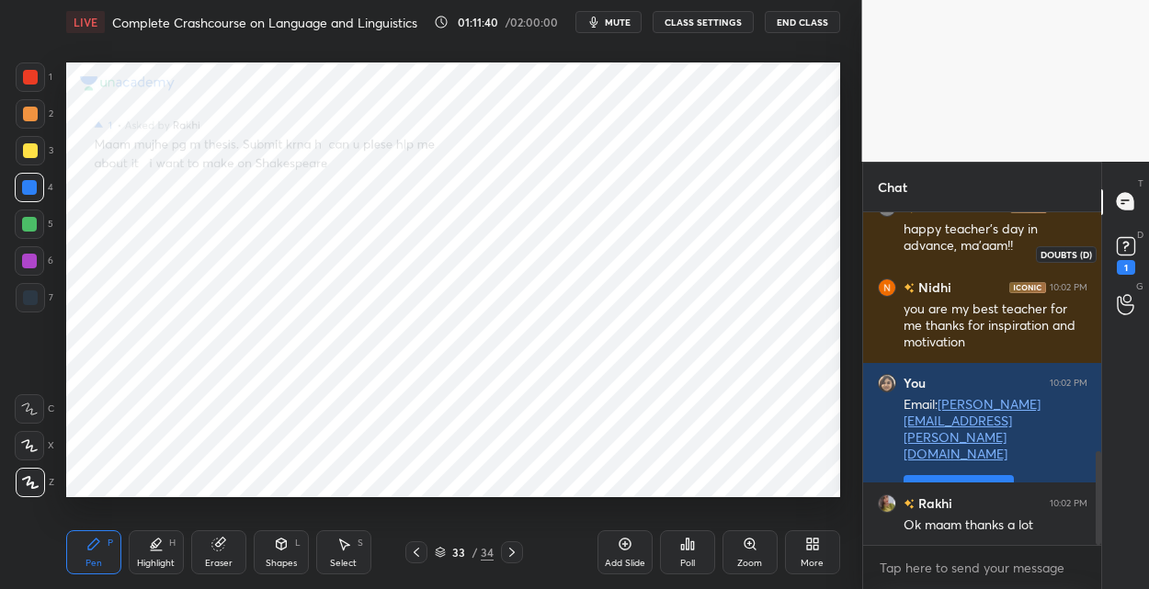
click at [1135, 250] on icon at bounding box center [1126, 246] width 28 height 28
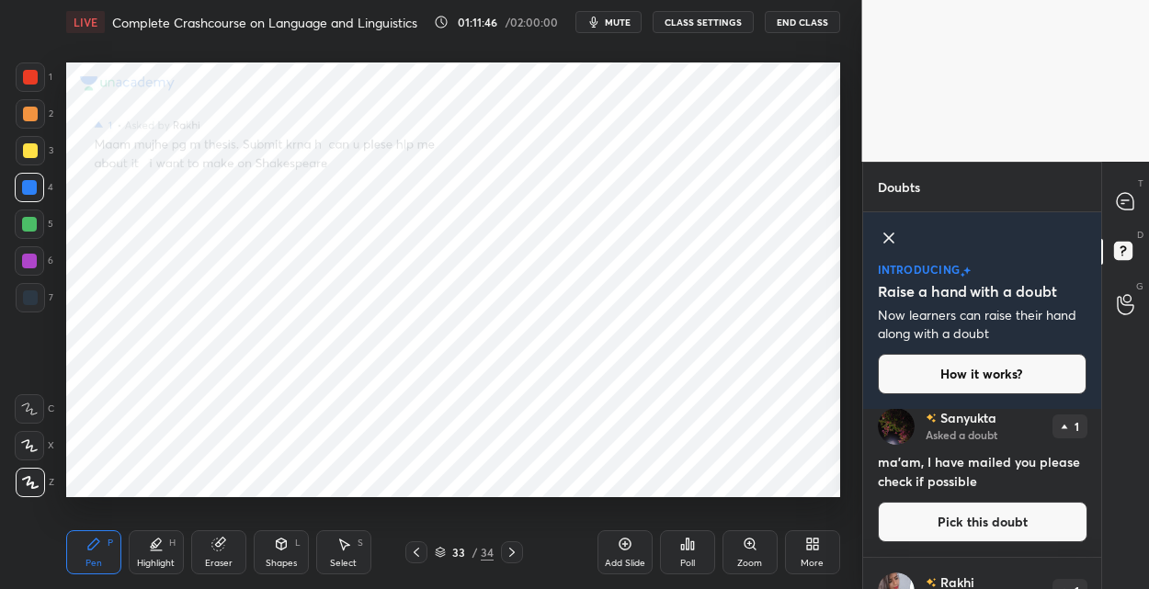
click at [979, 505] on button "Pick this doubt" at bounding box center [981, 522] width 209 height 40
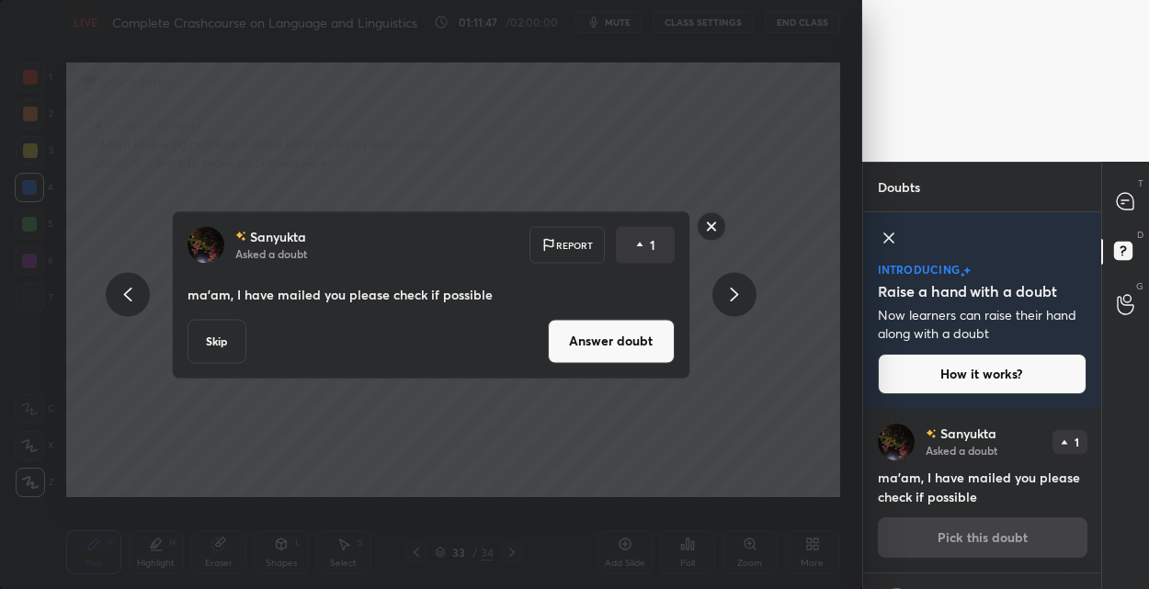
click at [569, 354] on button "Answer doubt" at bounding box center [611, 341] width 127 height 44
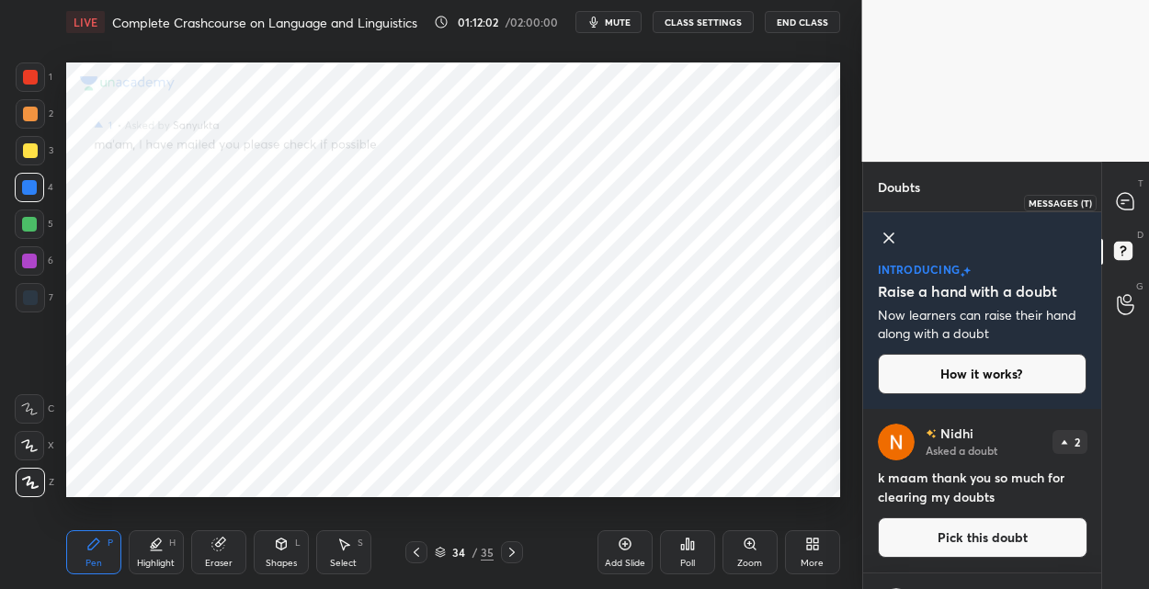
click at [1133, 209] on icon at bounding box center [1124, 201] width 19 height 19
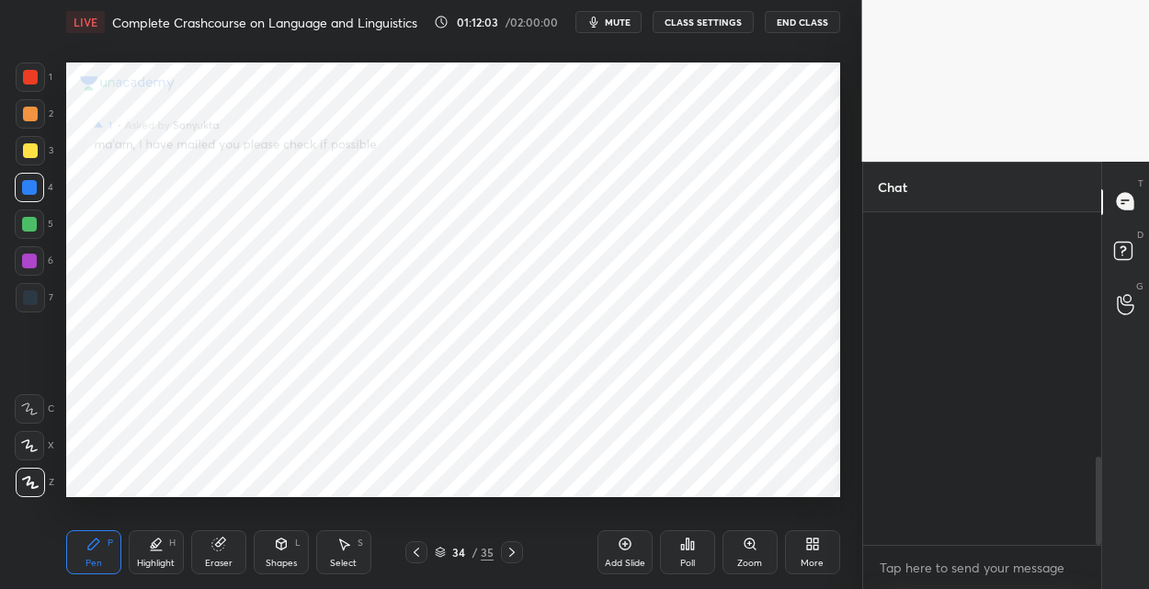
scroll to position [928, 0]
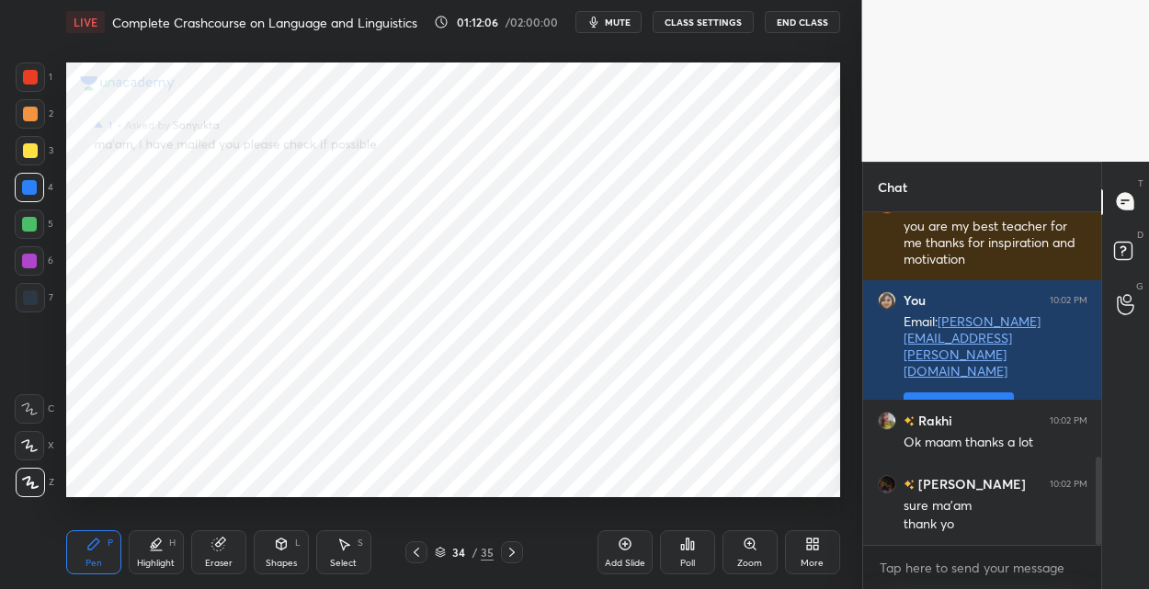
click at [793, 26] on button "End Class" at bounding box center [801, 22] width 75 height 22
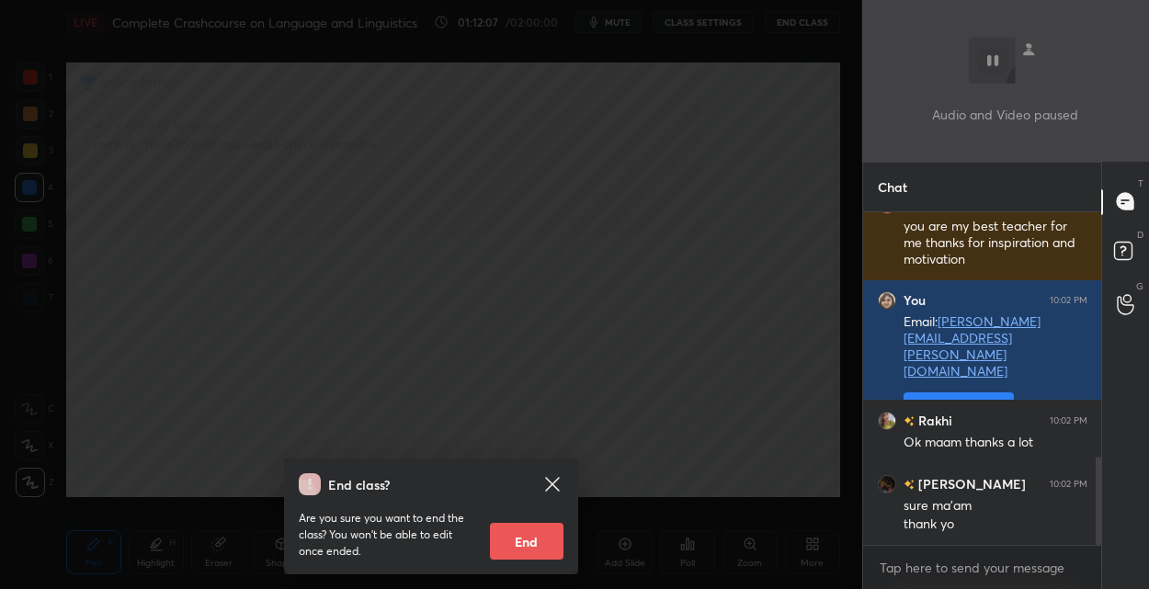
click at [535, 533] on button "End" at bounding box center [527, 541] width 74 height 37
type textarea "x"
